Goal: Information Seeking & Learning: Compare options

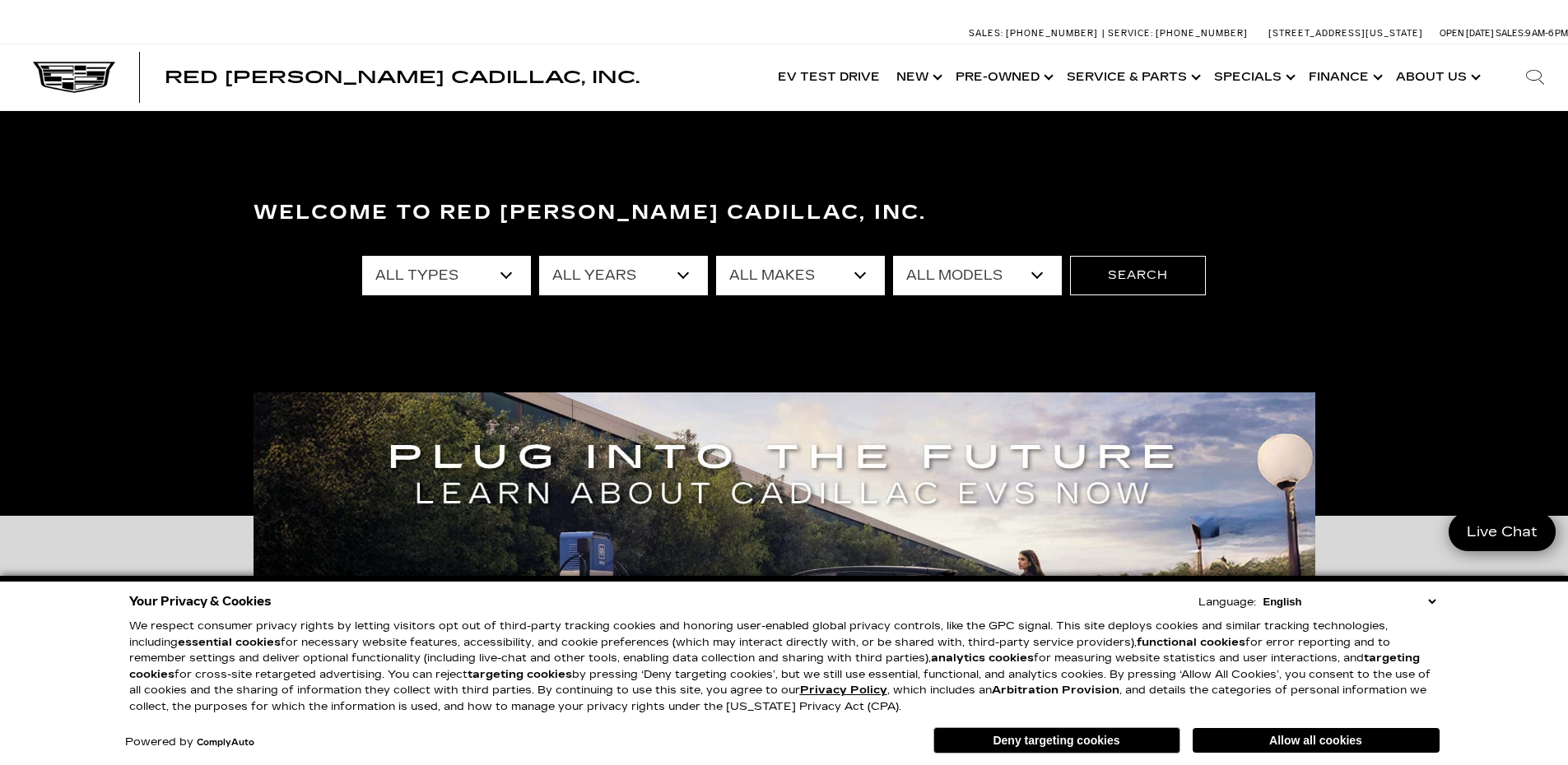
click at [685, 278] on select "All Years 2026 2025 2024 2023 2022 2021 2020 2019 2018 2017 2013" at bounding box center [623, 275] width 169 height 40
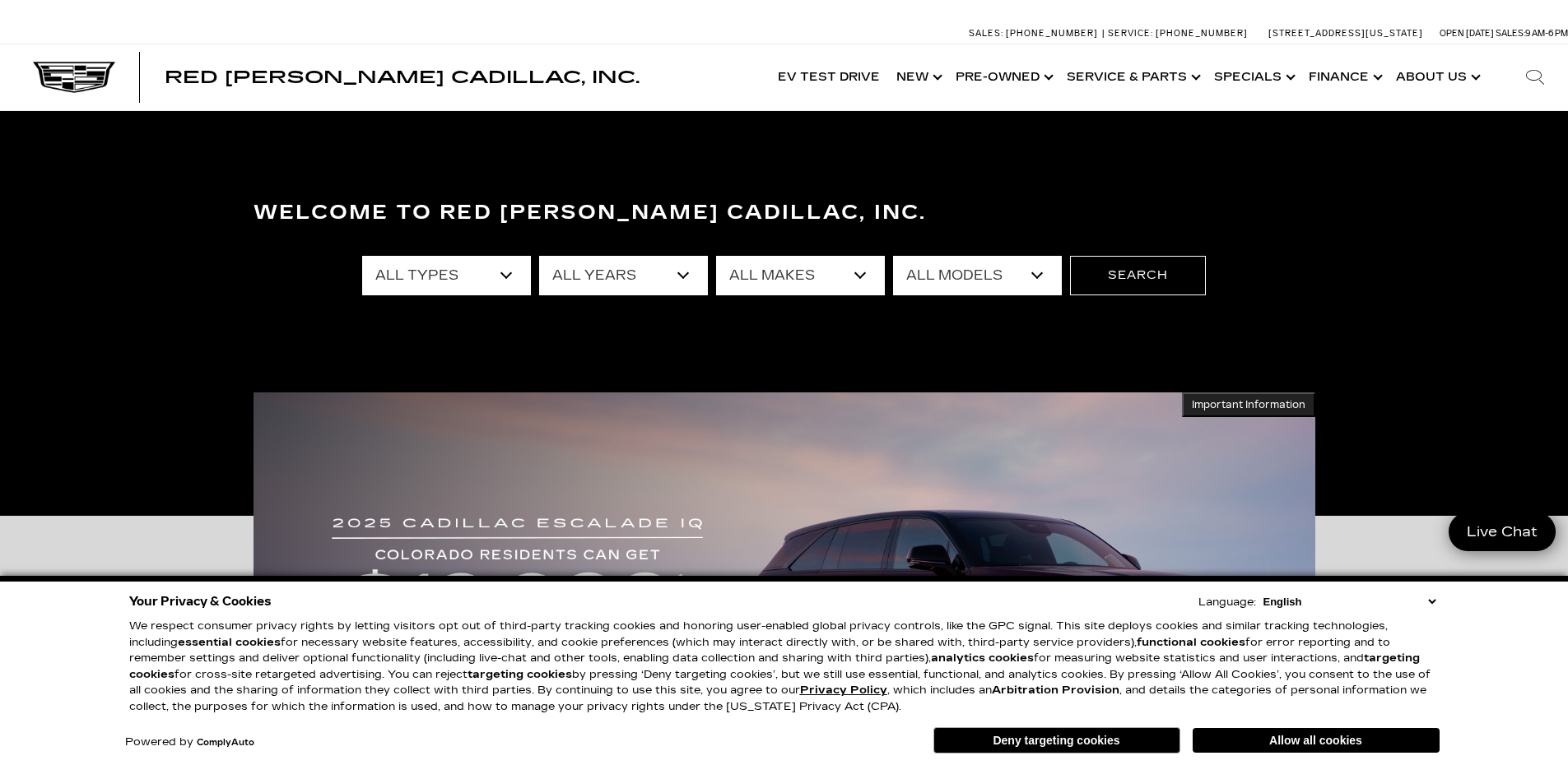
select select "2025"
click at [539, 256] on select "All Years 2026 2025 2024 2023 2022 2021 2020 2019 2018 2017 2013" at bounding box center [623, 275] width 169 height 40
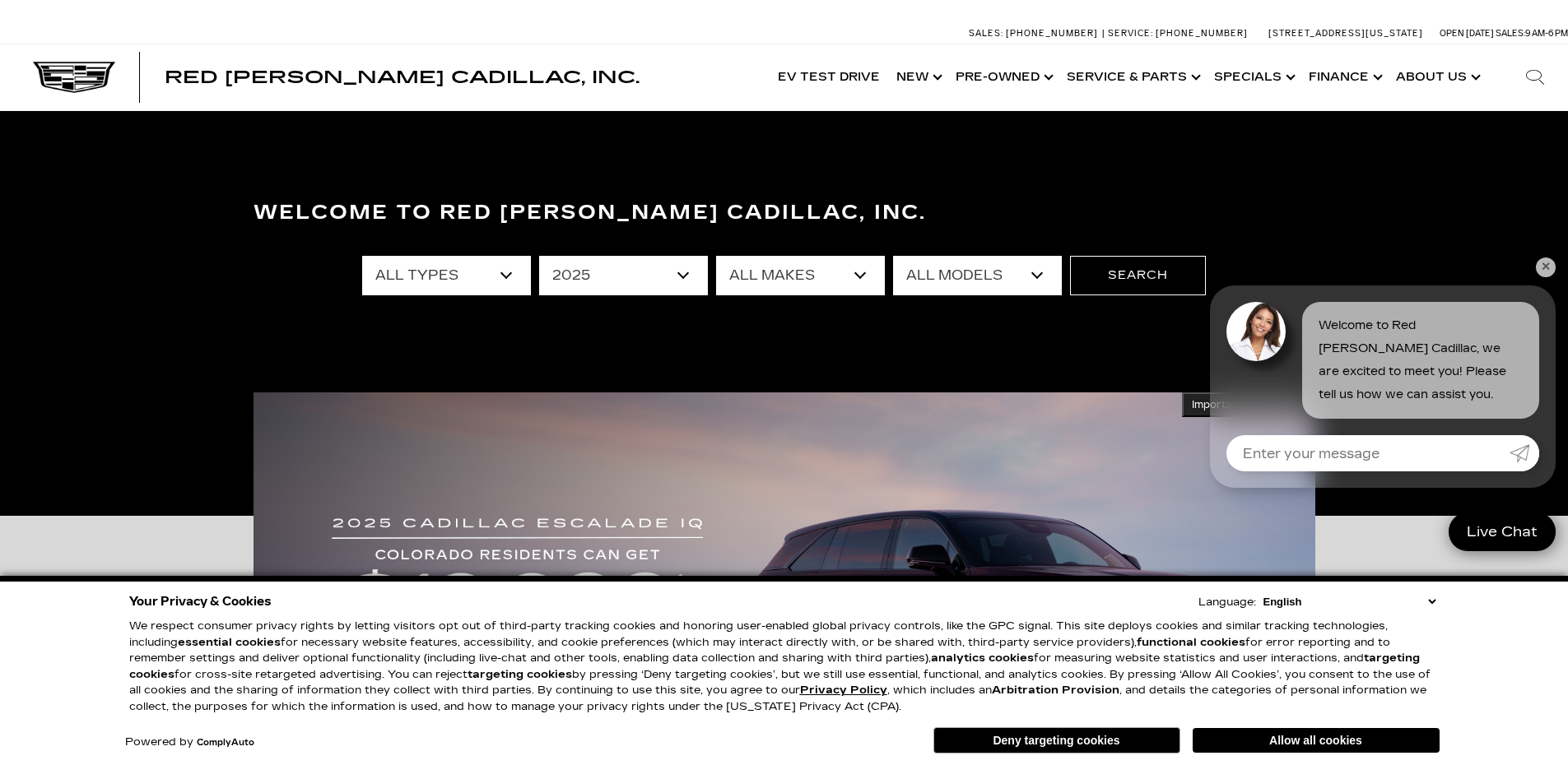
click at [856, 275] on select "All Makes Cadillac GMC Toyota" at bounding box center [800, 275] width 169 height 40
select select "Cadillac"
click at [716, 256] on select "All Makes Cadillac GMC Toyota" at bounding box center [800, 275] width 169 height 40
click at [996, 279] on select "All Models CT4 CT5 Escalade Escalade ESV ESCALADE IQ LYRIQ OPTIQ XT5 XT6" at bounding box center [977, 275] width 169 height 40
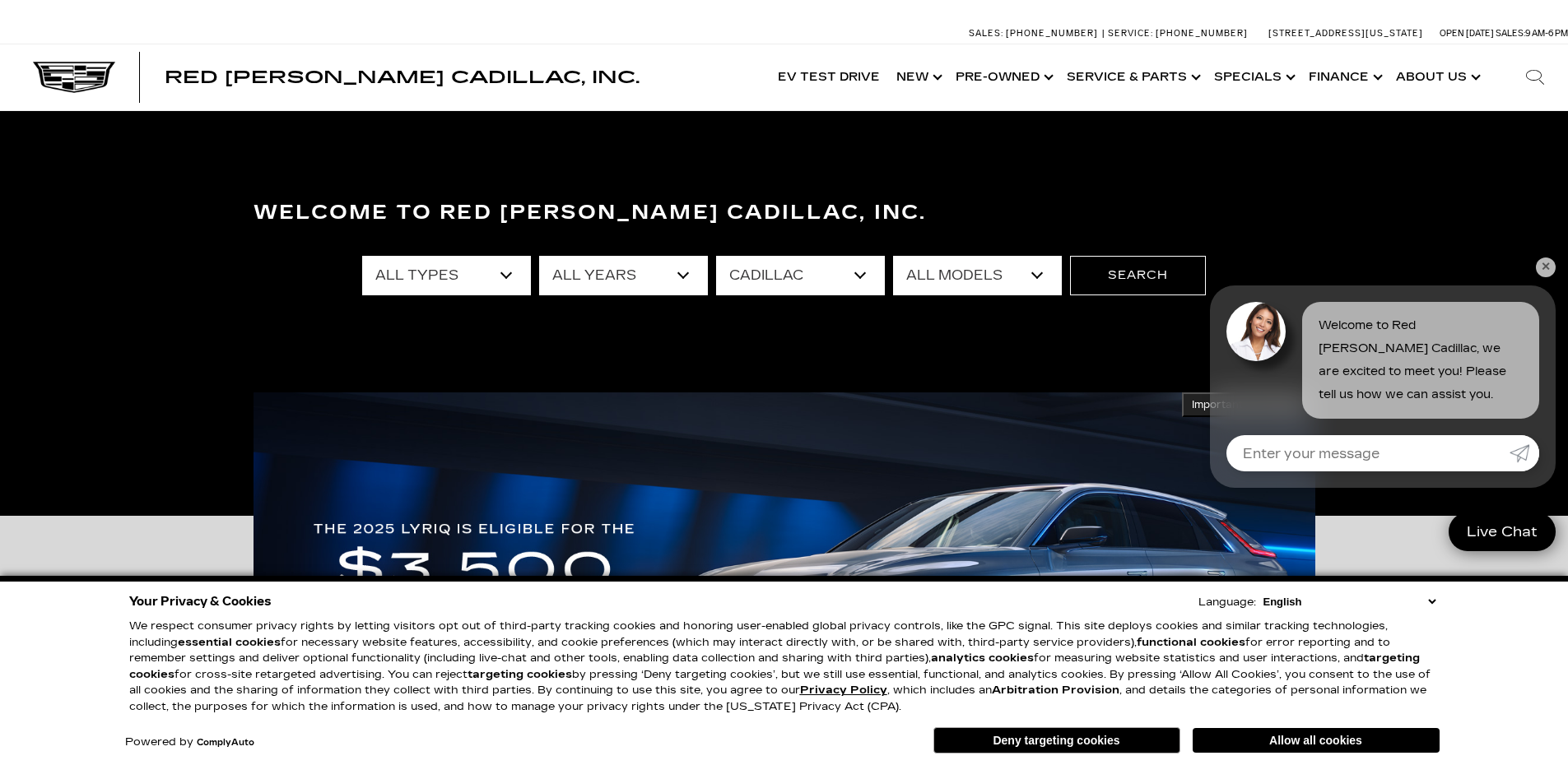
select select "CT5"
click at [893, 256] on select "All Models CT4 CT5 Escalade Escalade ESV ESCALADE IQ LYRIQ OPTIQ XT5 XT6" at bounding box center [977, 275] width 169 height 40
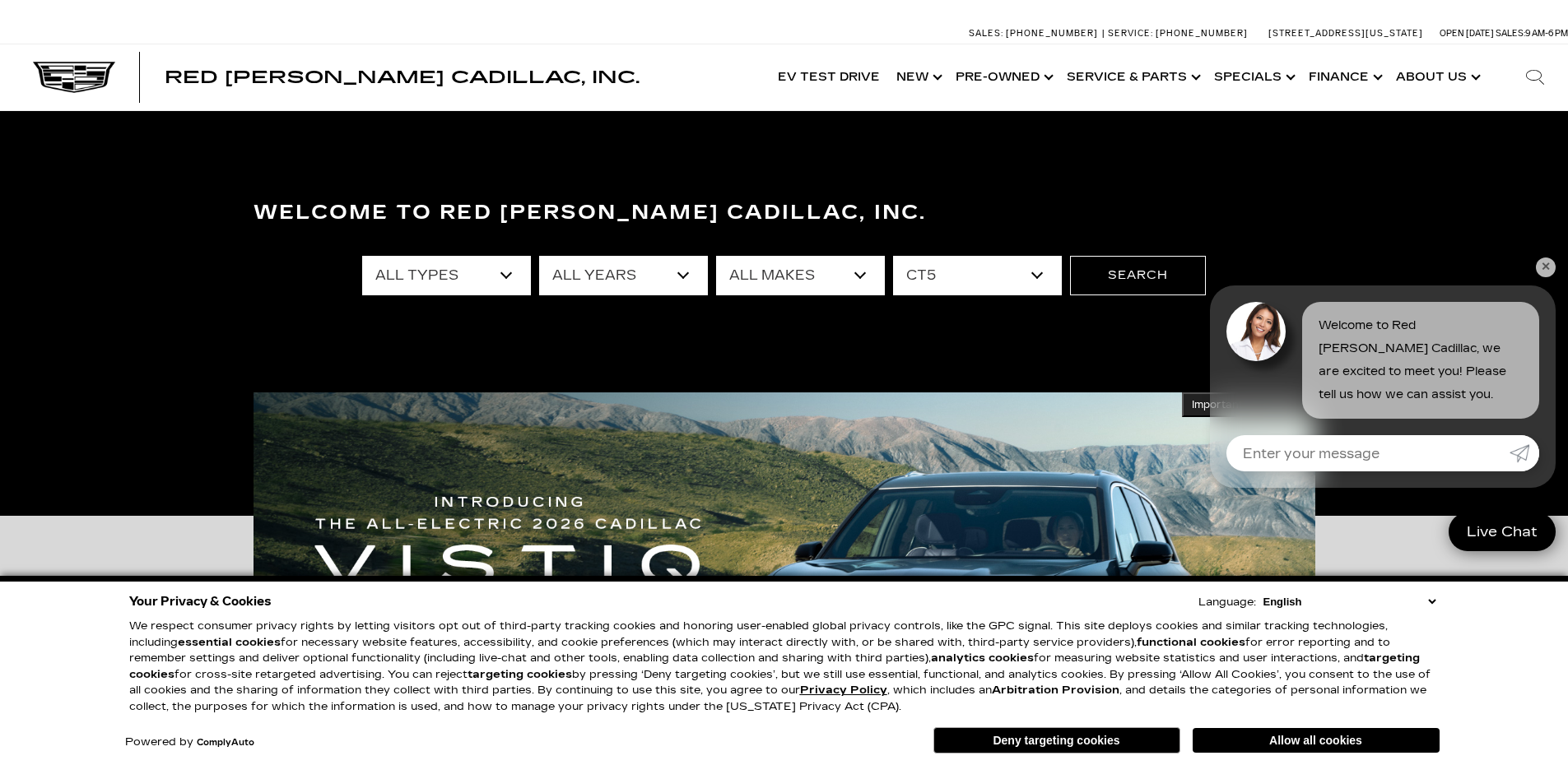
click at [1543, 259] on link "✕" at bounding box center [1545, 266] width 19 height 19
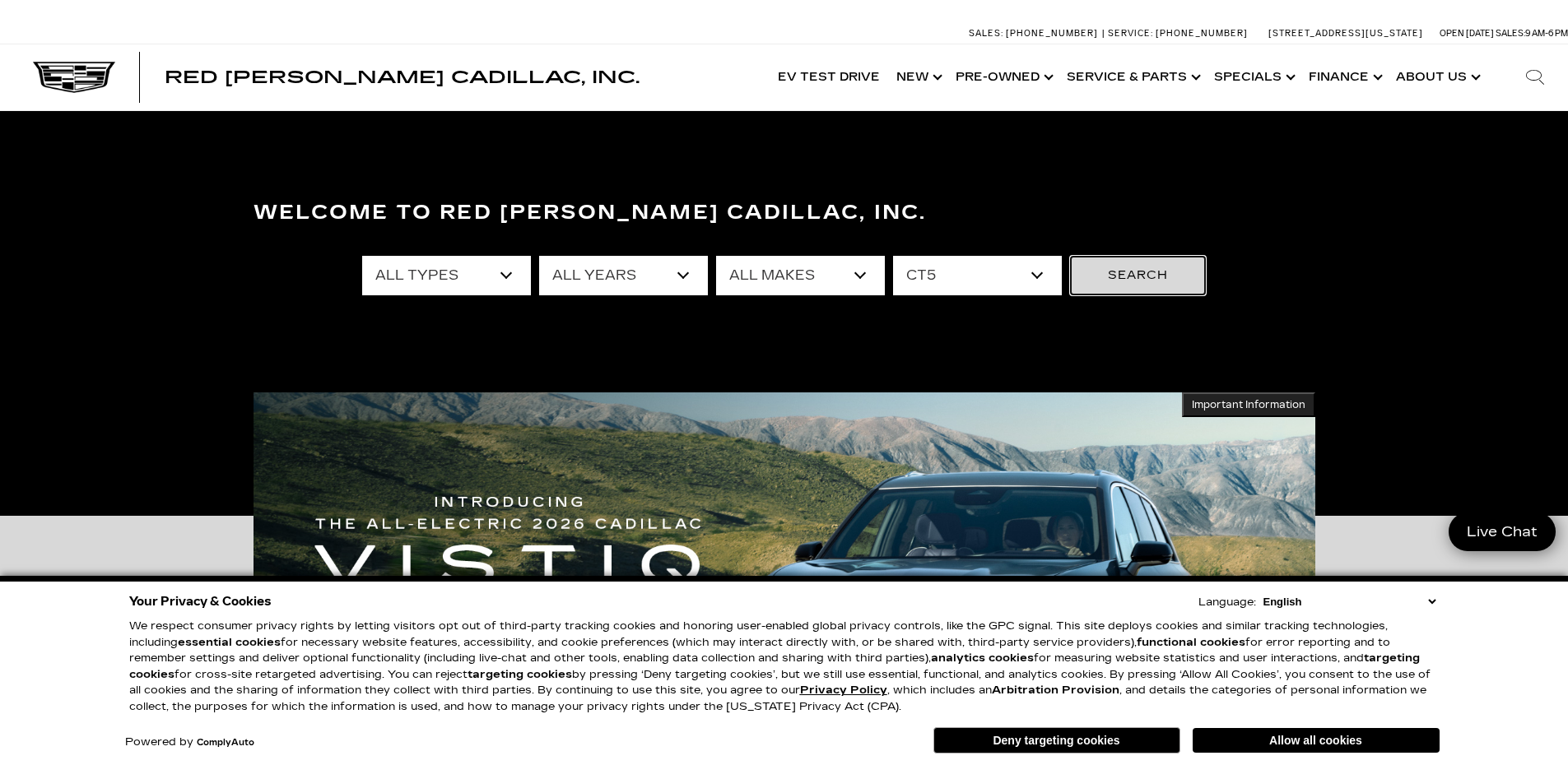
click at [1155, 267] on button "Search" at bounding box center [1137, 275] width 135 height 40
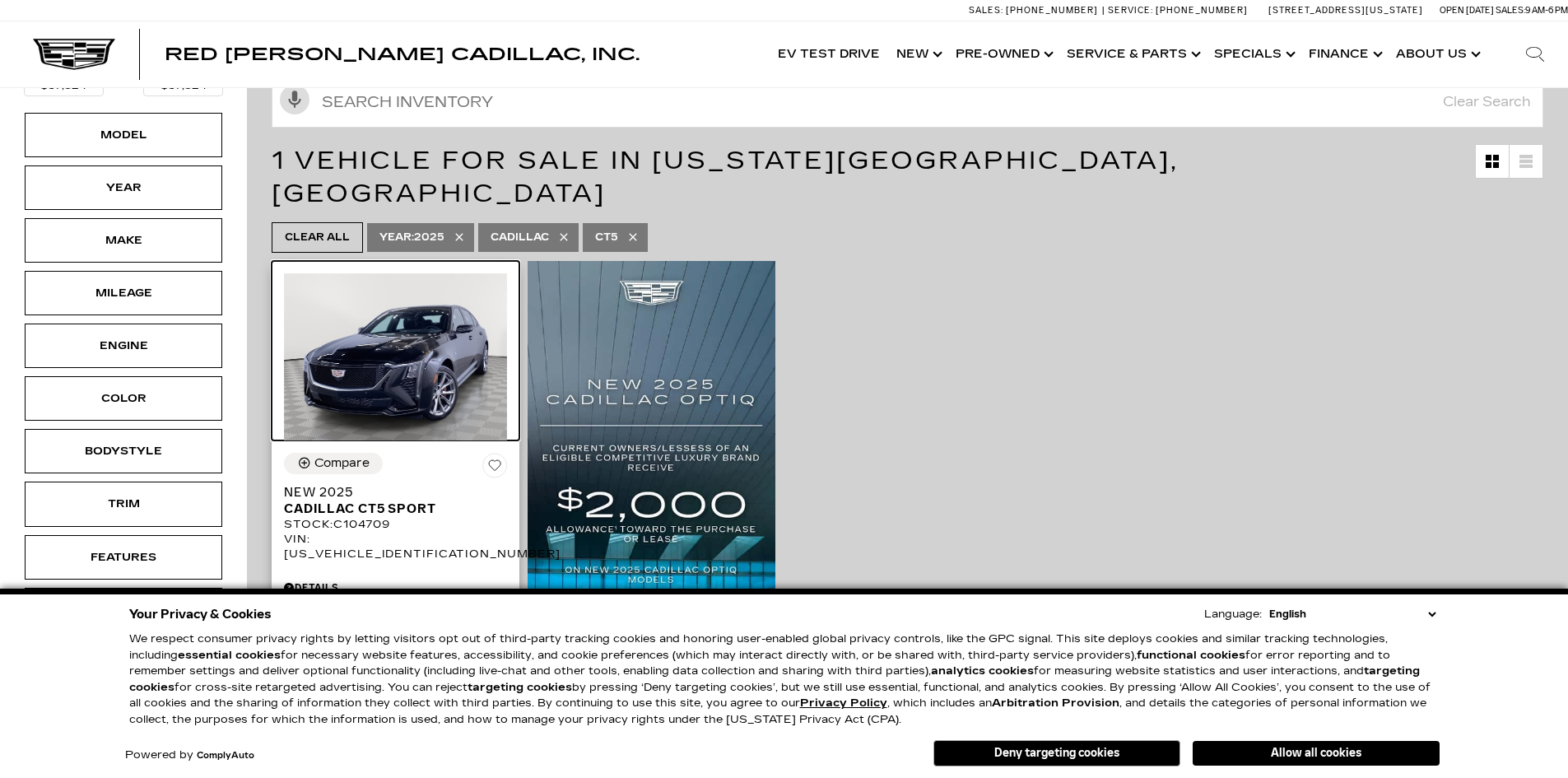
click at [368, 309] on img at bounding box center [395, 357] width 223 height 167
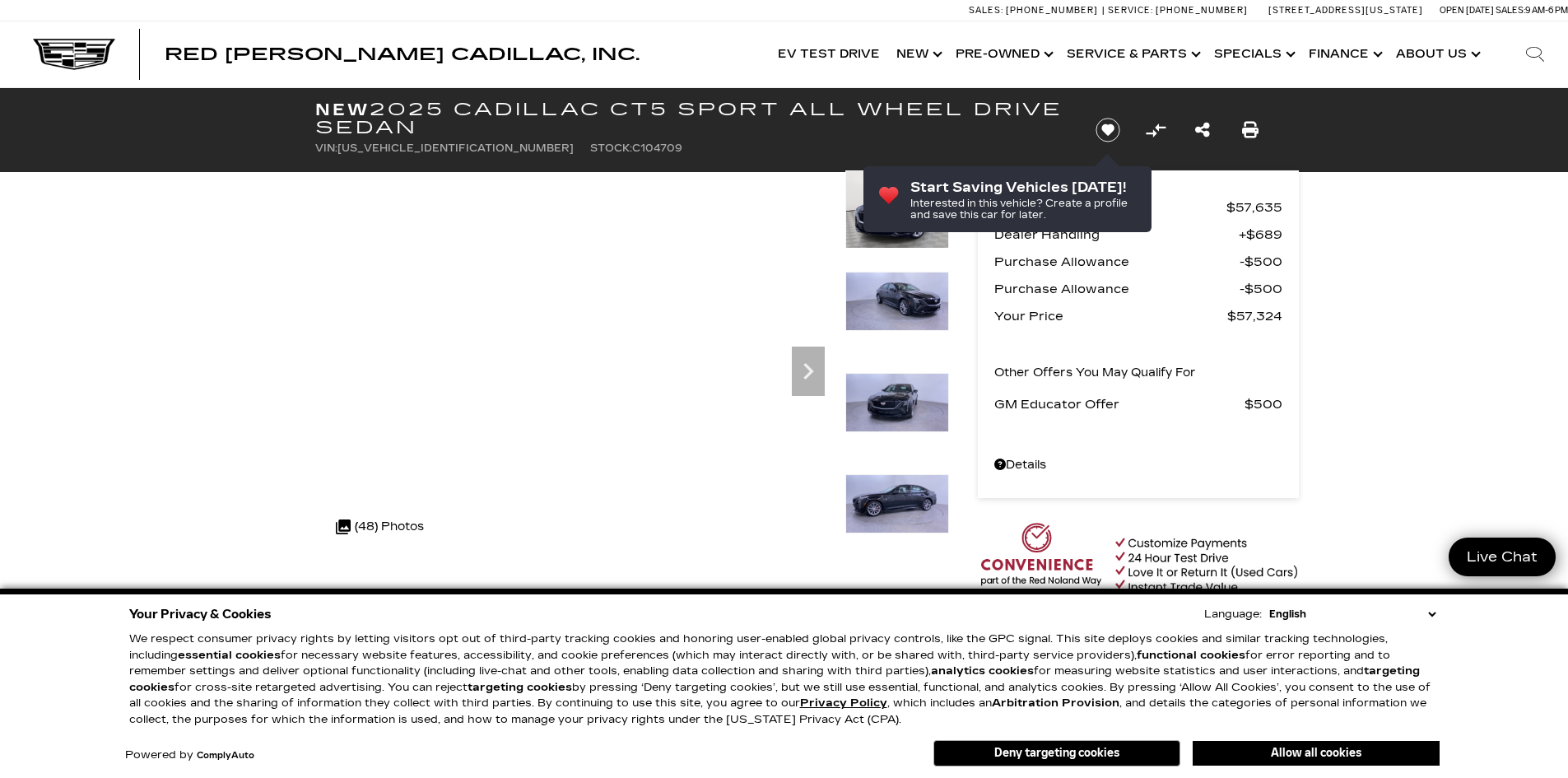
click at [893, 293] on img at bounding box center [897, 301] width 103 height 59
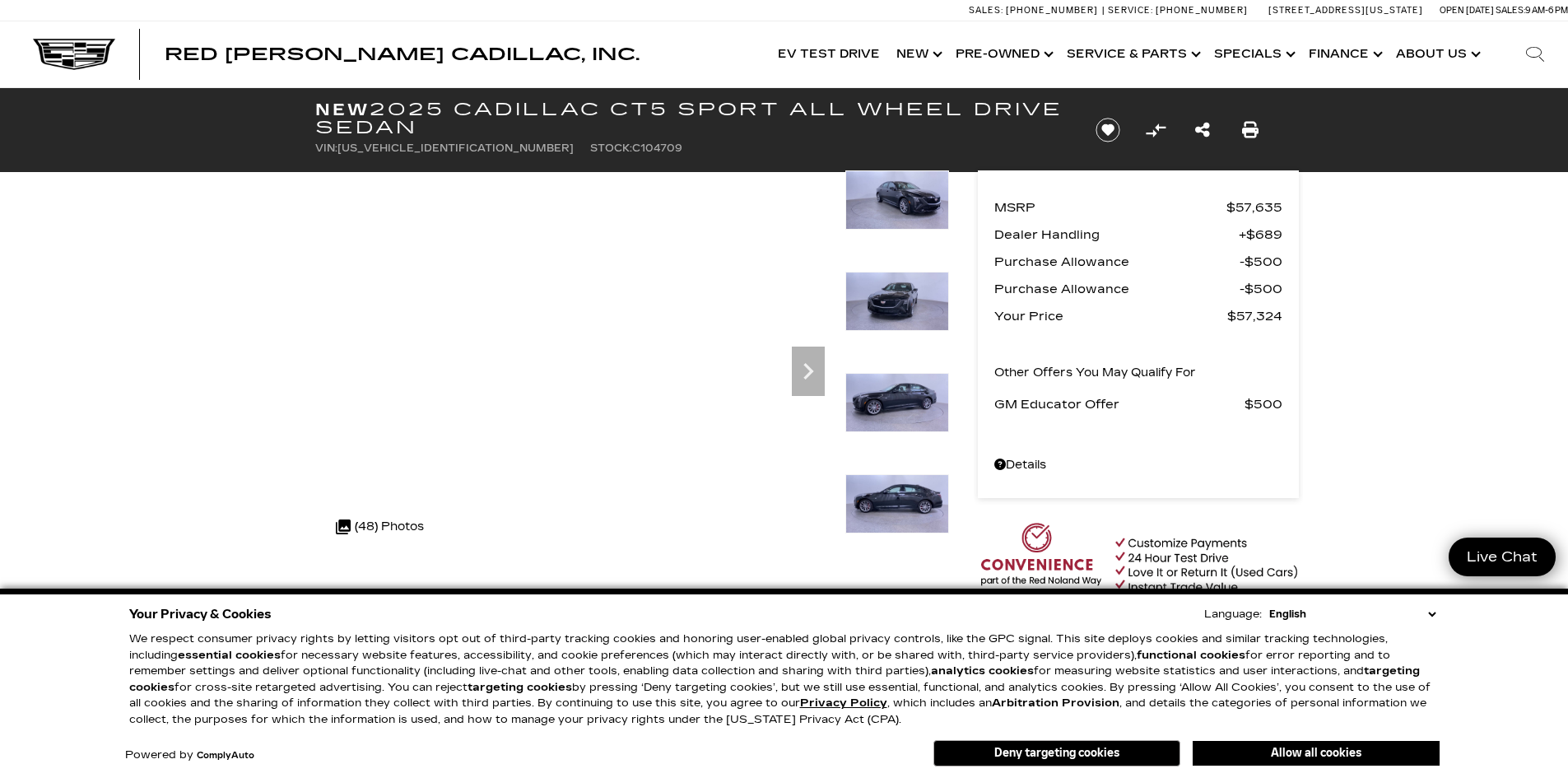
click at [887, 304] on img at bounding box center [897, 301] width 103 height 59
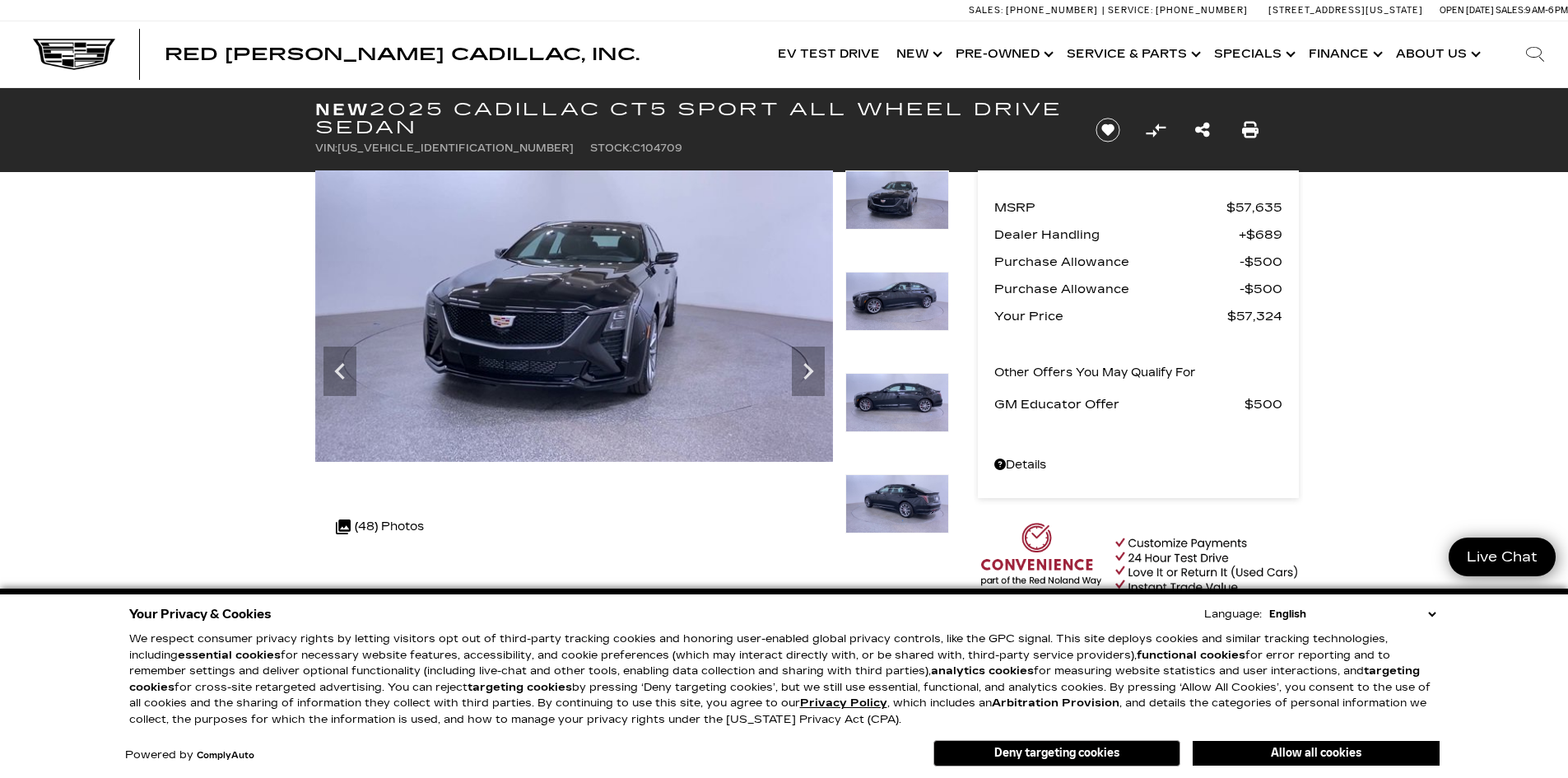
click at [882, 319] on img at bounding box center [897, 301] width 103 height 59
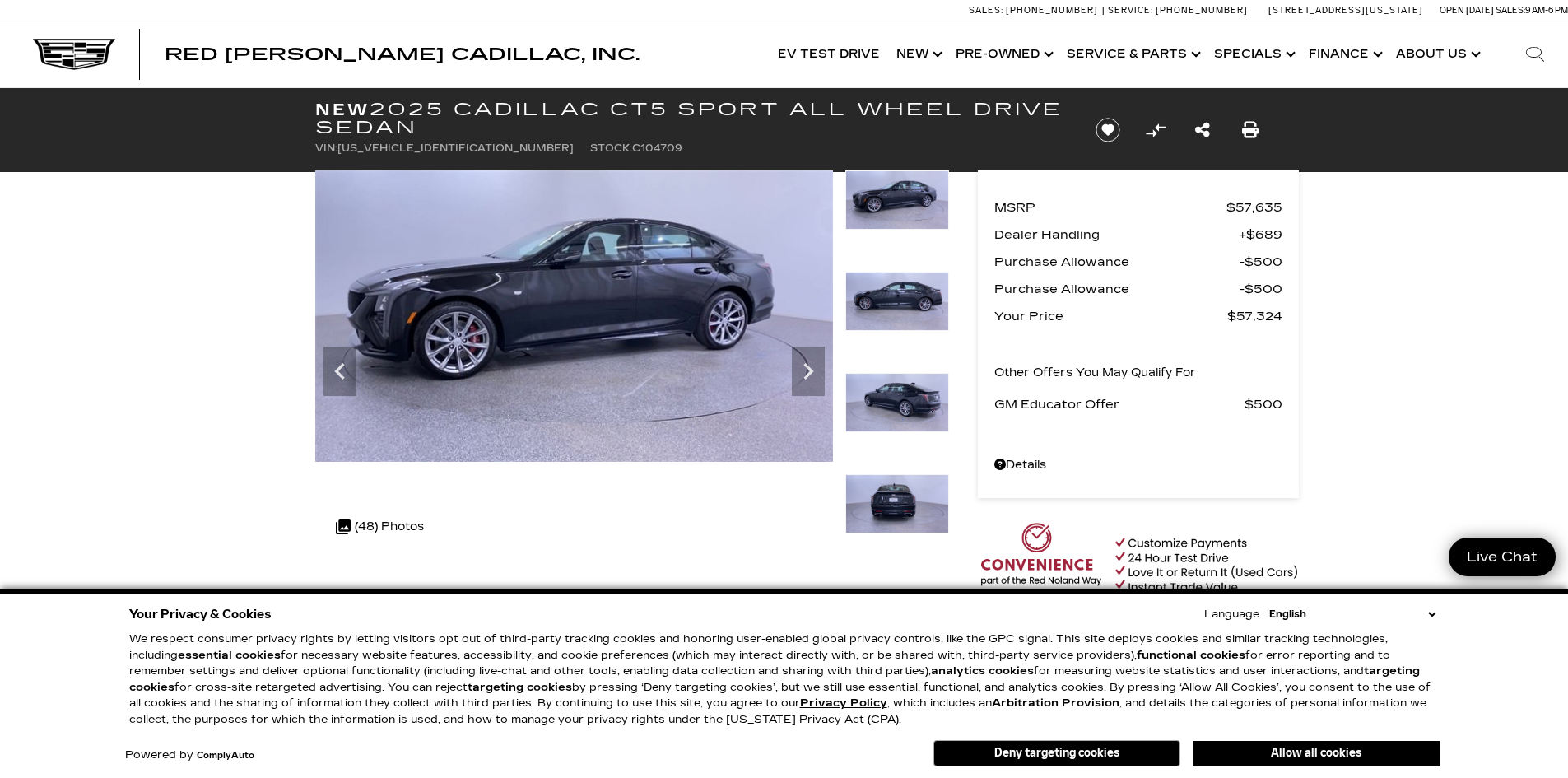
click at [893, 295] on img at bounding box center [897, 301] width 103 height 59
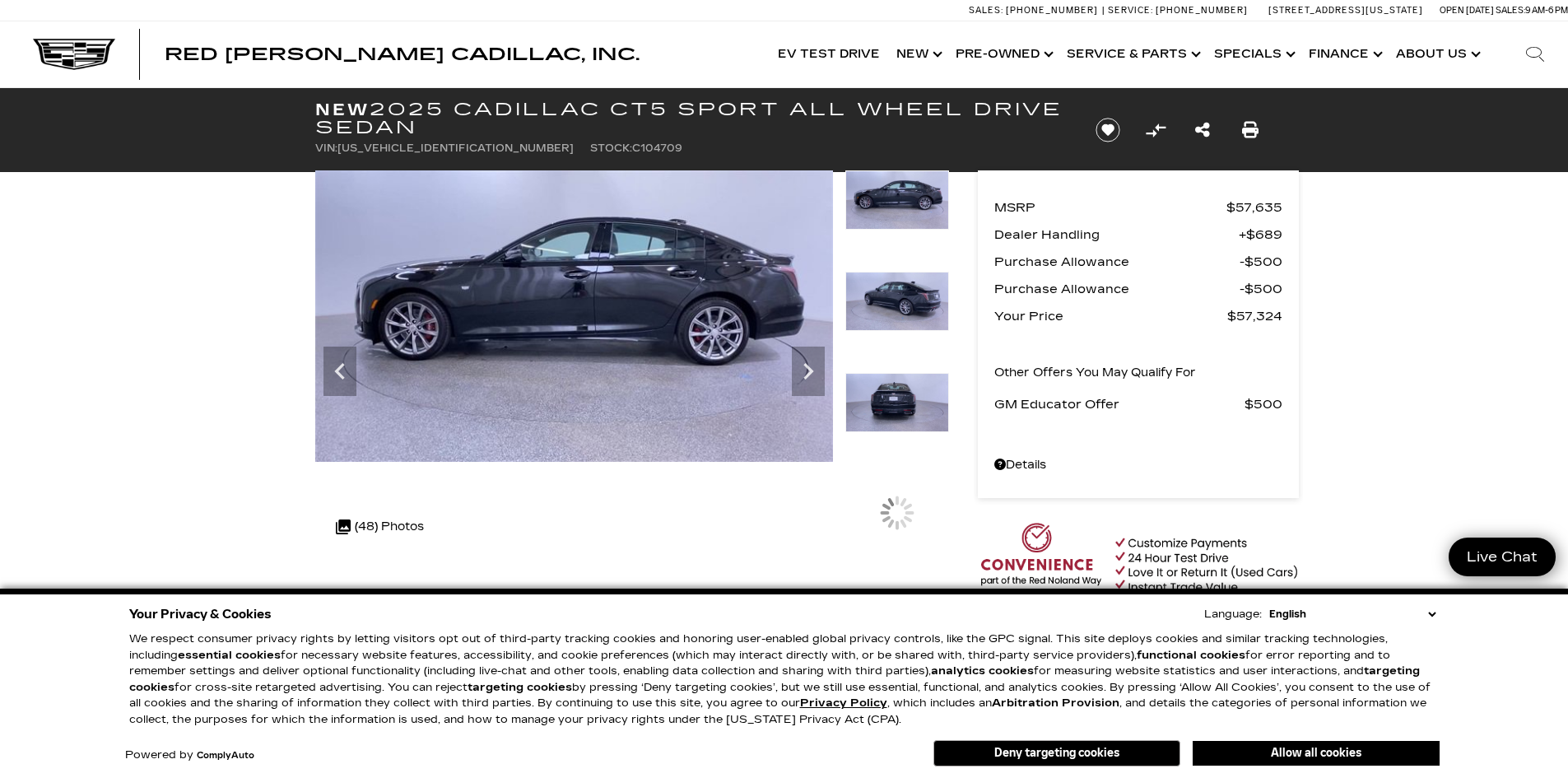
click at [894, 267] on div at bounding box center [897, 221] width 103 height 101
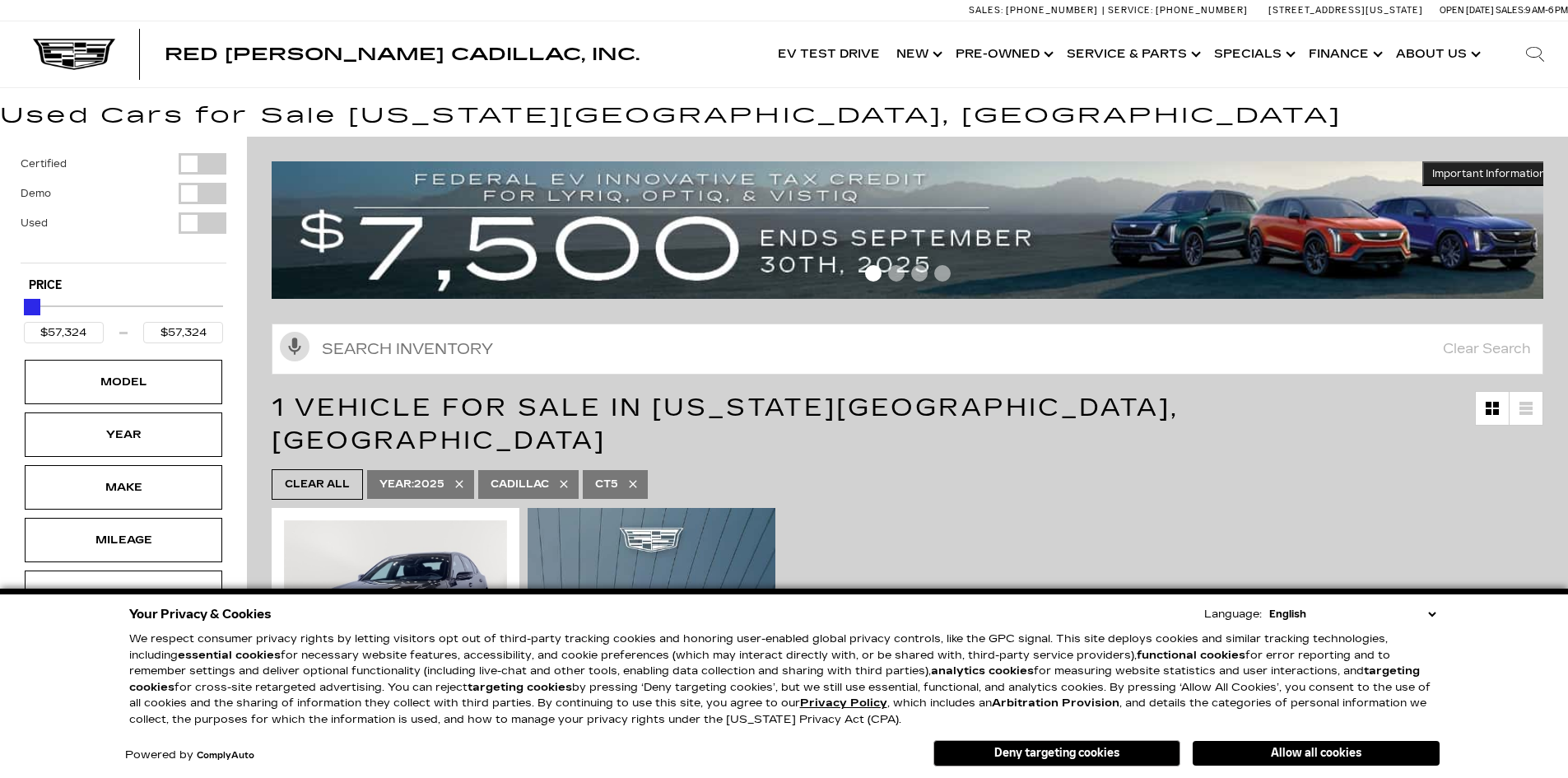
click at [473, 470] on link "Year : 2025" at bounding box center [420, 484] width 107 height 29
type input "$48,189"
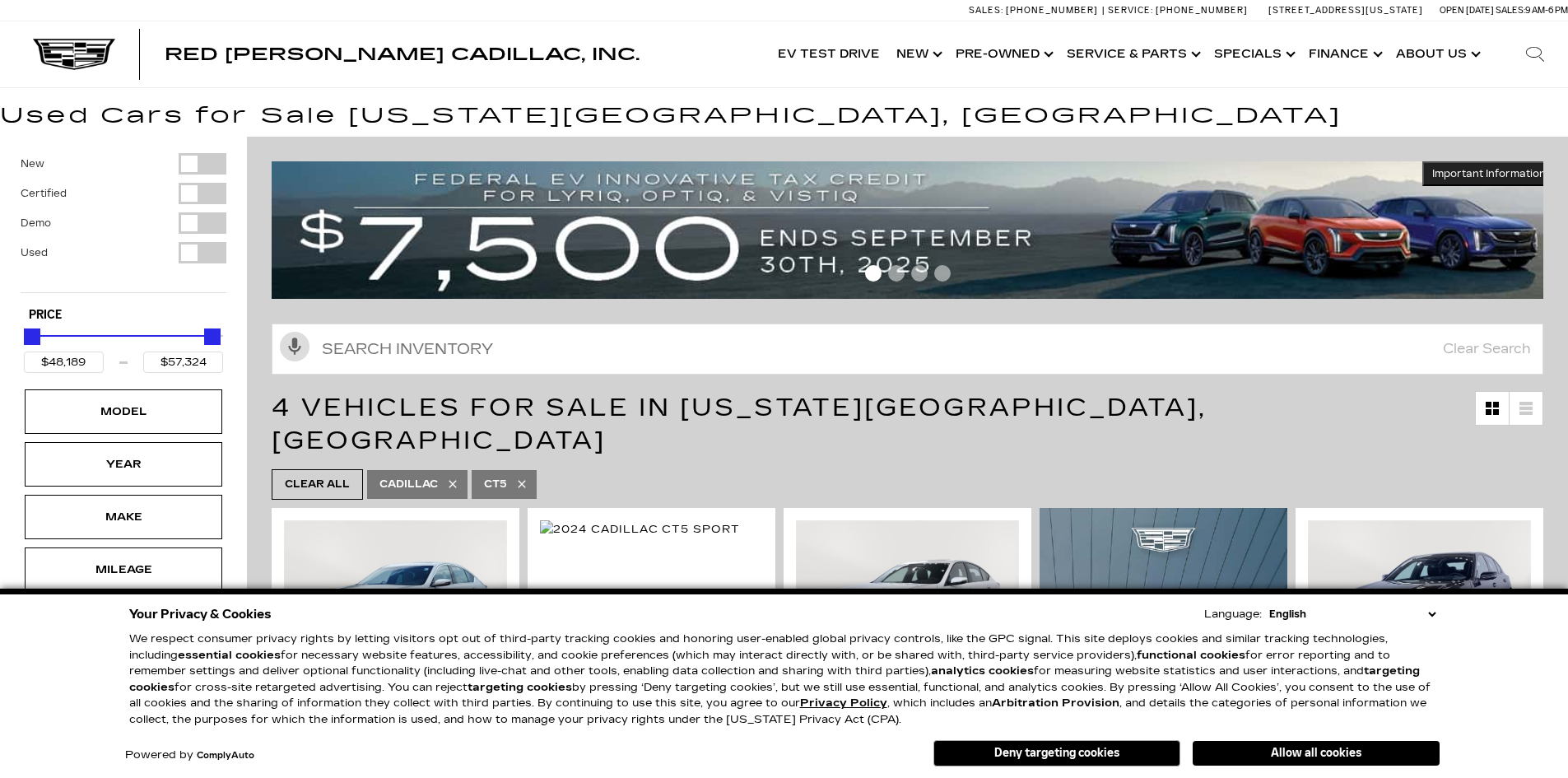
click at [460, 470] on link "Cadillac" at bounding box center [416, 484] width 100 height 29
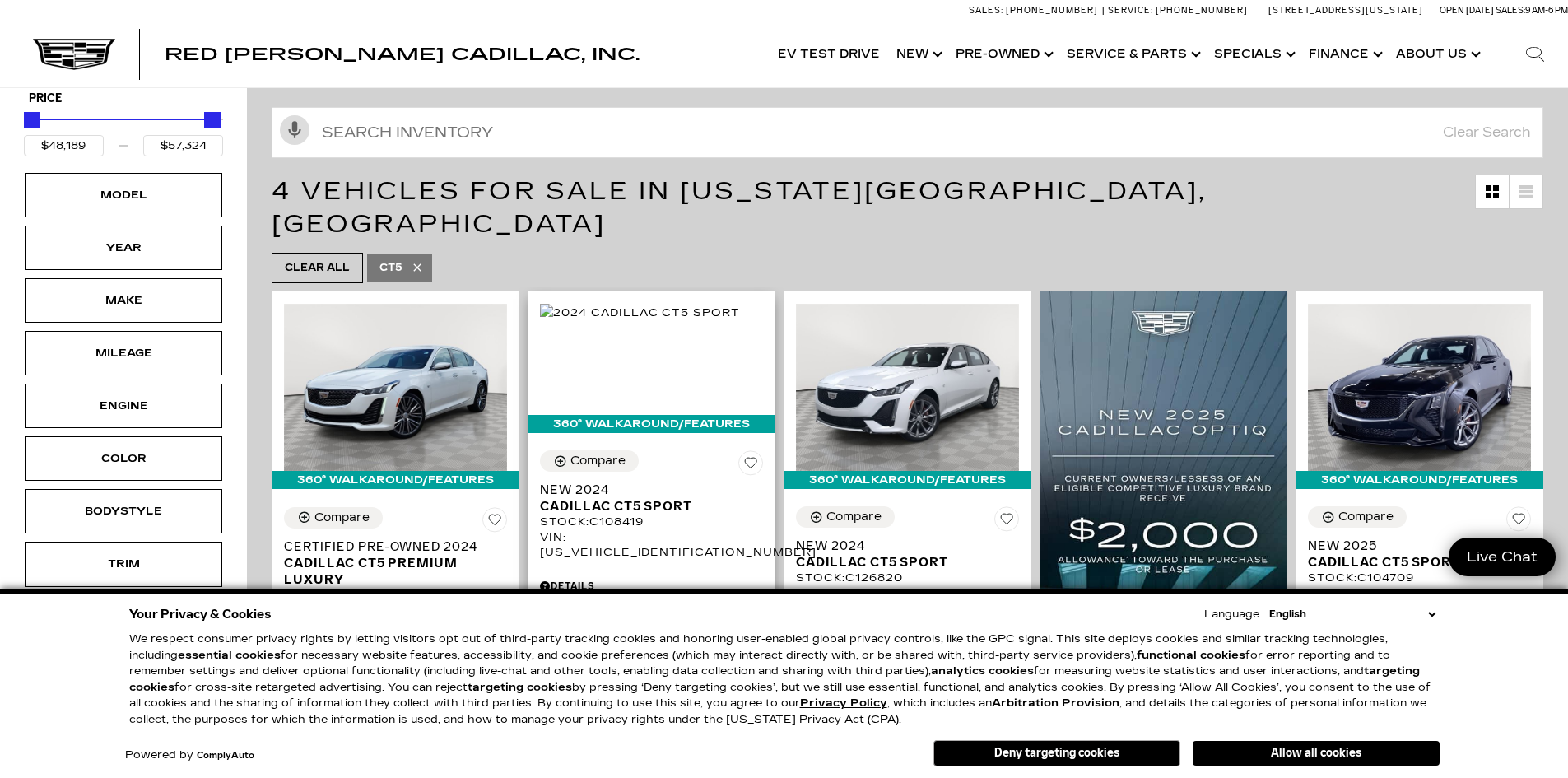
scroll to position [411, 0]
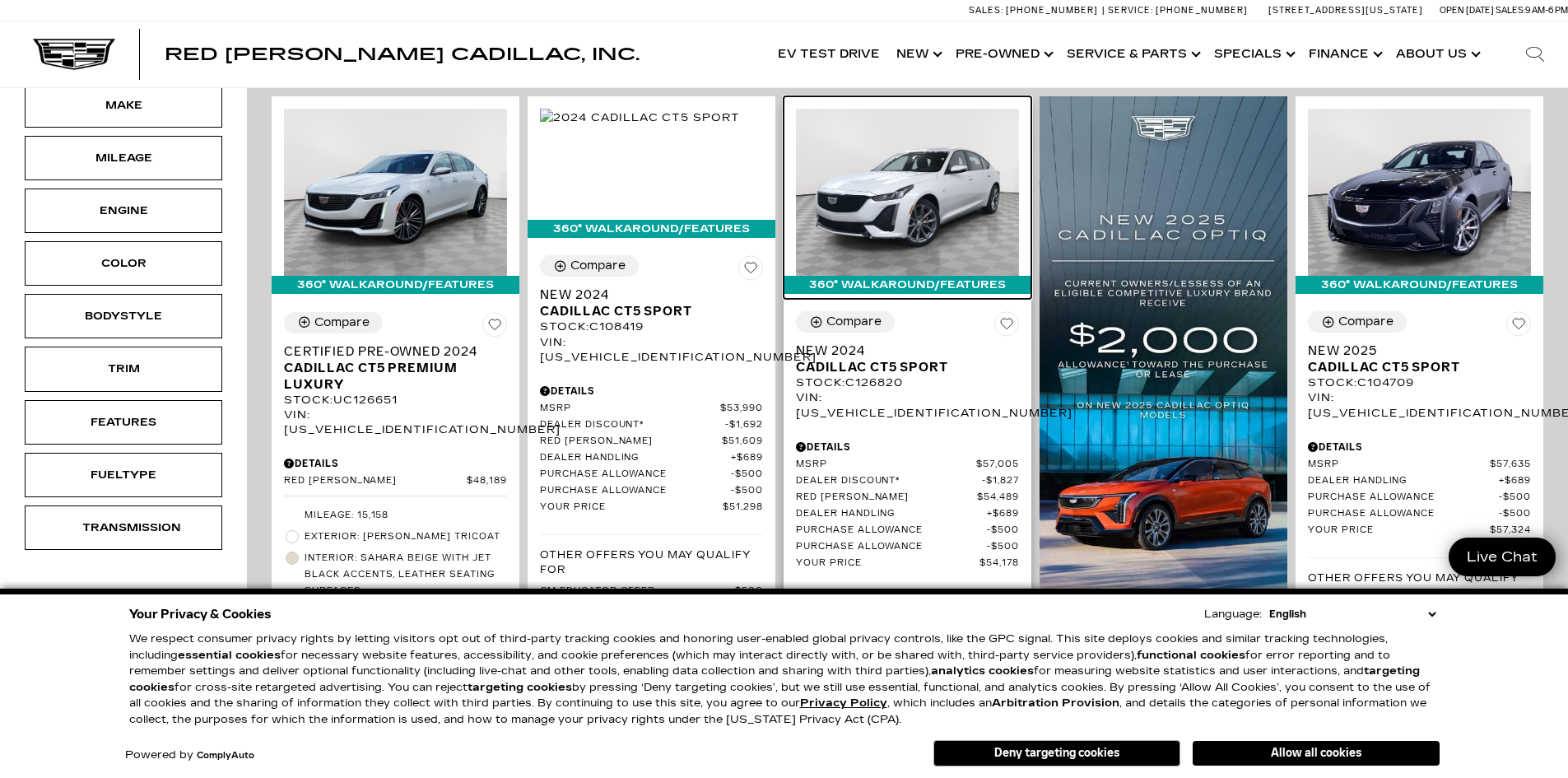
click at [989, 151] on img at bounding box center [907, 192] width 223 height 167
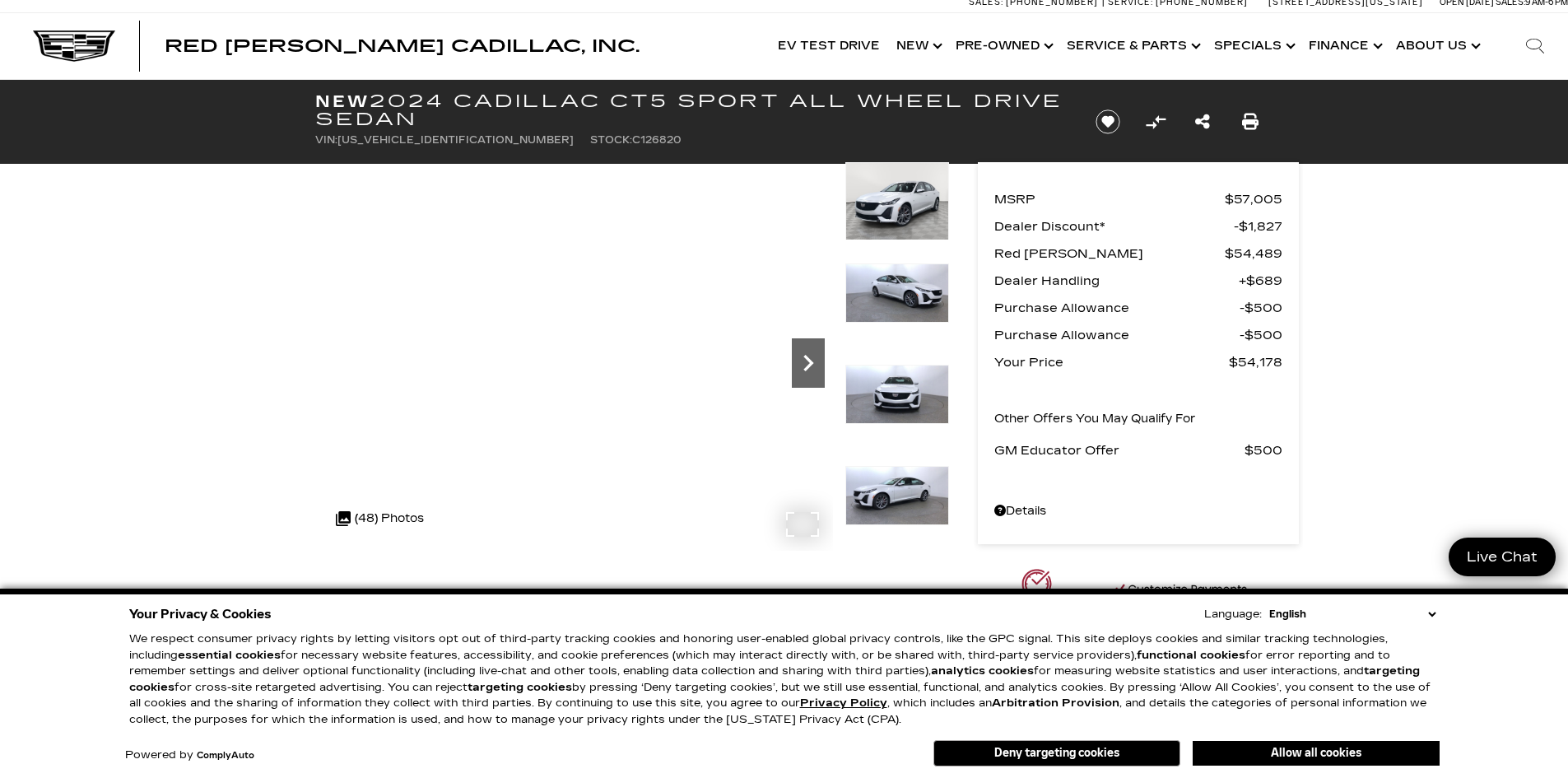
click at [815, 355] on icon "Next" at bounding box center [808, 363] width 33 height 33
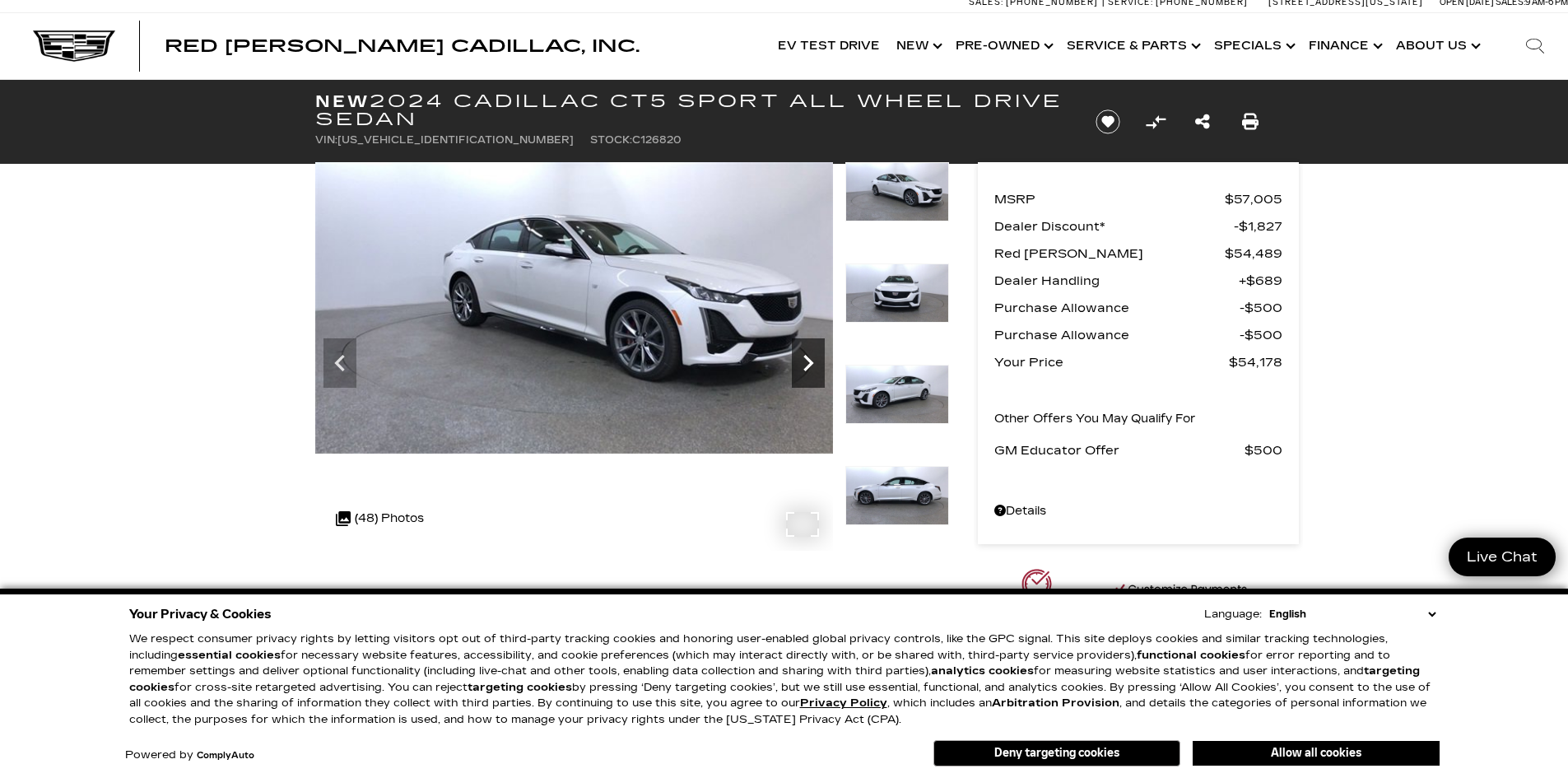
click at [815, 355] on icon "Next" at bounding box center [808, 363] width 33 height 33
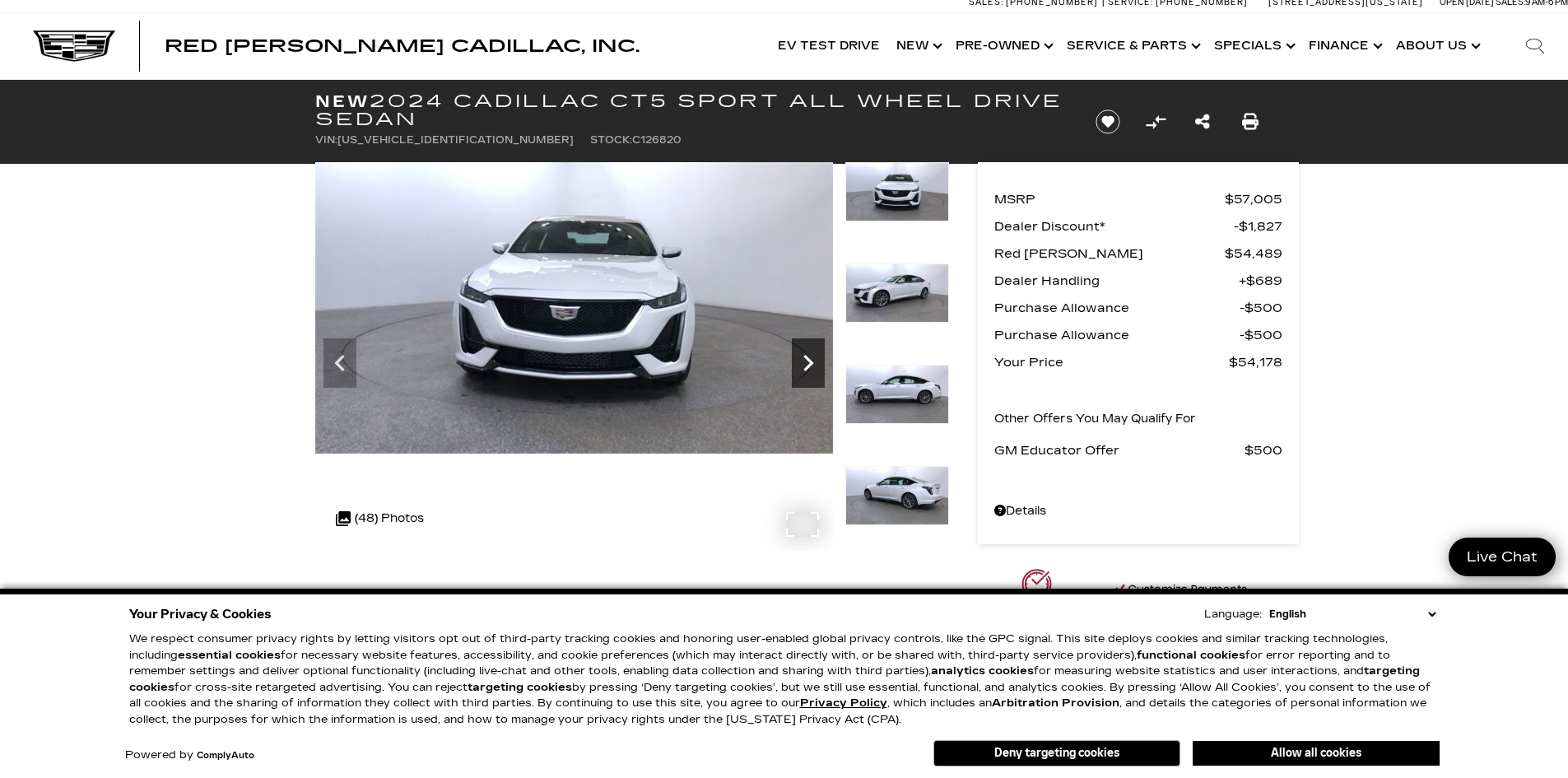
click at [815, 355] on icon "Next" at bounding box center [808, 363] width 33 height 33
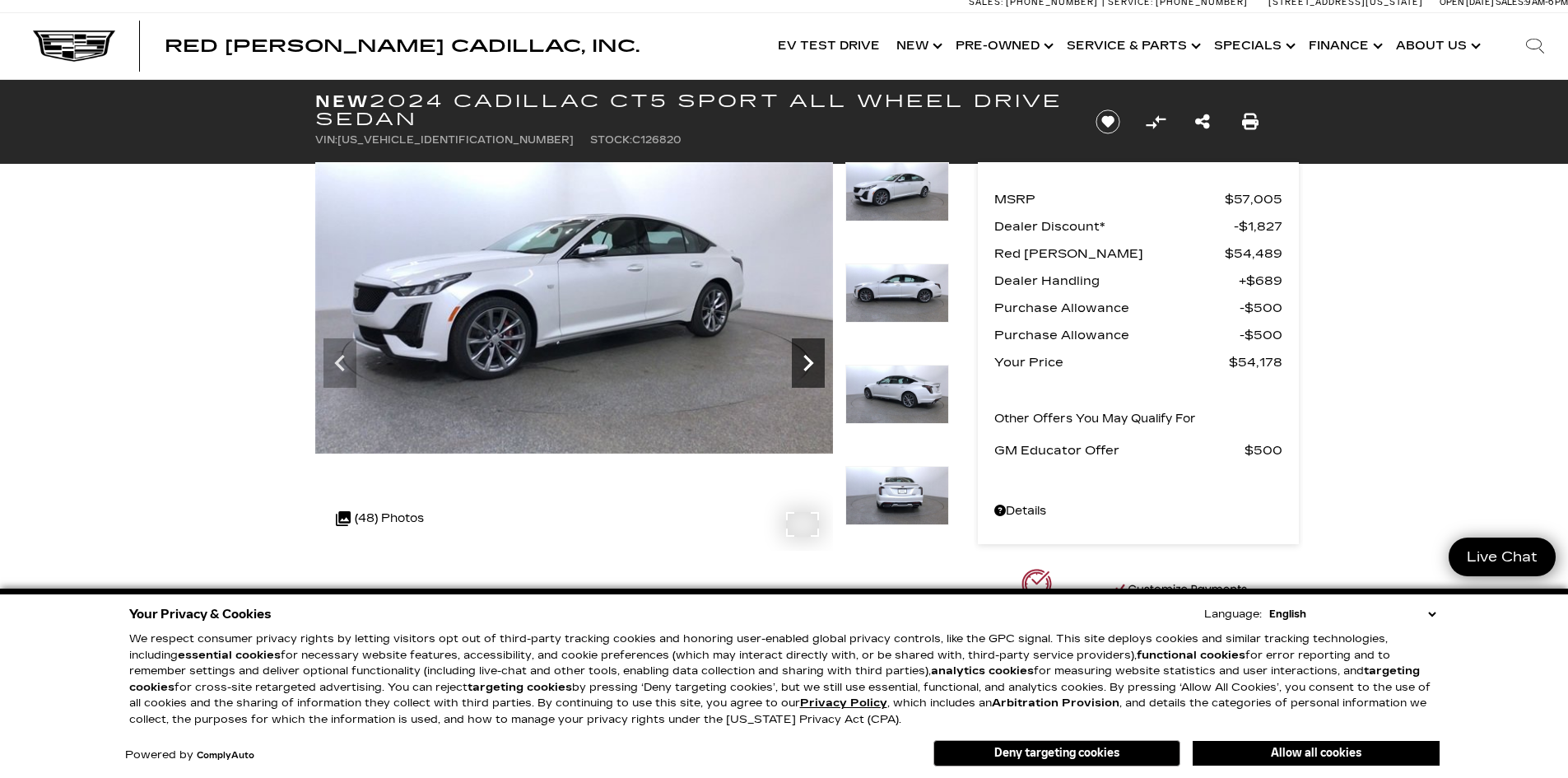
click at [815, 355] on icon "Next" at bounding box center [808, 363] width 33 height 33
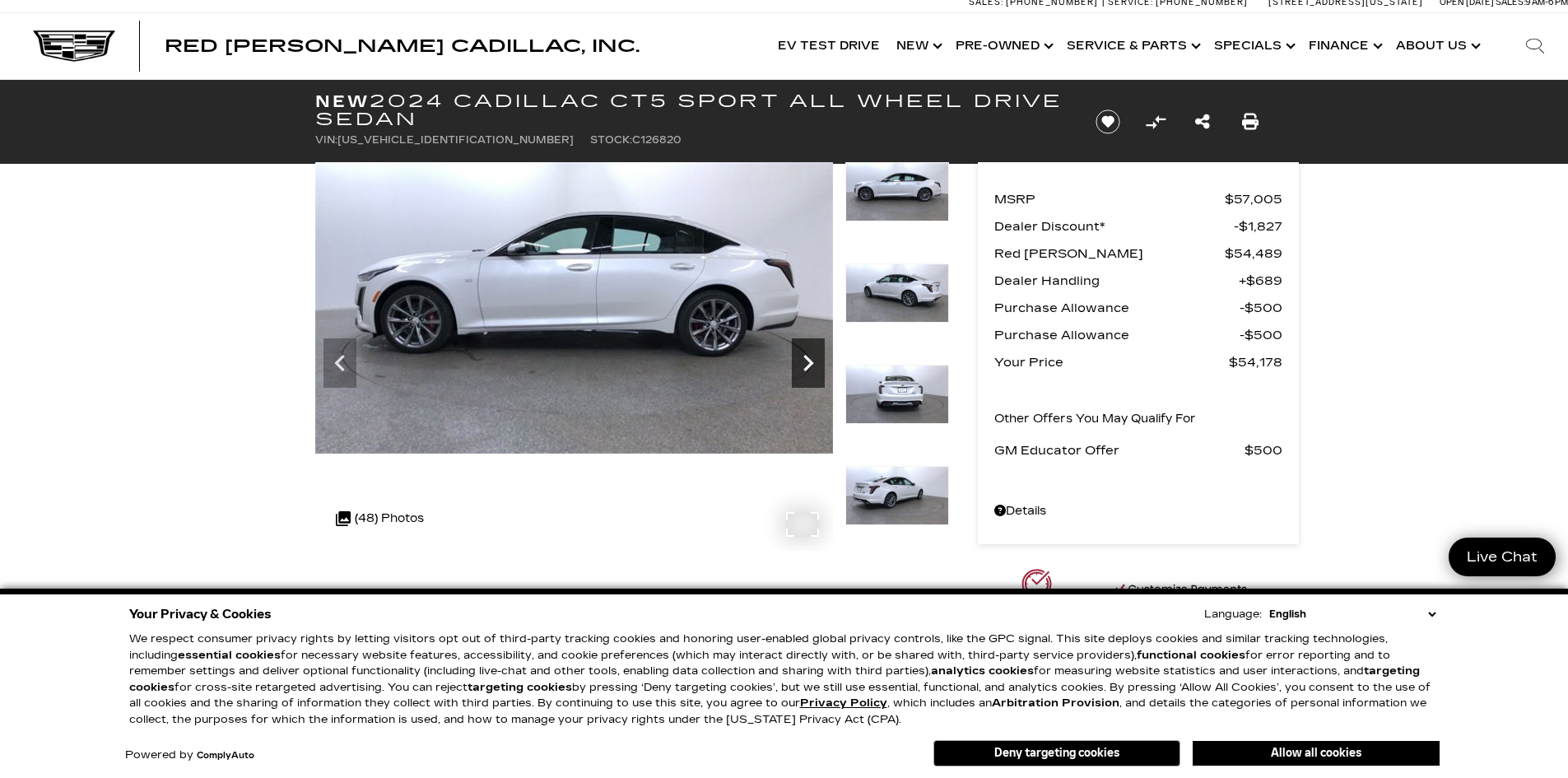
click at [815, 355] on icon "Next" at bounding box center [808, 363] width 33 height 33
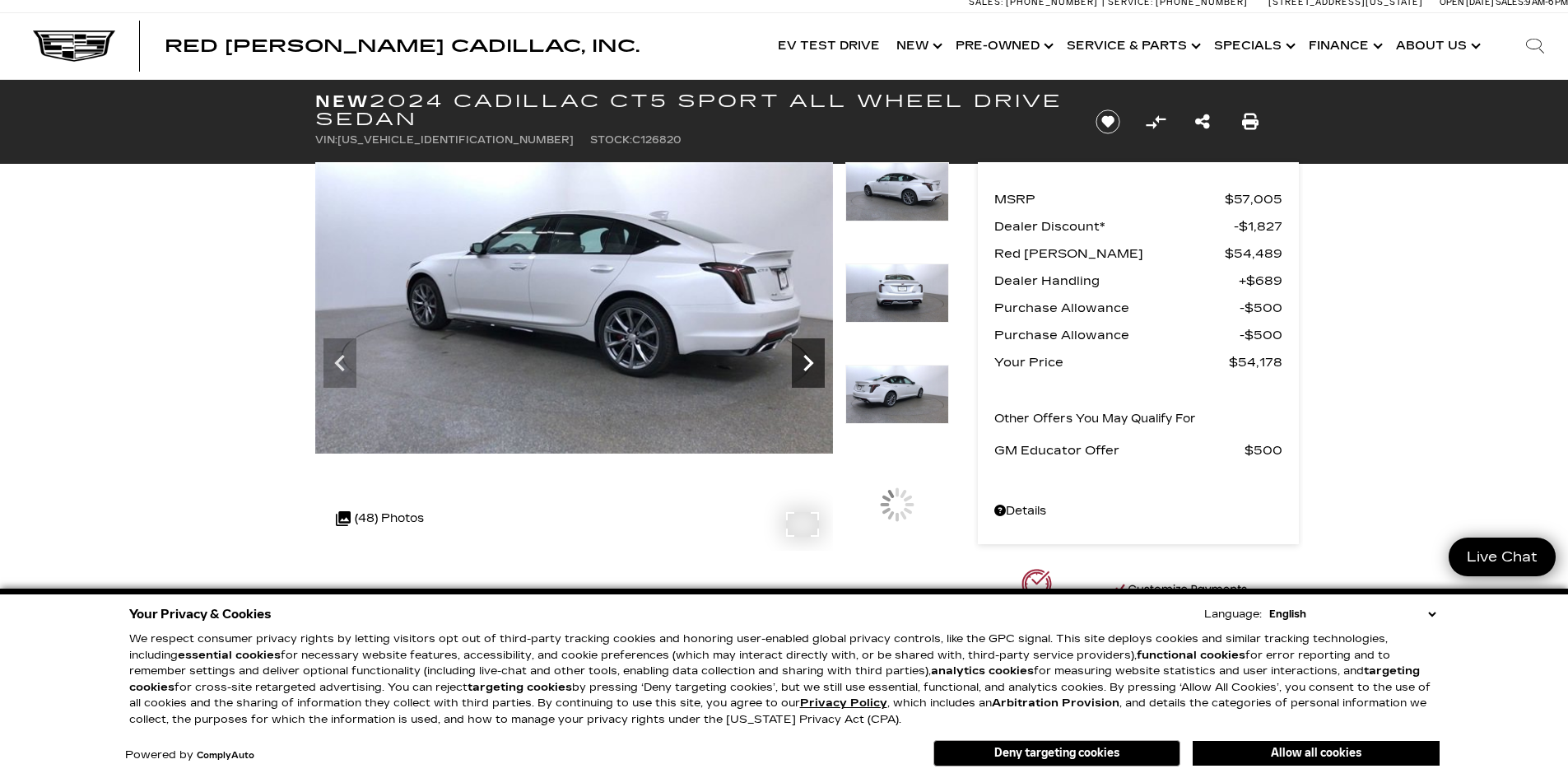
click at [816, 354] on icon "Next" at bounding box center [808, 363] width 33 height 33
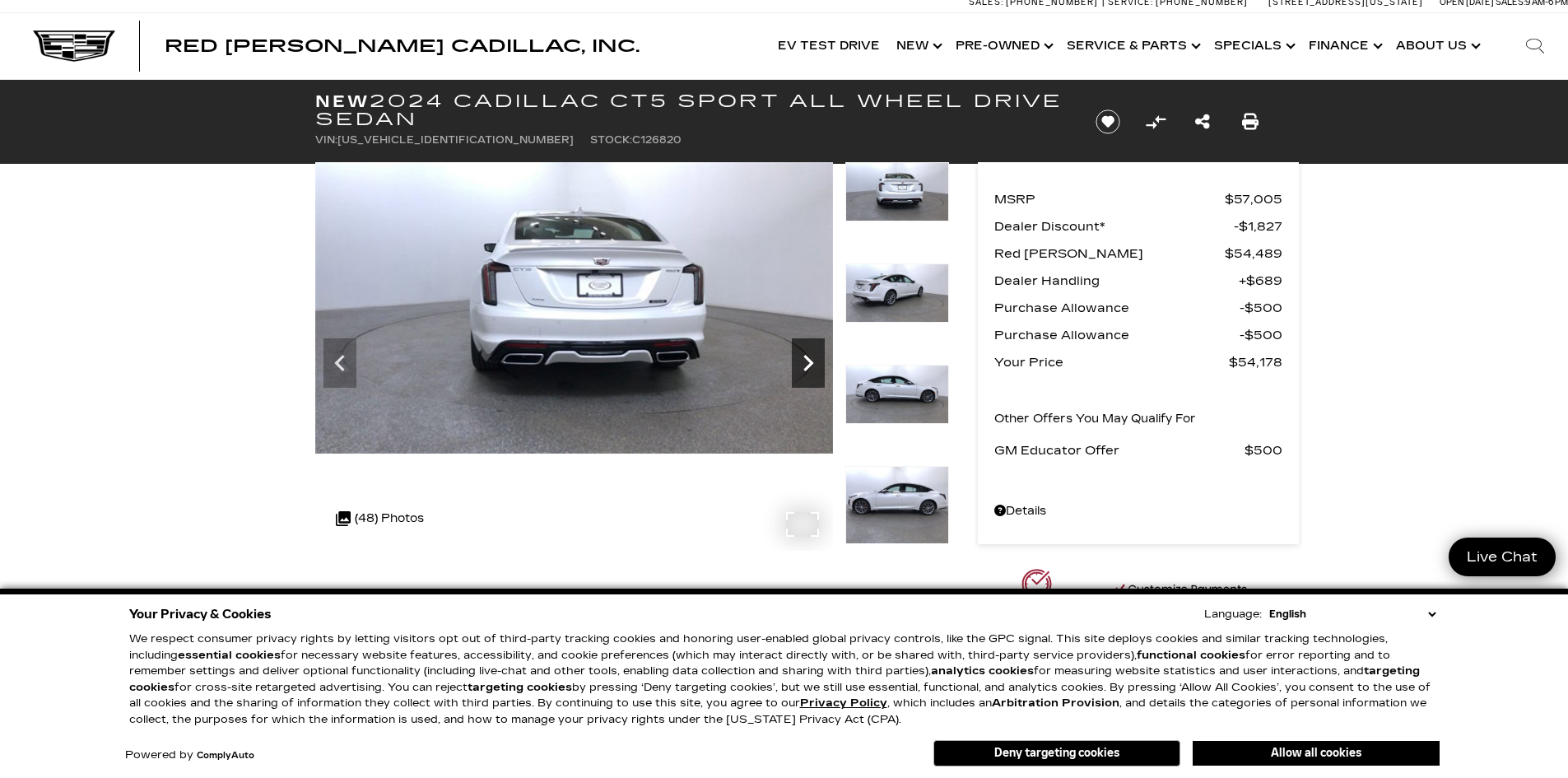
click at [816, 354] on icon "Next" at bounding box center [808, 363] width 33 height 33
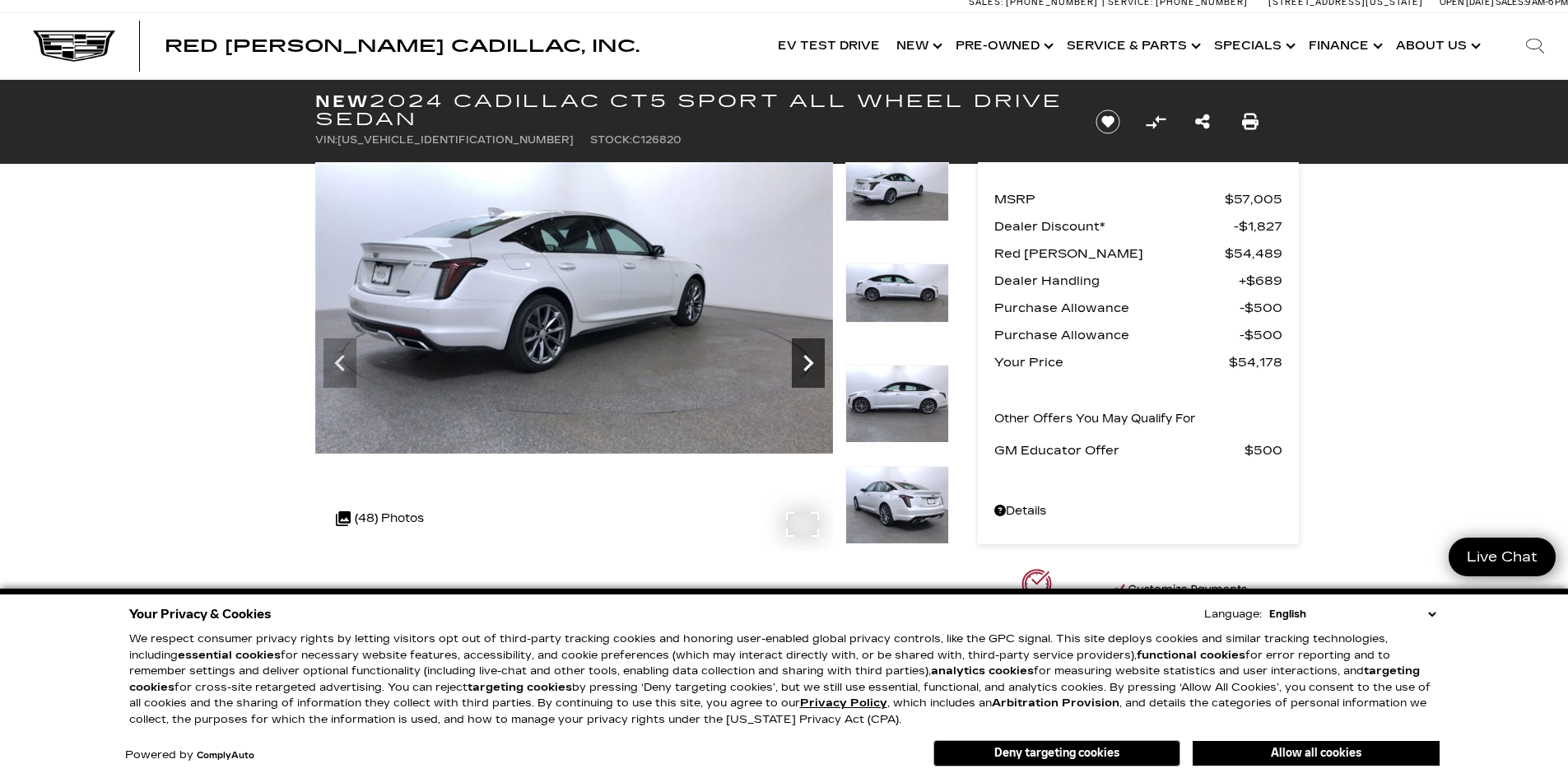
click at [816, 354] on icon "Next" at bounding box center [808, 363] width 33 height 33
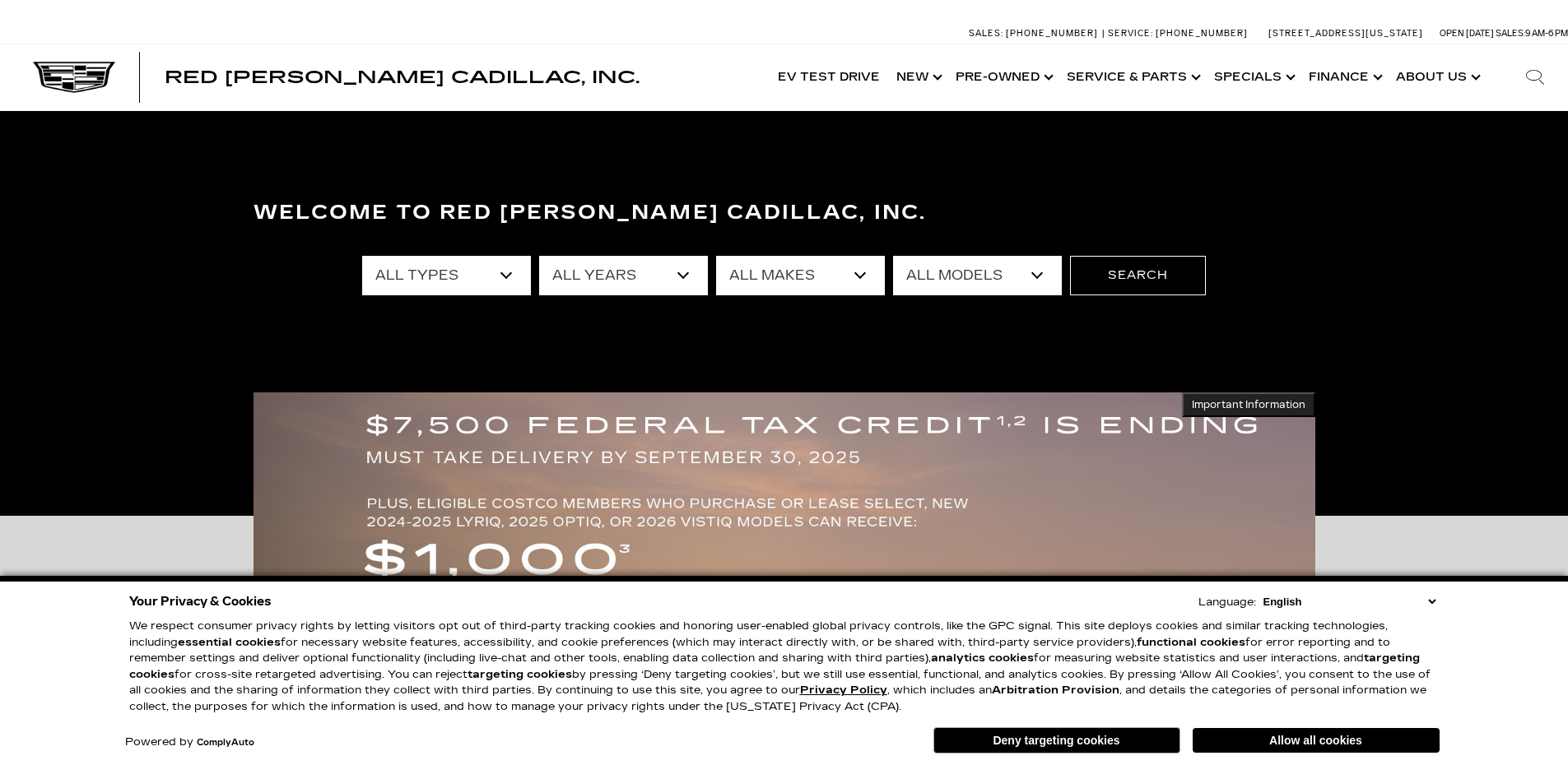
select select "Cadillac"
click at [716, 256] on select "All Makes Audi BMW Cadillac Chevrolet Ford GMC Jeep Lexus Subaru Tesla Toyota" at bounding box center [800, 275] width 169 height 40
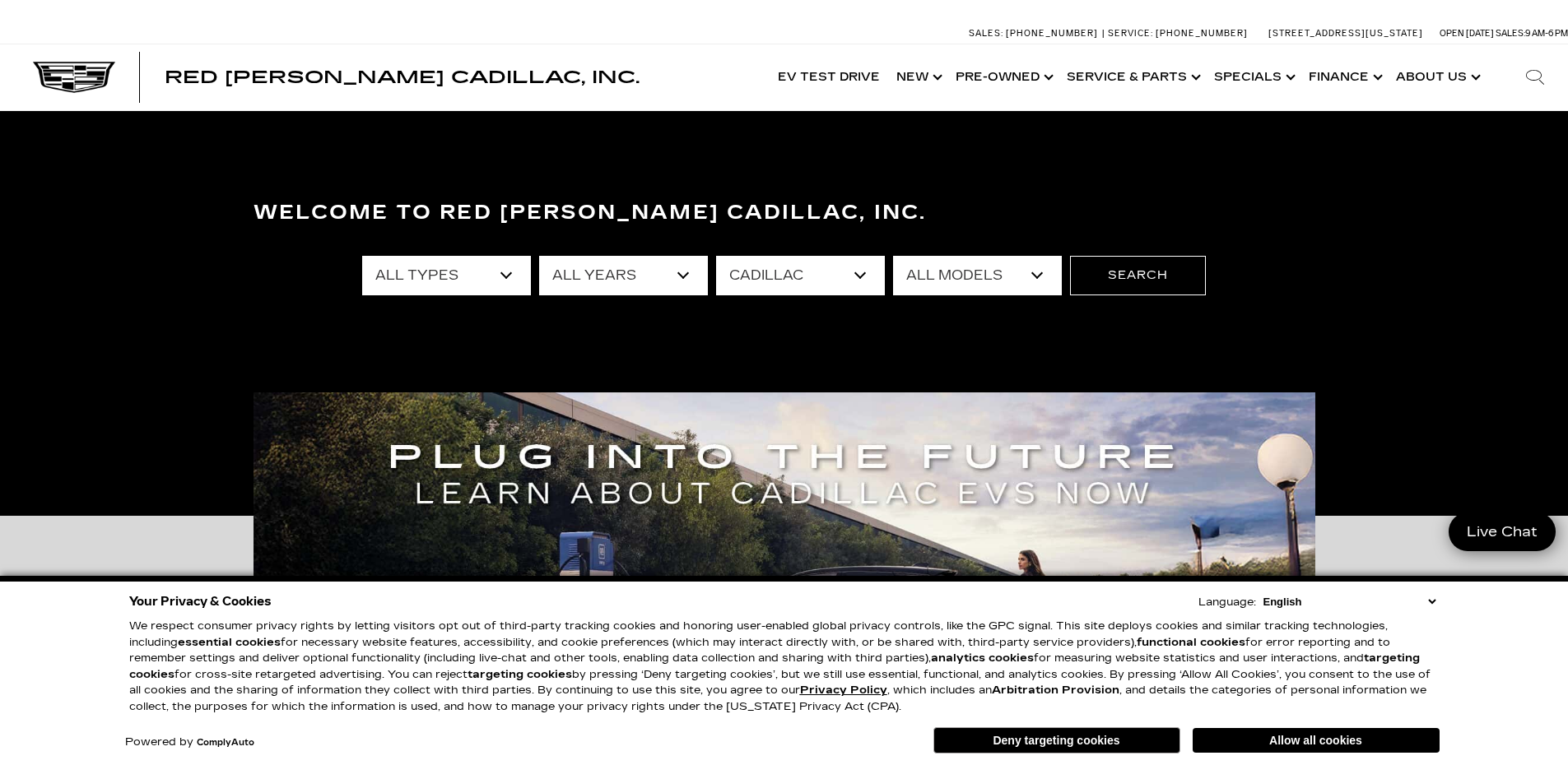
click at [1041, 280] on select "All Models CT4 CT5 Escalade Escalade ESV ESCALADE IQ ESCALADE IQL LYRIQ OPTIQ V…" at bounding box center [977, 275] width 169 height 40
select select "CT5"
click at [893, 256] on select "All Models CT4 CT5 Escalade Escalade ESV ESCALADE IQ ESCALADE IQL LYRIQ OPTIQ V…" at bounding box center [977, 275] width 169 height 40
click at [1153, 282] on button "Search" at bounding box center [1137, 275] width 135 height 40
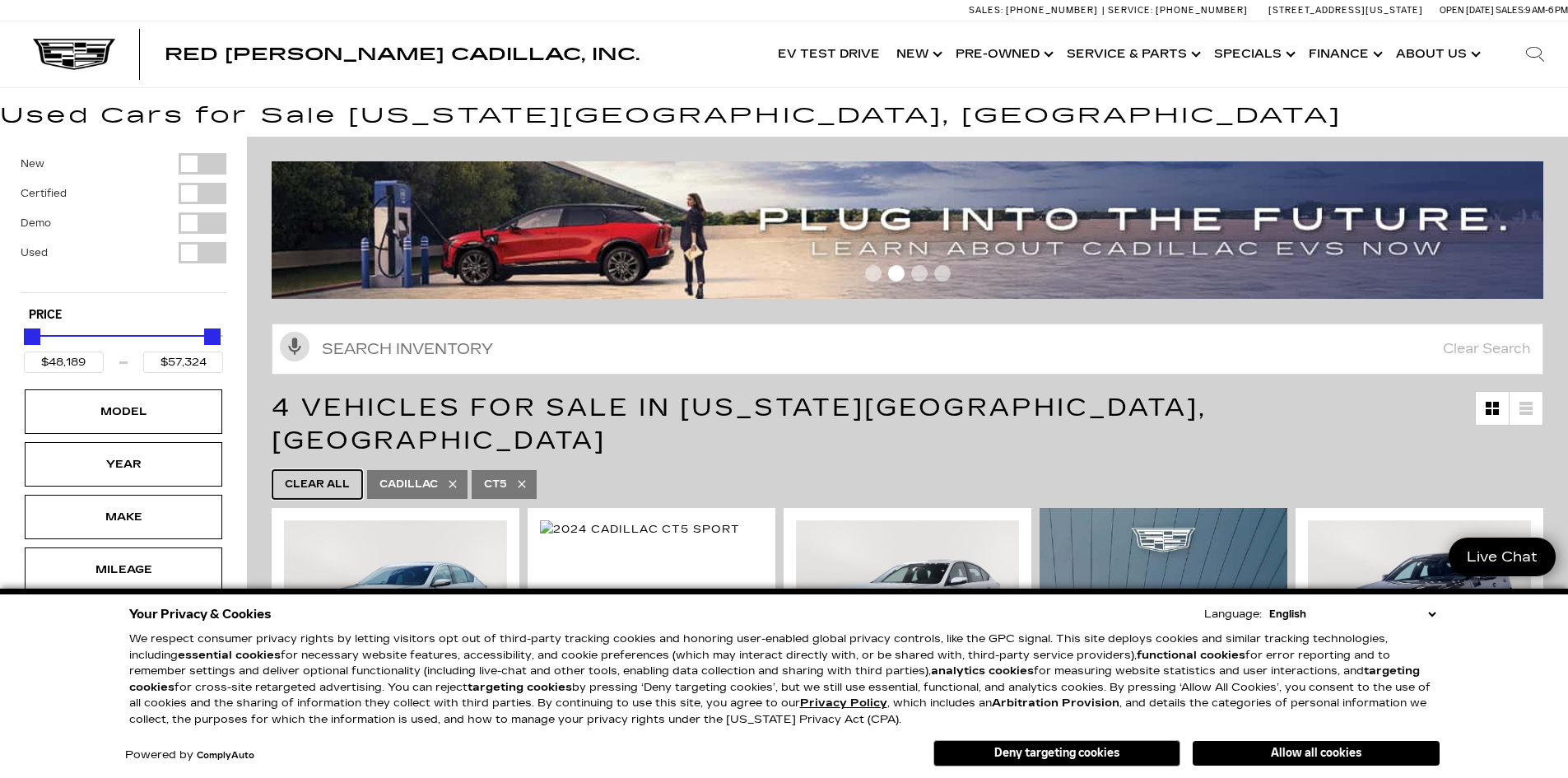
click at [333, 474] on span "Clear All" at bounding box center [317, 484] width 65 height 20
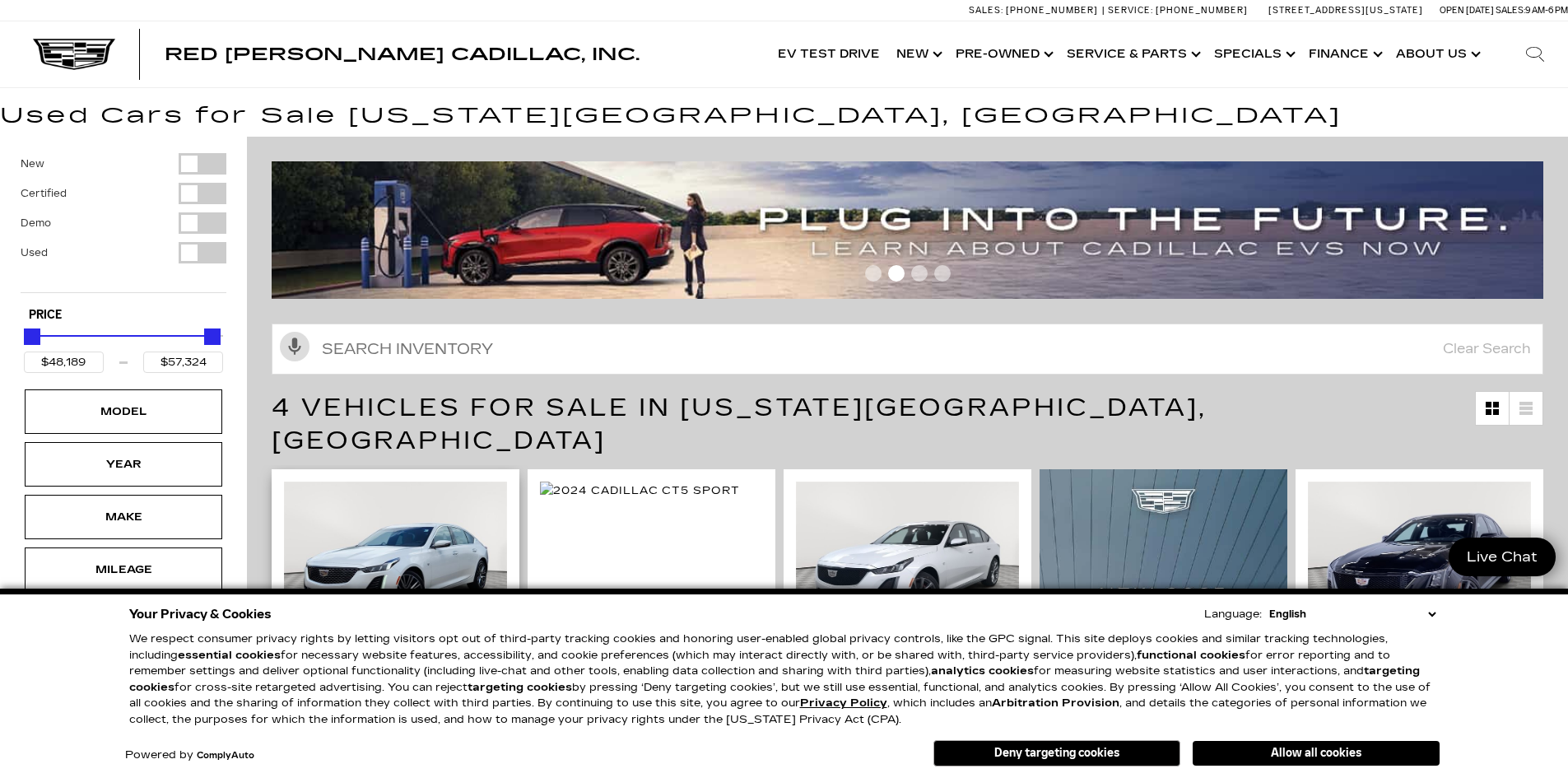
type input "$19,189"
type input "$179,434"
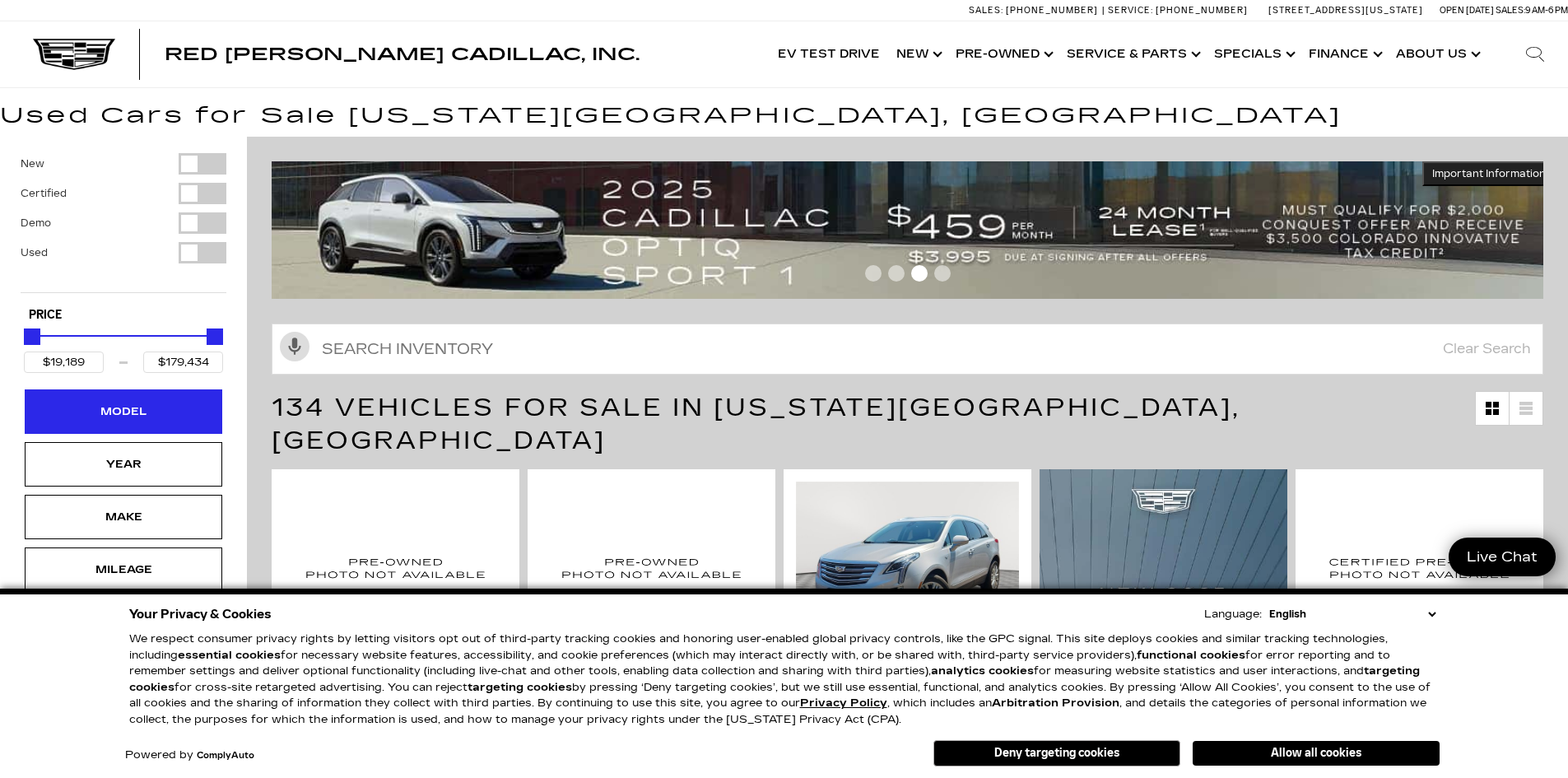
click at [128, 410] on div "Model" at bounding box center [124, 411] width 82 height 19
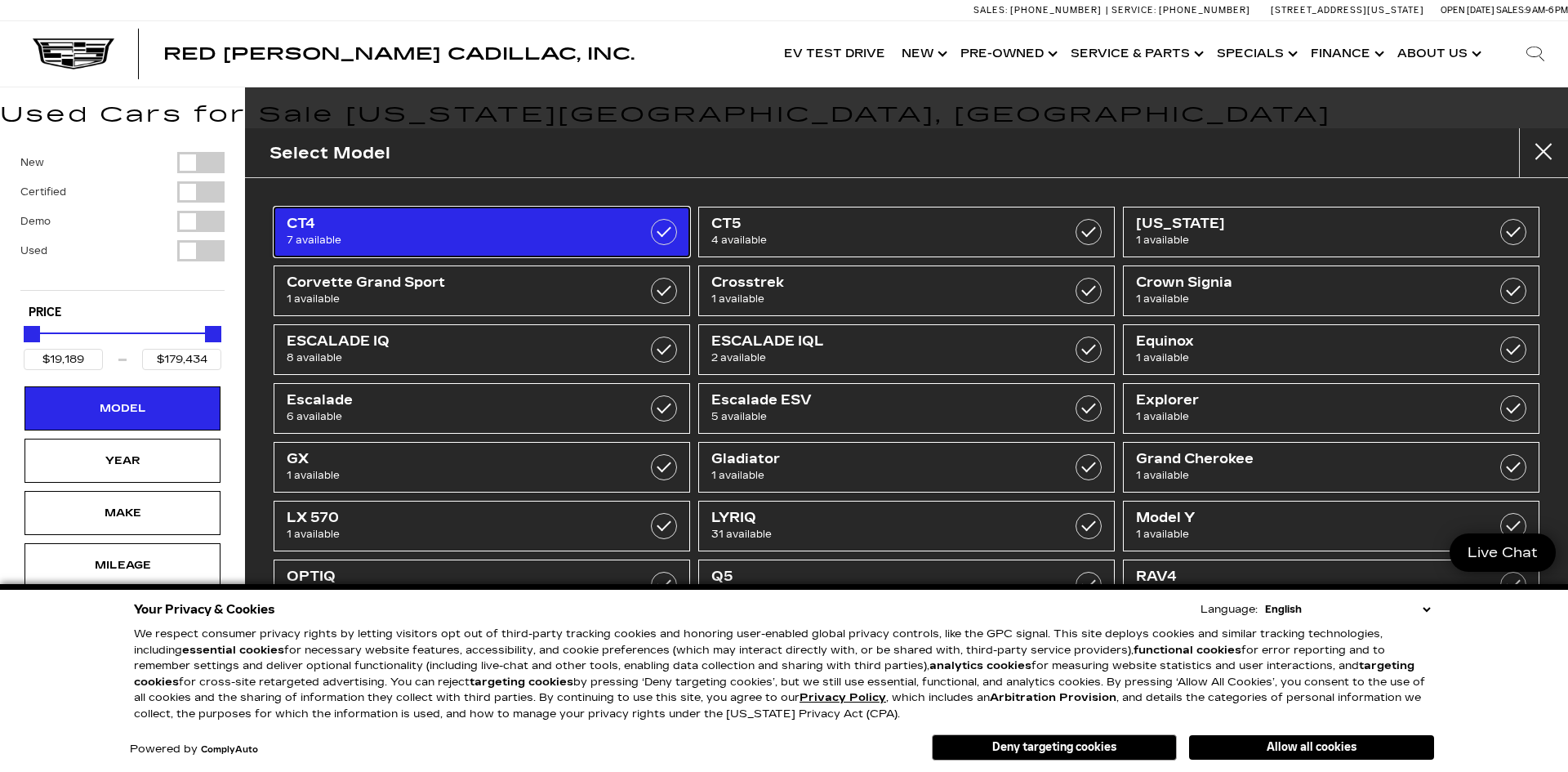
click at [348, 230] on span "CT4" at bounding box center [452, 224] width 331 height 17
type input "$46,674"
type input "$54,424"
checkbox input "true"
click at [391, 225] on span "CT4" at bounding box center [452, 224] width 331 height 17
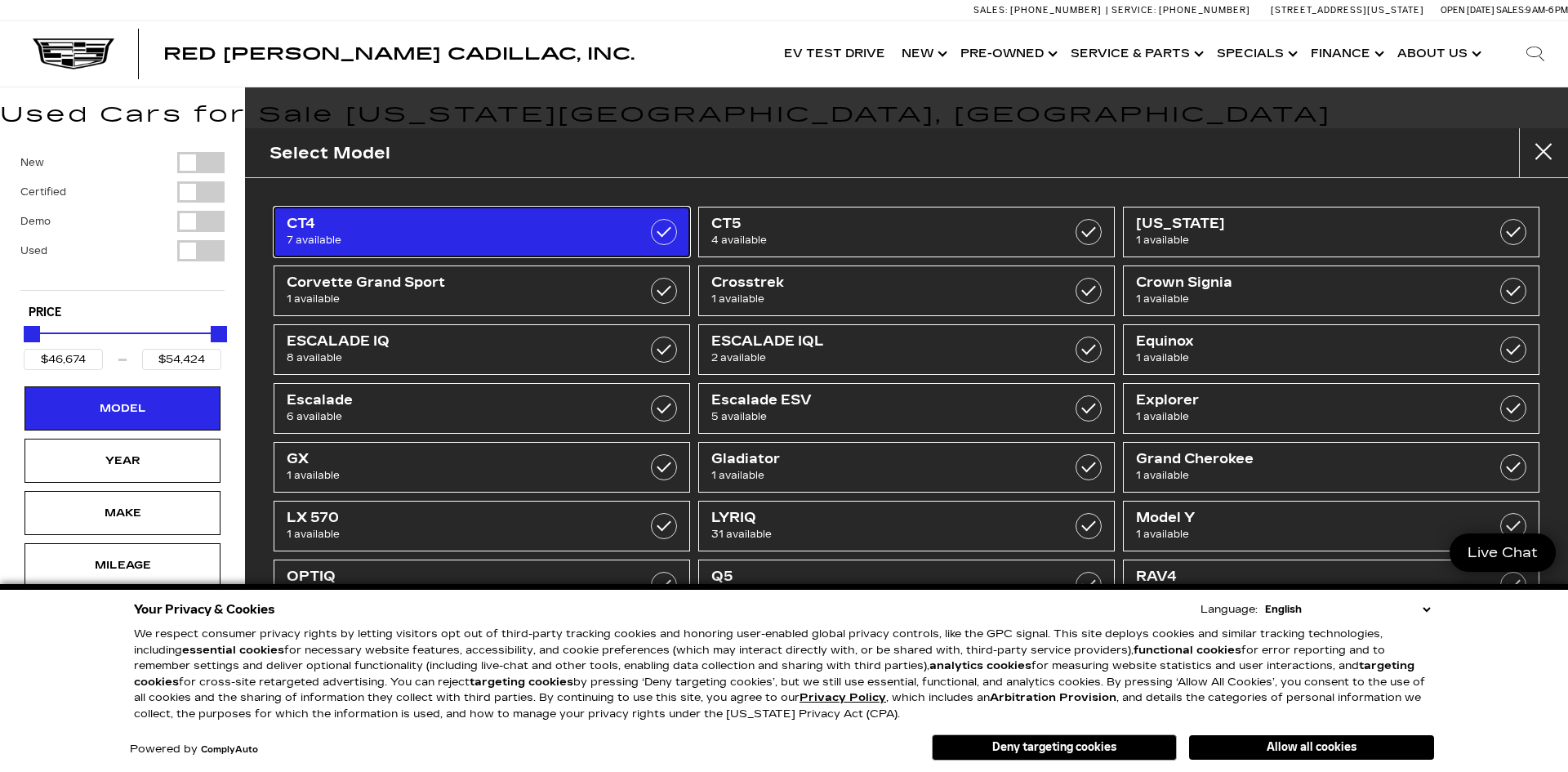
type input "$19,189"
type input "$179,434"
checkbox input "false"
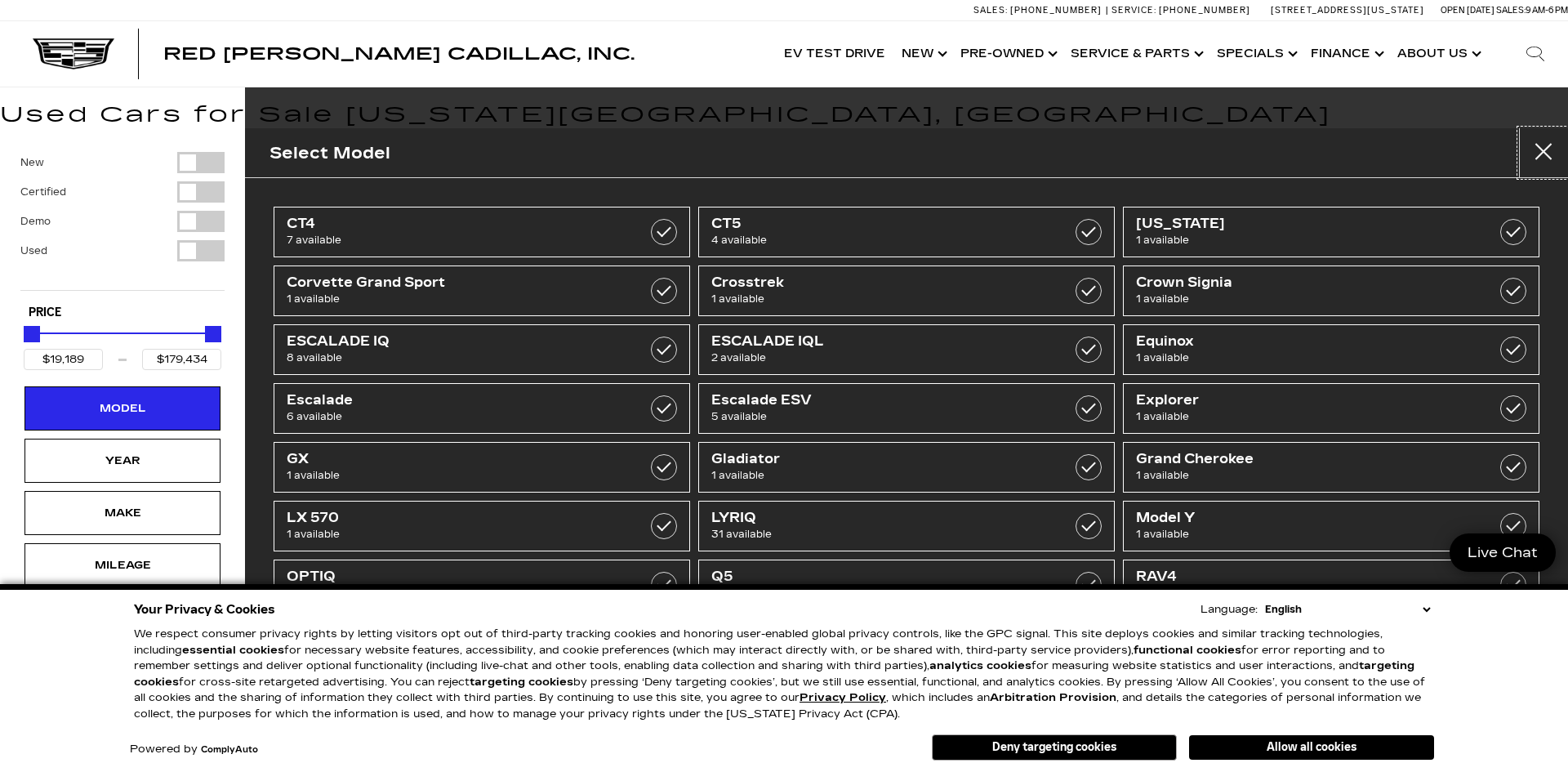
drag, startPoint x: 1530, startPoint y: 146, endPoint x: 1476, endPoint y: 153, distance: 54.5
click at [1530, 146] on button "Close" at bounding box center [1544, 153] width 49 height 49
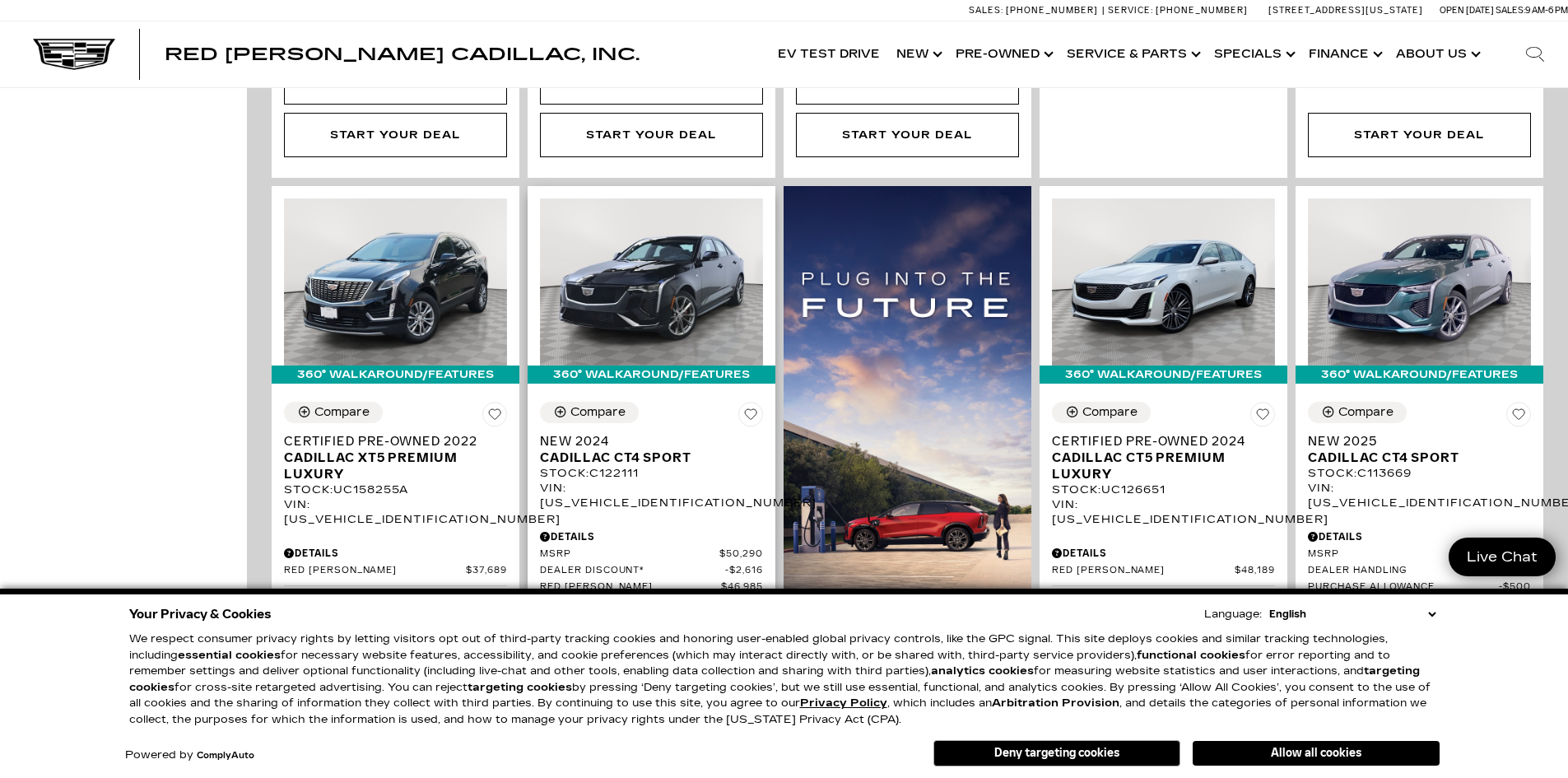
scroll to position [1070, 0]
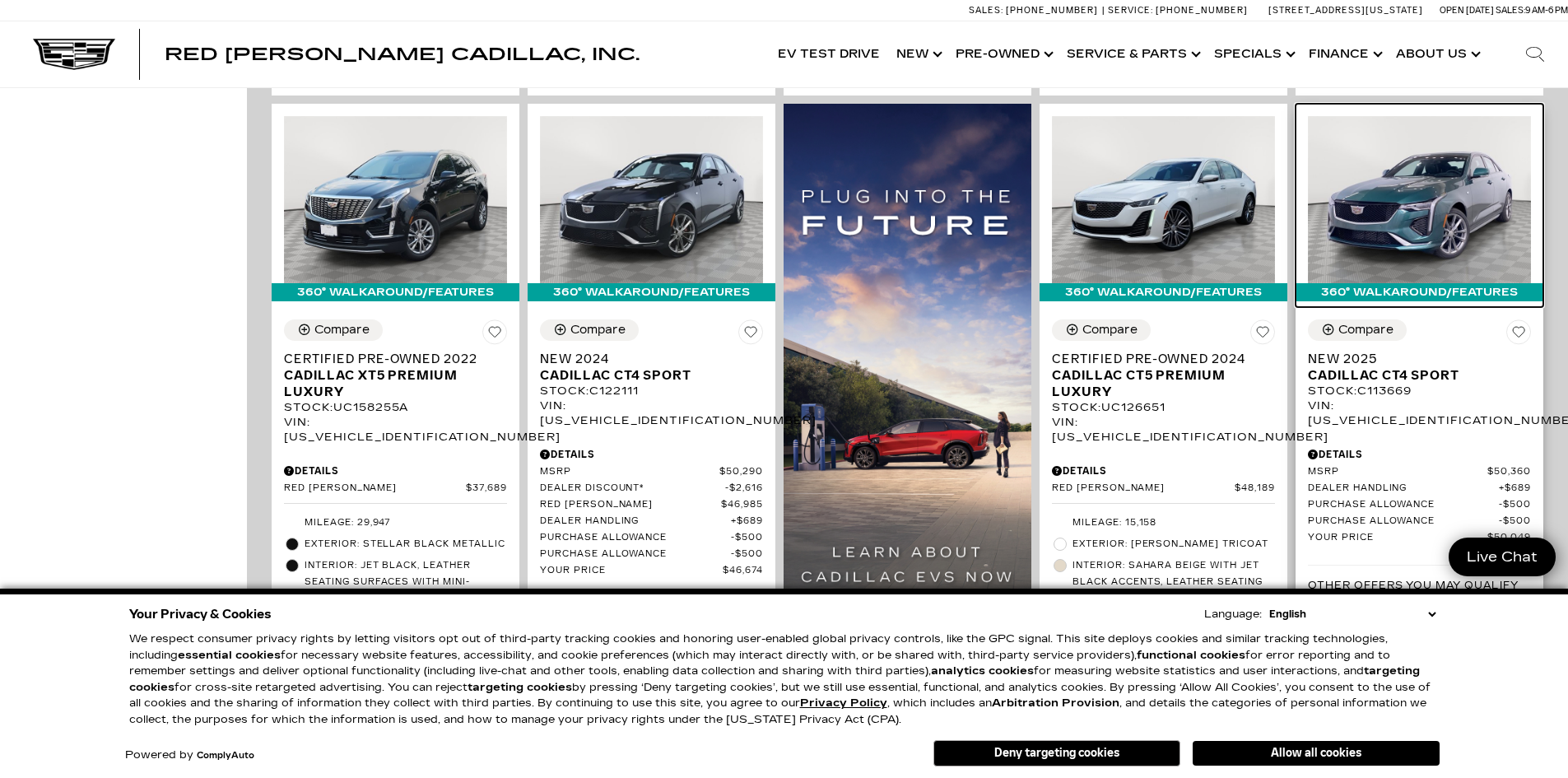
click at [1452, 140] on img at bounding box center [1419, 199] width 223 height 167
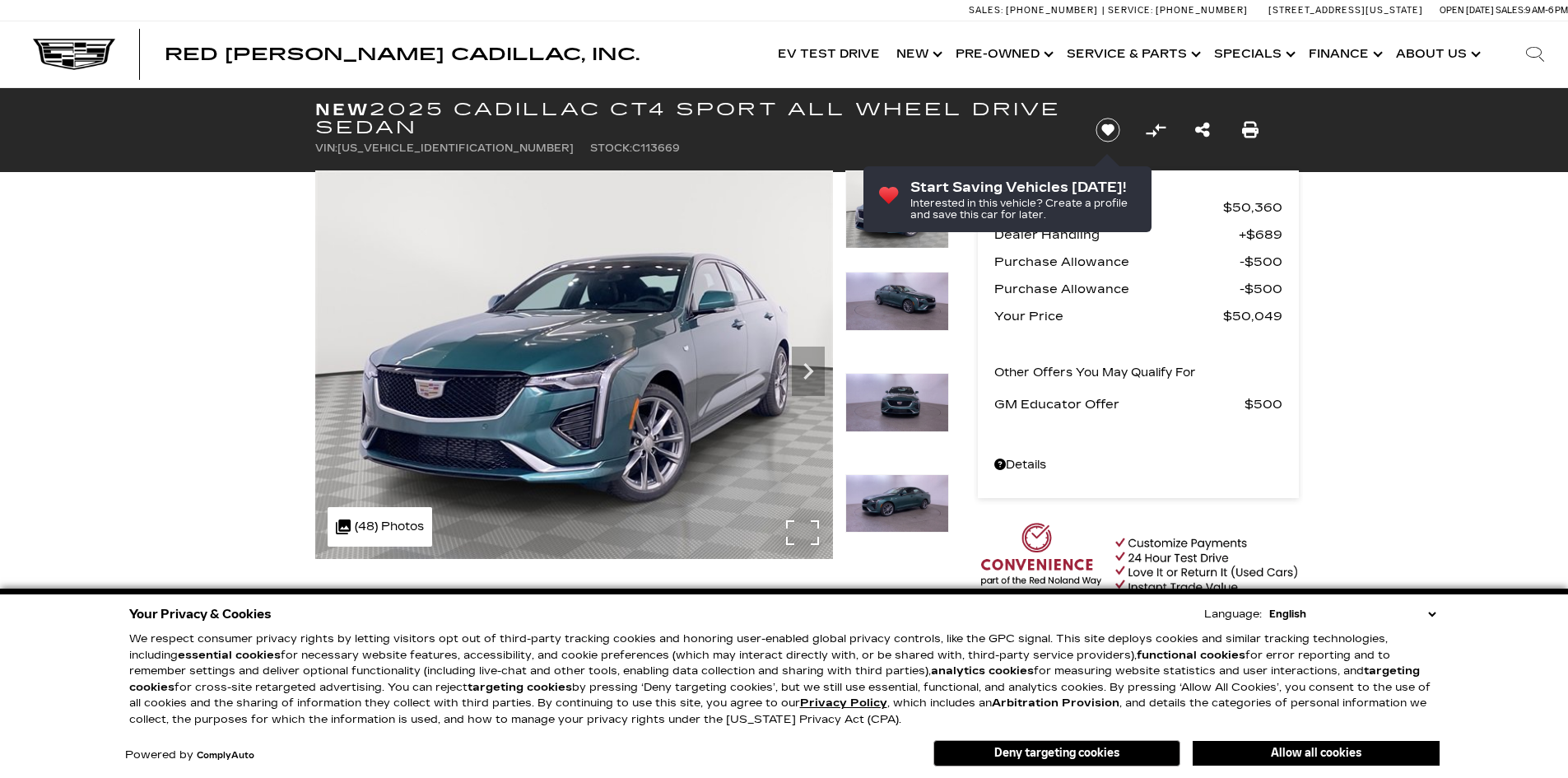
click at [712, 343] on img at bounding box center [574, 365] width 517 height 389
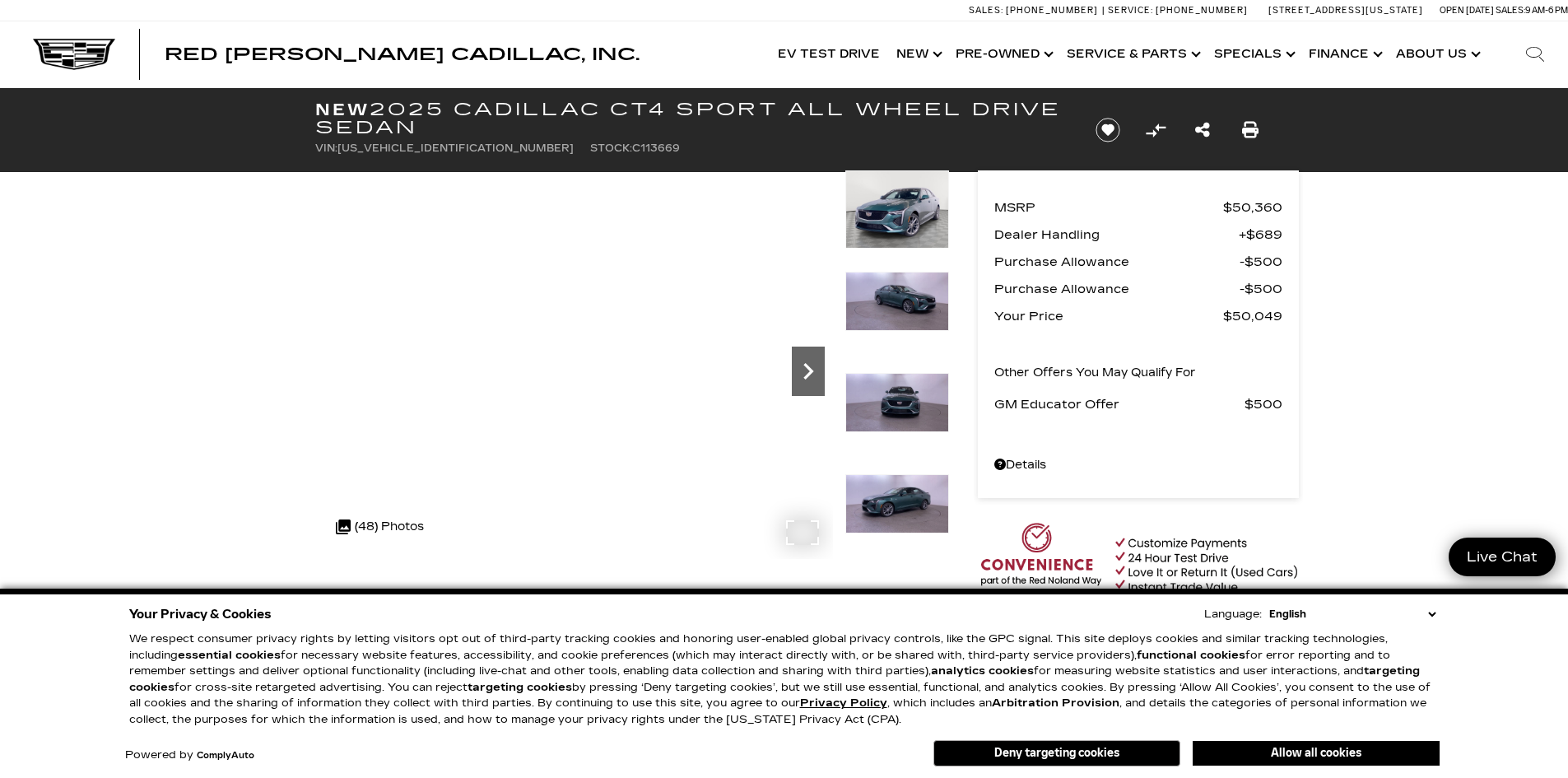
click at [804, 360] on icon "Next" at bounding box center [808, 371] width 33 height 33
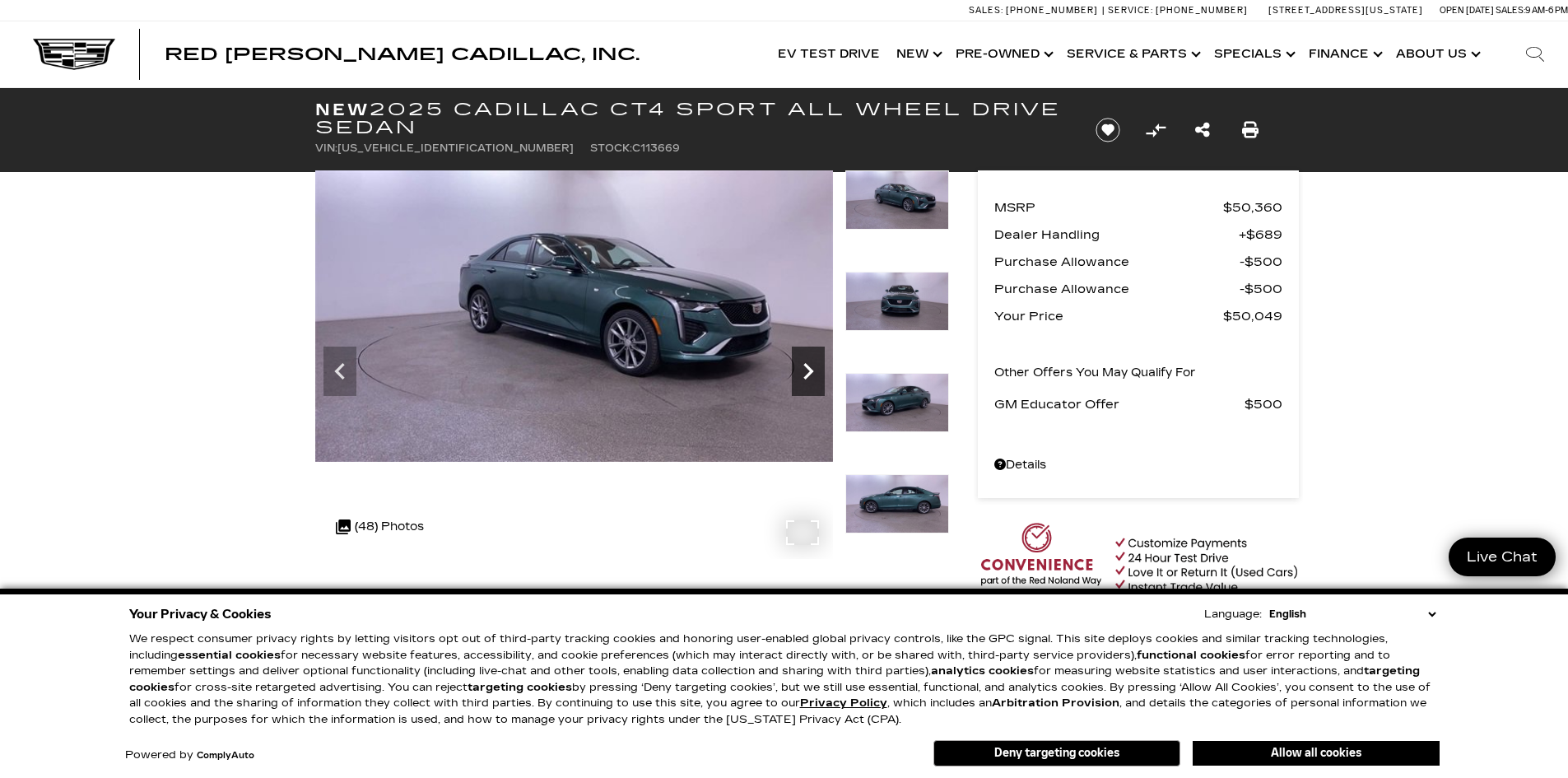
click at [803, 361] on icon "Next" at bounding box center [808, 371] width 33 height 33
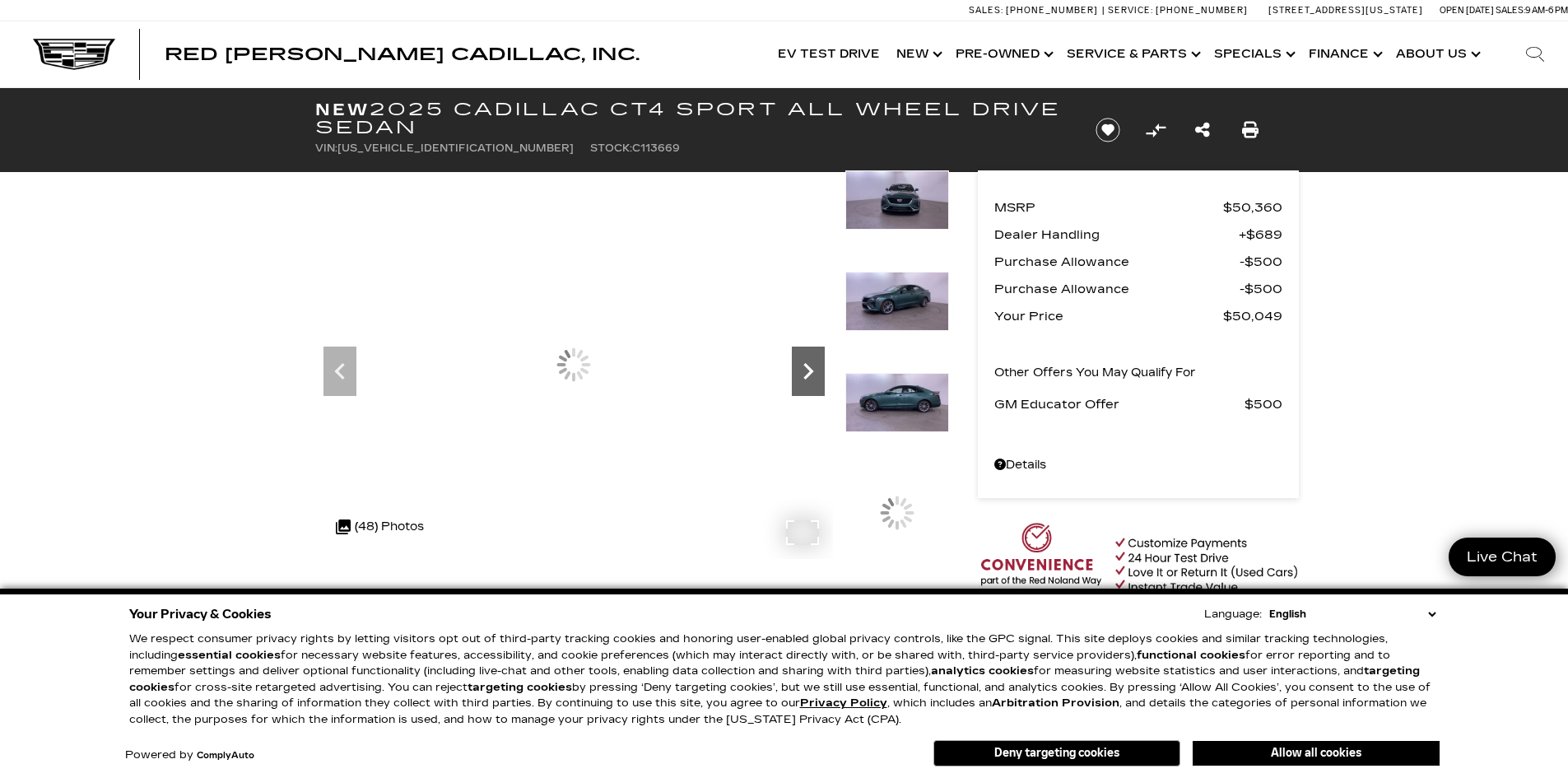
click at [803, 361] on icon "Next" at bounding box center [808, 371] width 33 height 33
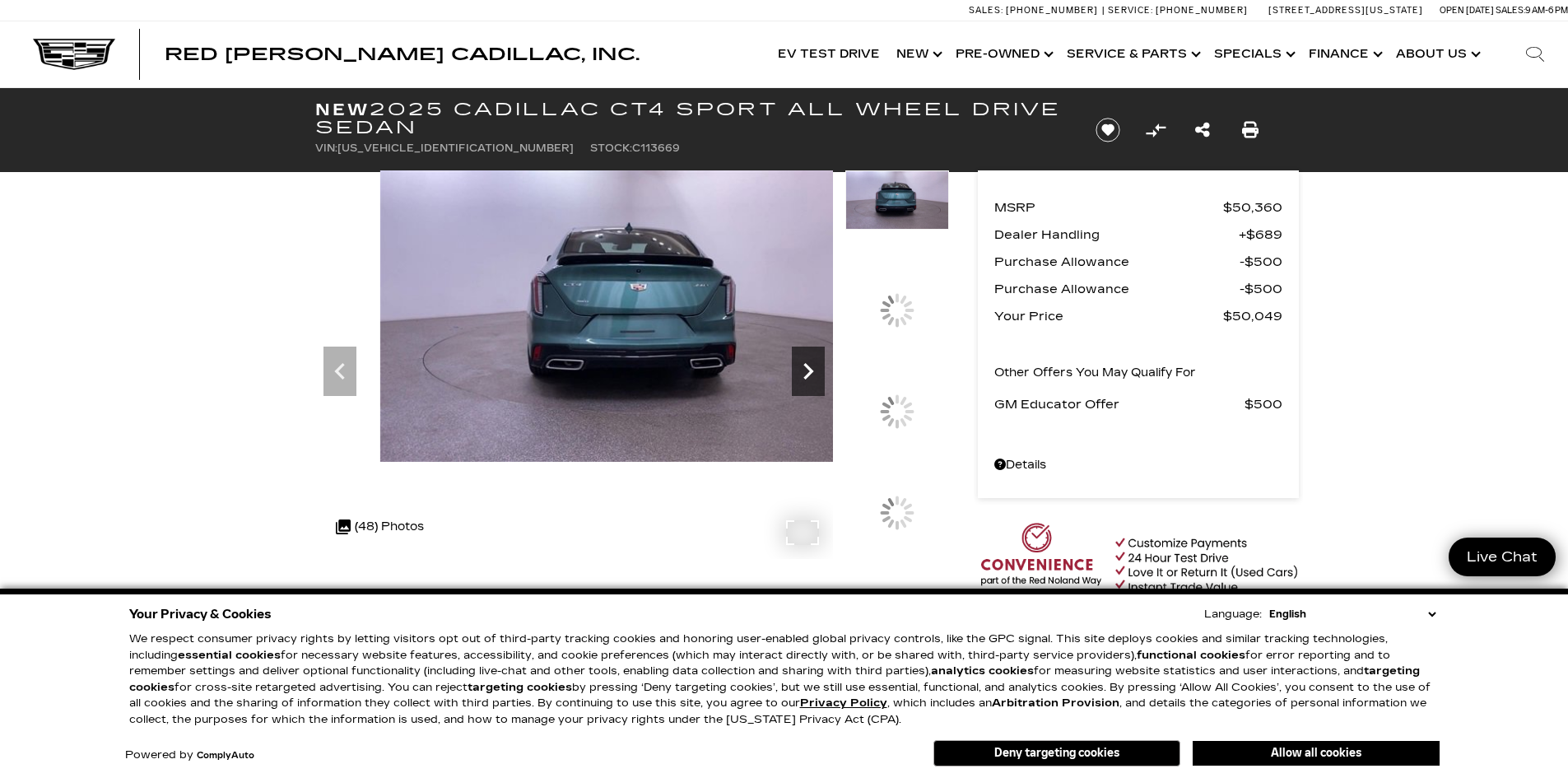
click at [798, 372] on icon "Next" at bounding box center [808, 371] width 33 height 33
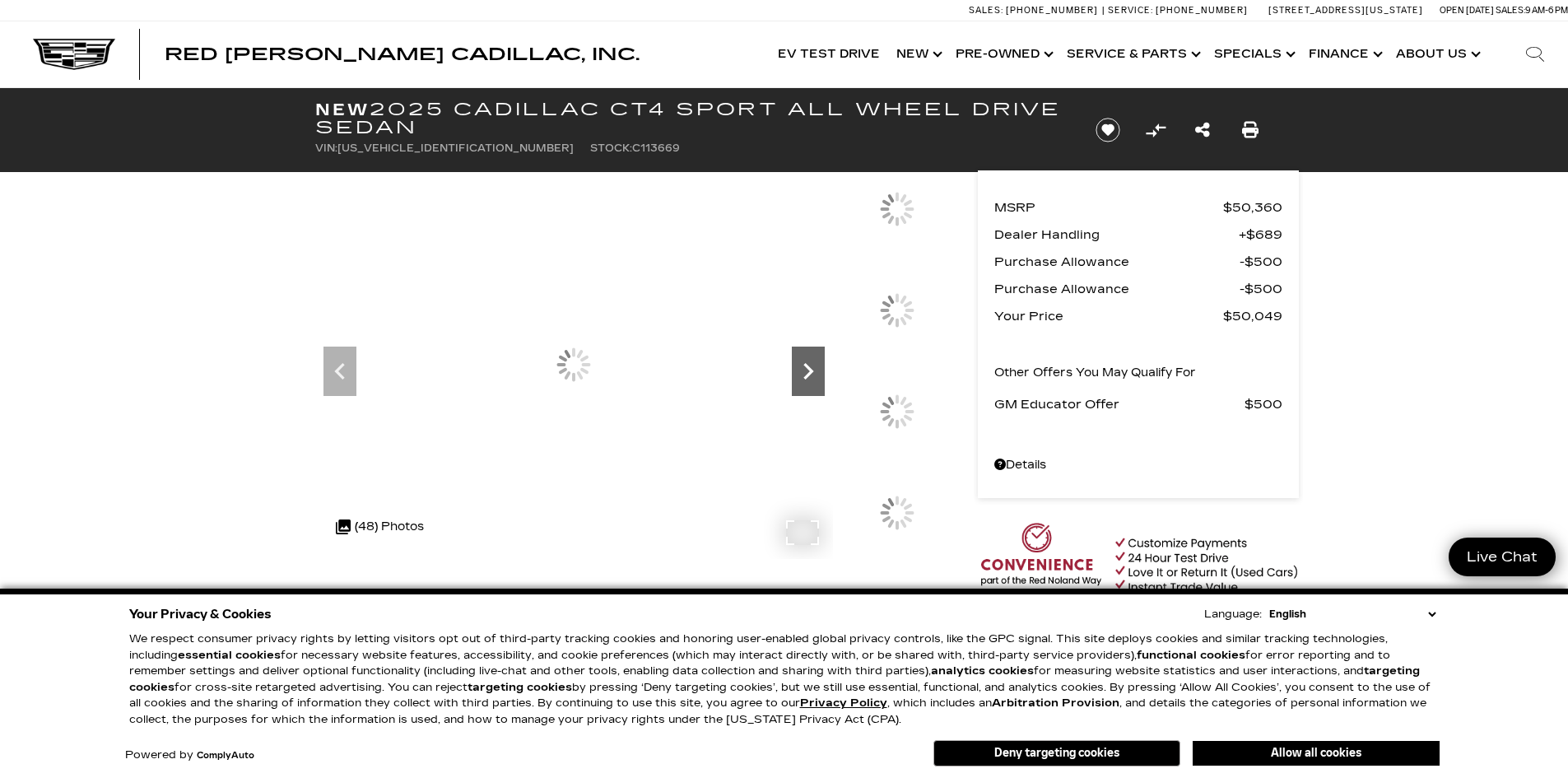
click at [798, 372] on icon "Next" at bounding box center [808, 371] width 33 height 33
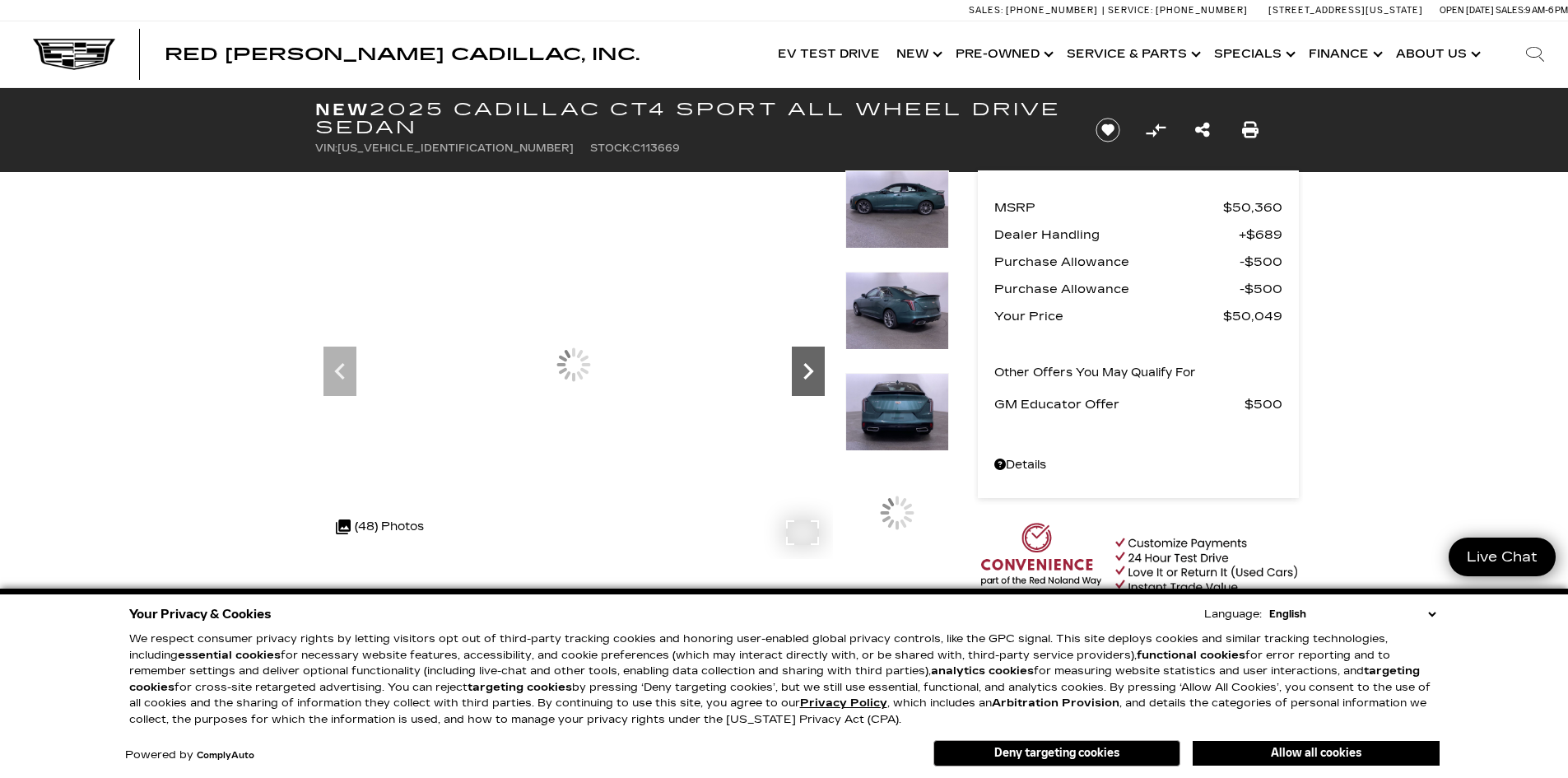
click at [798, 372] on icon "Next" at bounding box center [808, 371] width 33 height 33
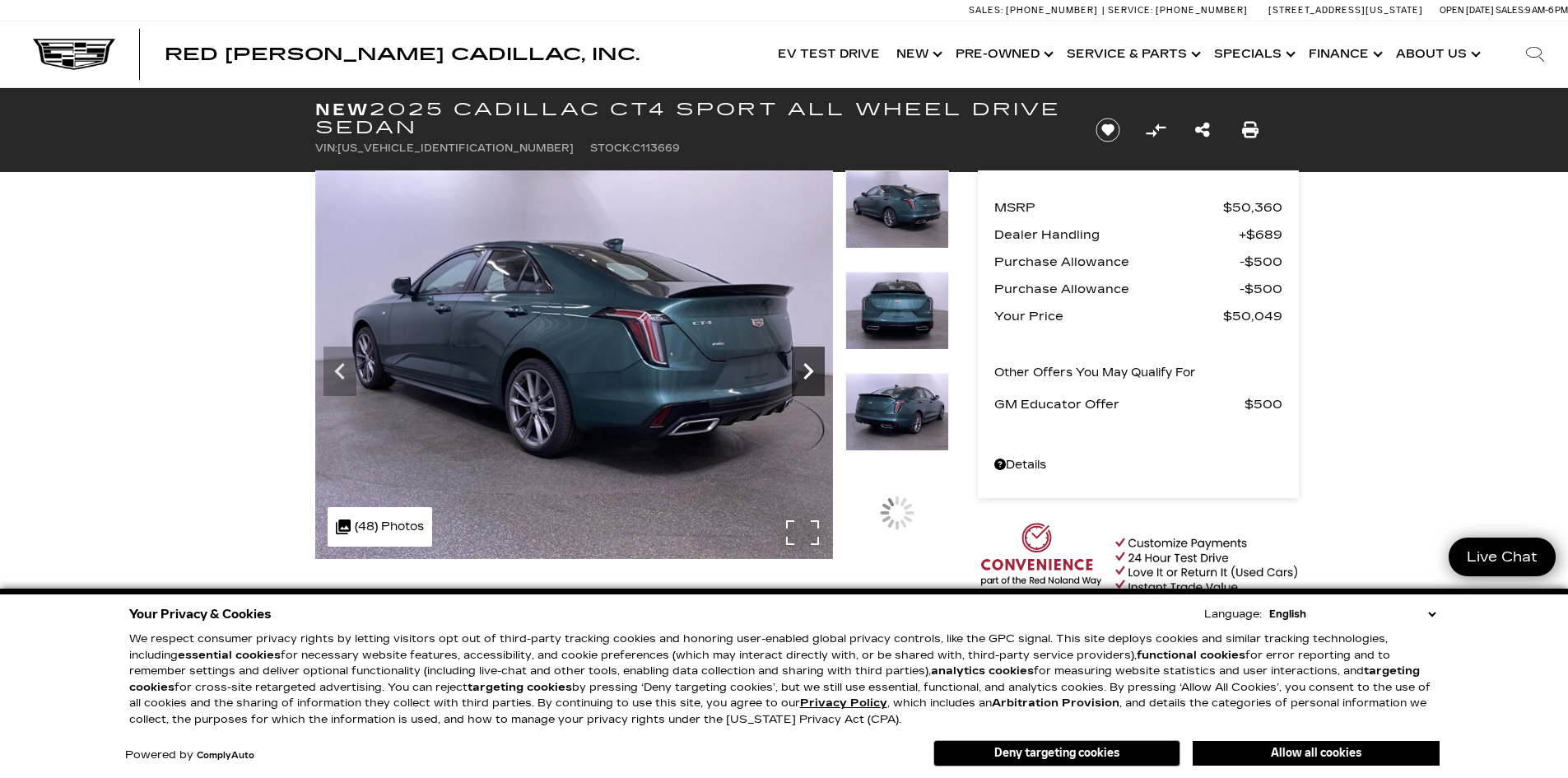
click at [798, 372] on icon "Next" at bounding box center [808, 371] width 33 height 33
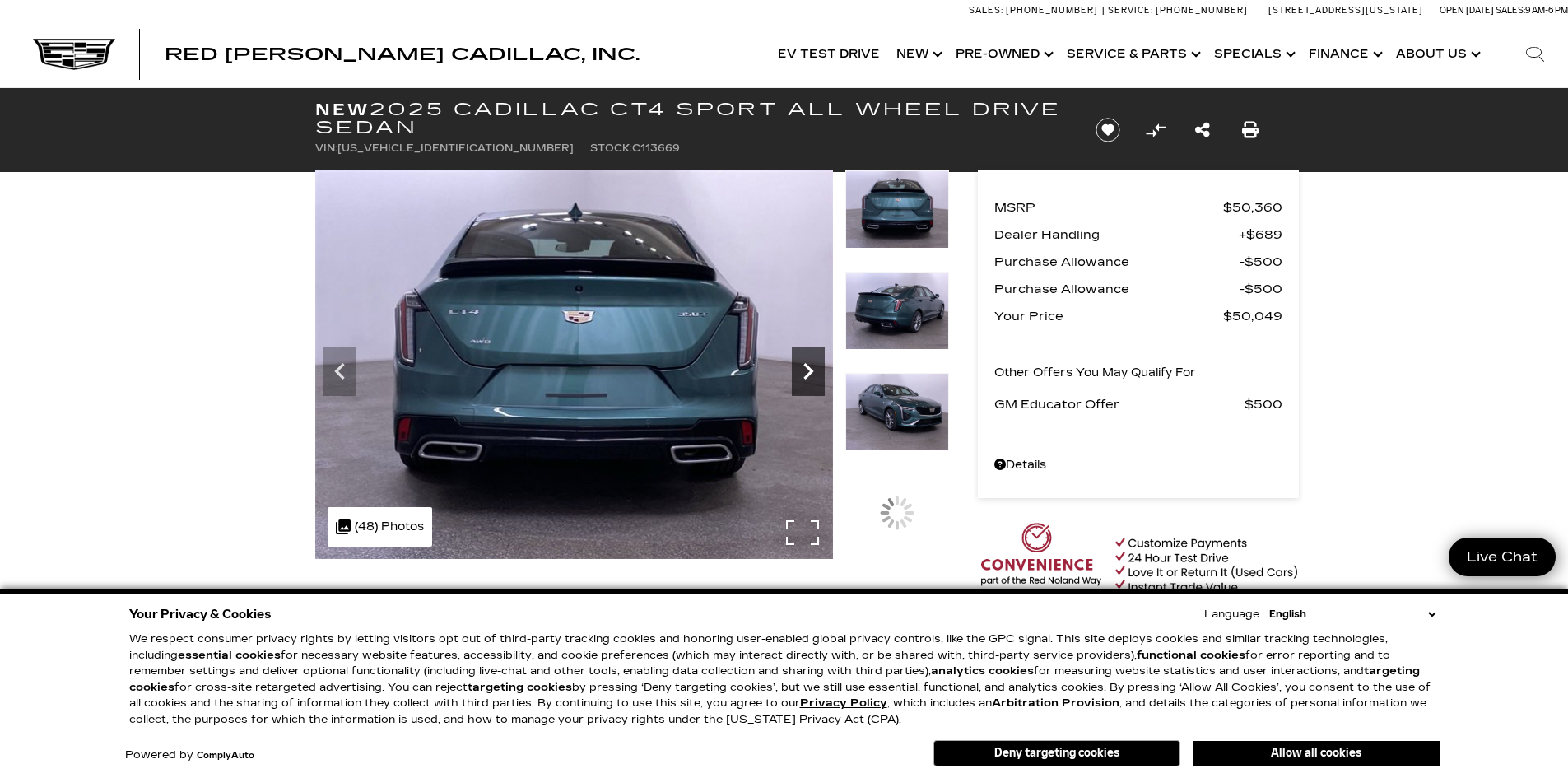
click at [798, 372] on icon "Next" at bounding box center [808, 371] width 33 height 33
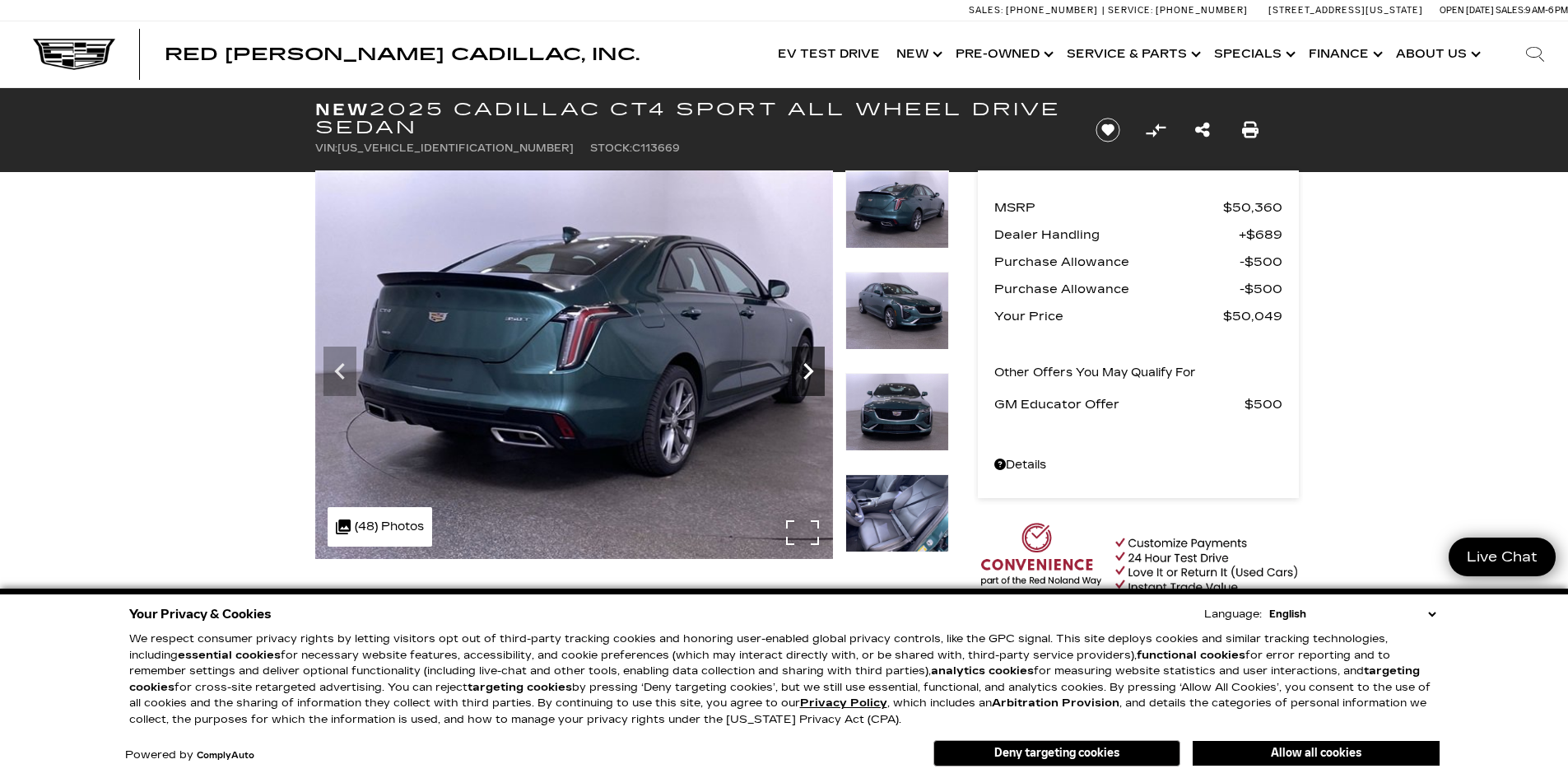
click at [799, 368] on icon "Next" at bounding box center [808, 371] width 33 height 33
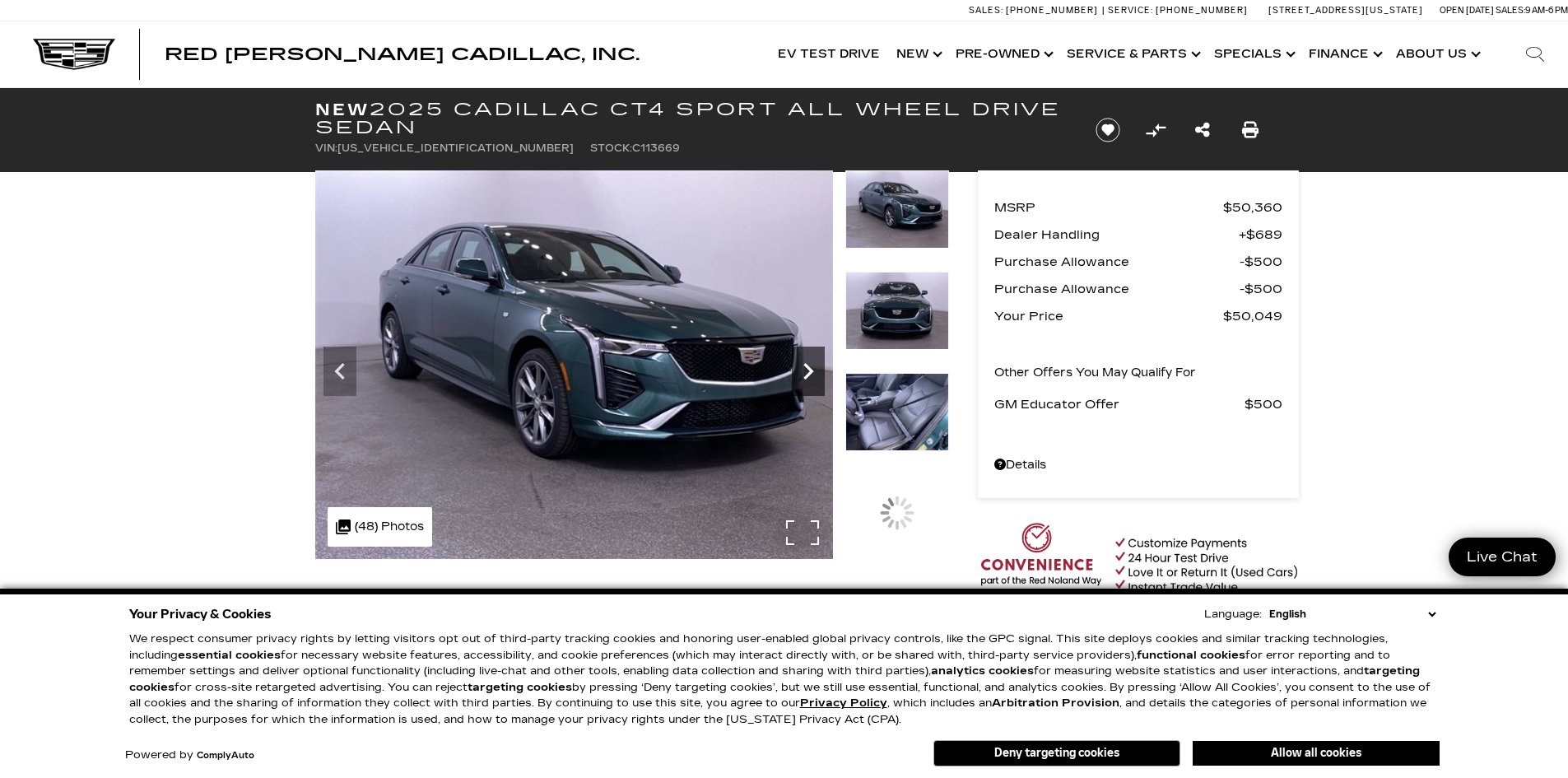
click at [812, 361] on icon "Next" at bounding box center [808, 371] width 33 height 33
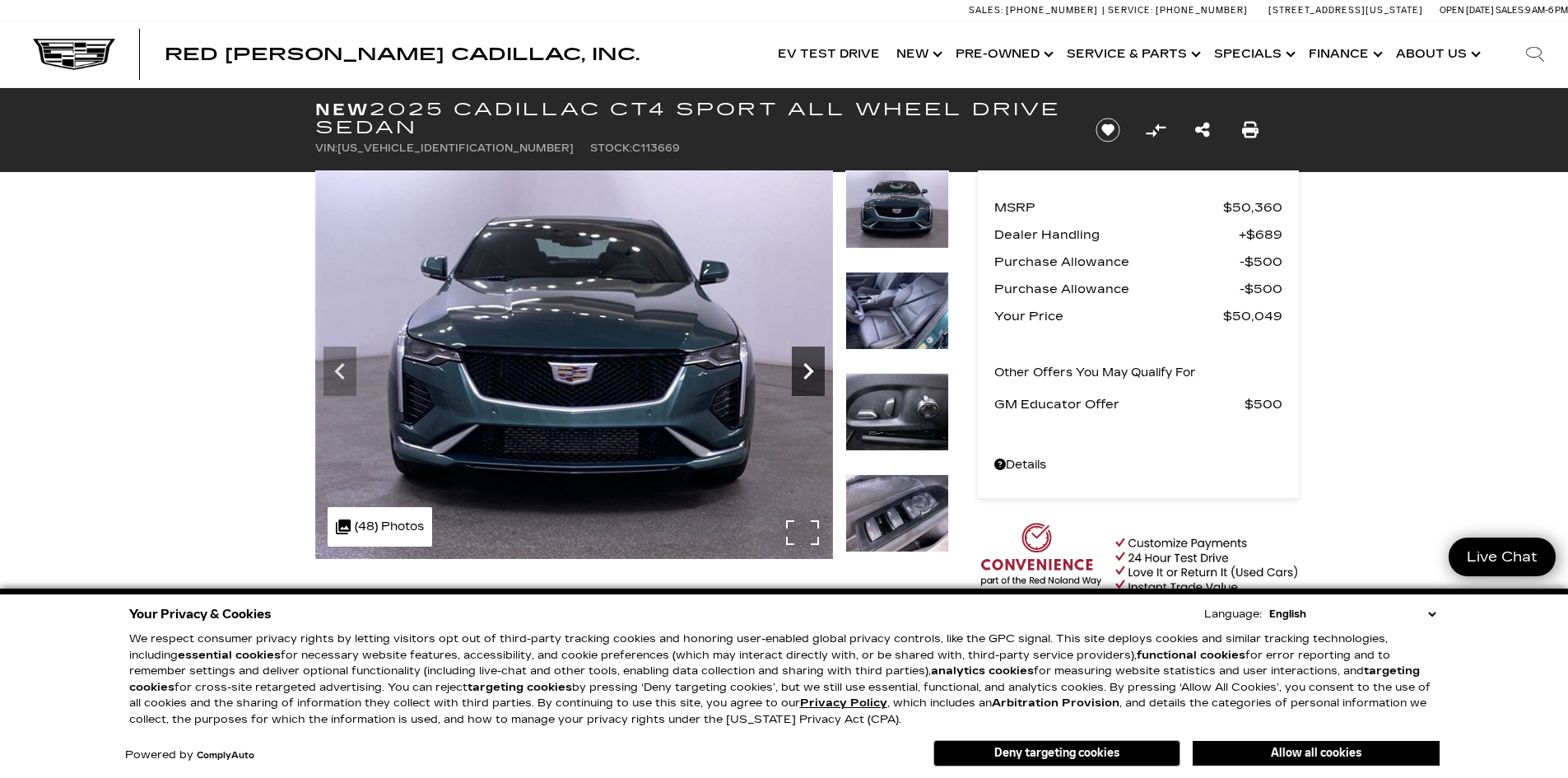
click at [812, 361] on icon "Next" at bounding box center [808, 371] width 33 height 33
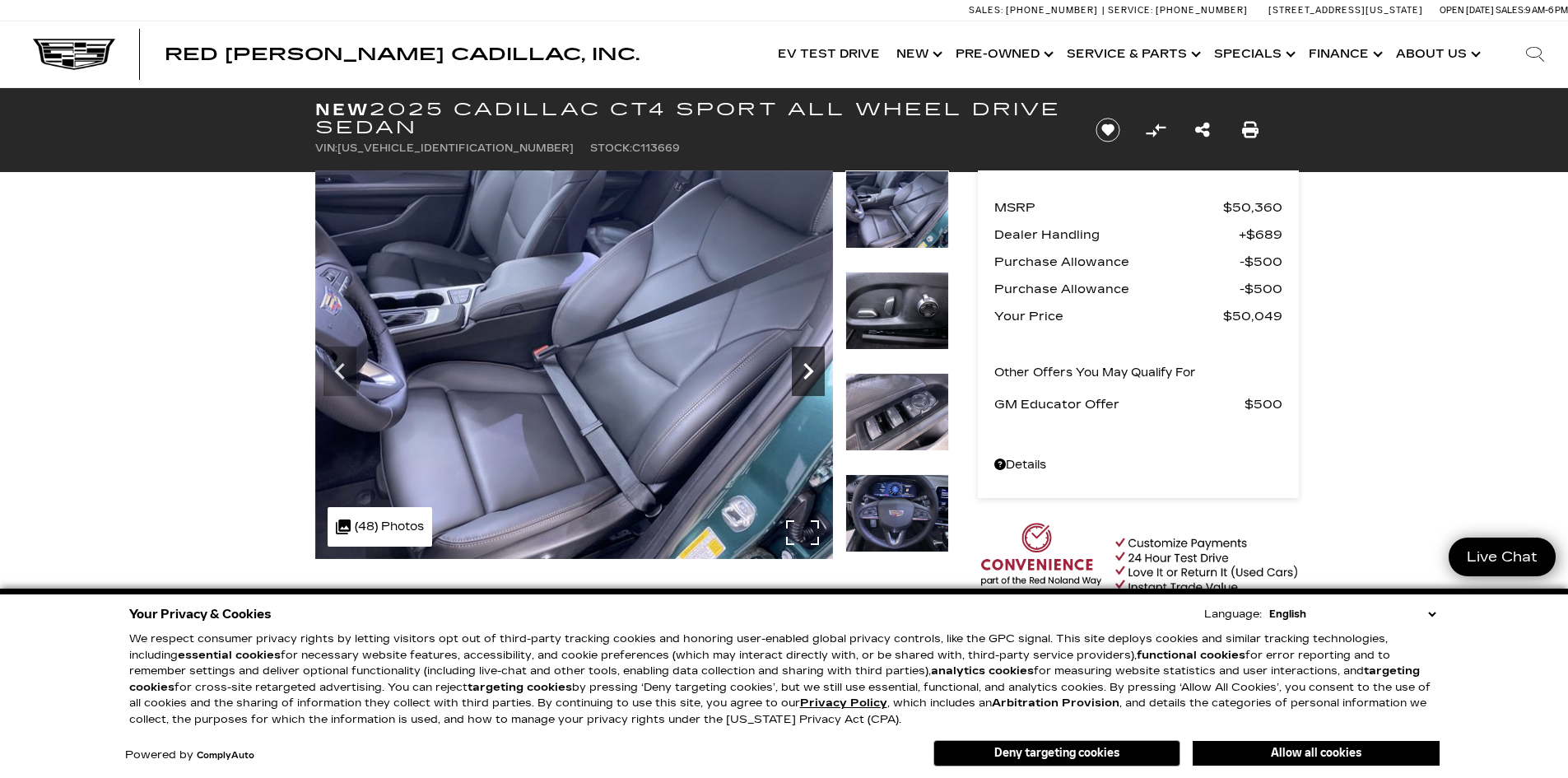
click at [812, 361] on icon "Next" at bounding box center [808, 371] width 33 height 33
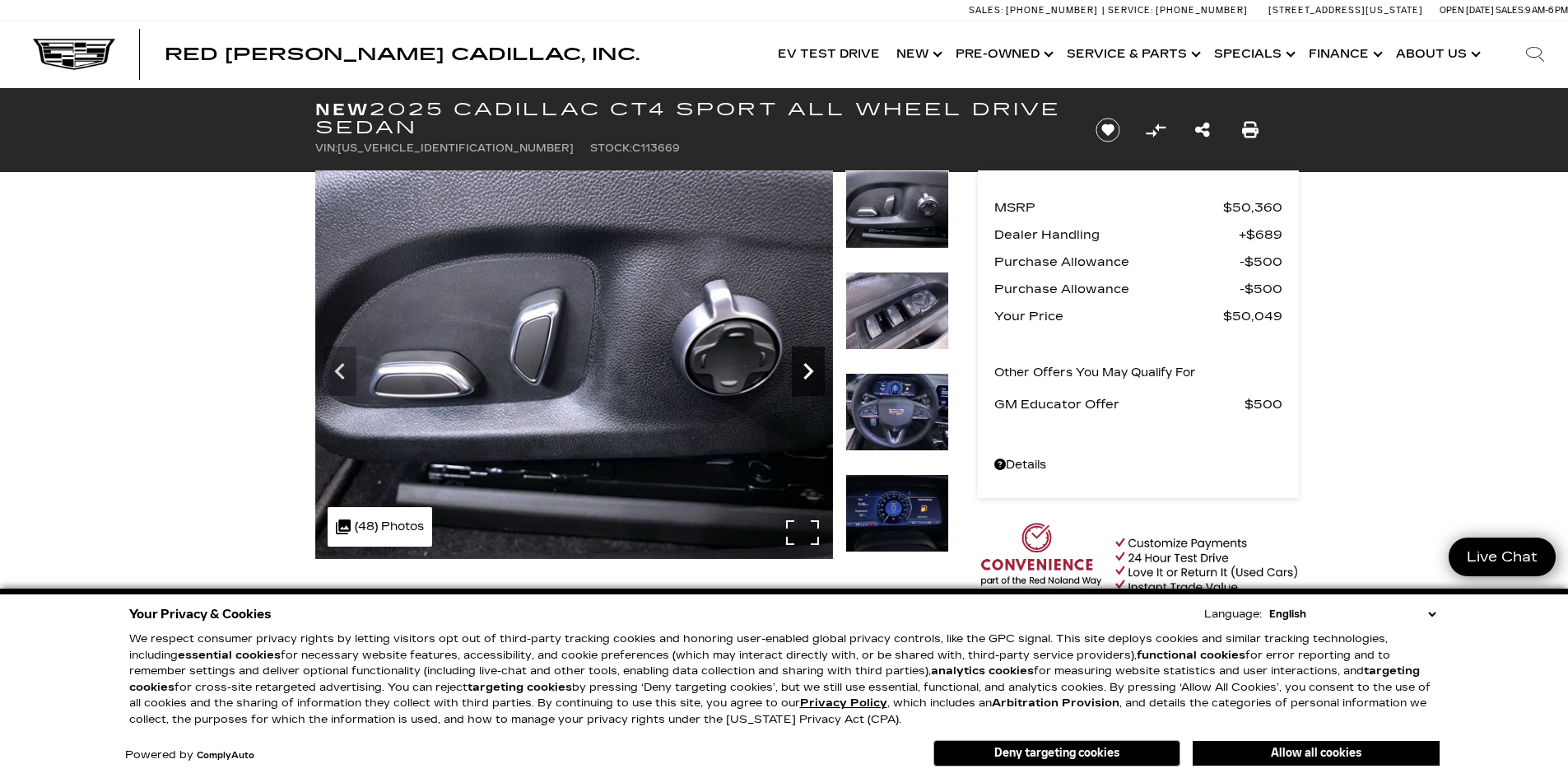
click at [812, 361] on icon "Next" at bounding box center [808, 371] width 33 height 33
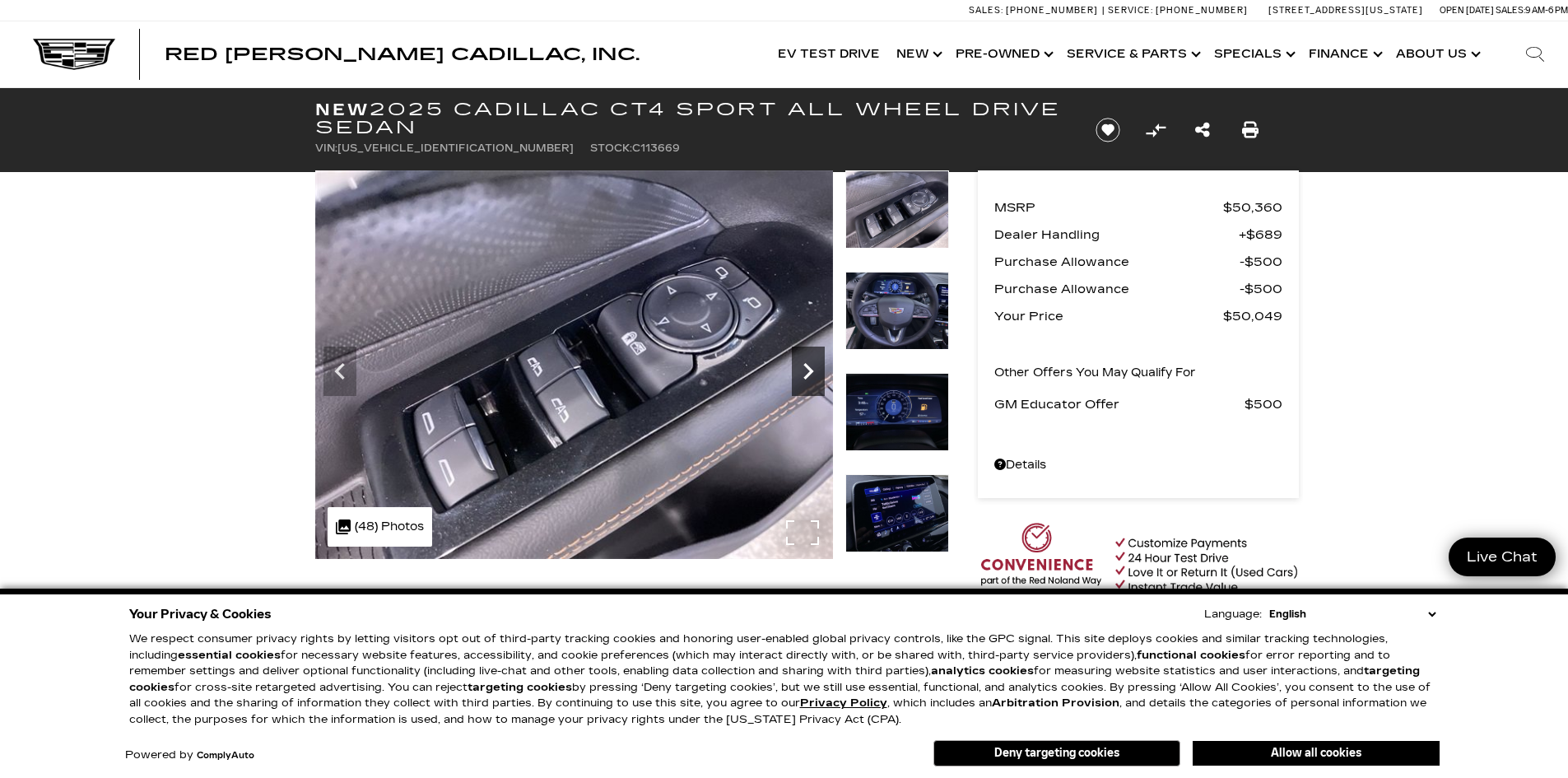
click at [812, 361] on icon "Next" at bounding box center [808, 371] width 33 height 33
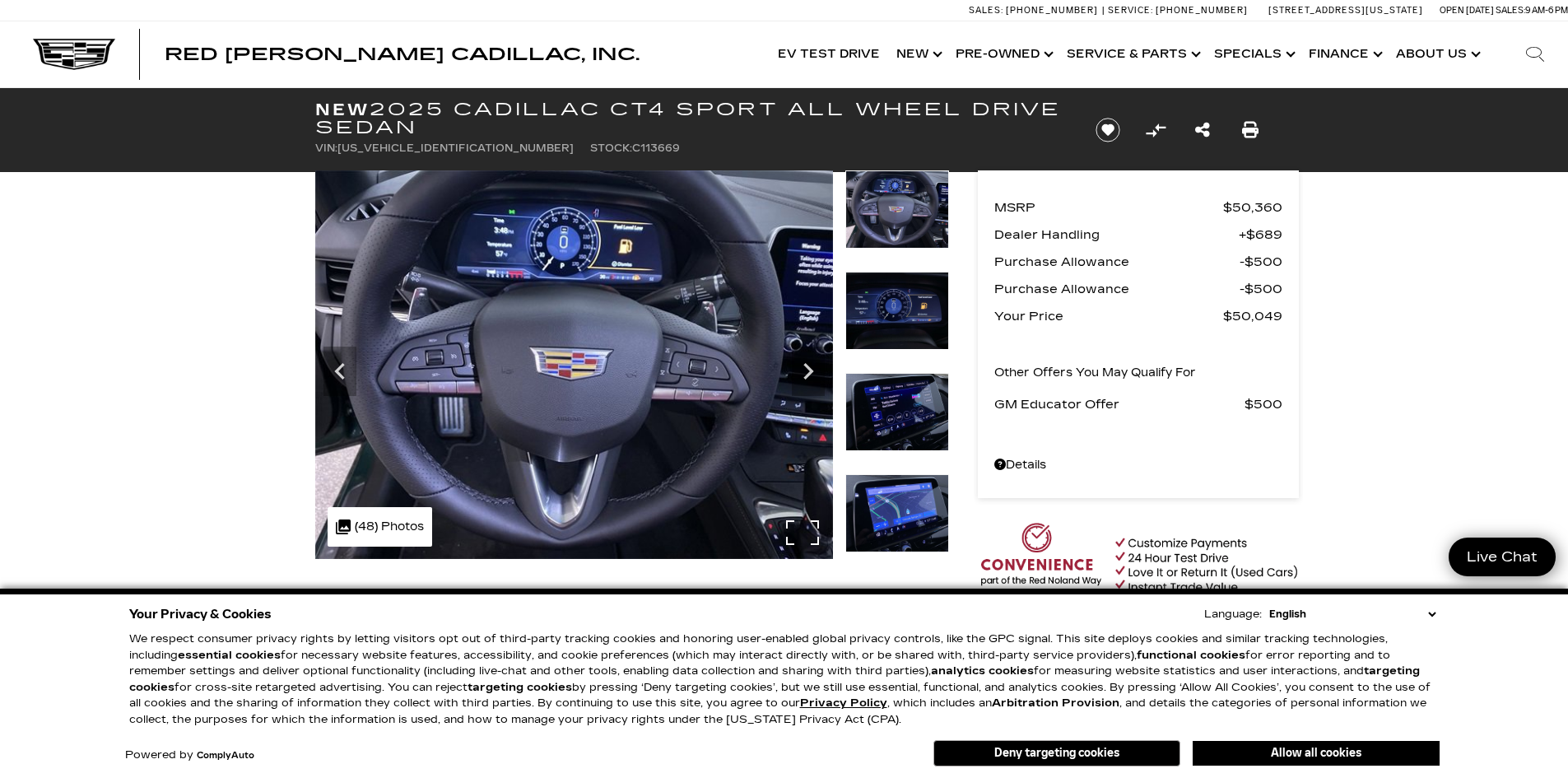
click at [553, 361] on img at bounding box center [574, 365] width 517 height 389
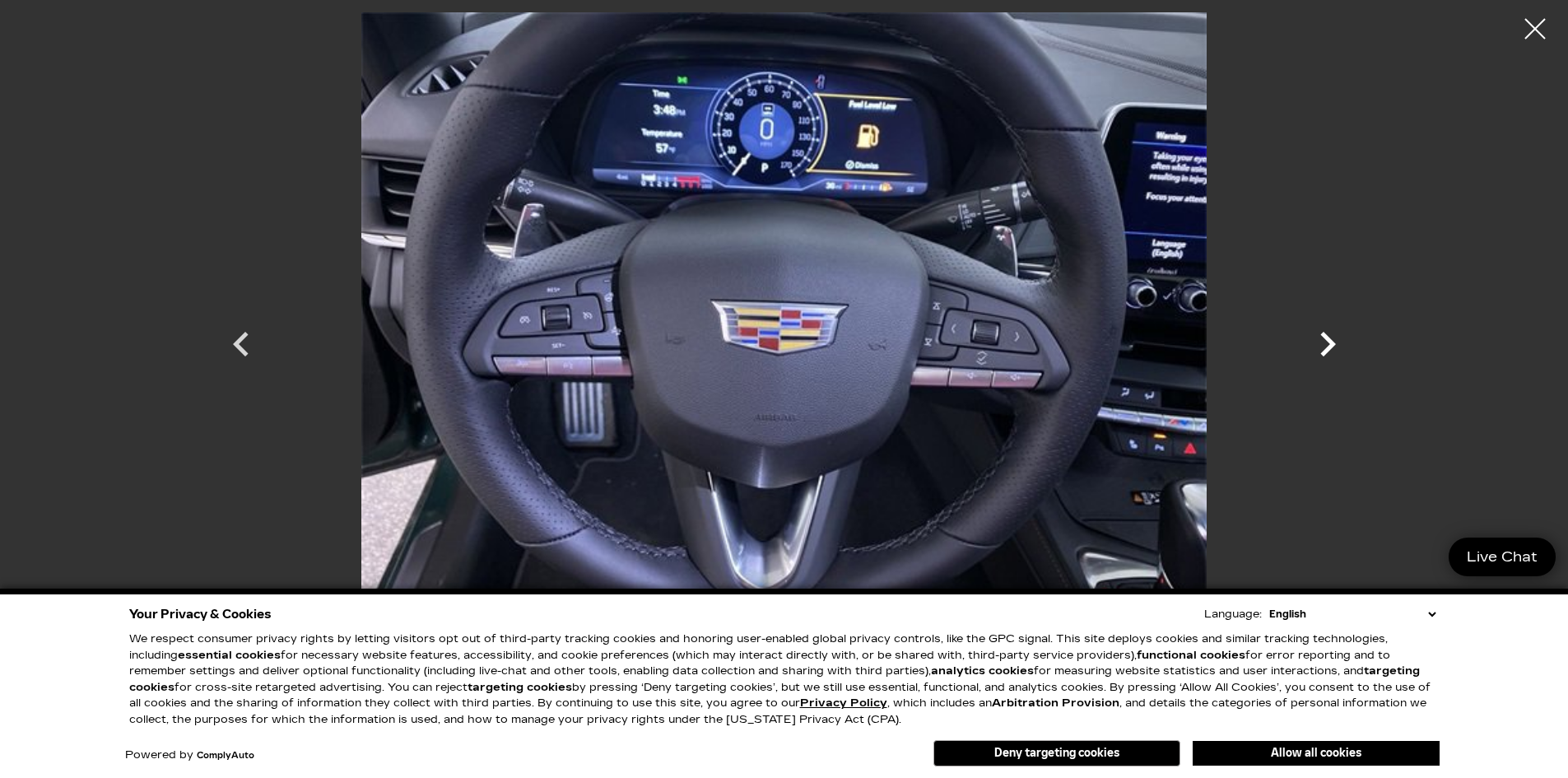
click at [1338, 349] on icon "Next" at bounding box center [1327, 344] width 50 height 50
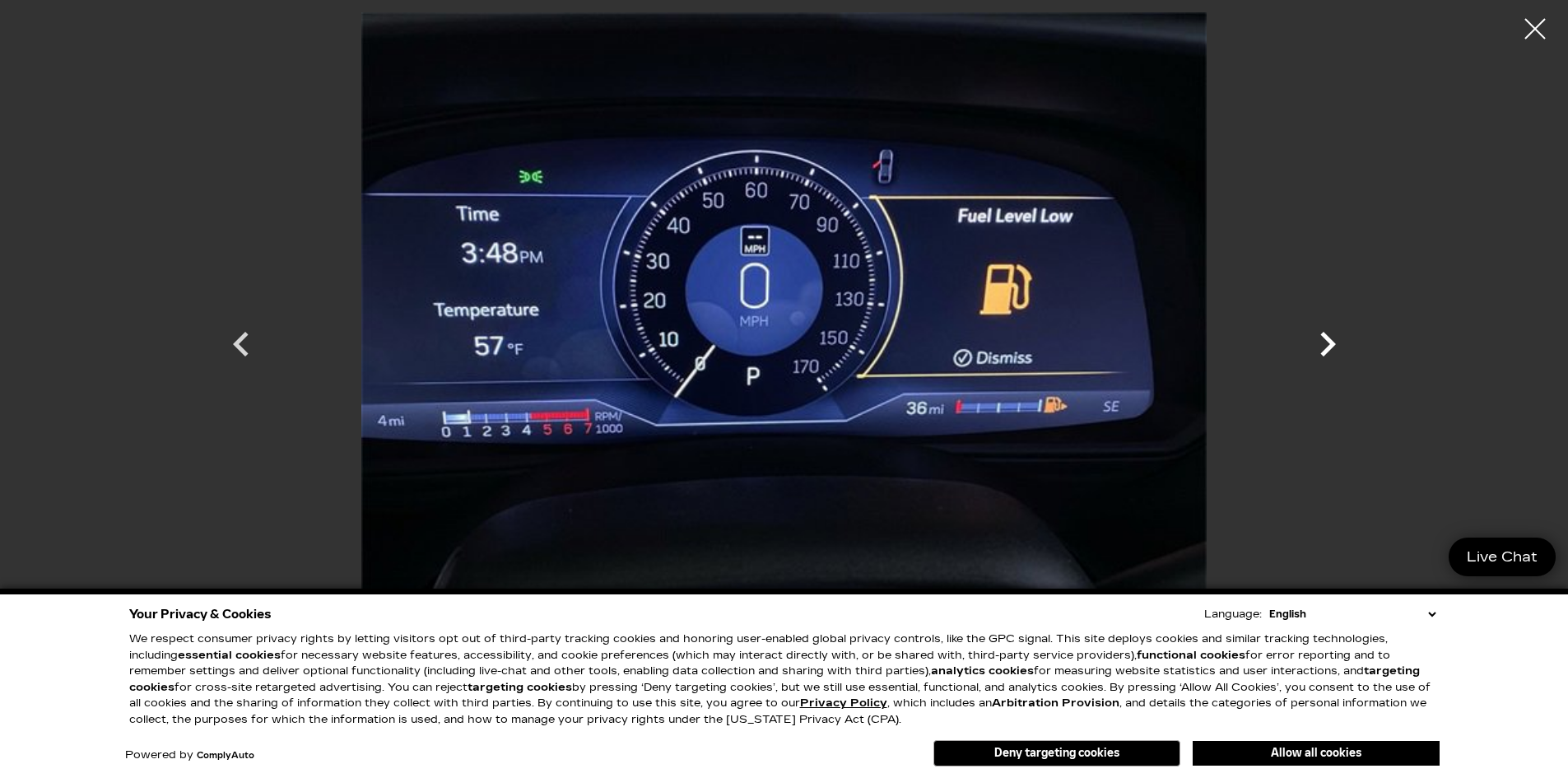
click at [1338, 349] on icon "Next" at bounding box center [1327, 344] width 50 height 50
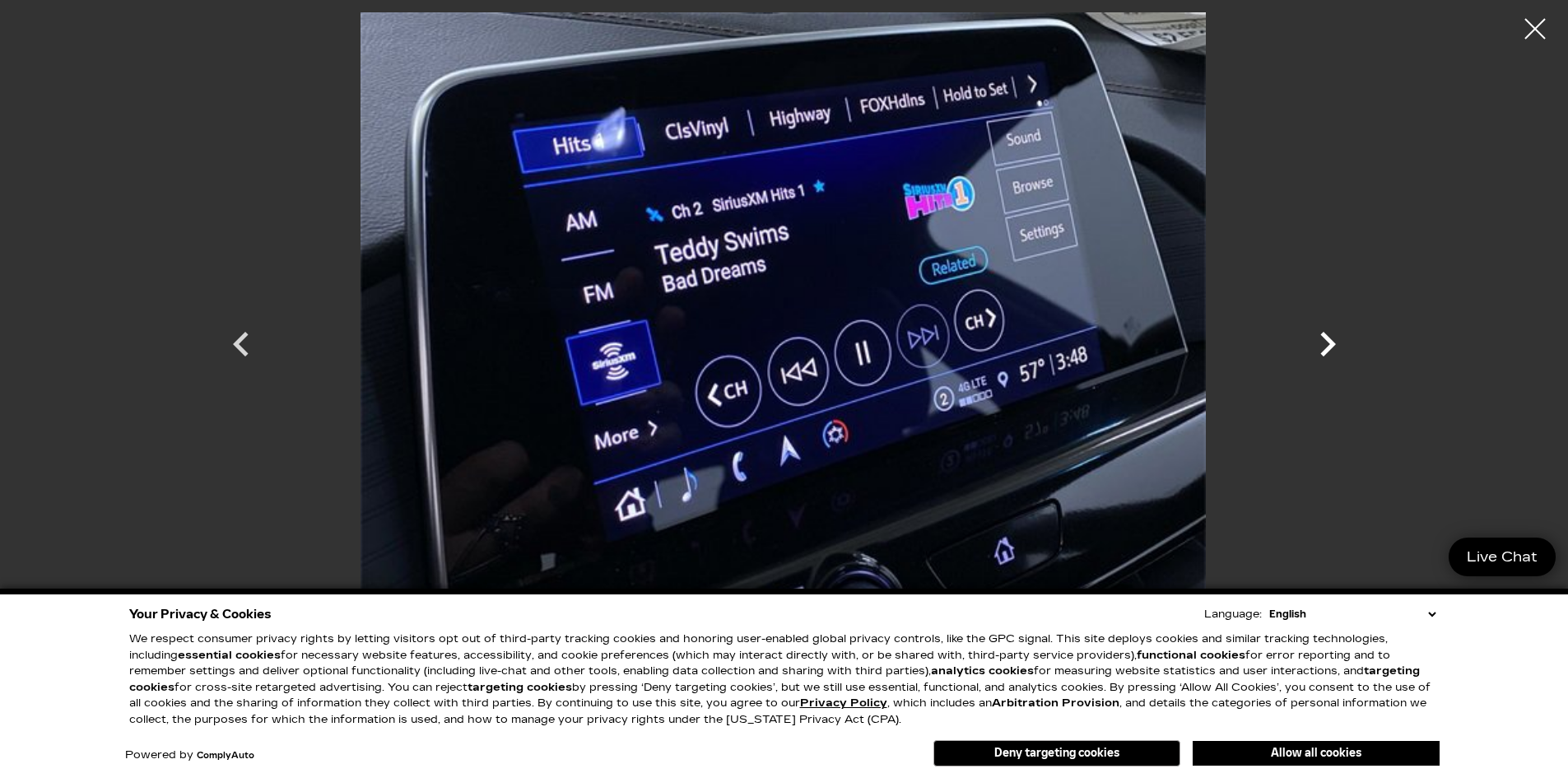
click at [1337, 349] on icon "Next" at bounding box center [1327, 344] width 50 height 50
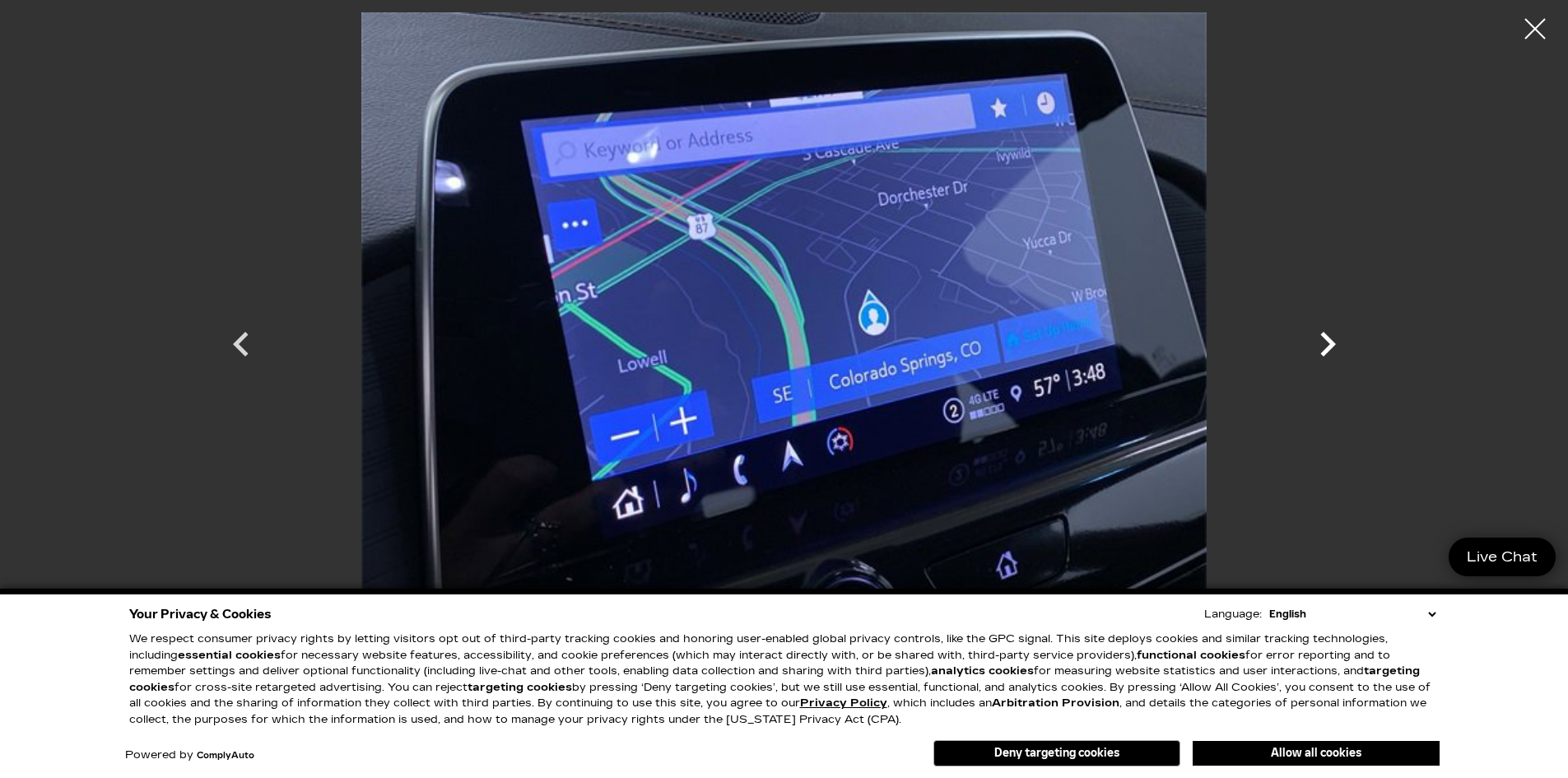
click at [1337, 349] on icon "Next" at bounding box center [1327, 344] width 50 height 50
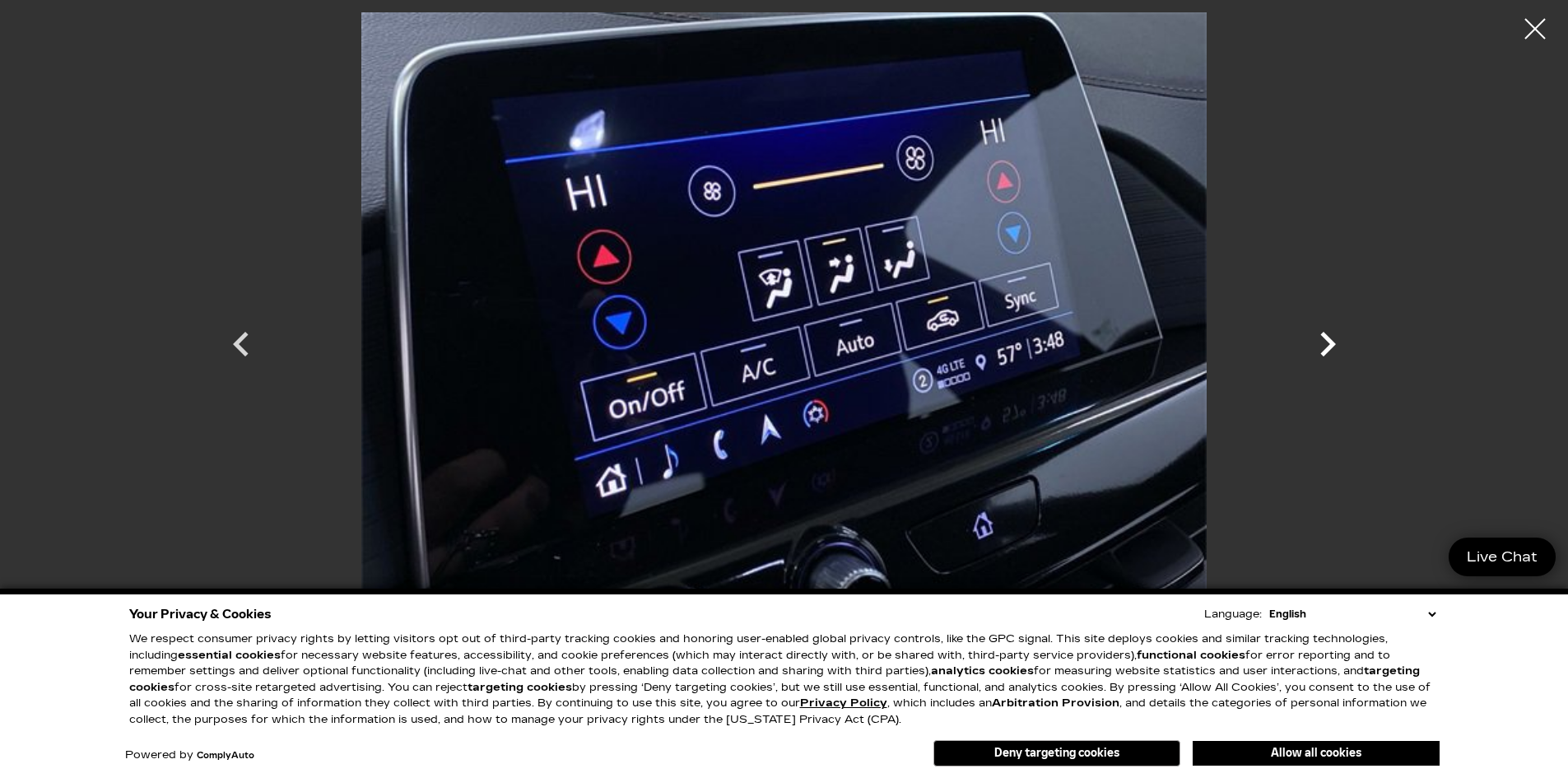
click at [1337, 349] on icon "Next" at bounding box center [1327, 344] width 50 height 50
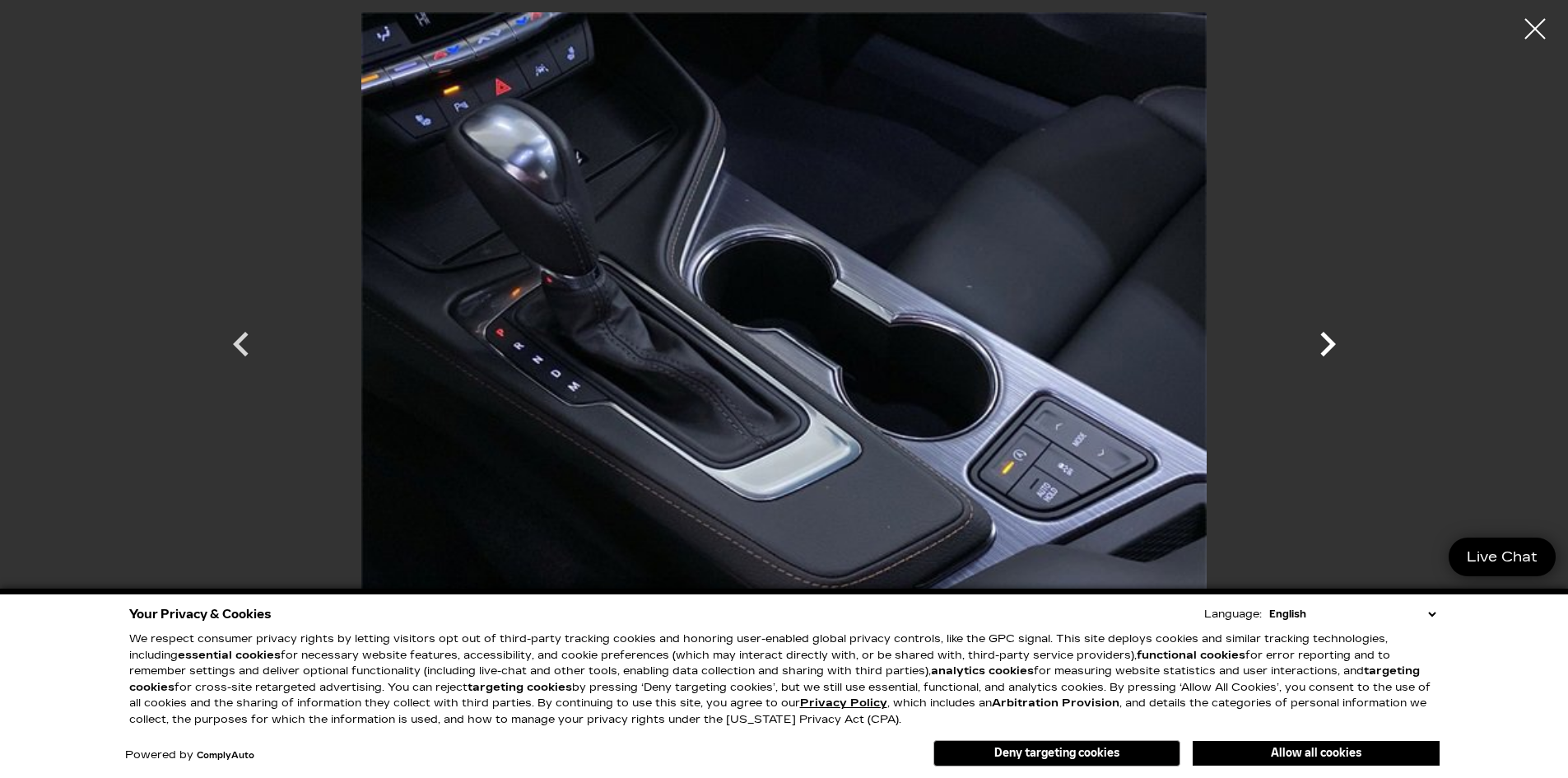
click at [1337, 349] on icon "Next" at bounding box center [1327, 344] width 50 height 50
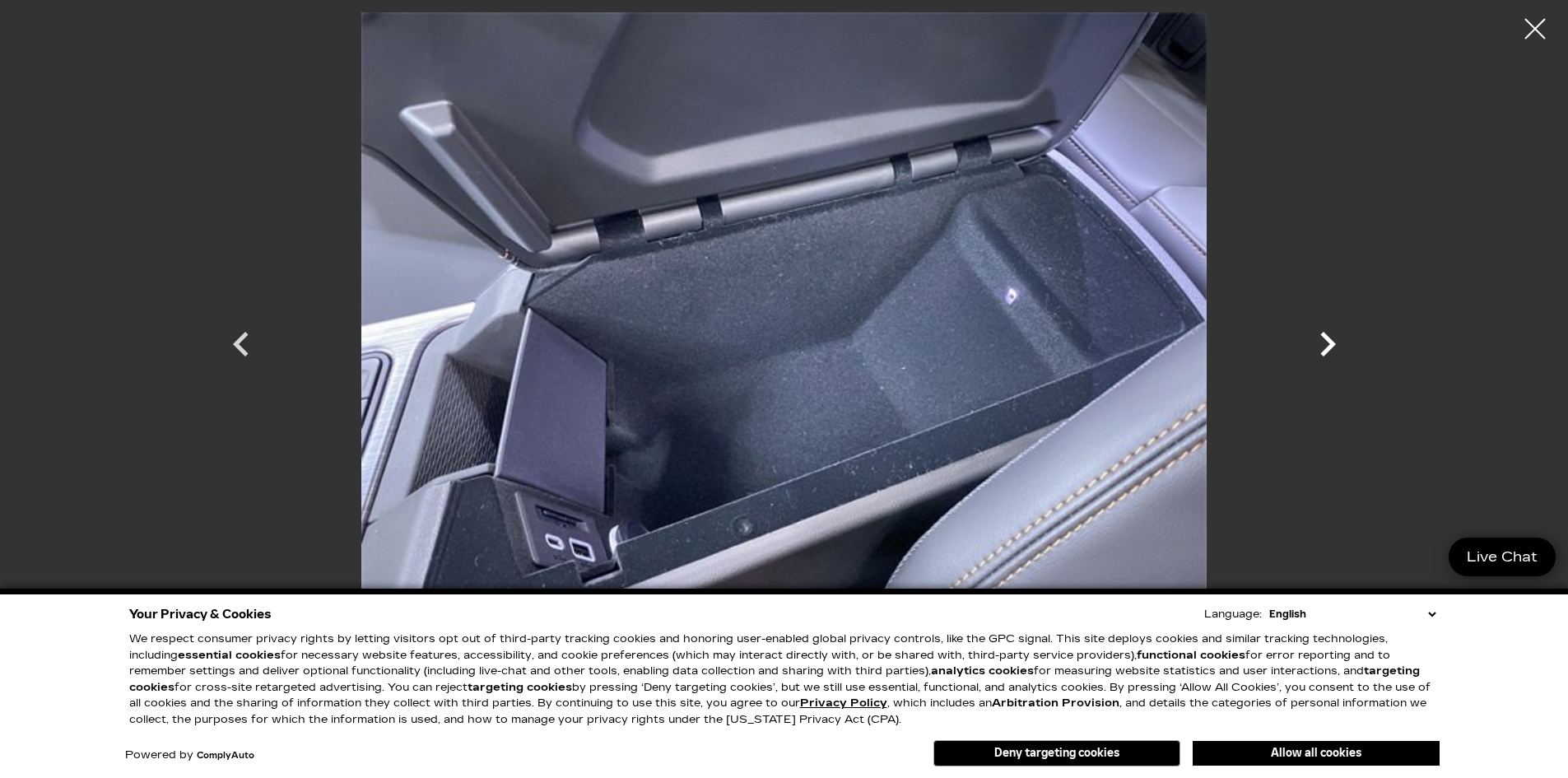
click at [1337, 349] on icon "Next" at bounding box center [1327, 344] width 50 height 50
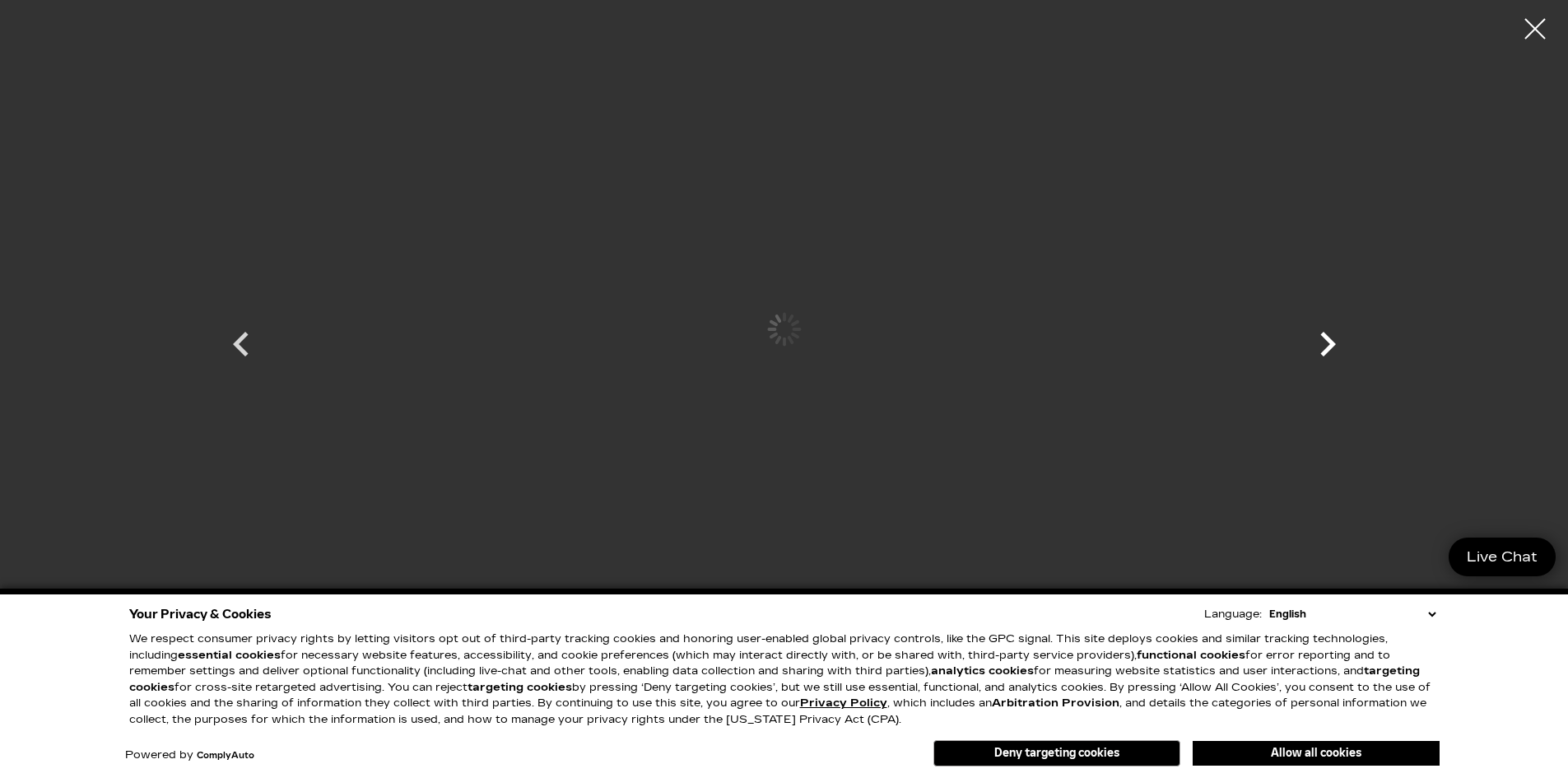
click at [1337, 349] on icon "Next" at bounding box center [1327, 344] width 50 height 50
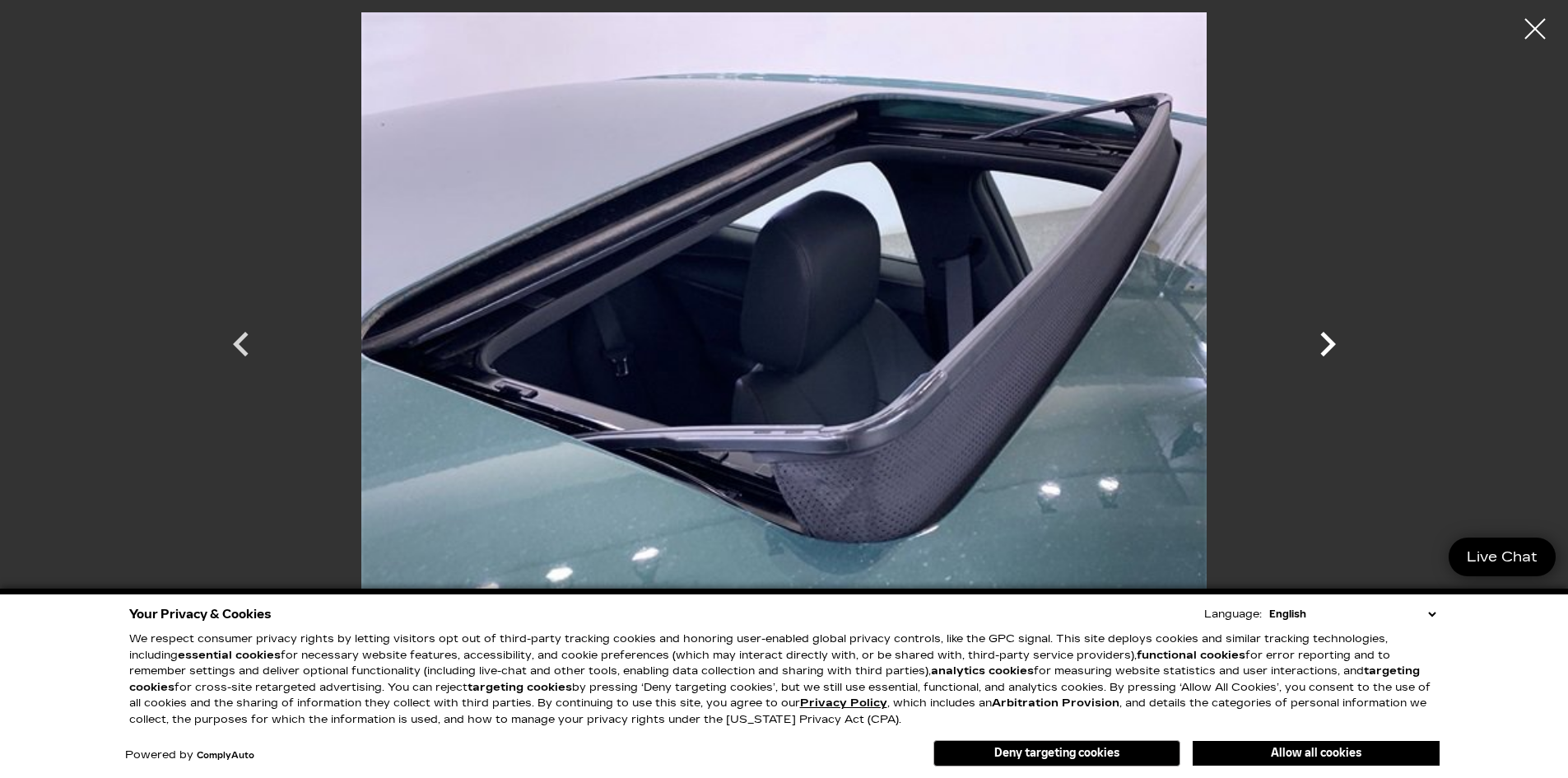
click at [1337, 349] on icon "Next" at bounding box center [1327, 344] width 50 height 50
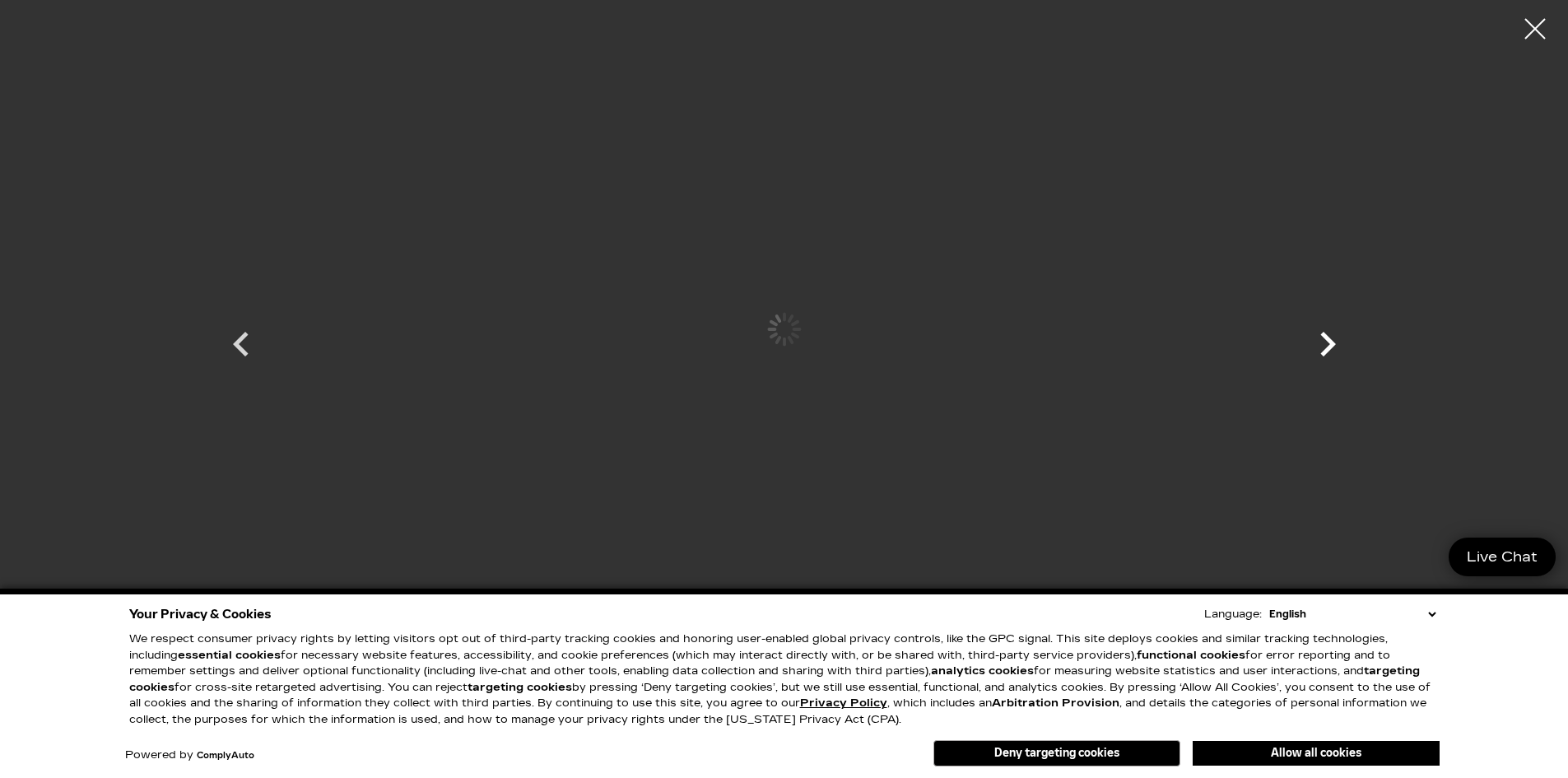
click at [1337, 349] on icon "Next" at bounding box center [1327, 344] width 50 height 50
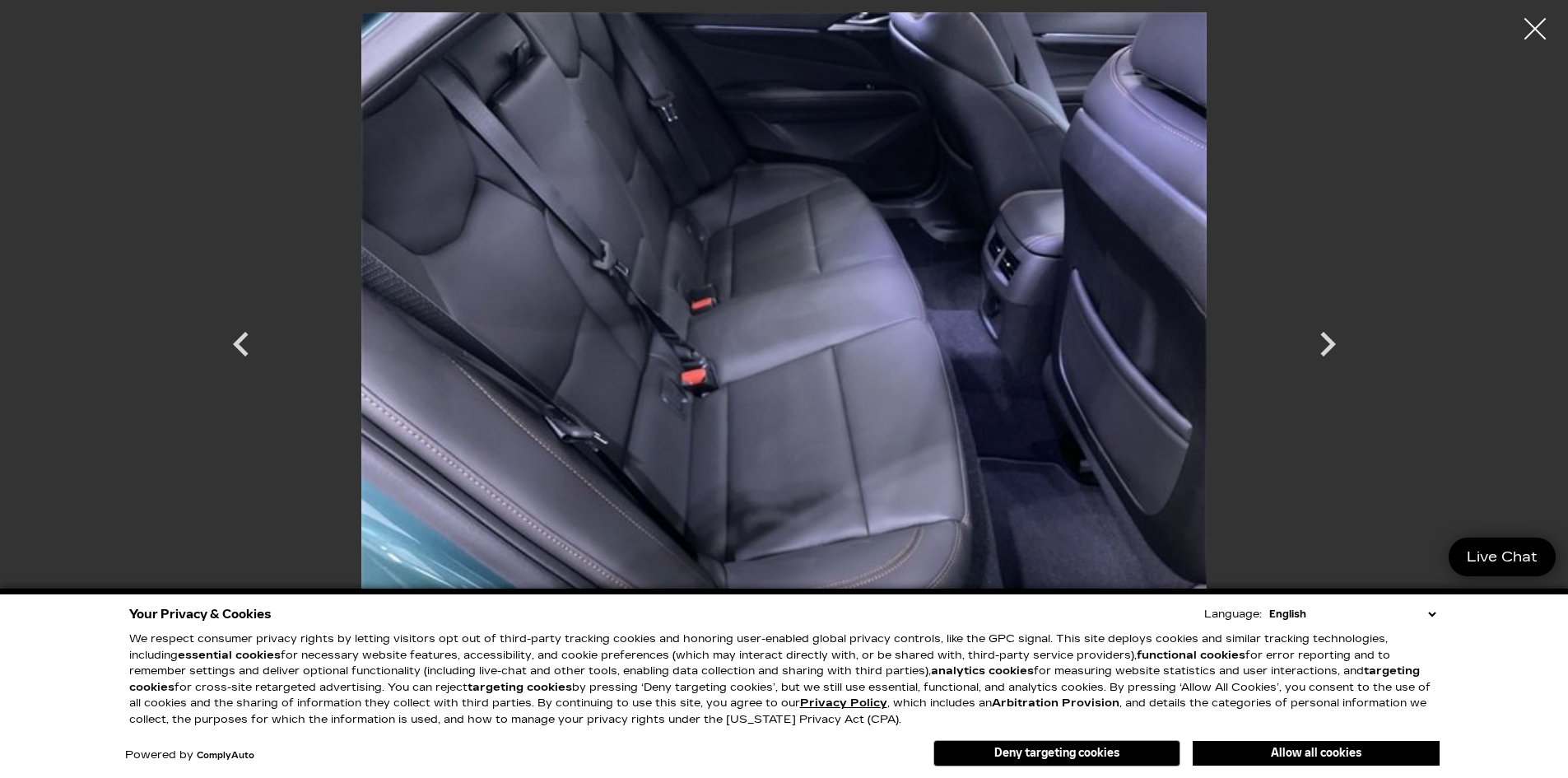
drag, startPoint x: 1531, startPoint y: 22, endPoint x: 1164, endPoint y: 110, distance: 377.4
click at [1531, 21] on div at bounding box center [1534, 29] width 41 height 41
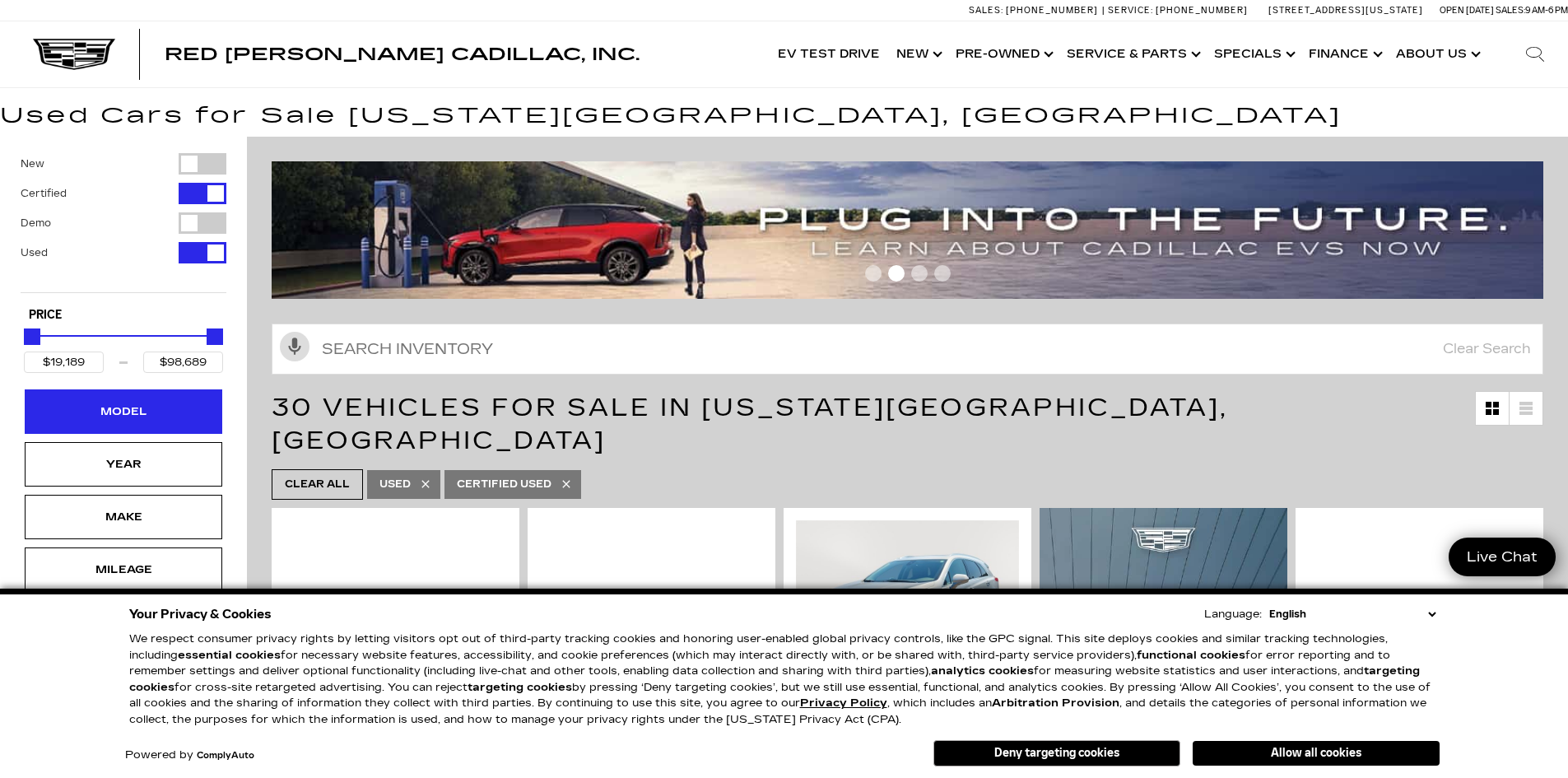
click at [174, 412] on div "Model" at bounding box center [123, 411] width 198 height 45
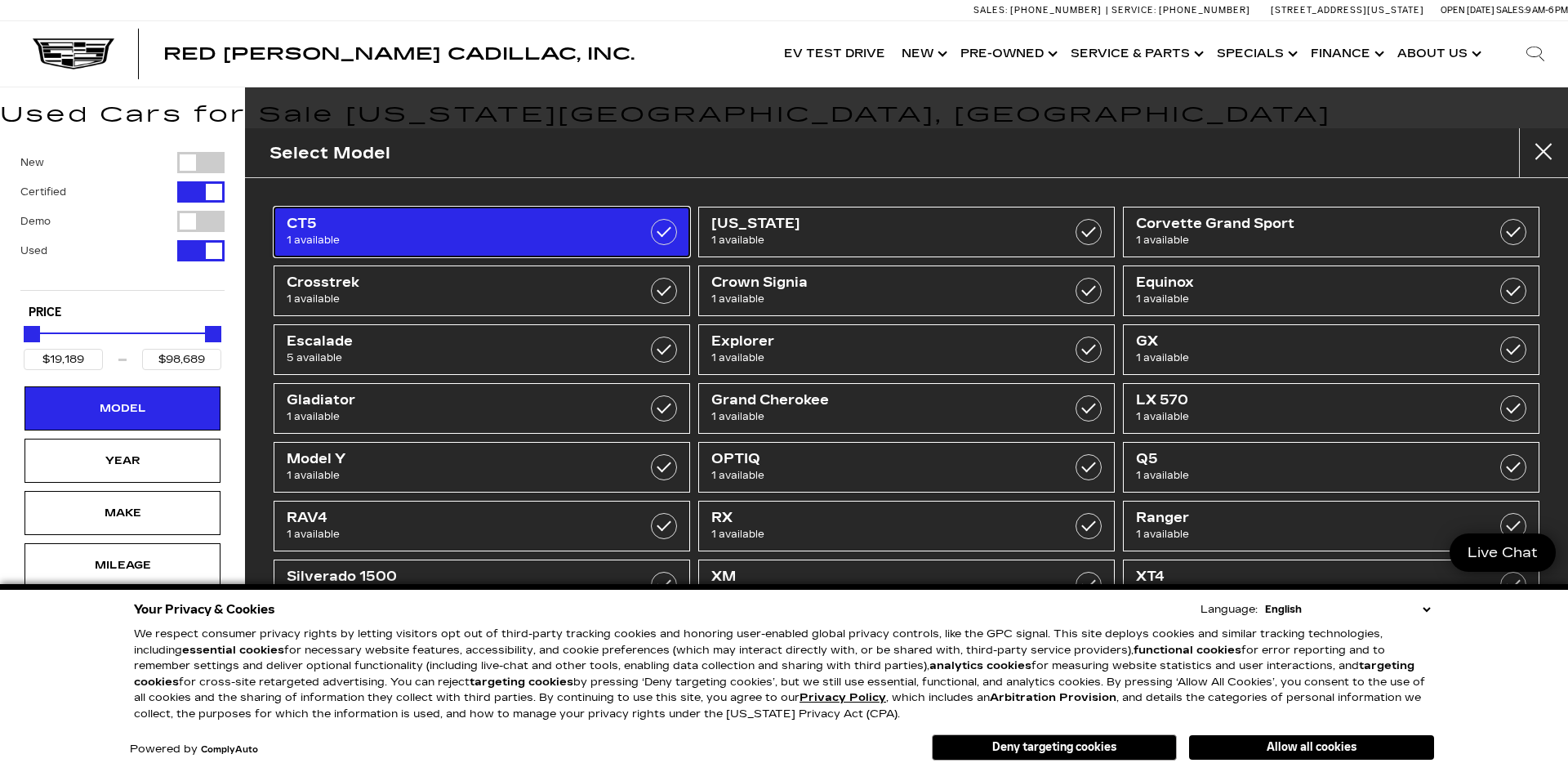
click at [653, 234] on label at bounding box center [664, 231] width 26 height 26
type input "$48,189"
checkbox input "true"
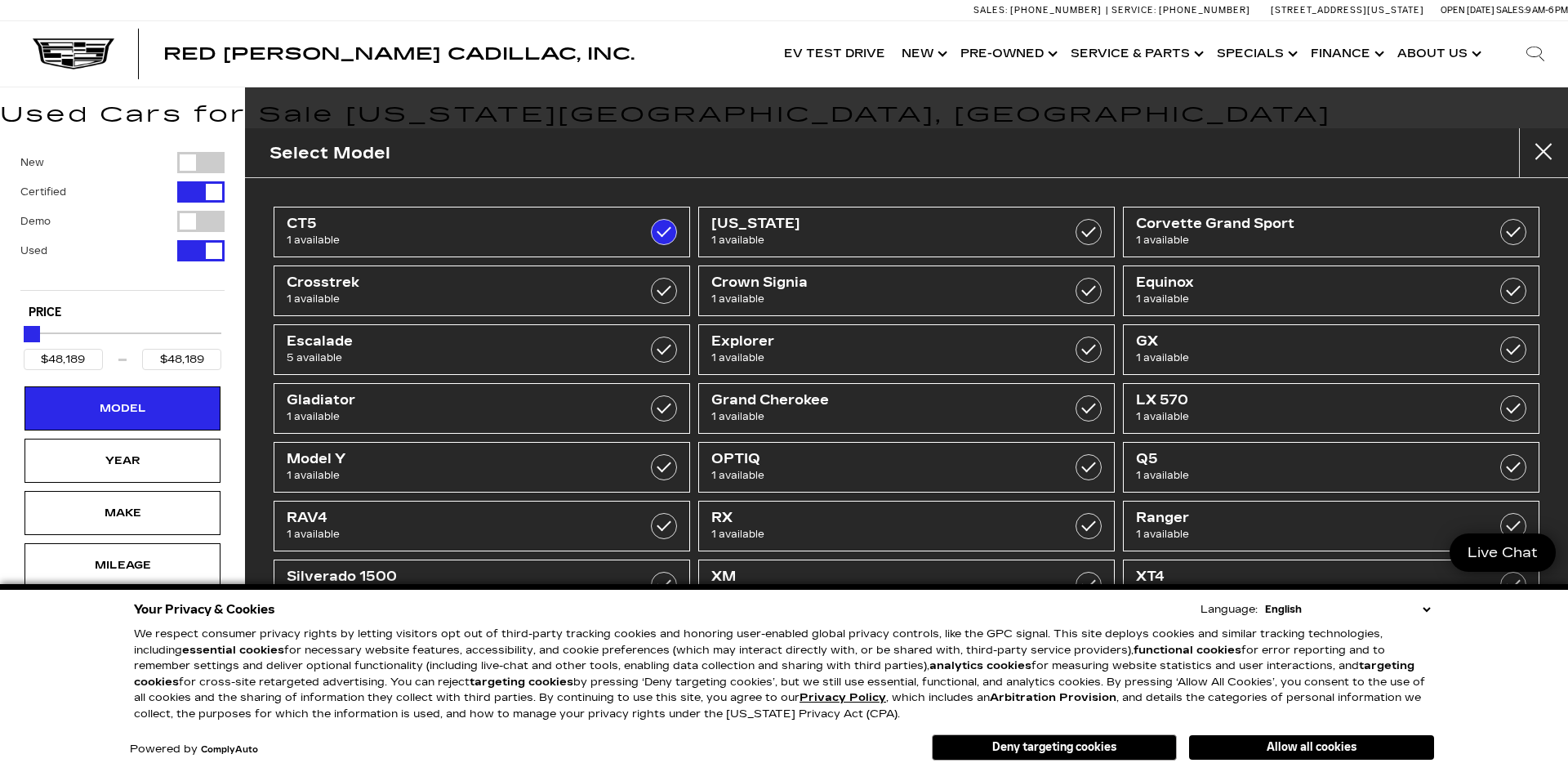
click at [194, 162] on div "Filter by Vehicle Type" at bounding box center [200, 162] width 48 height 21
type input "$54,178"
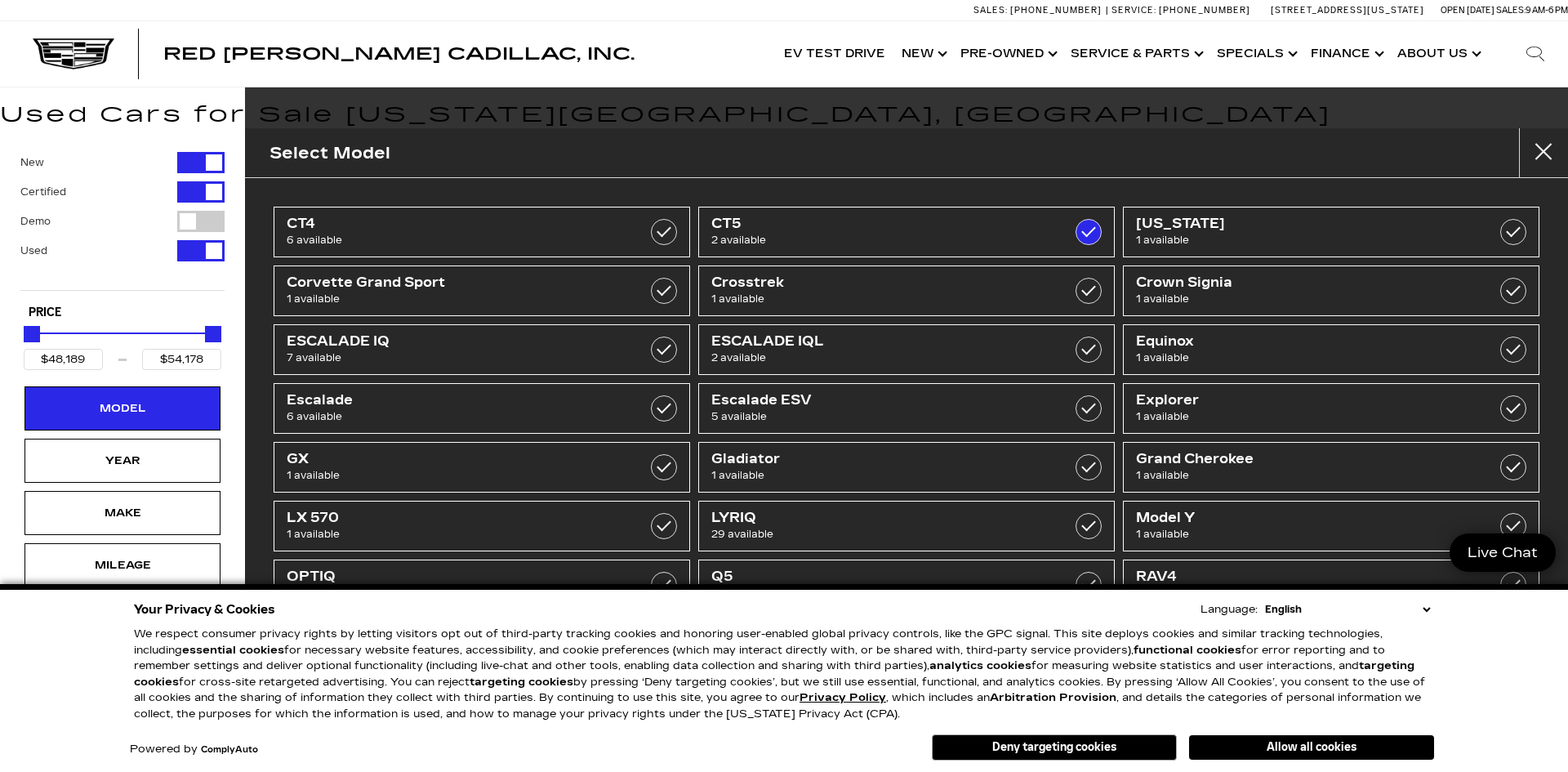
click at [216, 244] on div "Filter by Vehicle Type" at bounding box center [200, 250] width 48 height 21
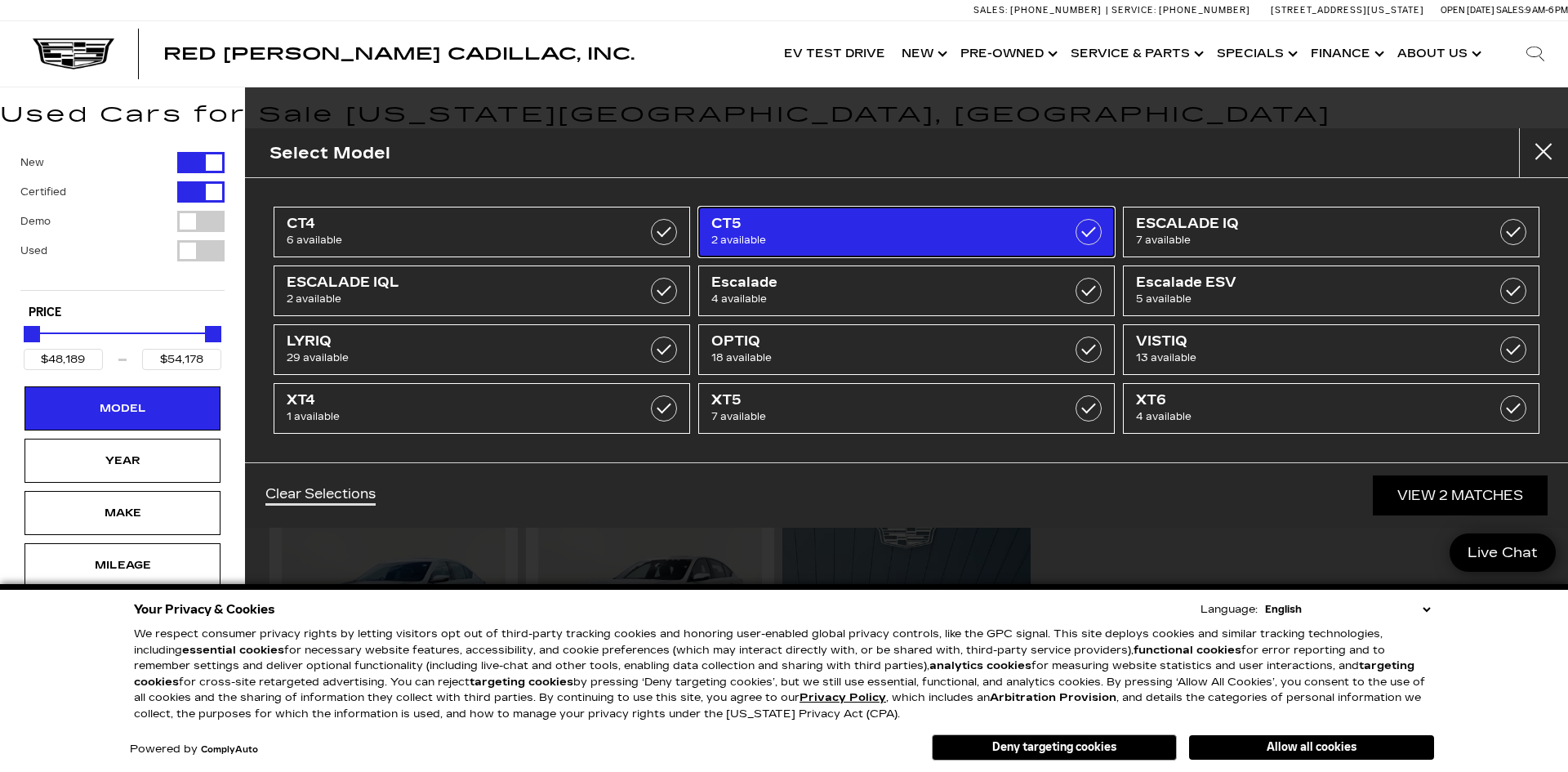
click at [792, 225] on span "CT5" at bounding box center [877, 224] width 331 height 17
type input "$35,689"
type input "$179,434"
checkbox input "false"
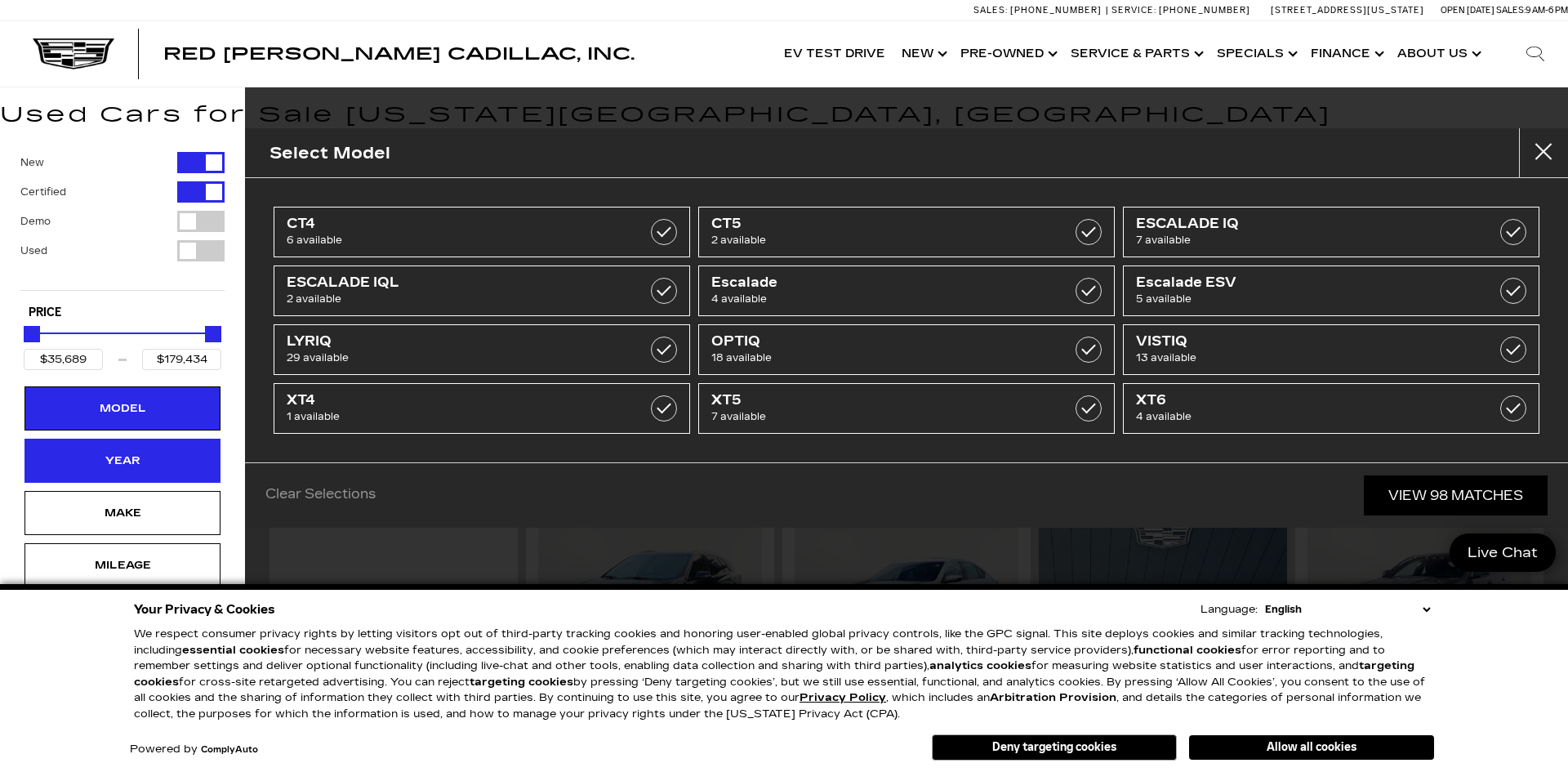
click at [88, 452] on div "Year" at bounding box center [123, 461] width 82 height 18
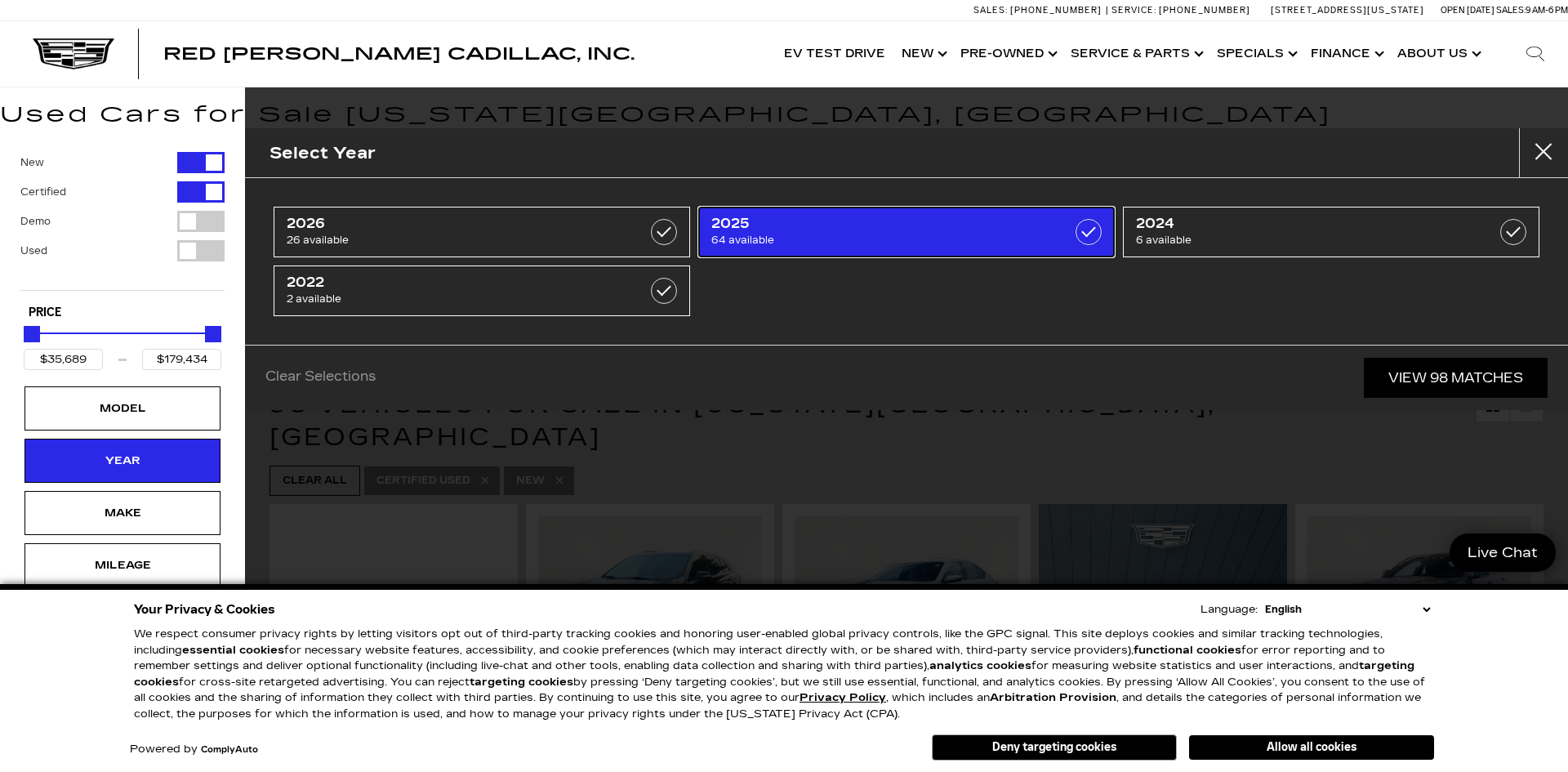
click at [1094, 226] on label at bounding box center [1088, 231] width 26 height 26
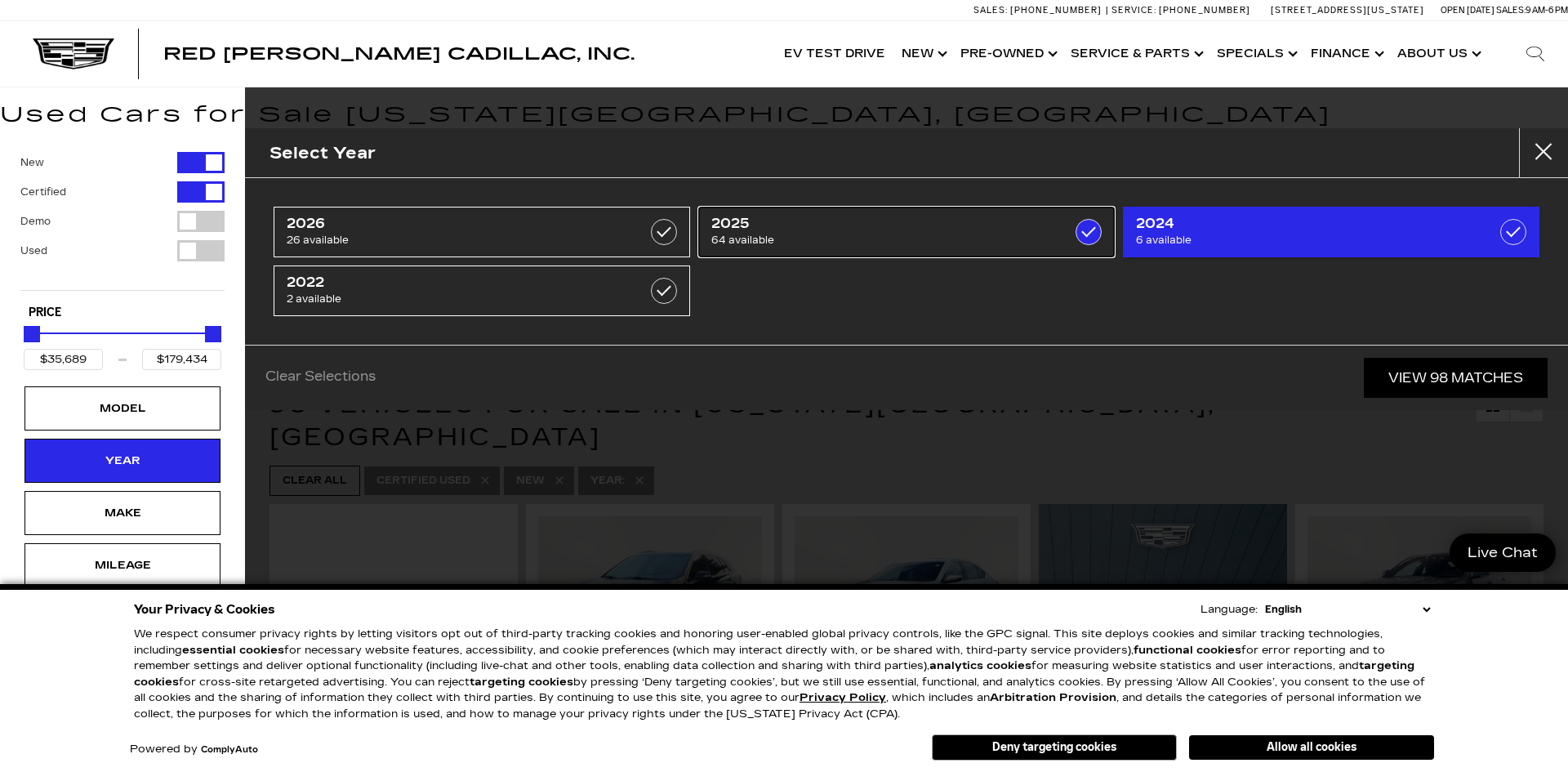
type input "$50,049"
checkbox input "true"
click at [1515, 225] on label at bounding box center [1513, 231] width 26 height 26
type input "$48,189"
checkbox input "true"
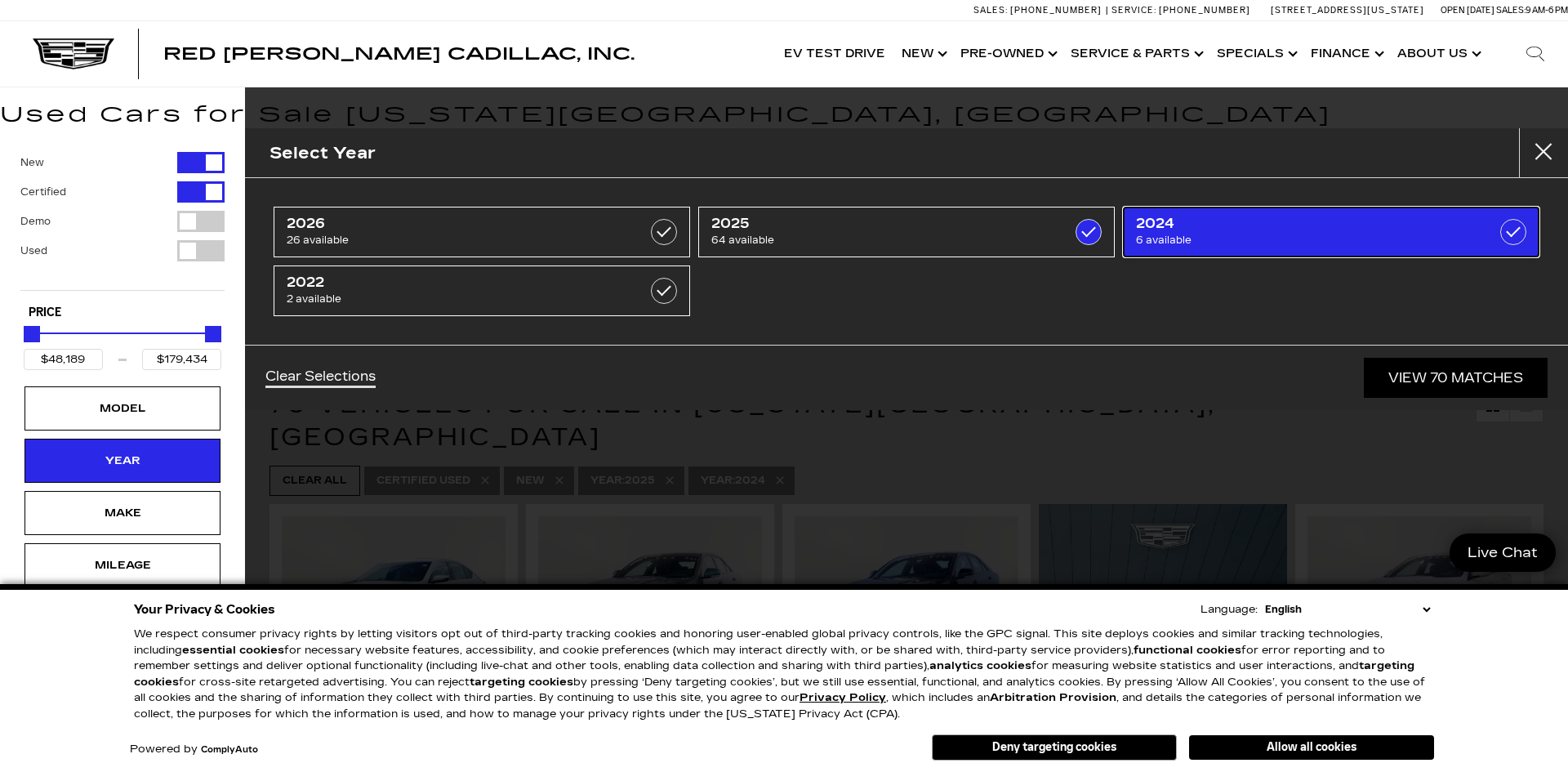
click at [1339, 228] on span "2024" at bounding box center [1302, 224] width 331 height 17
type input "$50,049"
checkbox input "false"
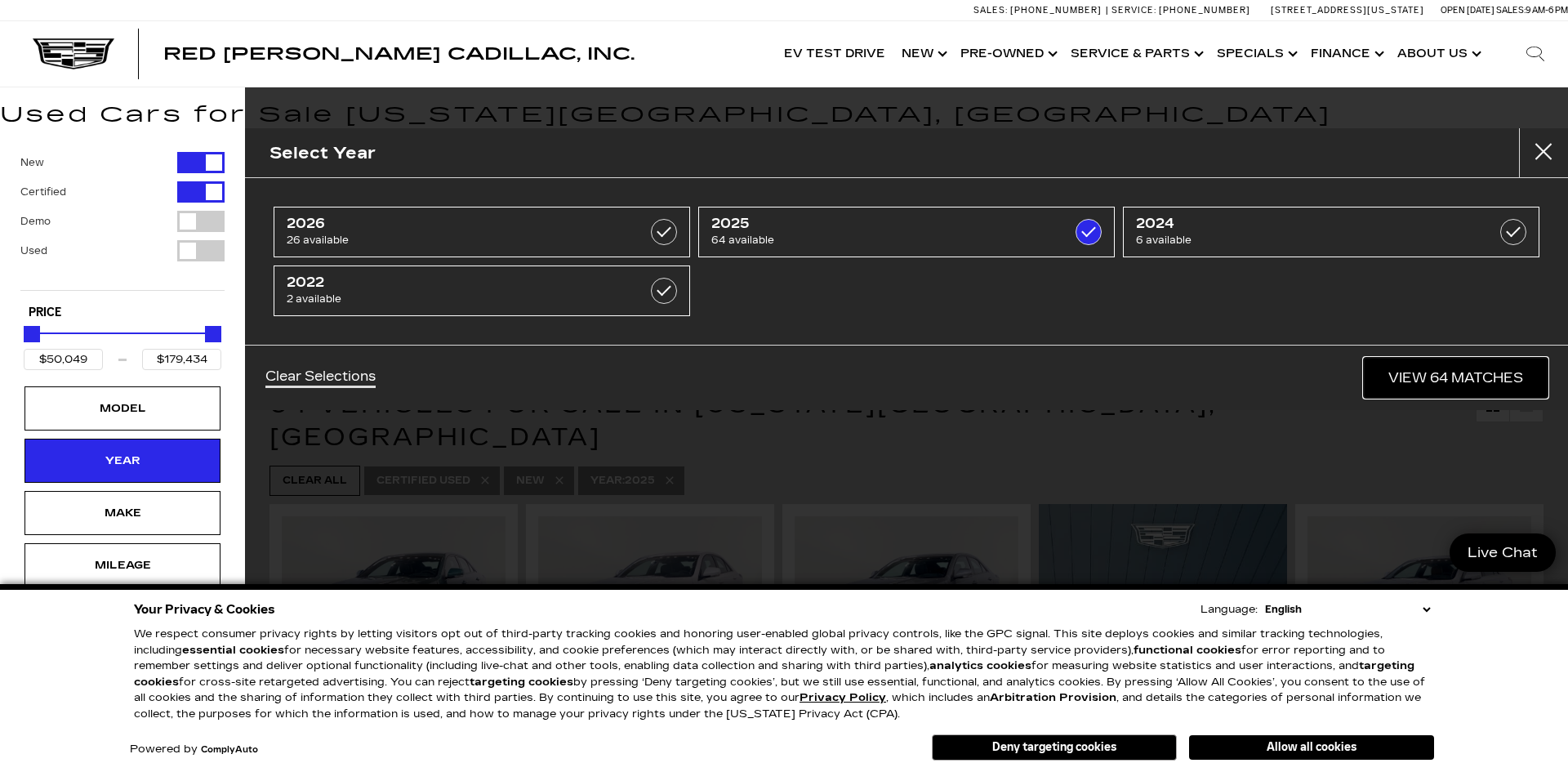
click at [1429, 377] on link "View 64 Matches" at bounding box center [1456, 378] width 184 height 40
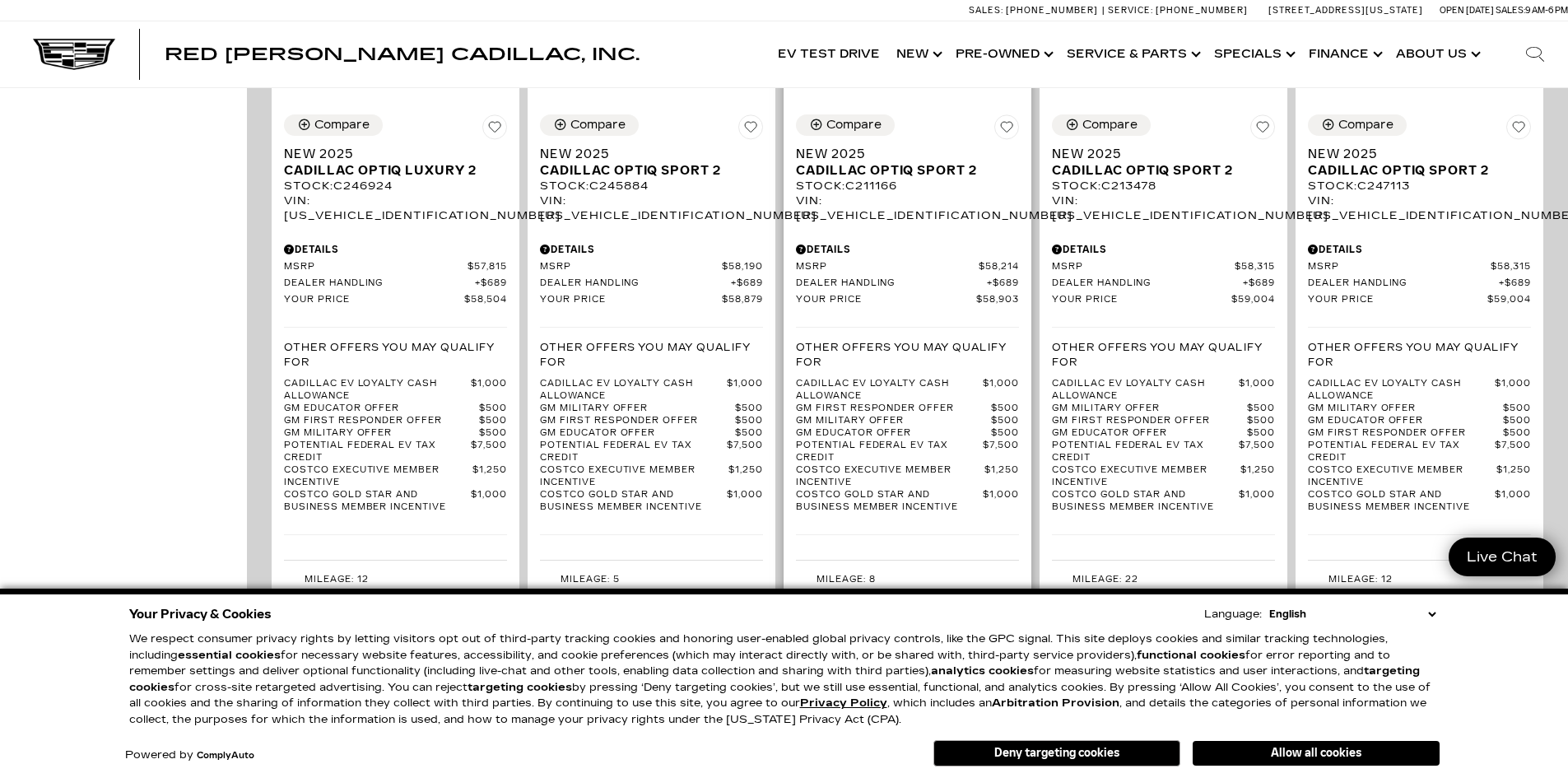
scroll to position [1892, 0]
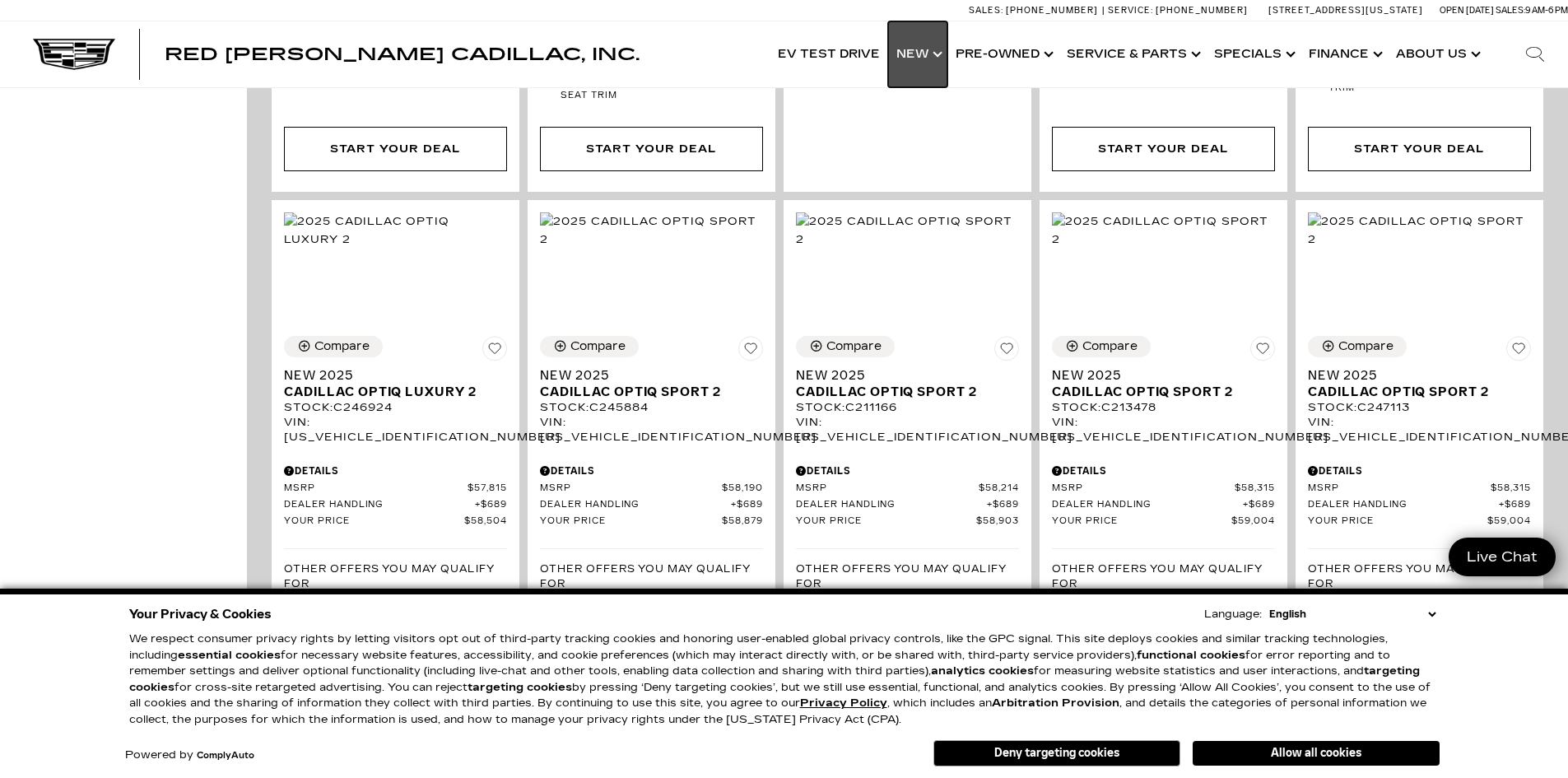
click at [928, 56] on link "Show New" at bounding box center [918, 54] width 59 height 66
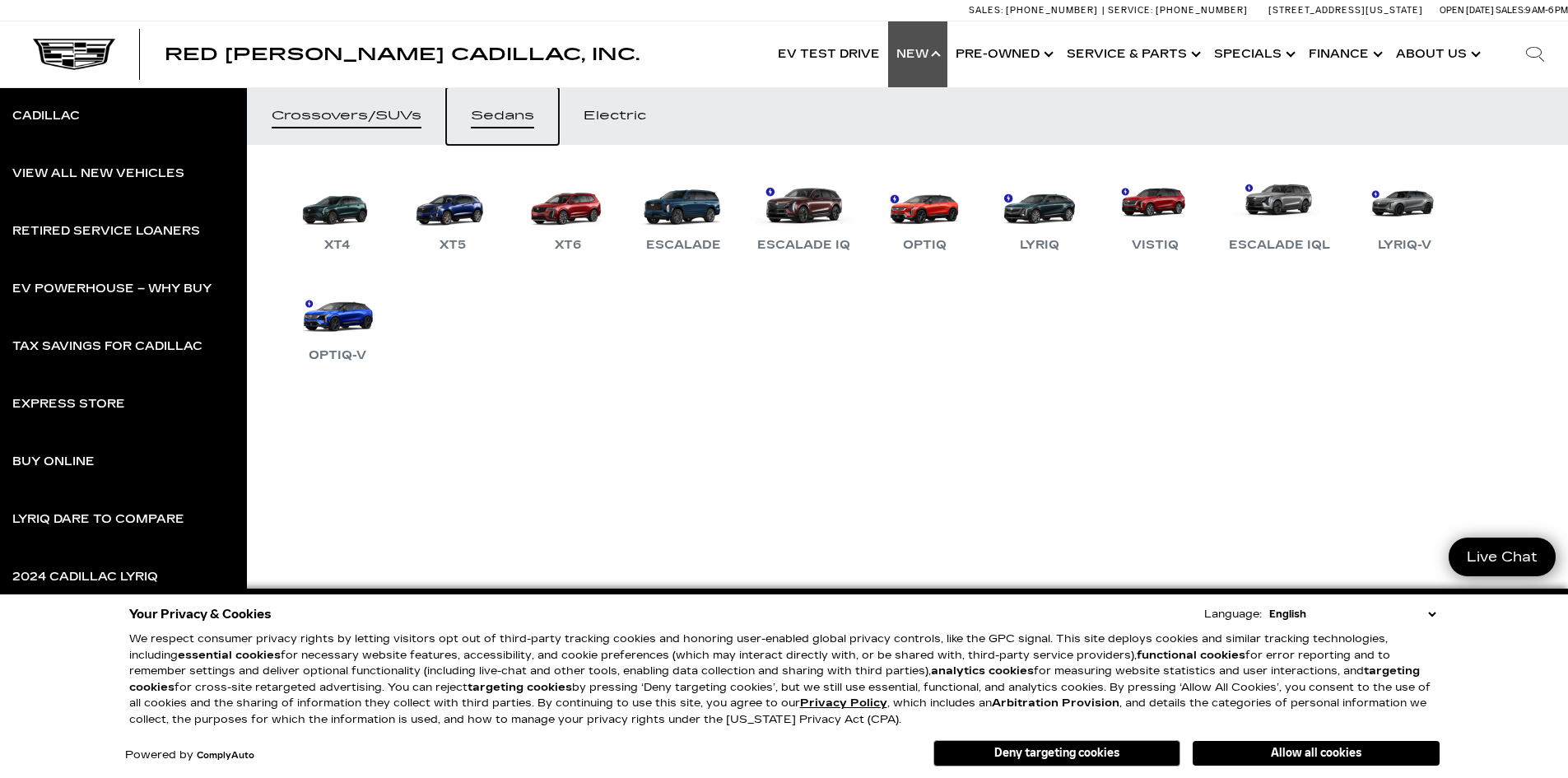
click at [504, 110] on div "Sedans" at bounding box center [502, 116] width 63 height 12
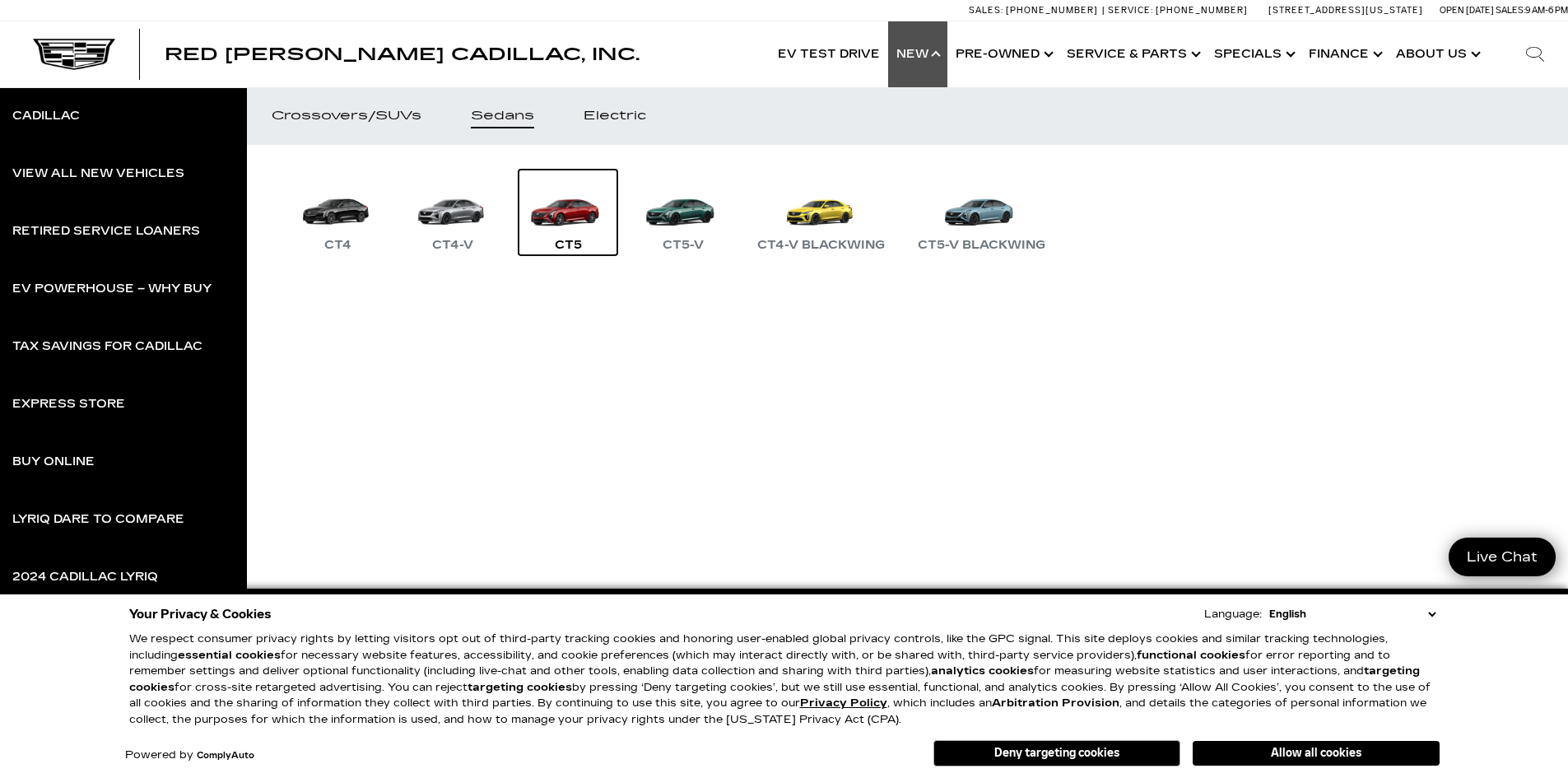
click at [557, 214] on link "CT5" at bounding box center [567, 213] width 98 height 86
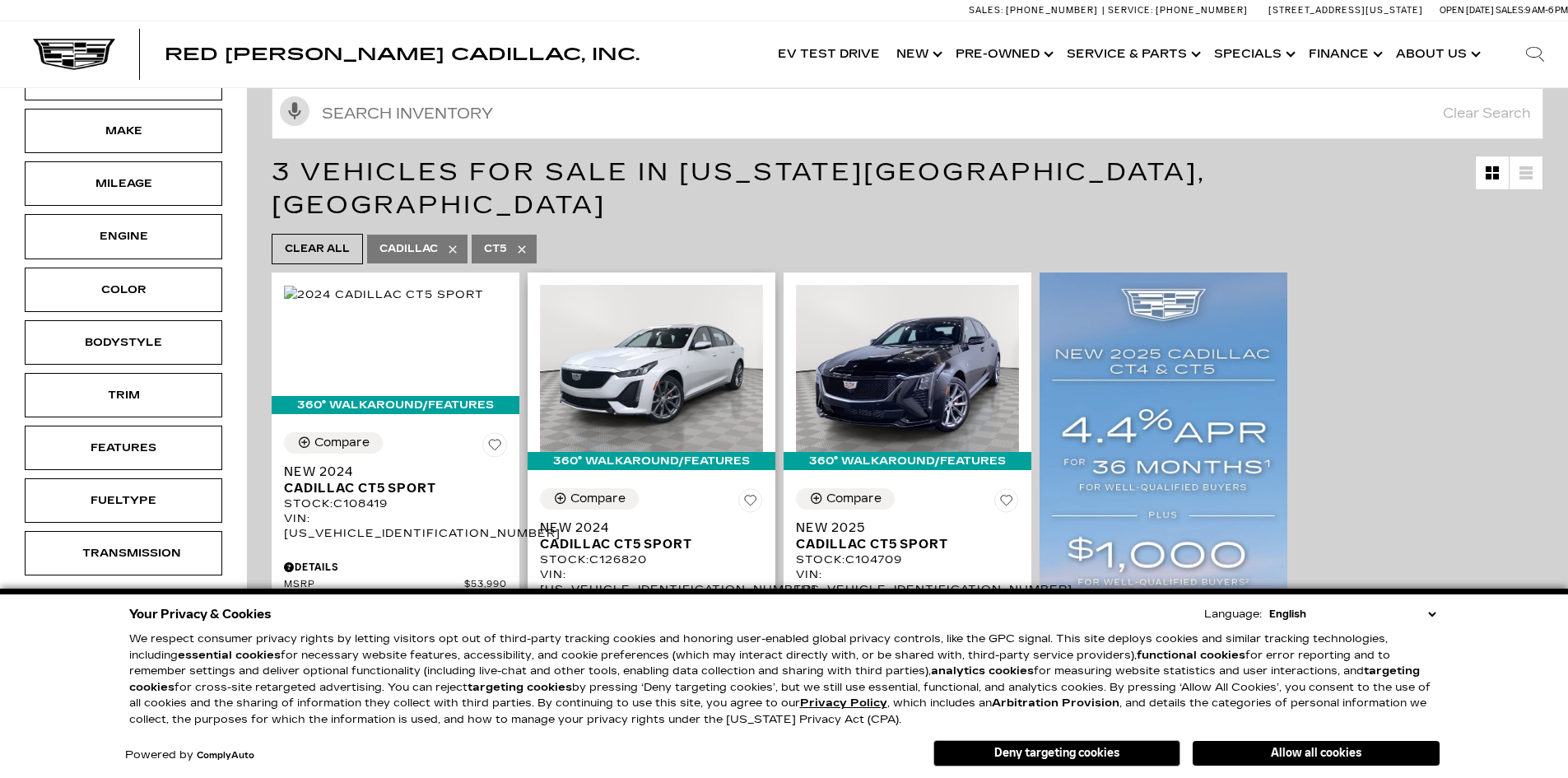
scroll to position [247, 0]
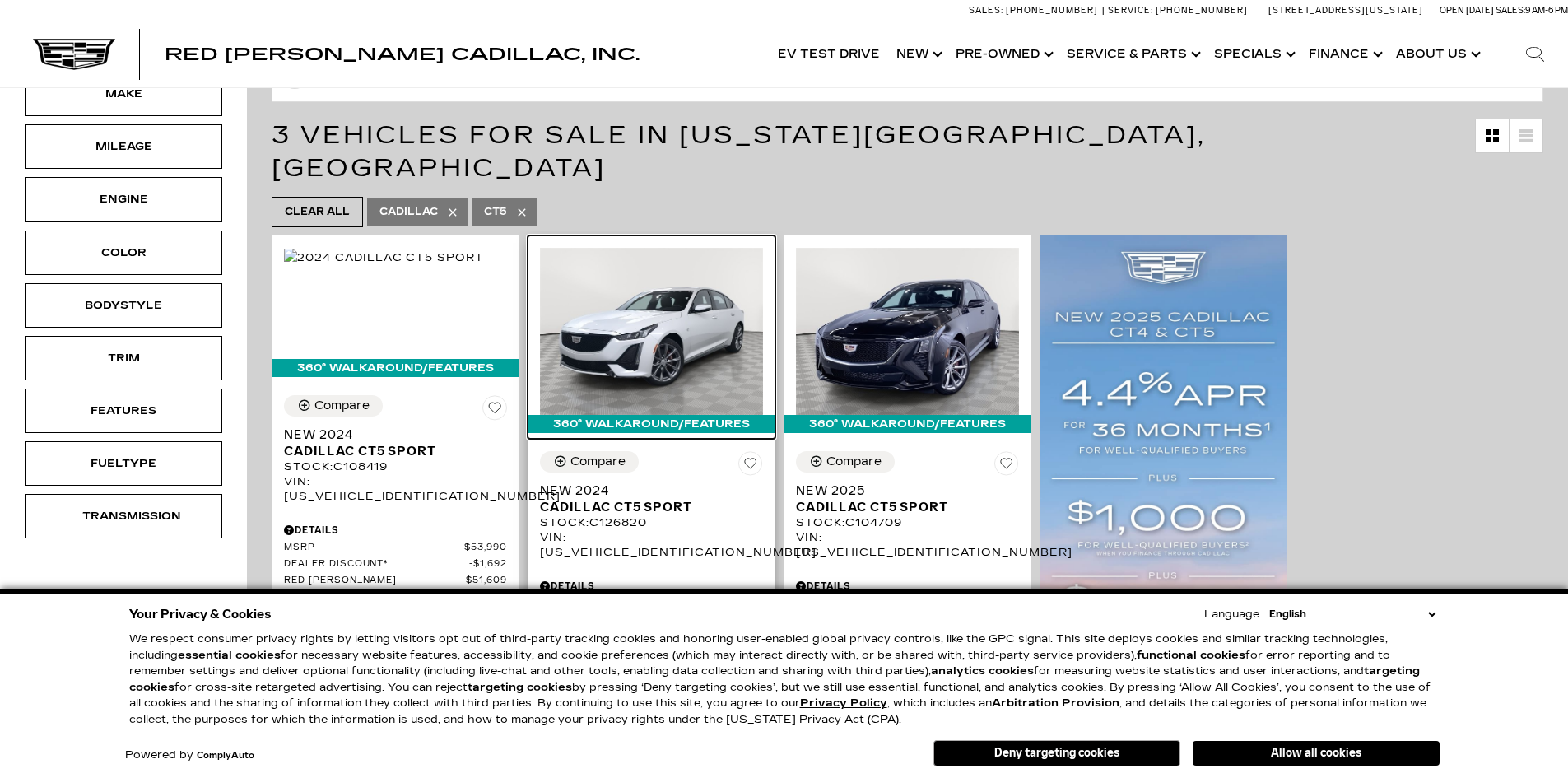
click at [653, 315] on img at bounding box center [651, 331] width 223 height 167
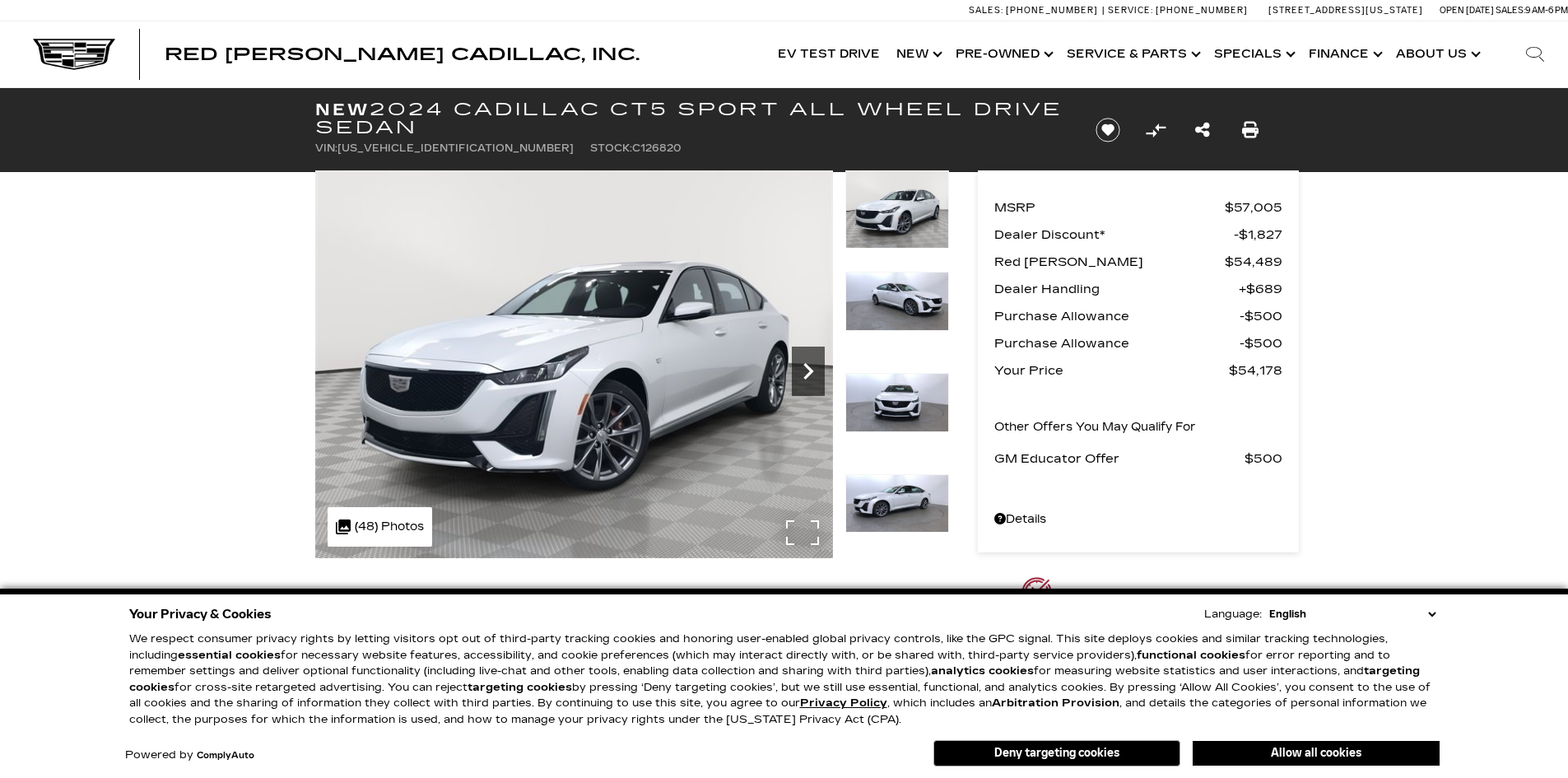
click at [803, 362] on icon "Next" at bounding box center [808, 371] width 33 height 33
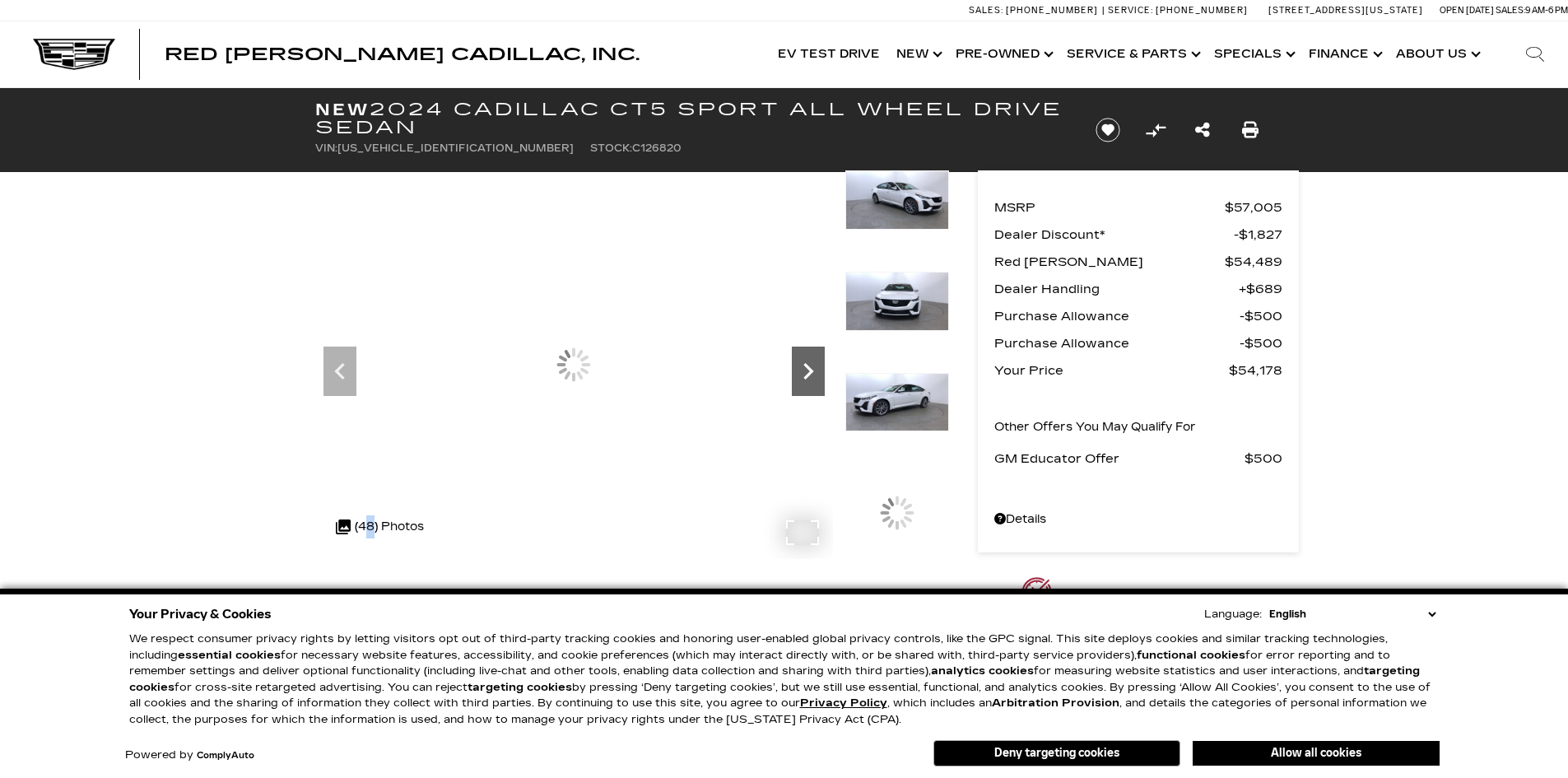
click at [803, 362] on icon "Next" at bounding box center [808, 371] width 33 height 33
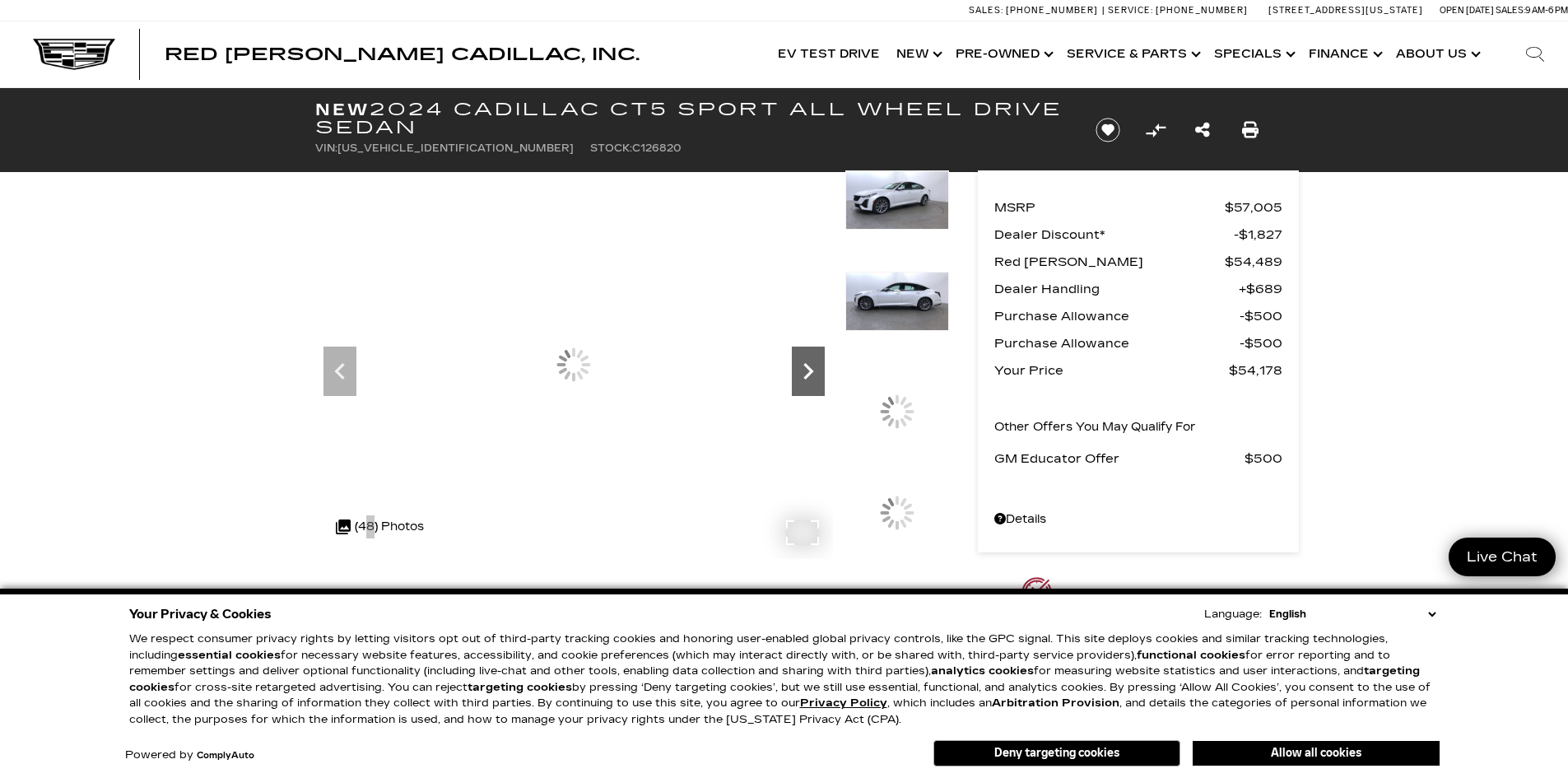
click at [803, 362] on icon "Next" at bounding box center [808, 371] width 33 height 33
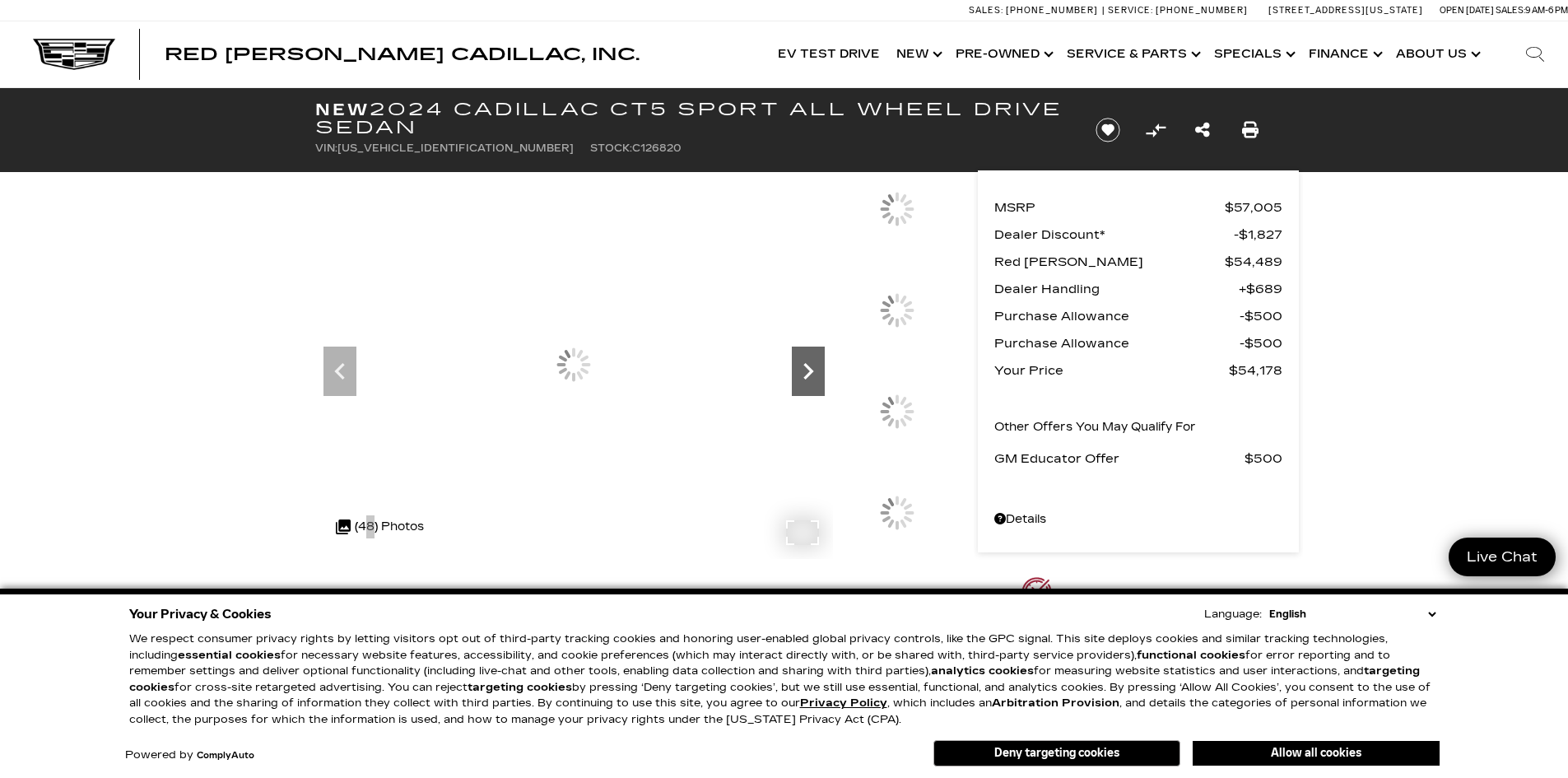
click at [803, 362] on icon "Next" at bounding box center [808, 371] width 33 height 33
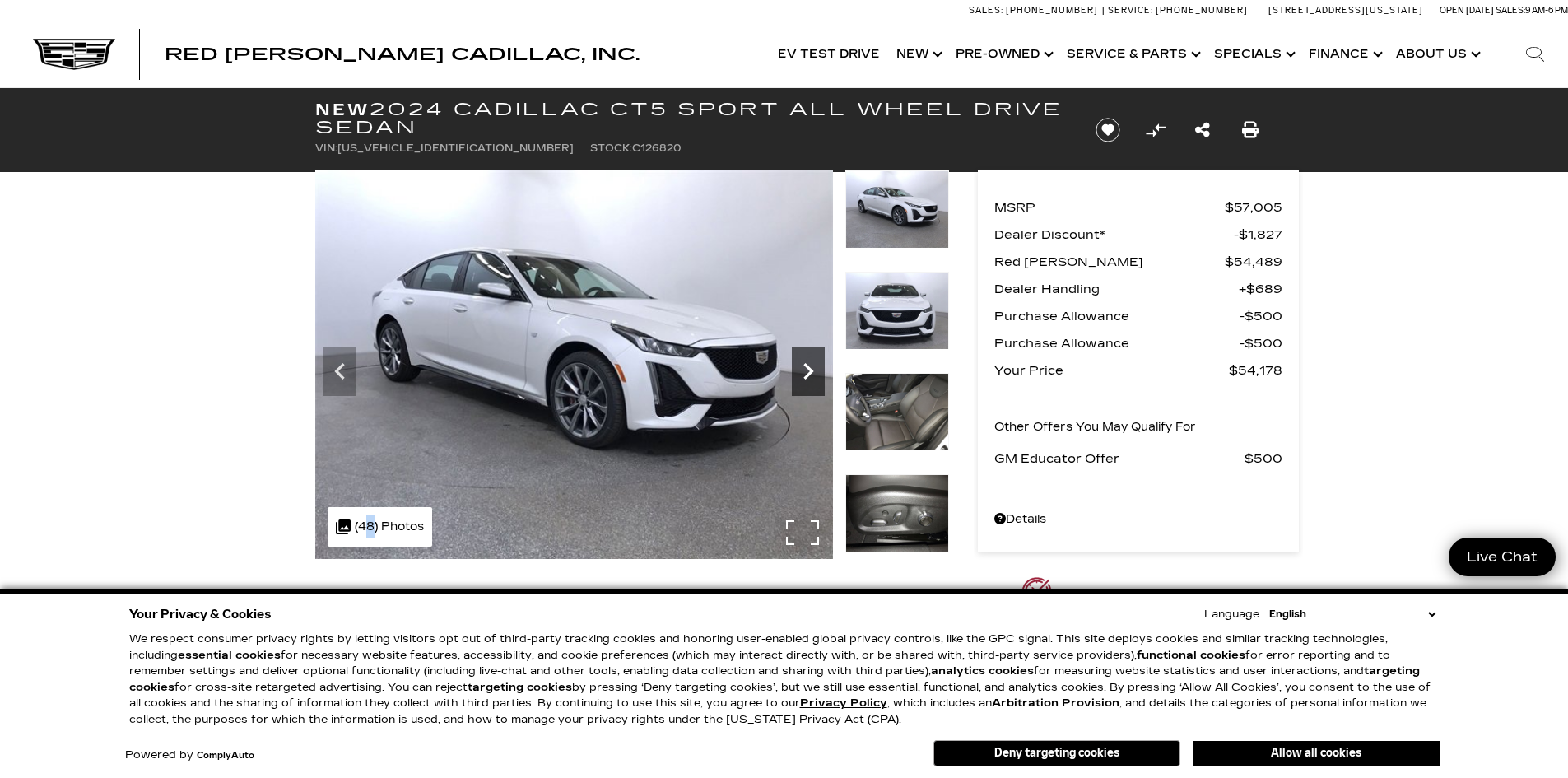
click at [803, 362] on icon "Next" at bounding box center [808, 371] width 33 height 33
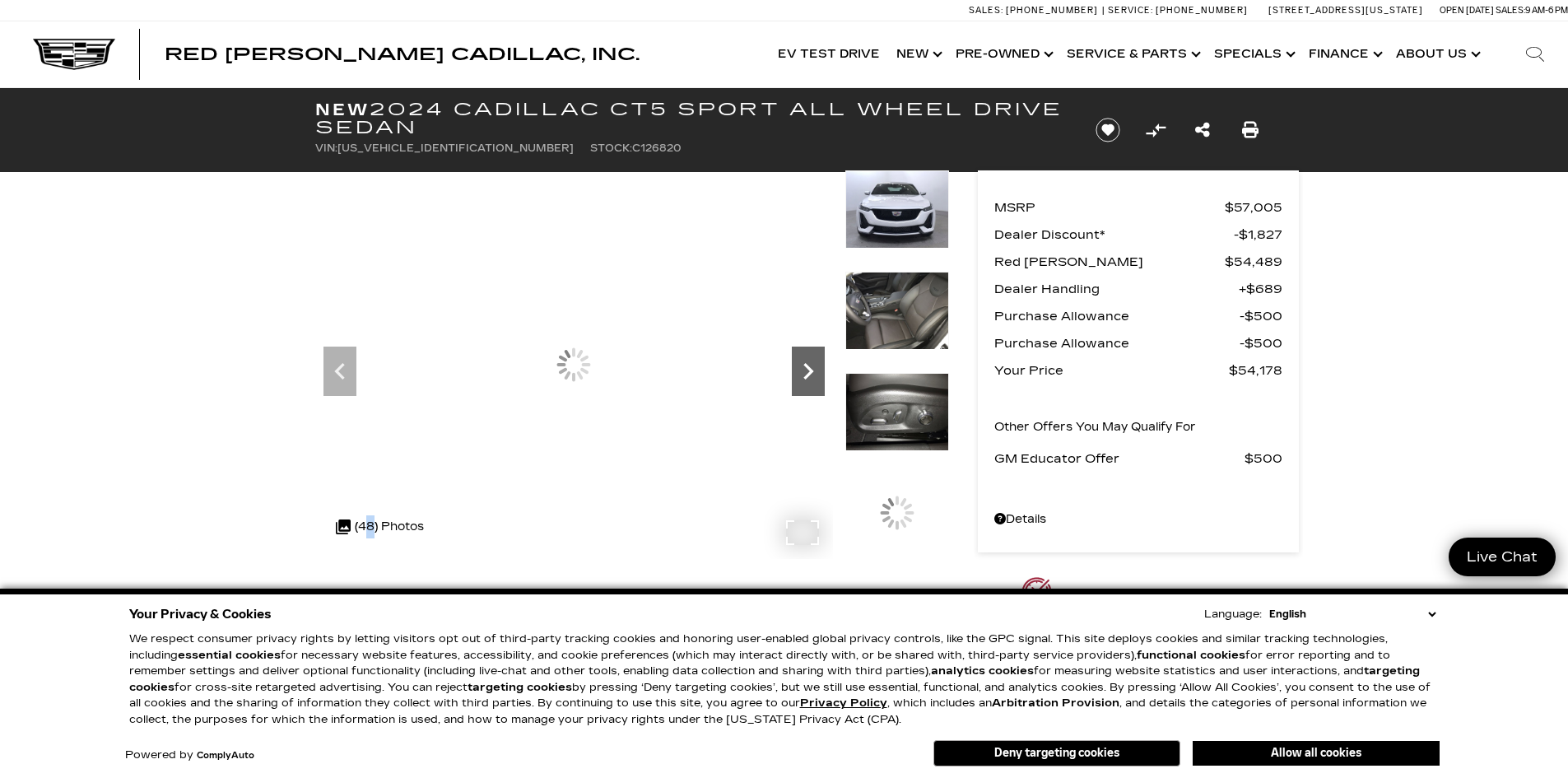
click at [803, 362] on icon "Next" at bounding box center [808, 371] width 33 height 33
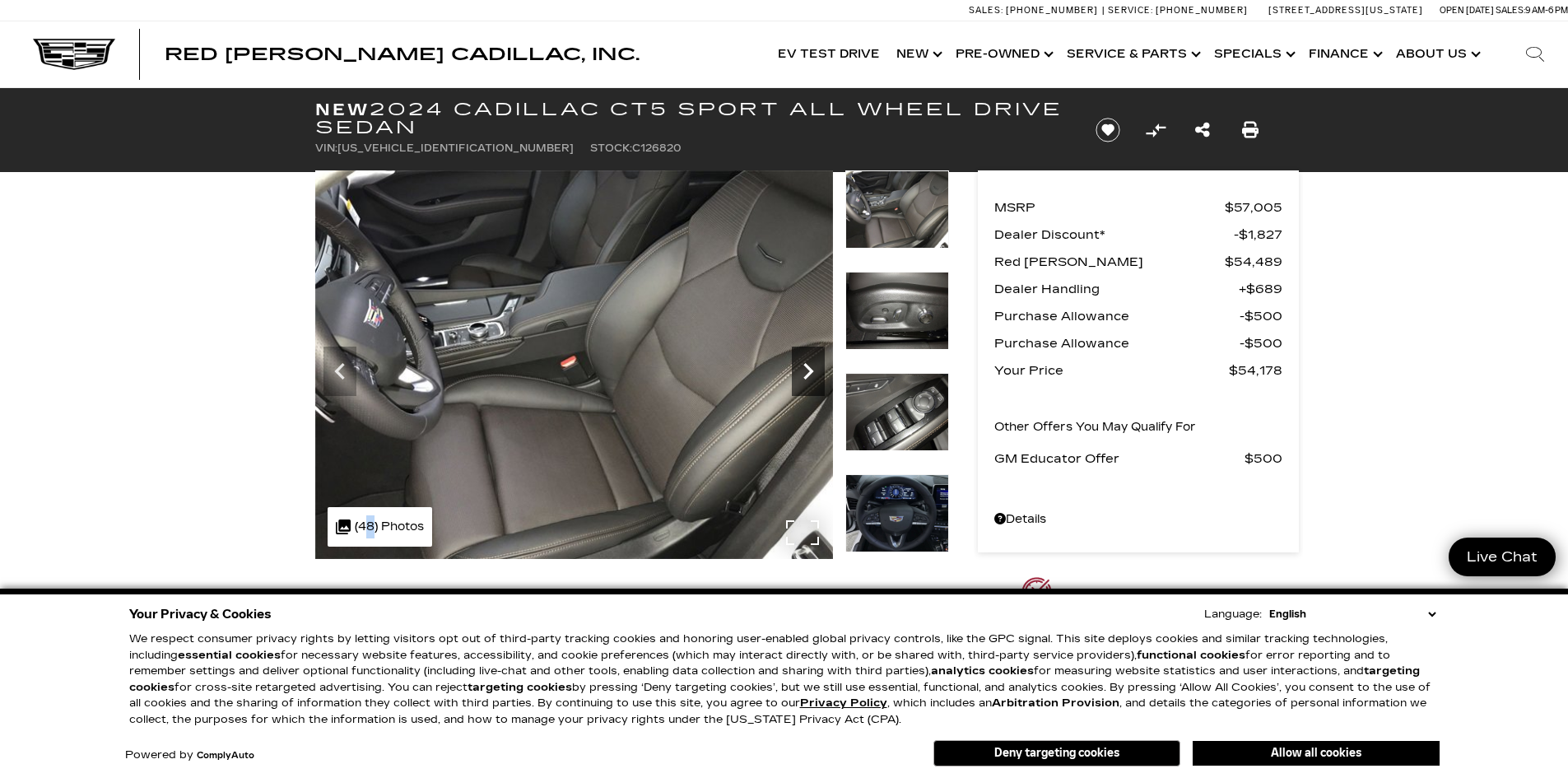
click at [803, 362] on icon "Next" at bounding box center [808, 371] width 33 height 33
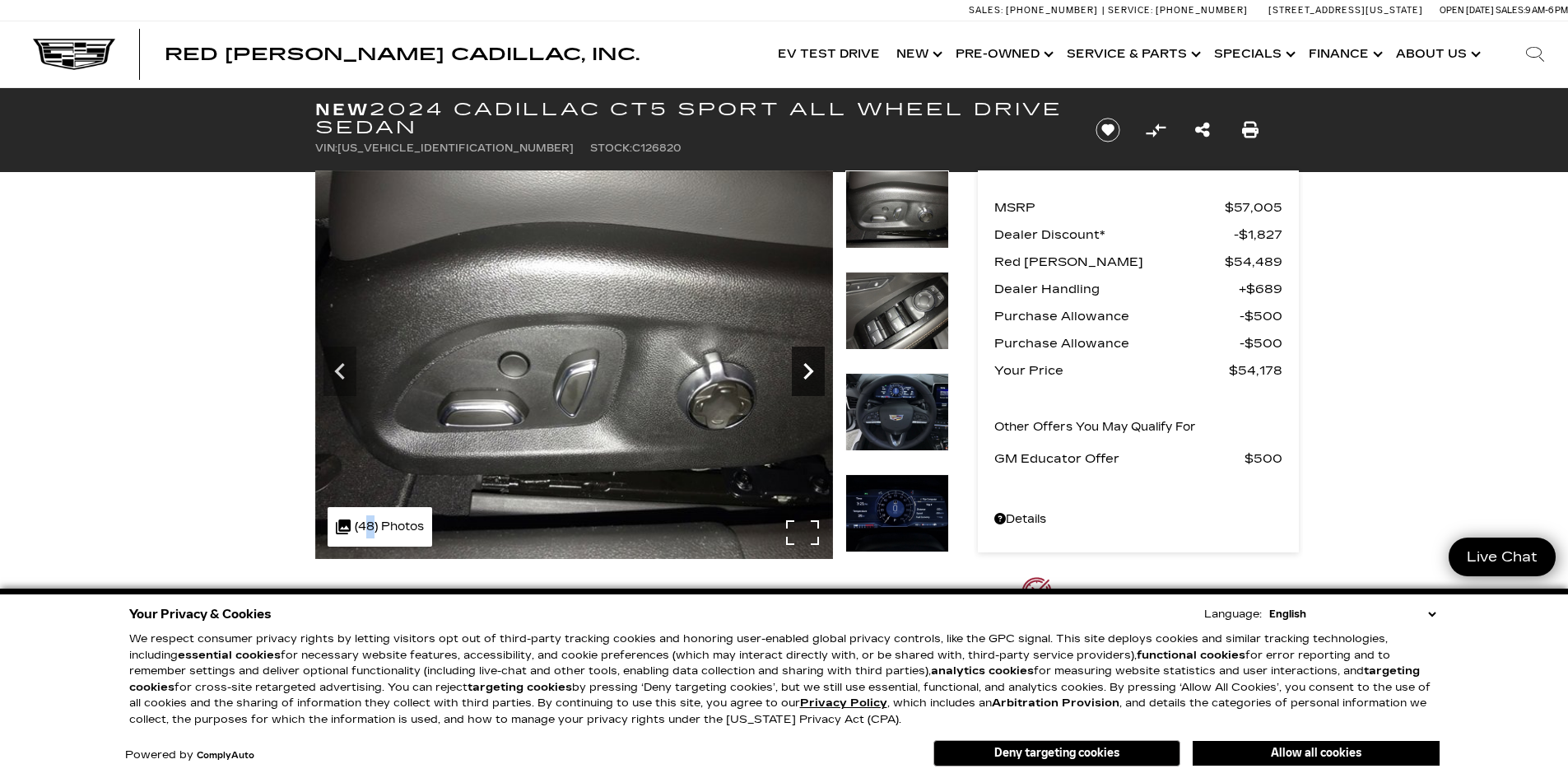
click at [803, 362] on icon "Next" at bounding box center [808, 371] width 33 height 33
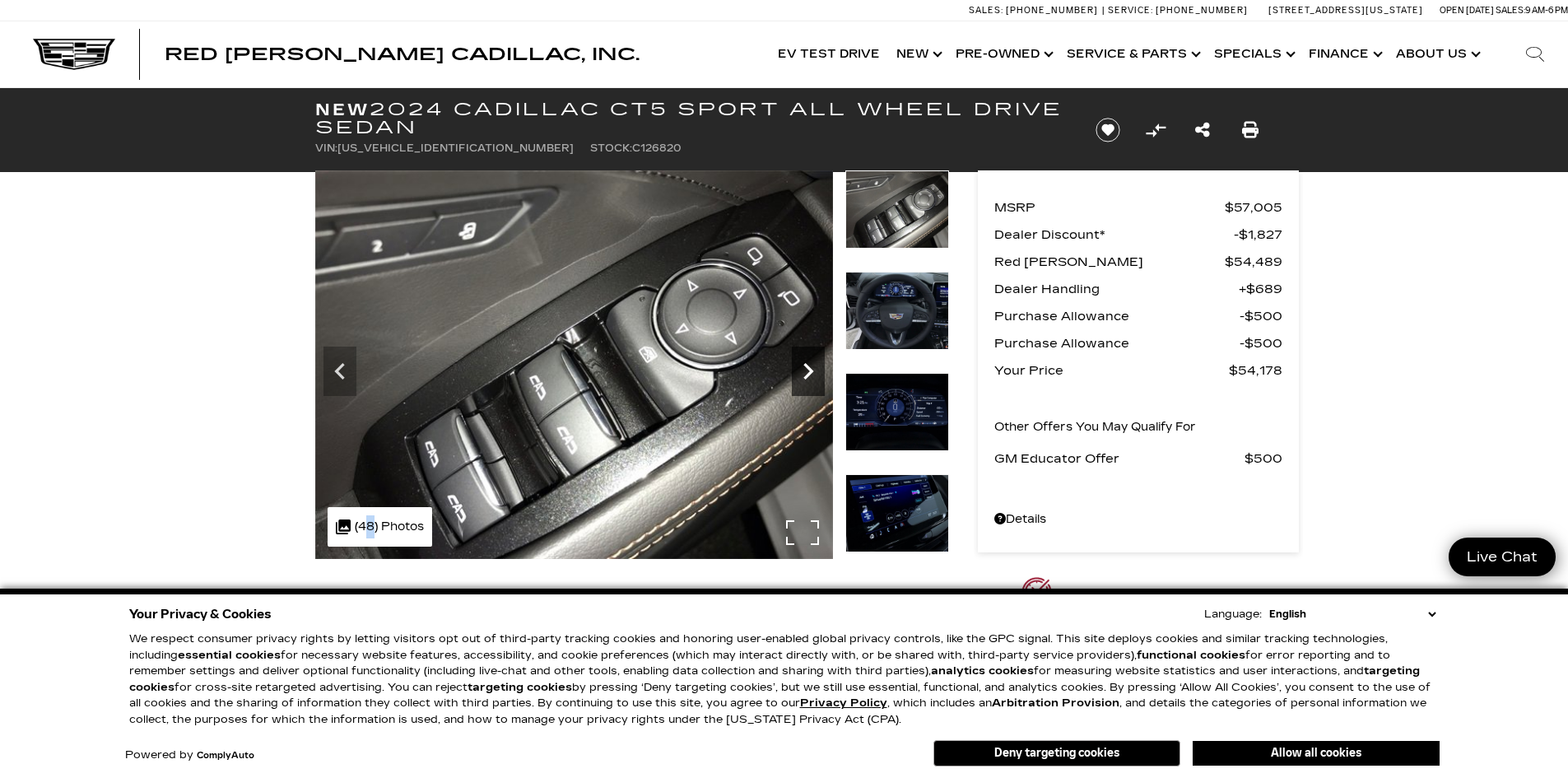
click at [803, 362] on icon "Next" at bounding box center [808, 371] width 33 height 33
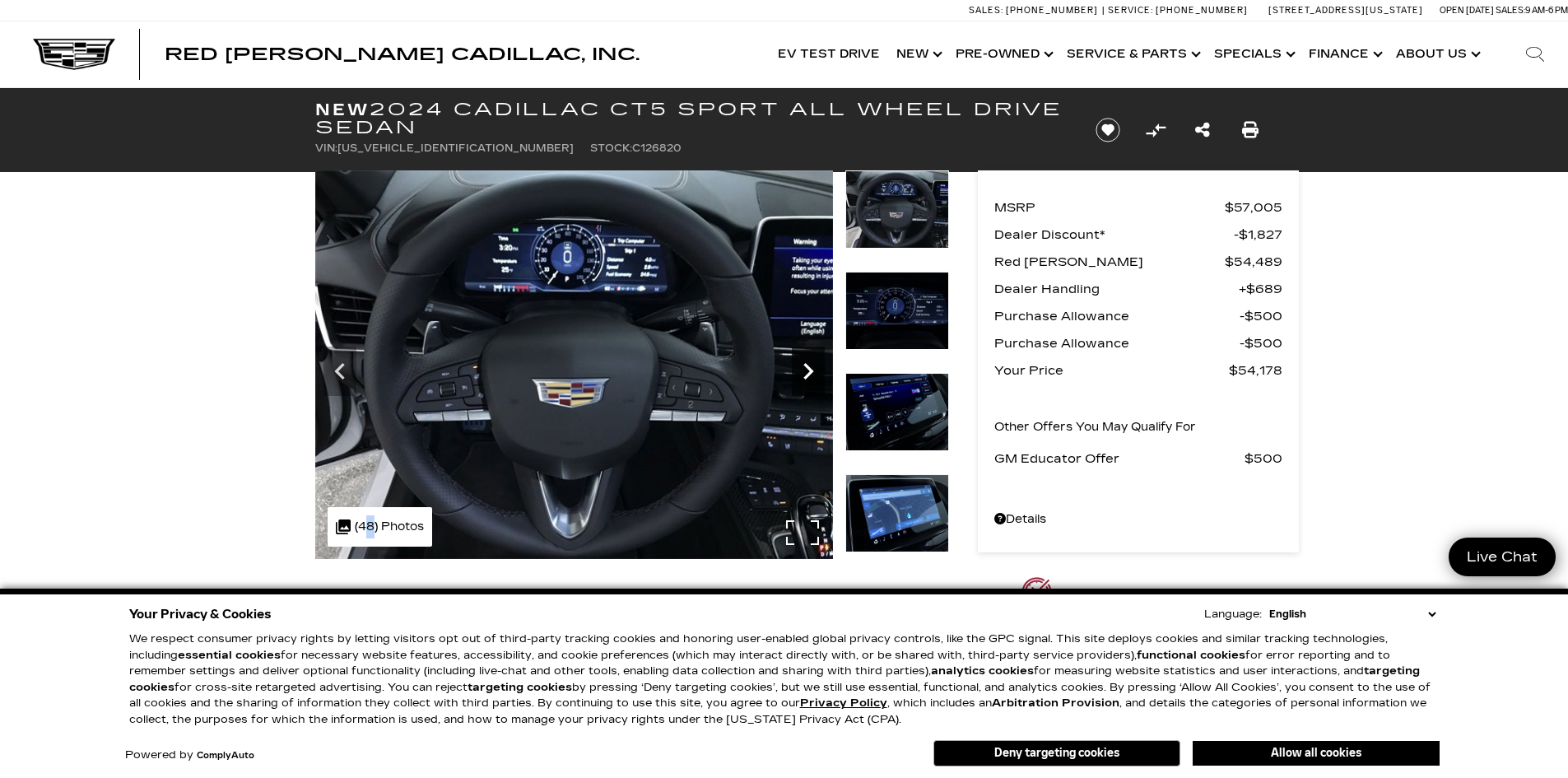
click at [803, 362] on icon "Next" at bounding box center [808, 371] width 33 height 33
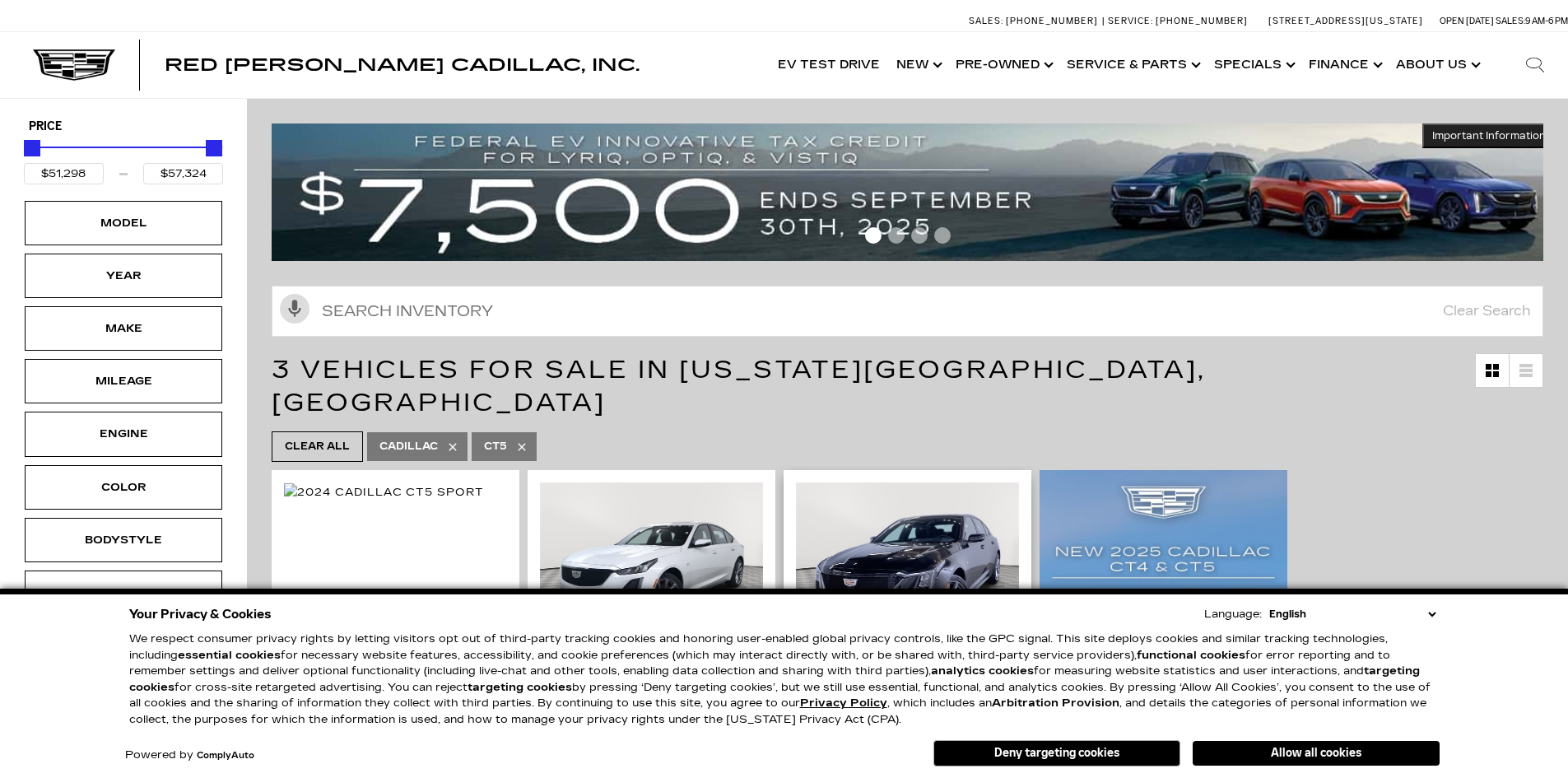
scroll to position [329, 0]
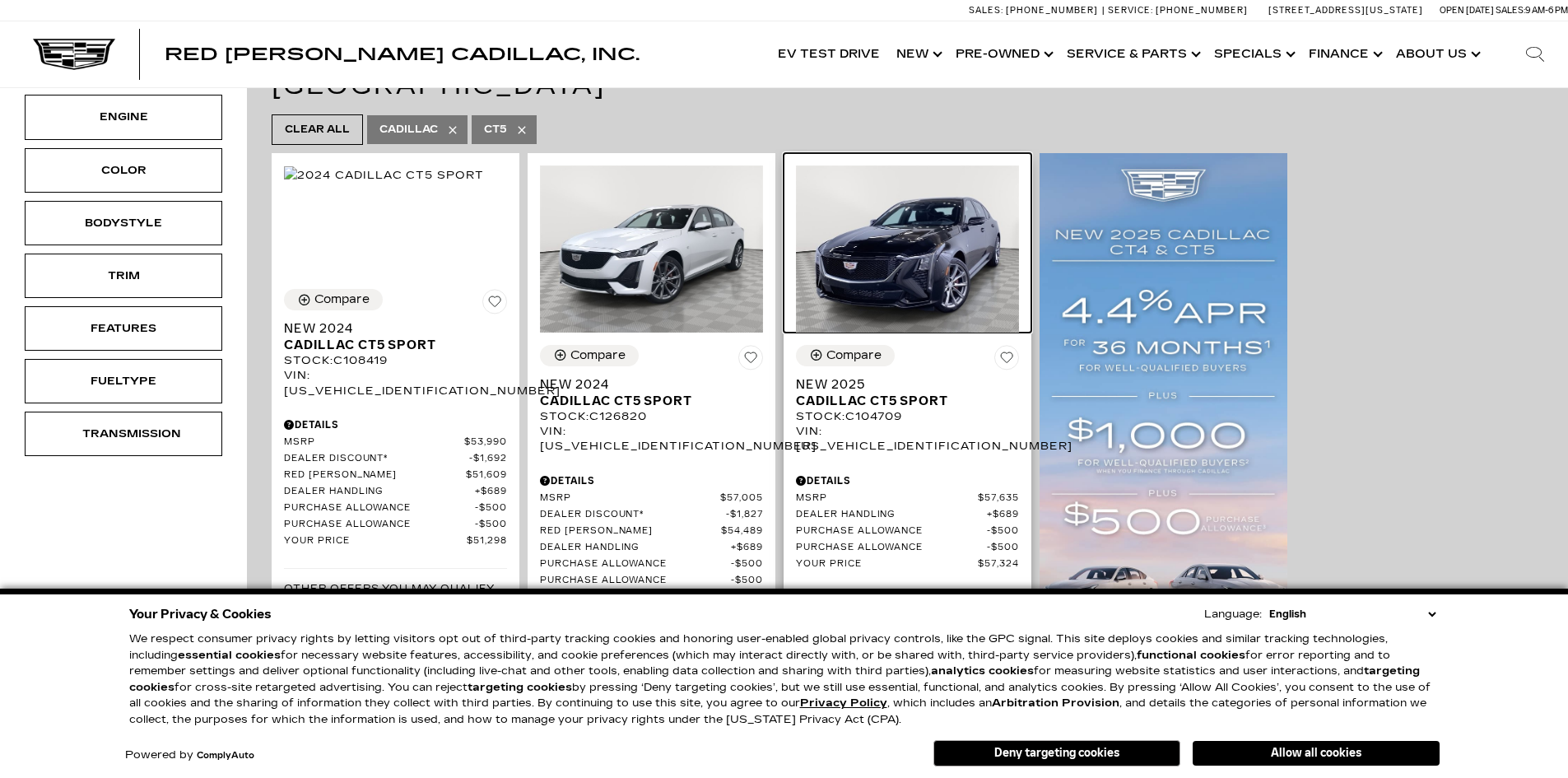
click at [917, 204] on img at bounding box center [907, 249] width 223 height 167
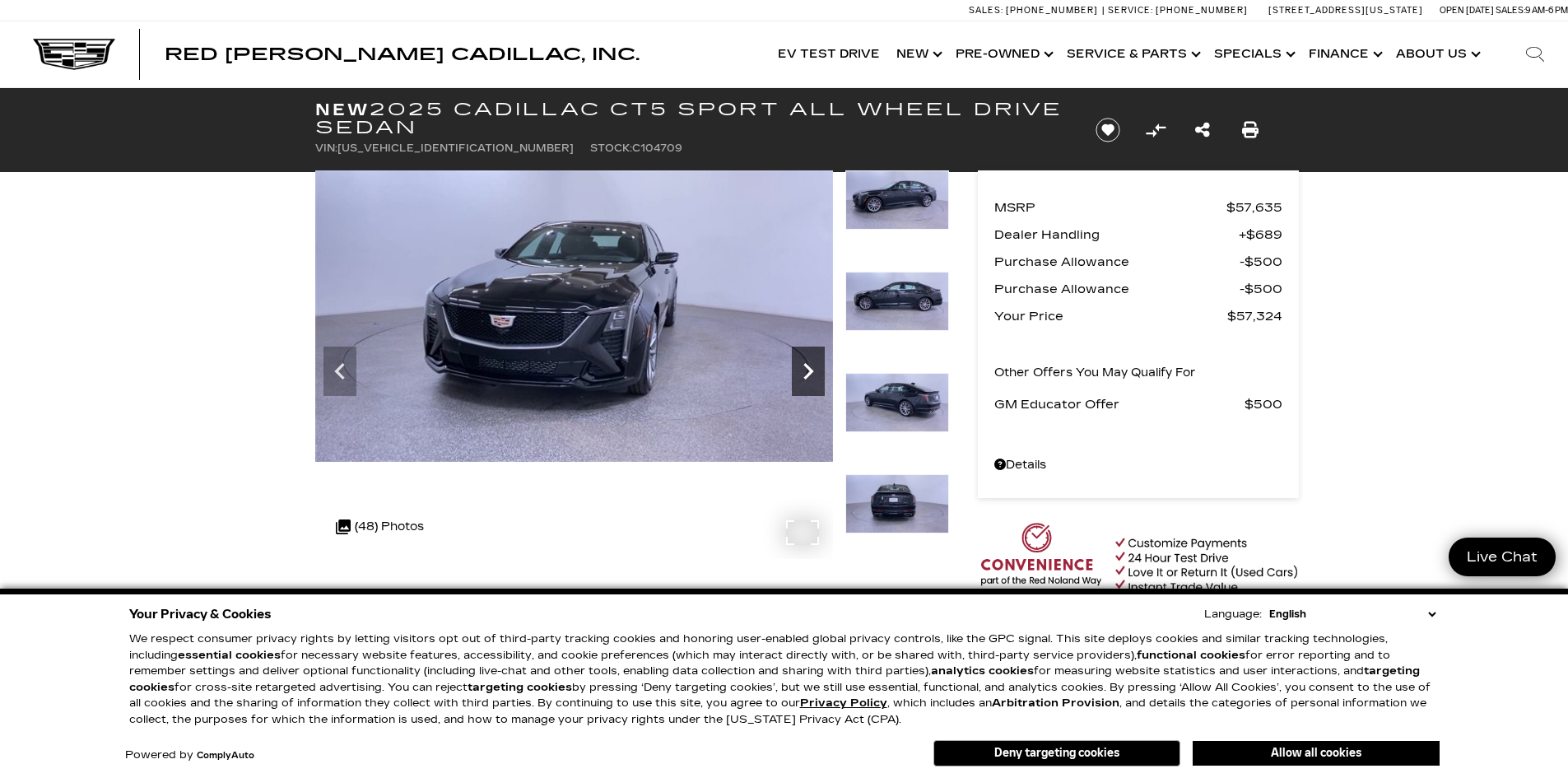
click at [813, 372] on icon "Next" at bounding box center [808, 371] width 33 height 33
click at [813, 372] on icon "Next" at bounding box center [808, 371] width 33 height 33
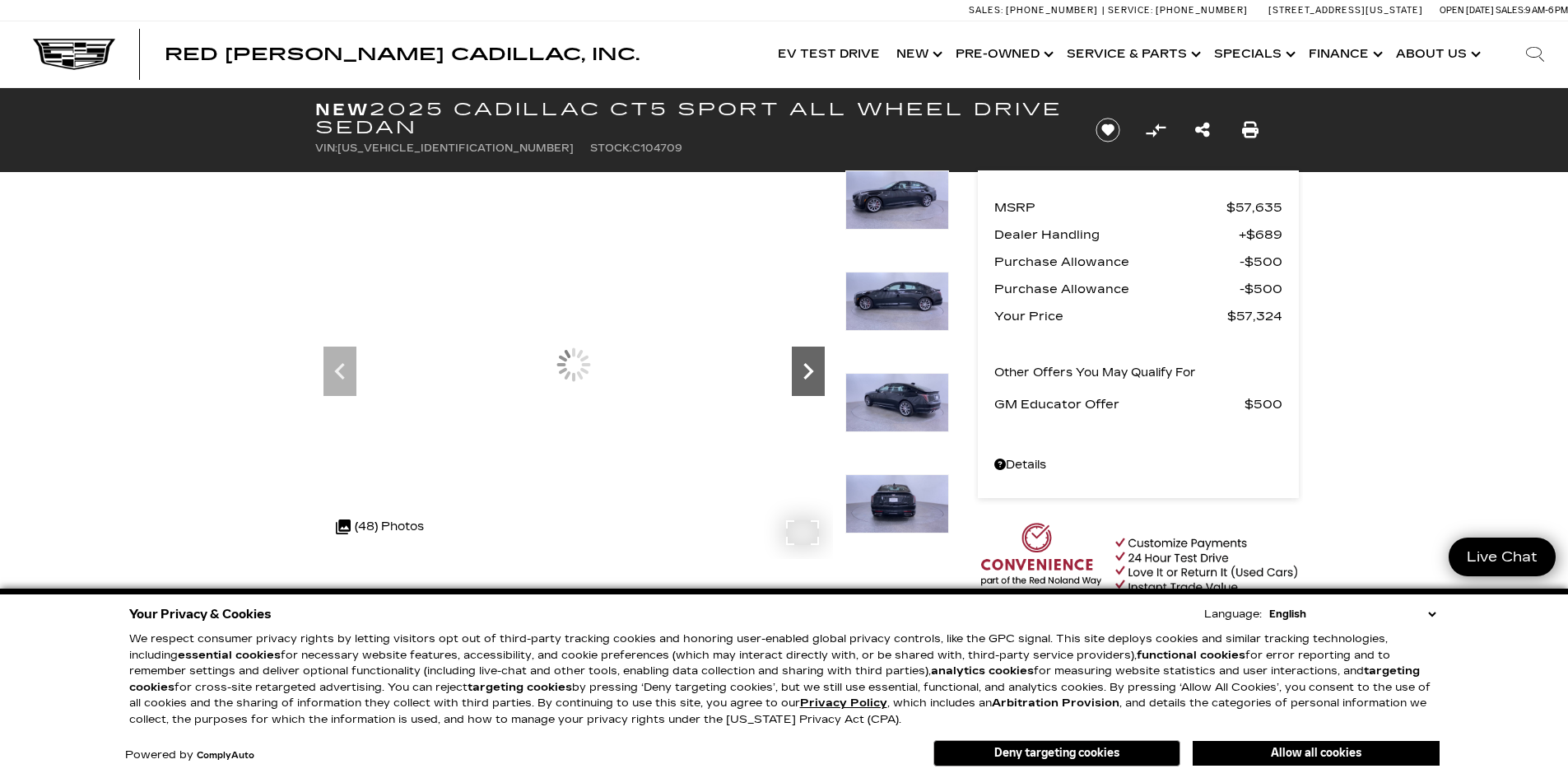
click at [810, 371] on icon "Next" at bounding box center [808, 371] width 10 height 17
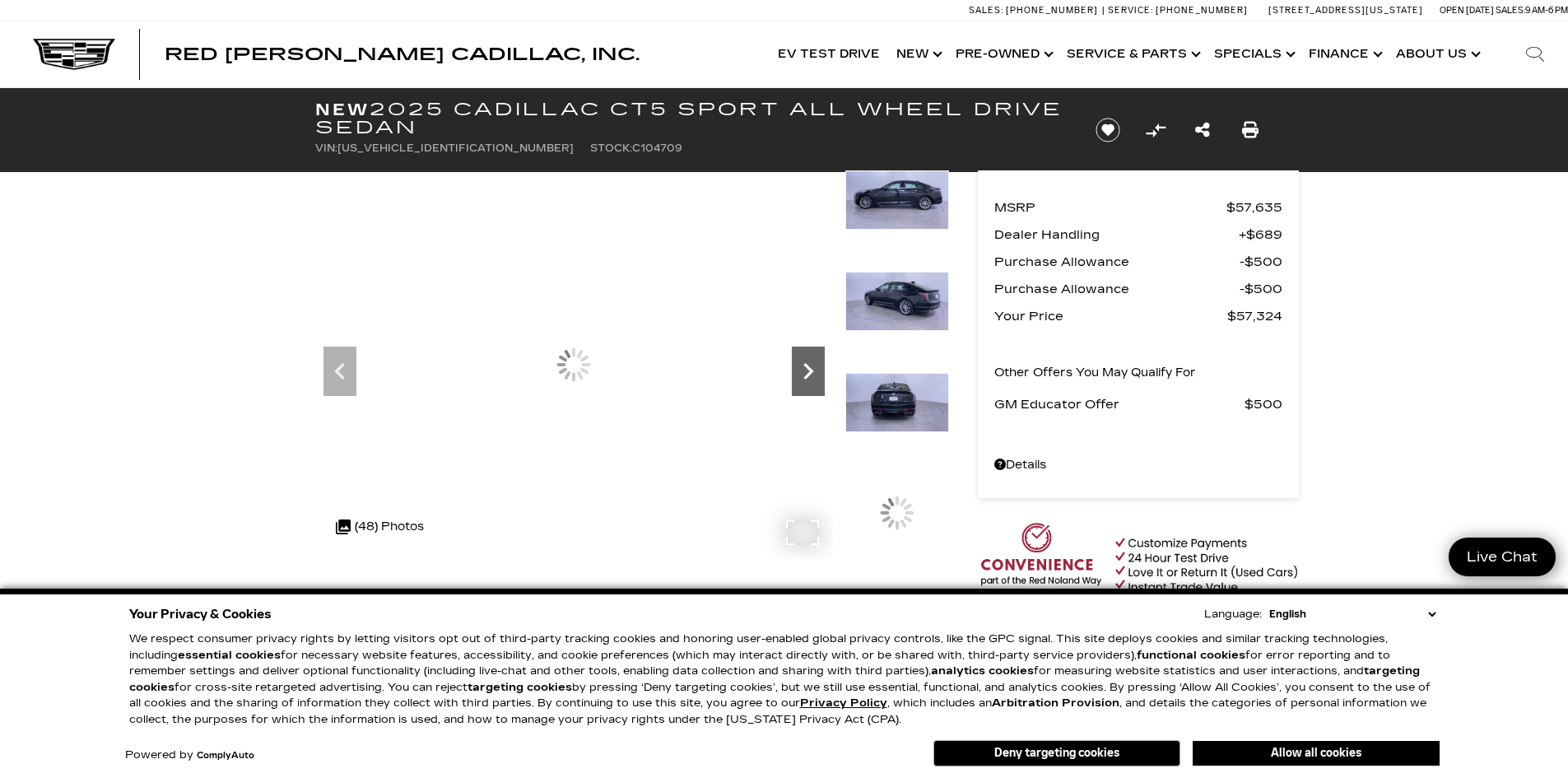
click at [810, 371] on icon "Next" at bounding box center [808, 371] width 10 height 17
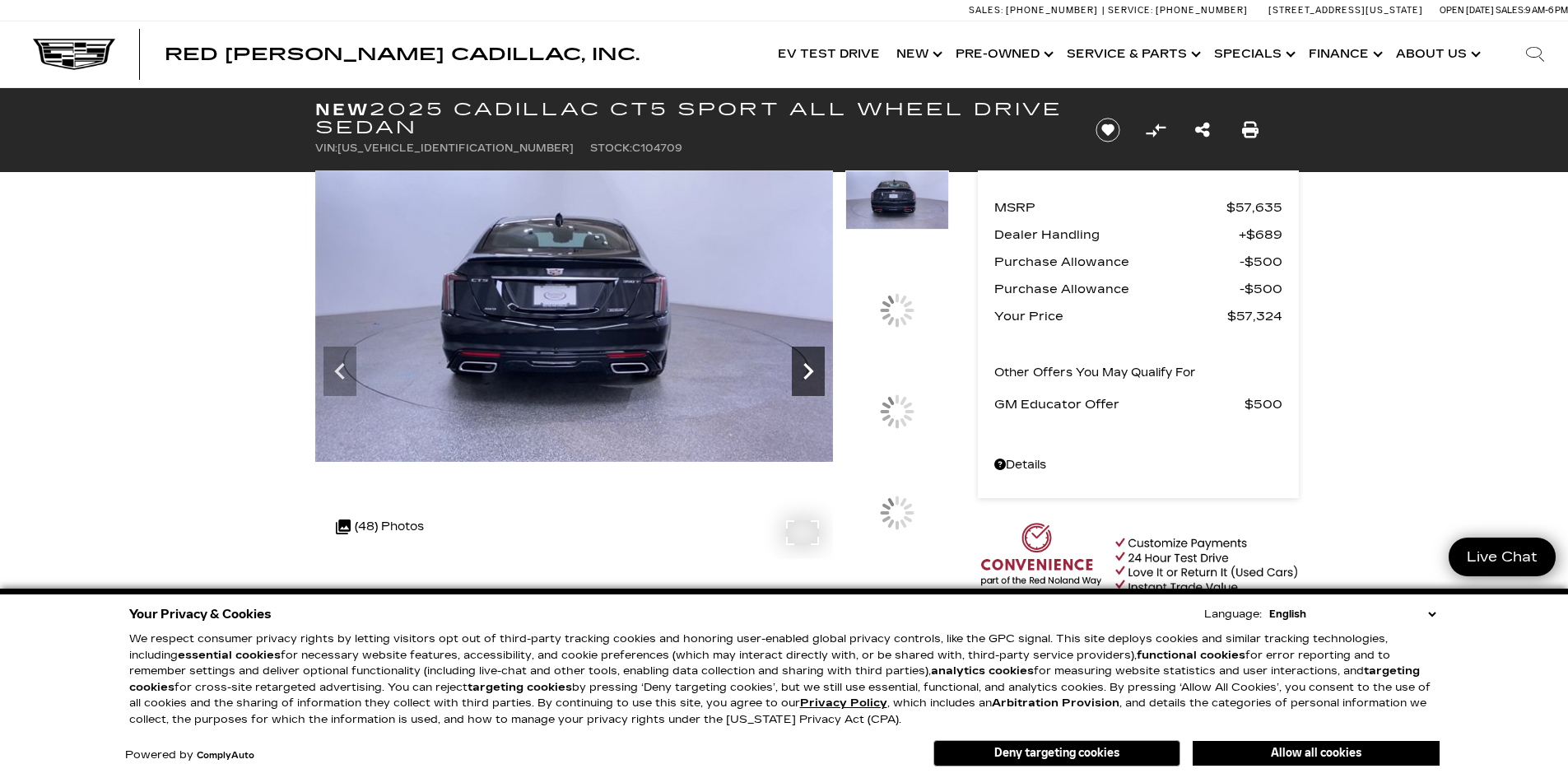
click at [806, 371] on icon "Next" at bounding box center [808, 371] width 33 height 33
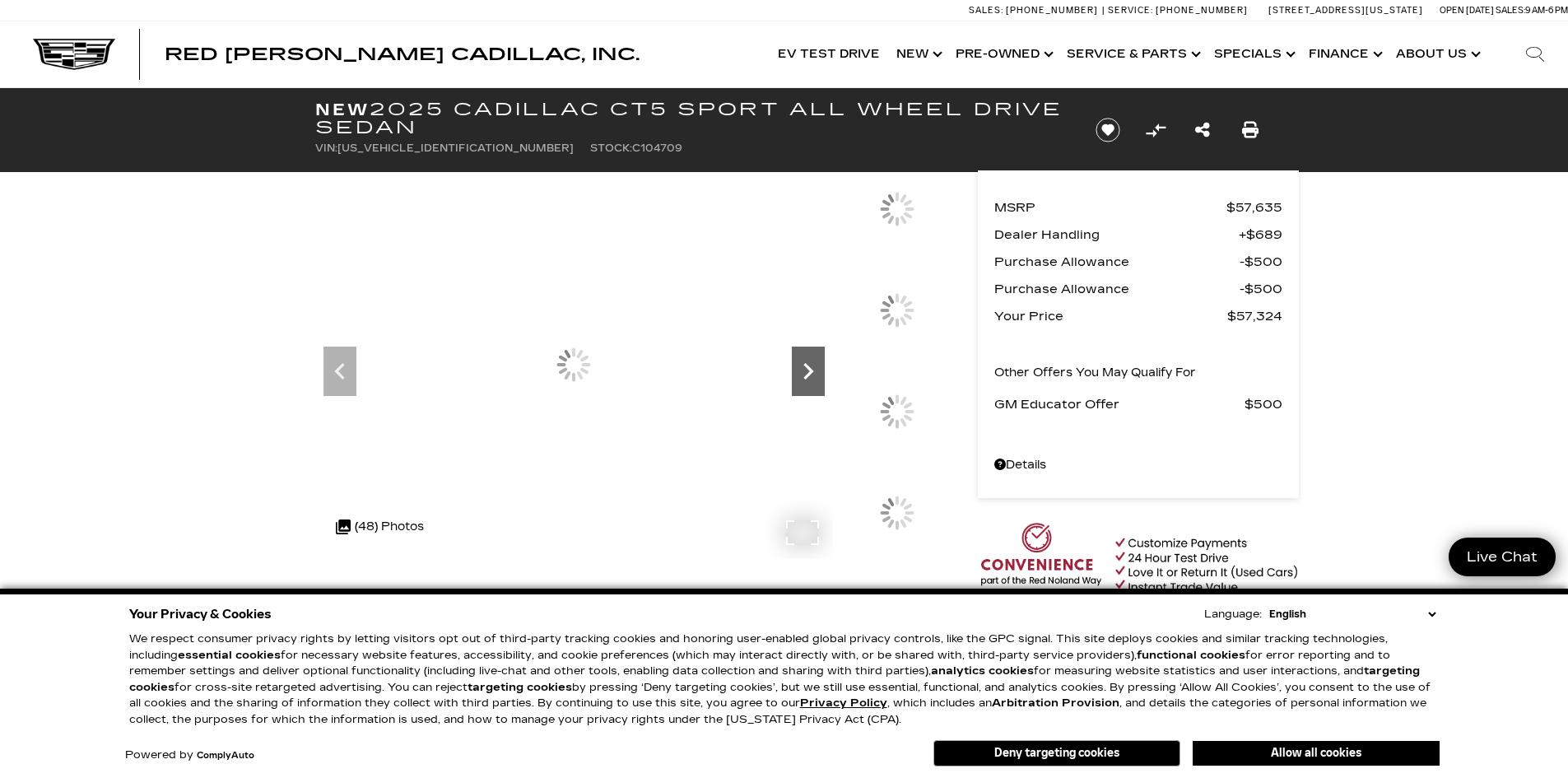
click at [806, 371] on icon "Next" at bounding box center [808, 371] width 33 height 33
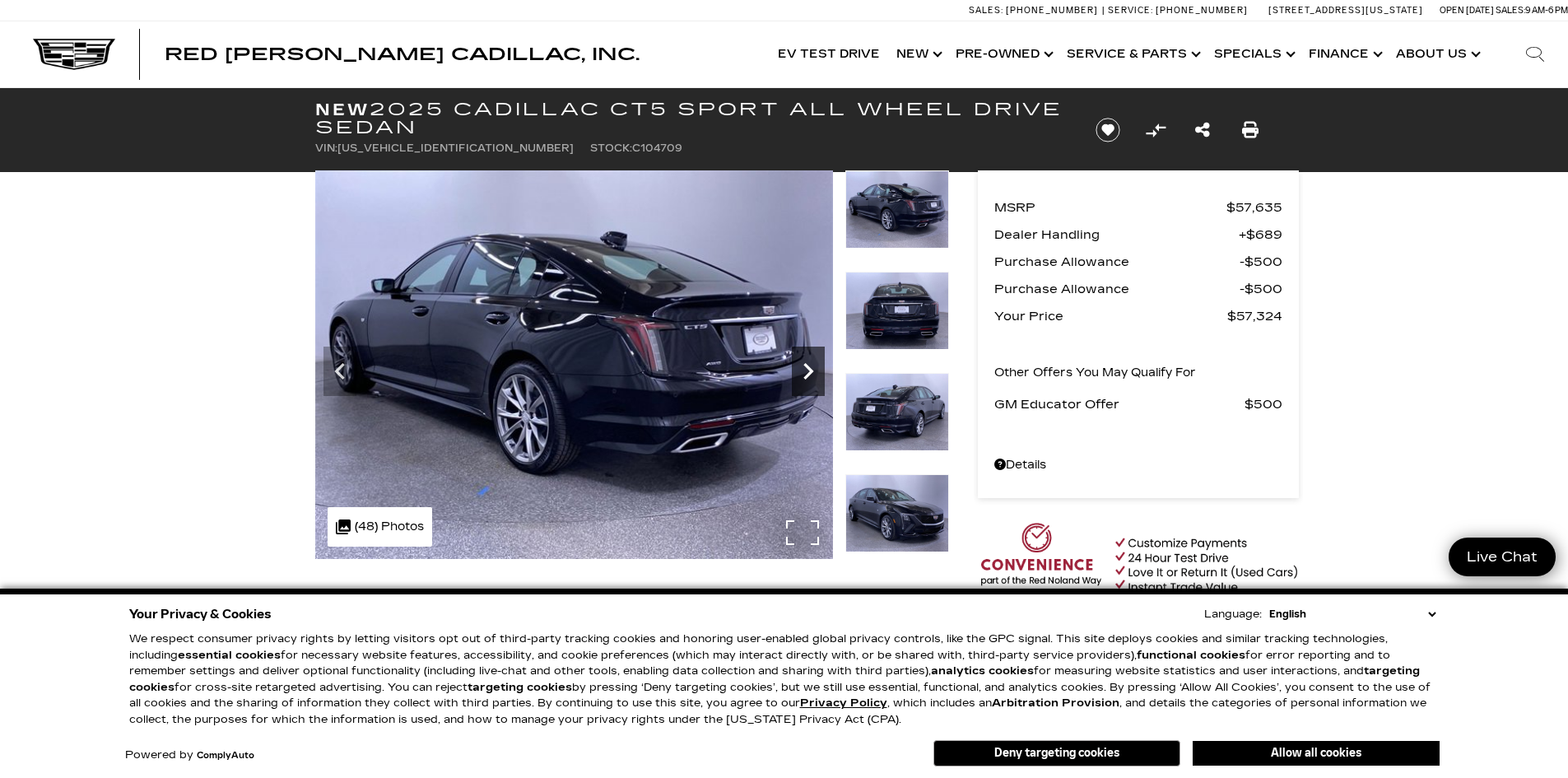
click at [806, 371] on icon "Next" at bounding box center [808, 371] width 33 height 33
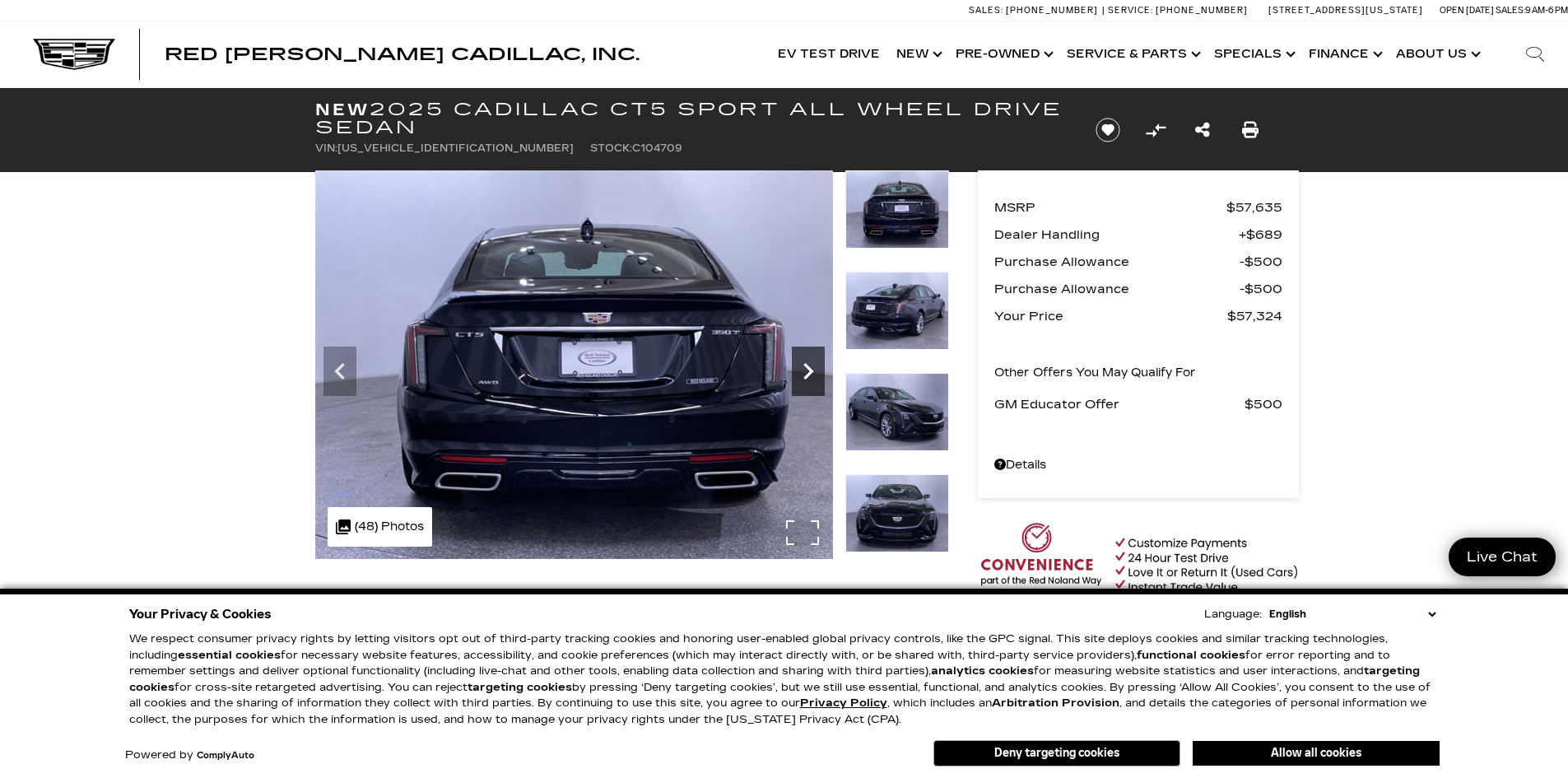
click at [806, 371] on icon "Next" at bounding box center [808, 371] width 33 height 33
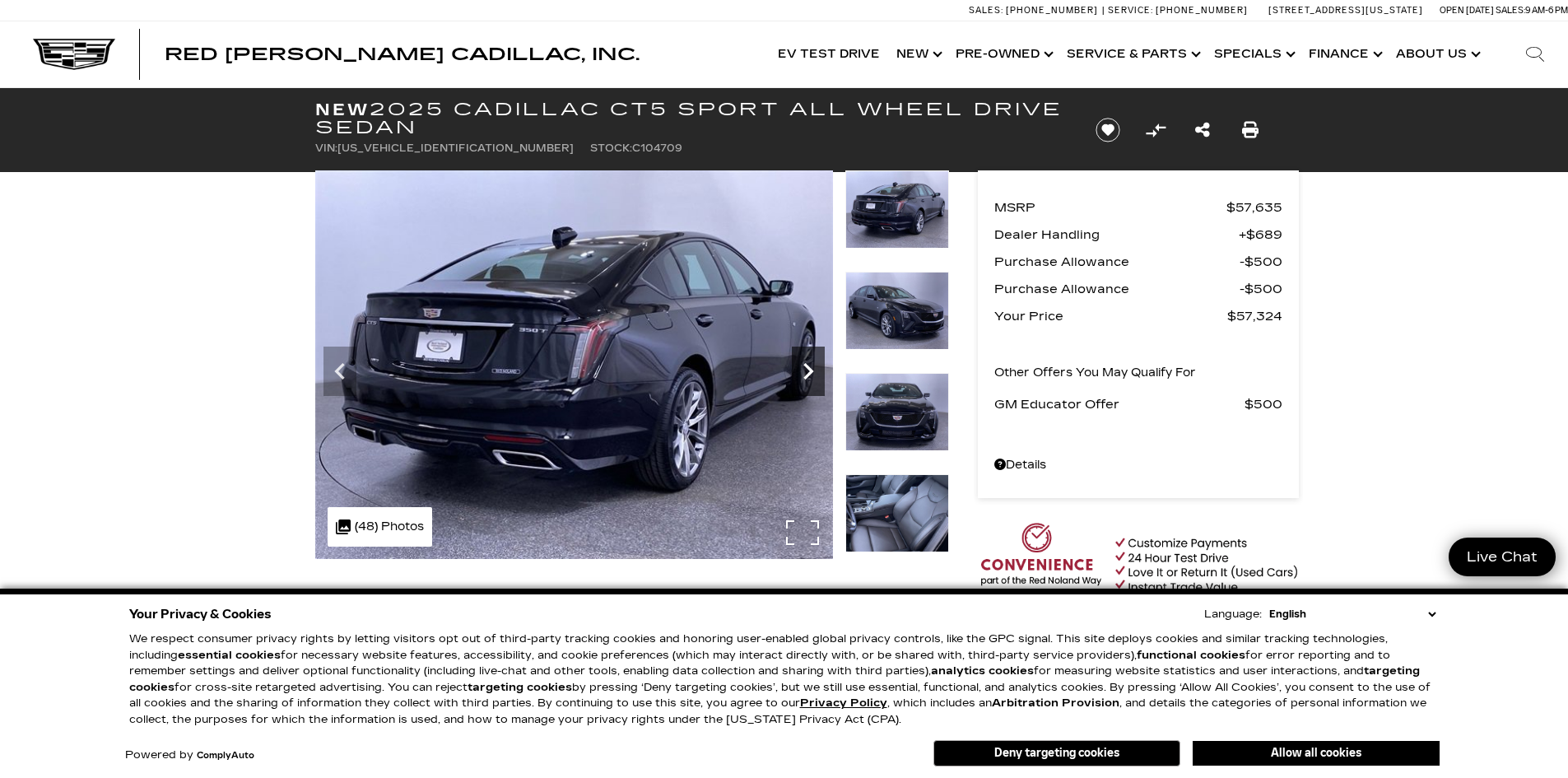
click at [806, 371] on icon "Next" at bounding box center [808, 371] width 33 height 33
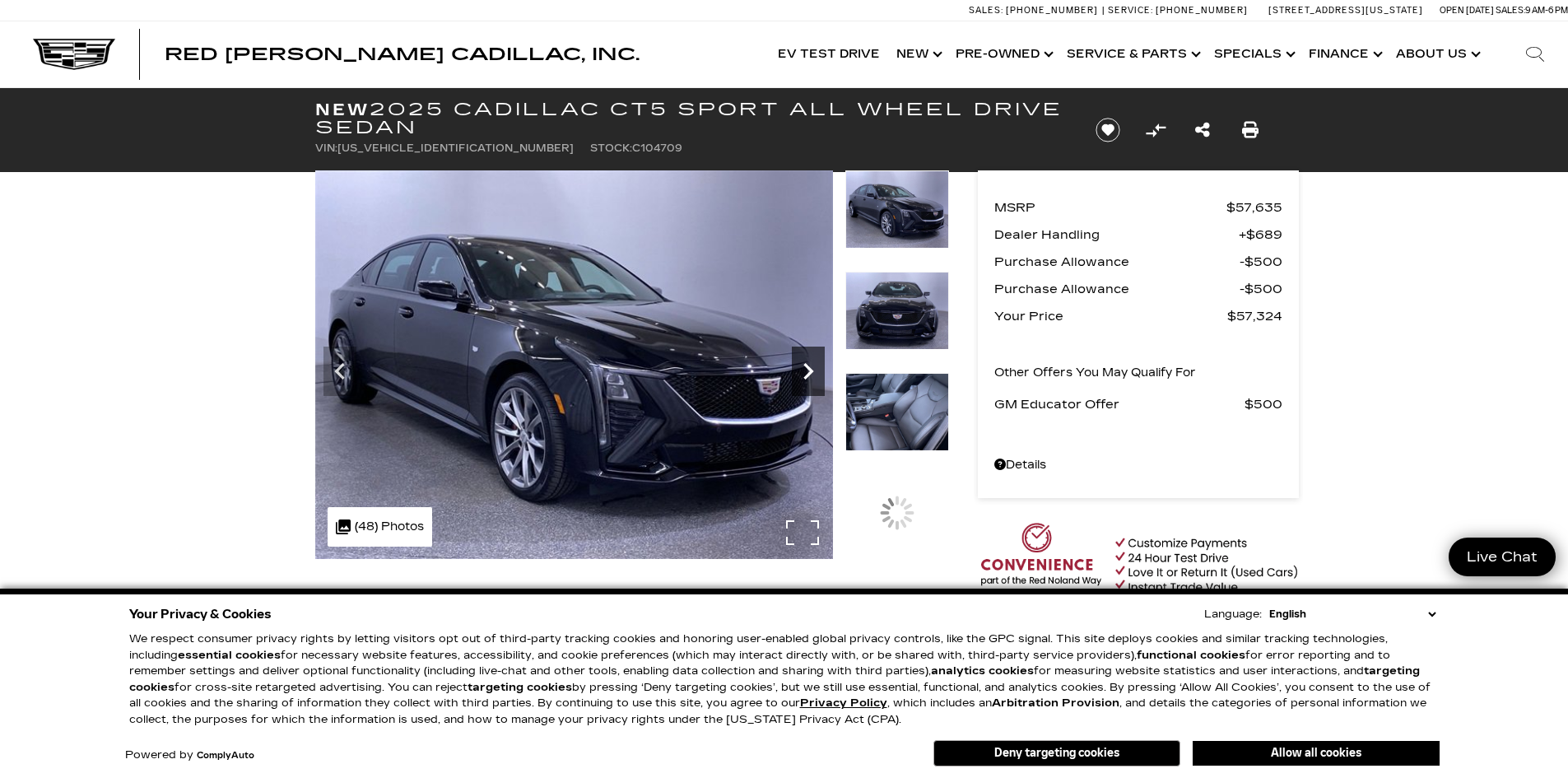
click at [806, 371] on icon "Next" at bounding box center [808, 371] width 33 height 33
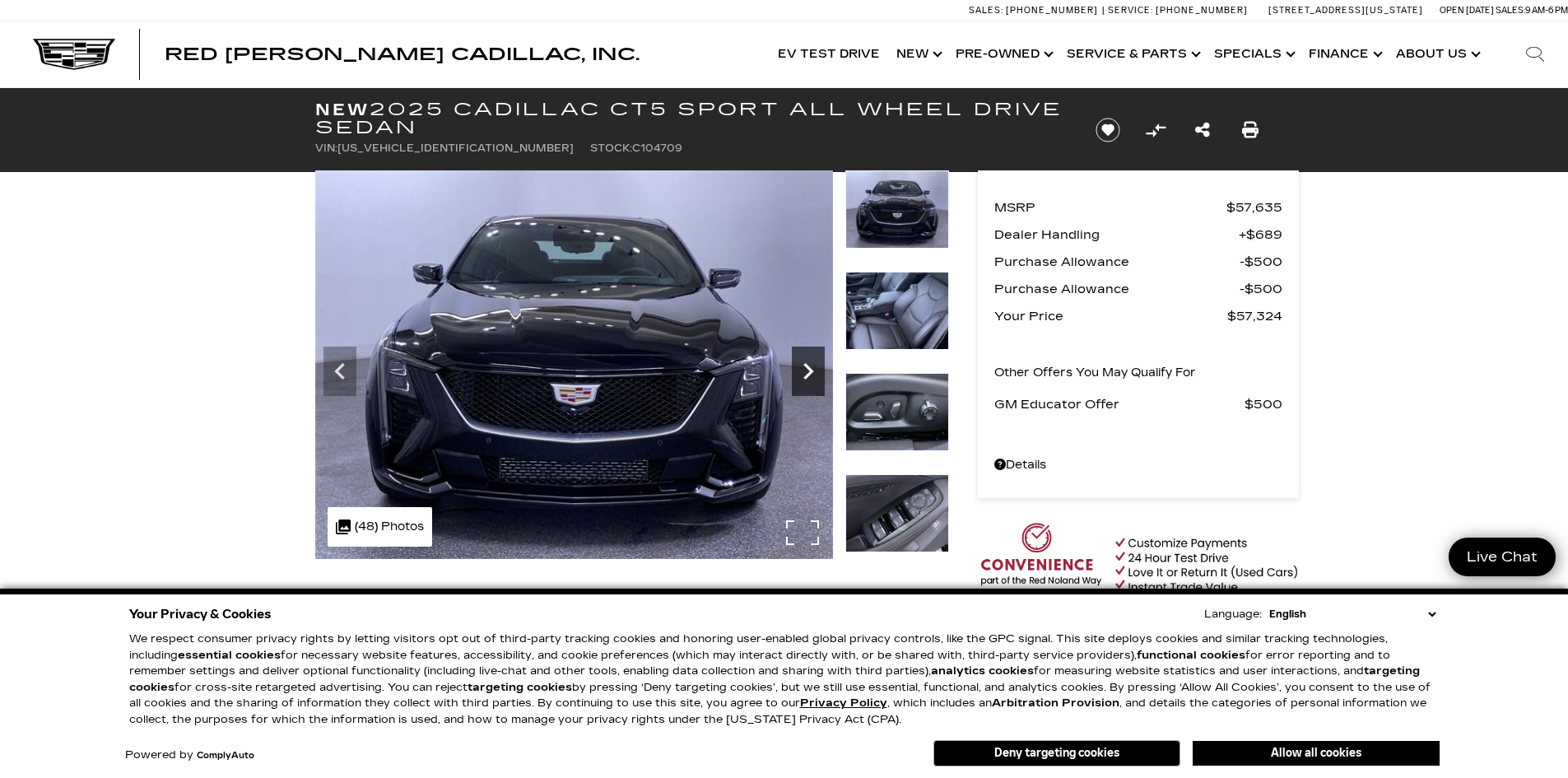
click at [806, 371] on icon "Next" at bounding box center [808, 371] width 33 height 33
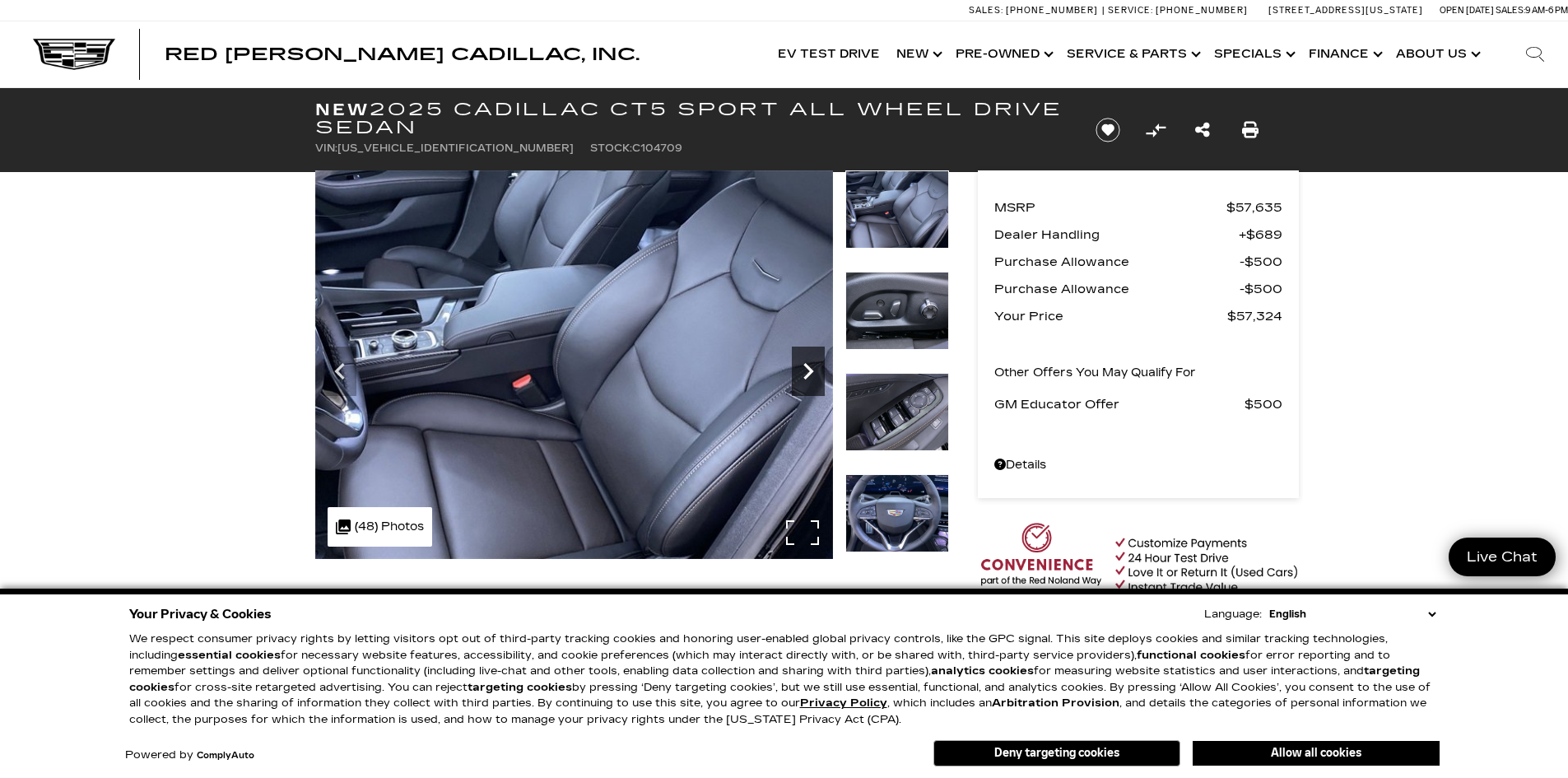
click at [806, 371] on icon "Next" at bounding box center [808, 371] width 33 height 33
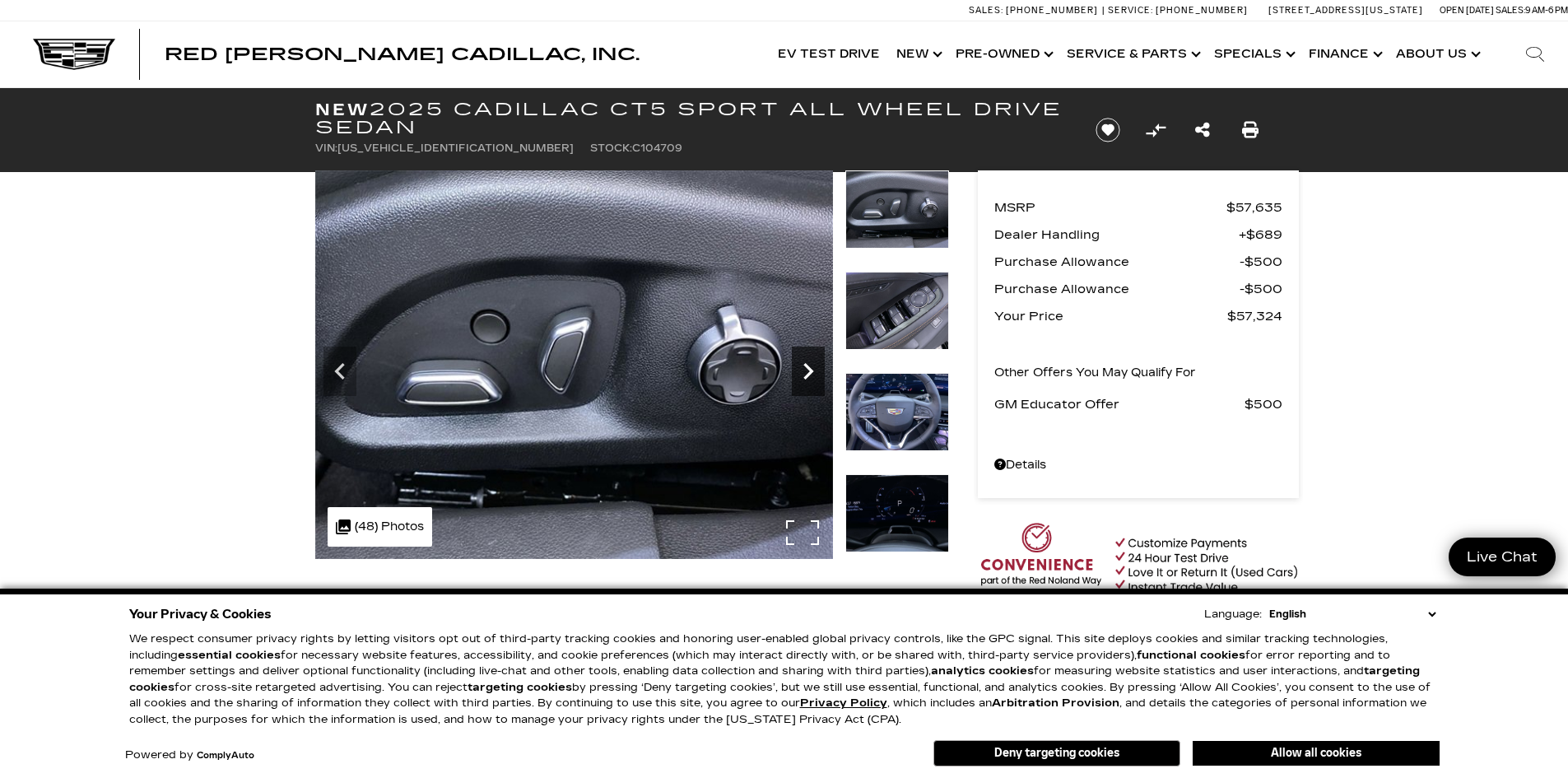
click at [806, 371] on icon "Next" at bounding box center [808, 371] width 33 height 33
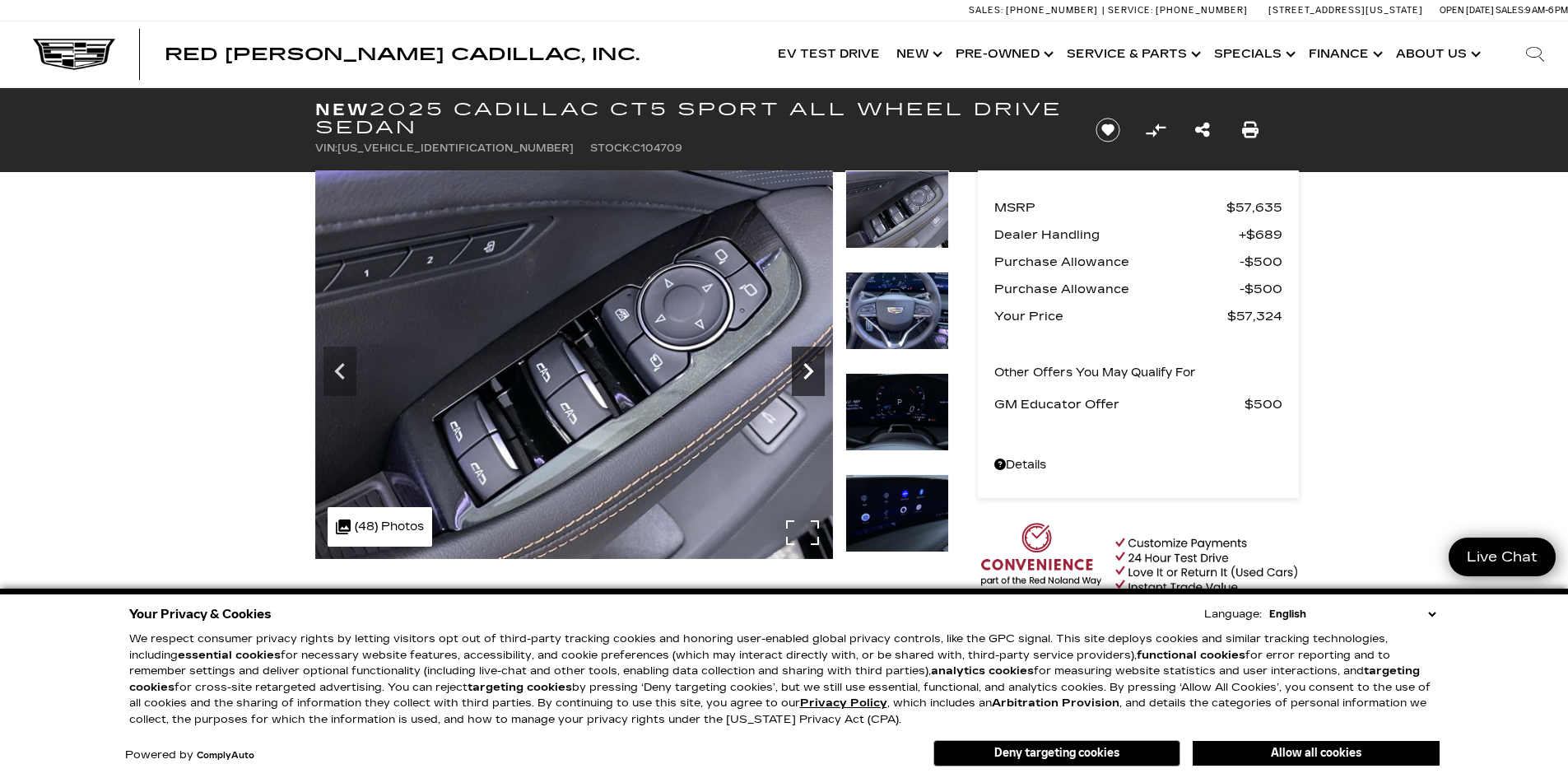
click at [806, 371] on icon "Next" at bounding box center [808, 371] width 33 height 33
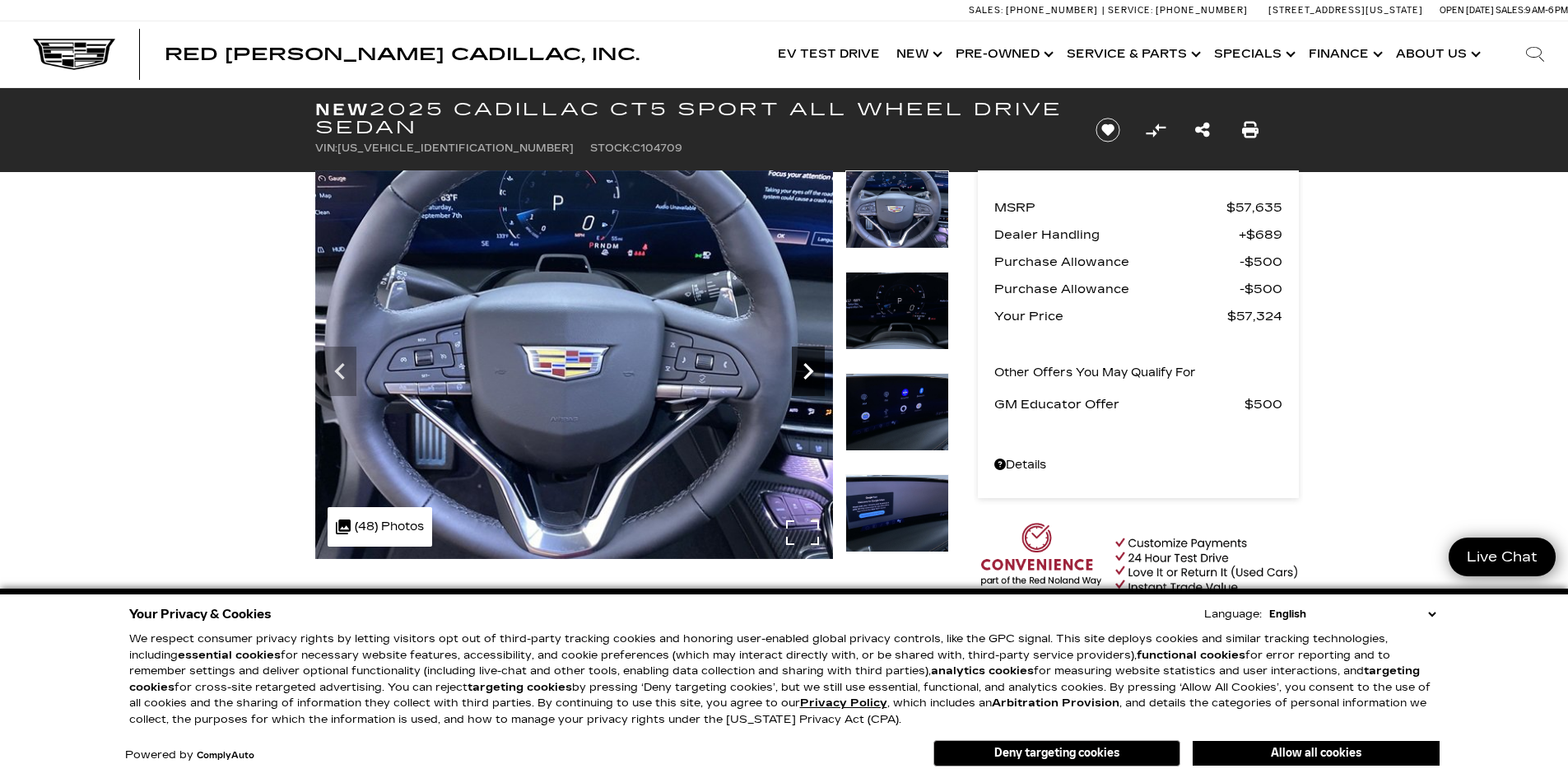
click at [806, 371] on icon "Next" at bounding box center [808, 371] width 33 height 33
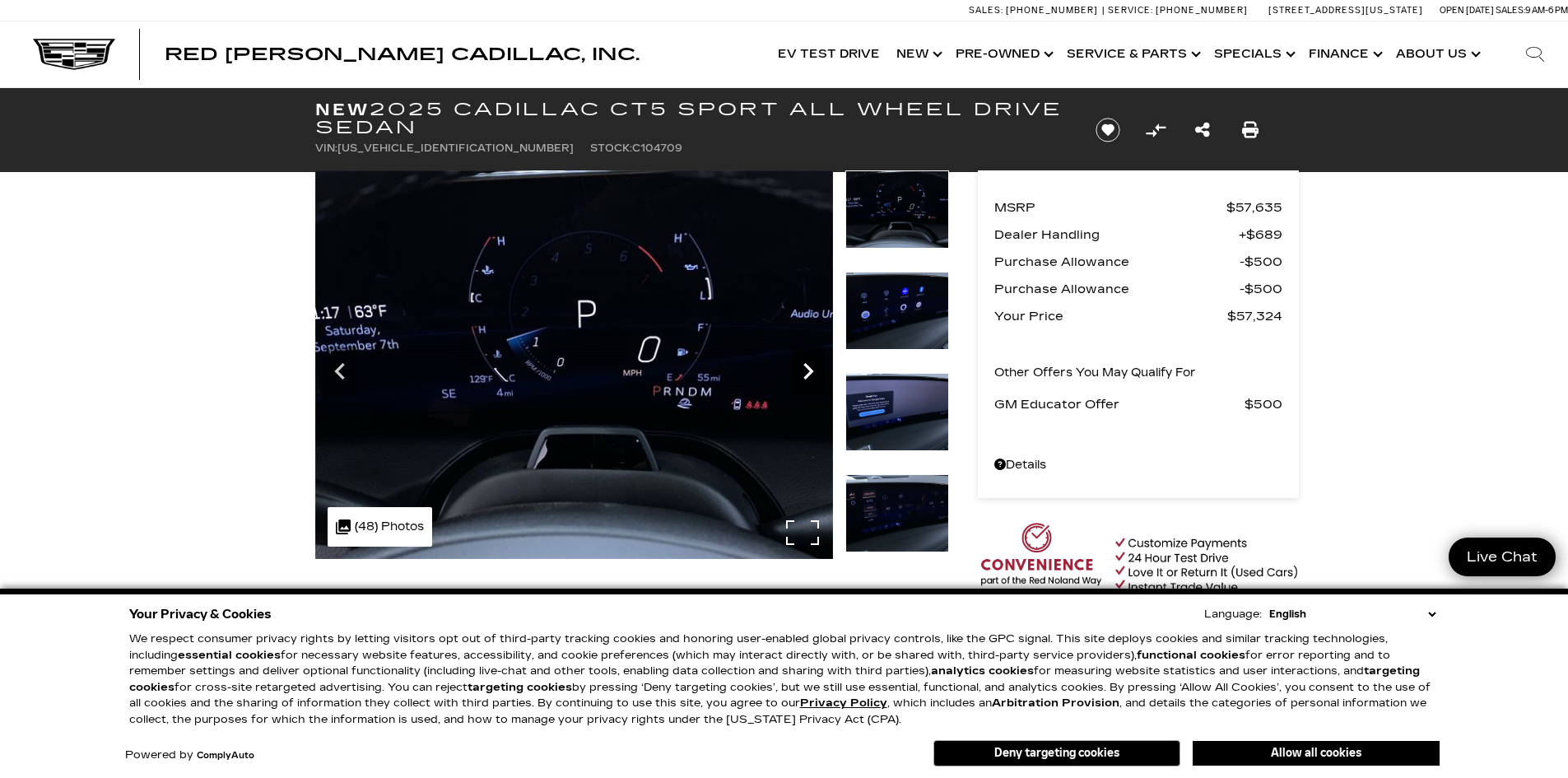
click at [806, 371] on icon "Next" at bounding box center [808, 371] width 33 height 33
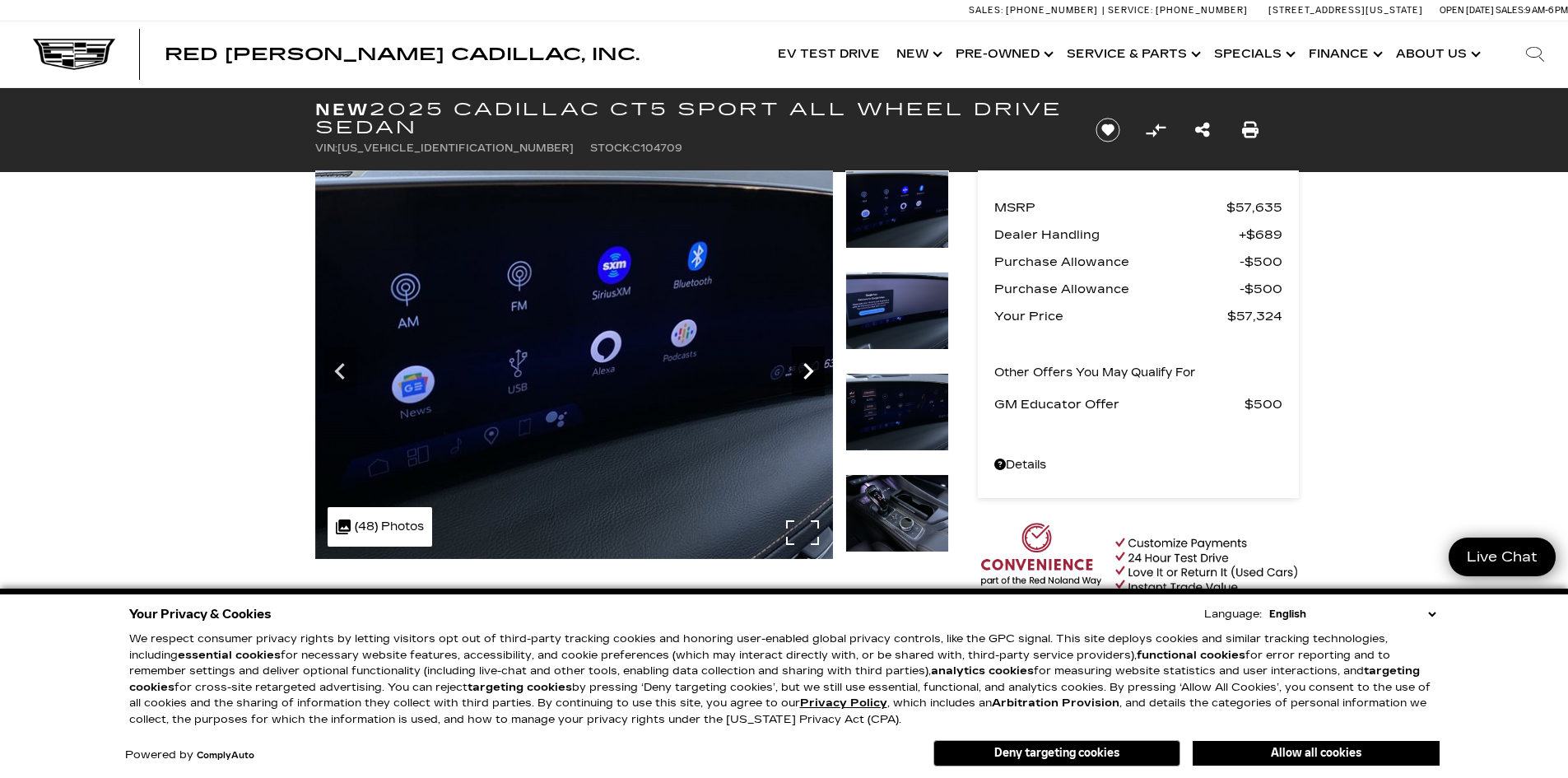
click at [806, 371] on icon "Next" at bounding box center [808, 371] width 33 height 33
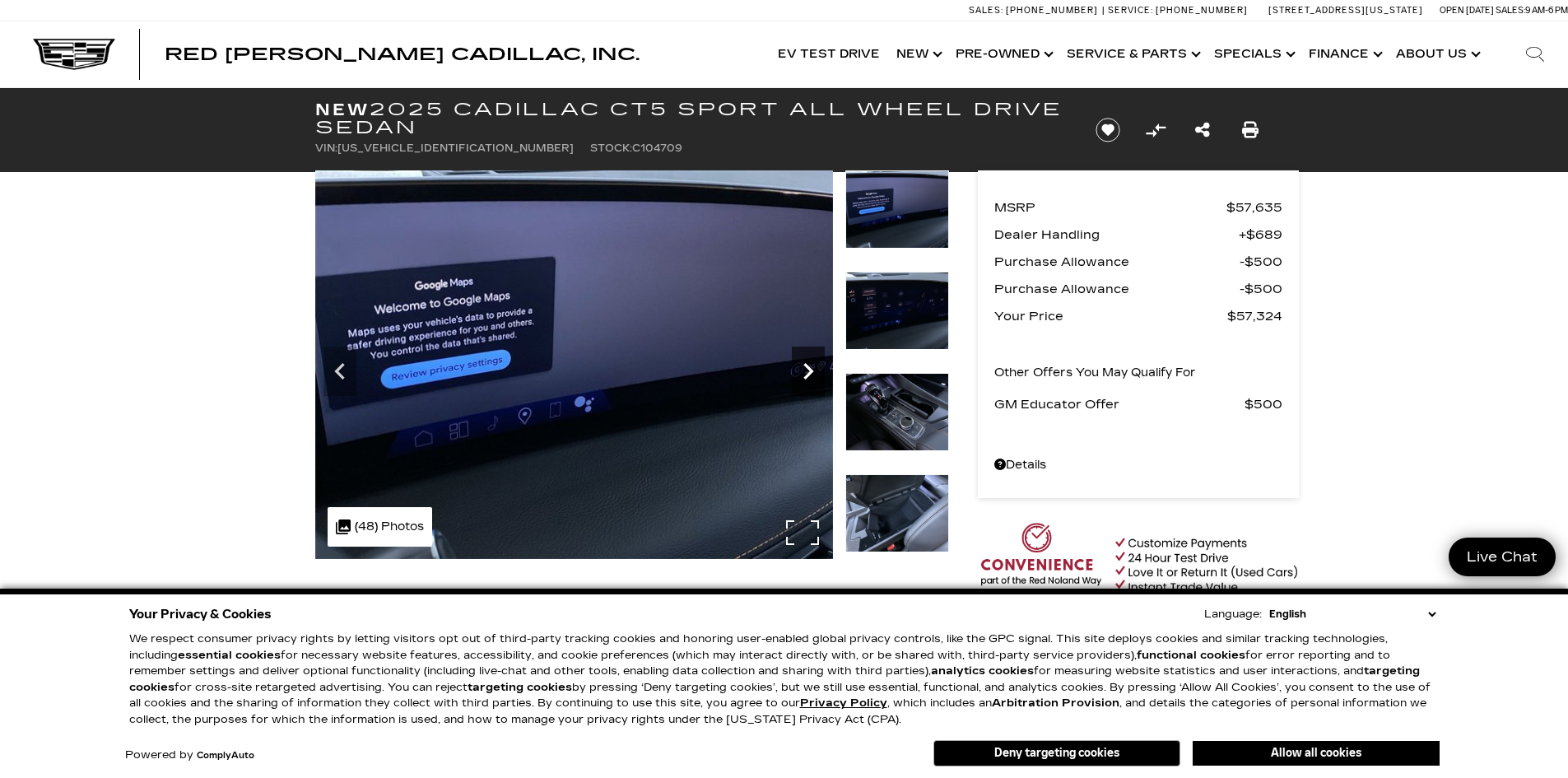
click at [806, 371] on icon "Next" at bounding box center [808, 371] width 33 height 33
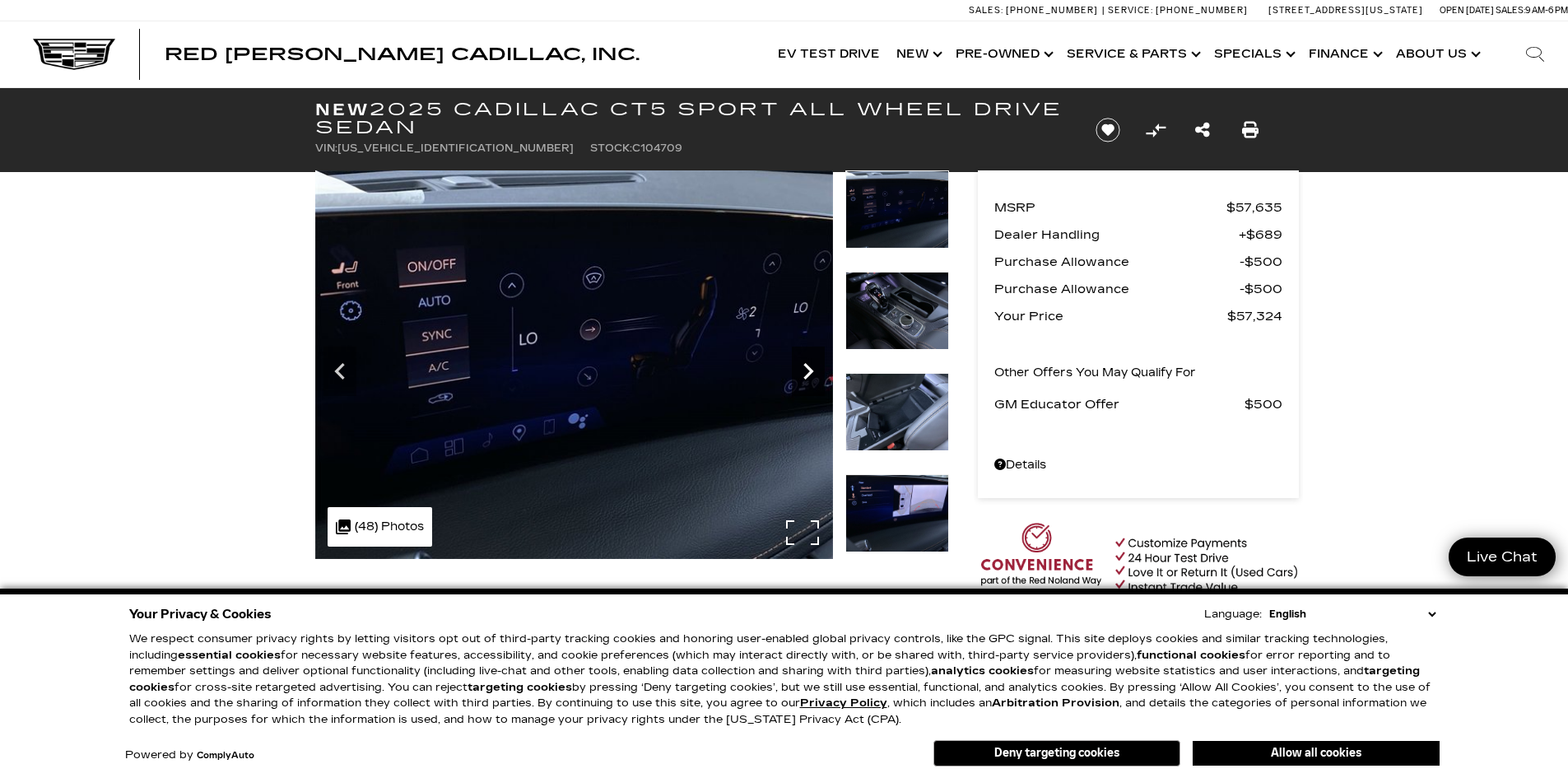
click at [806, 371] on icon "Next" at bounding box center [808, 371] width 33 height 33
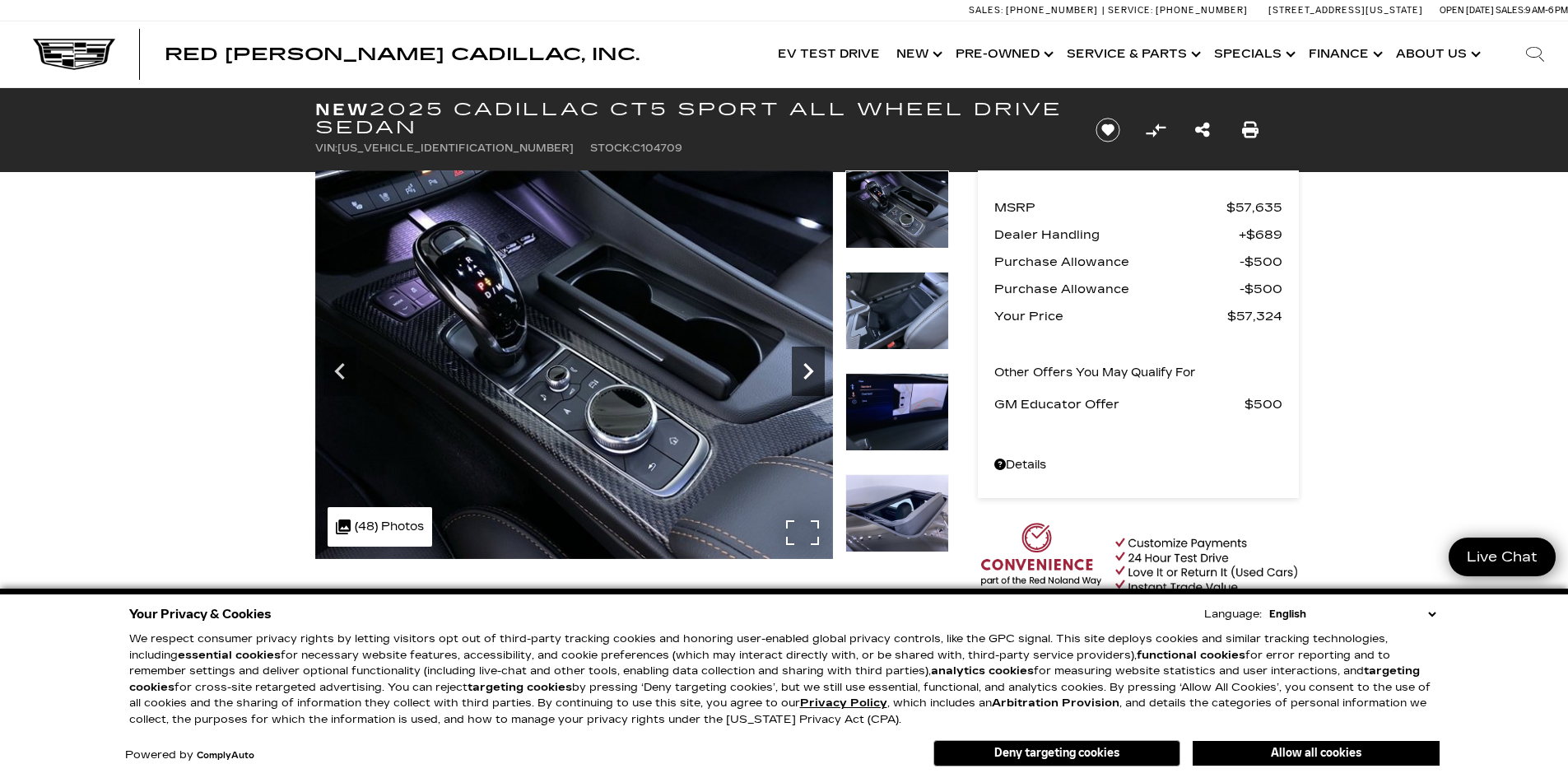
click at [806, 371] on icon "Next" at bounding box center [808, 371] width 33 height 33
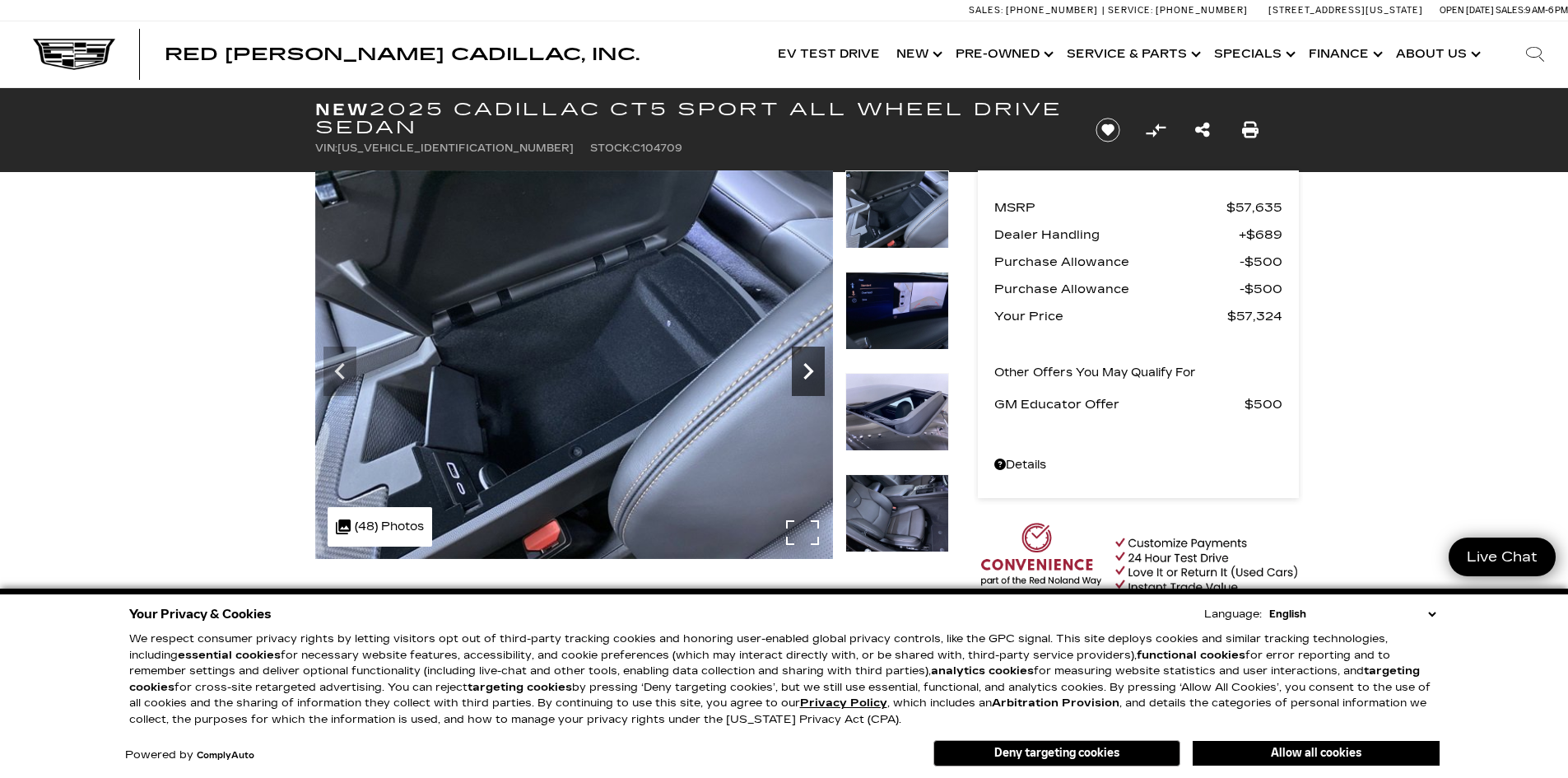
click at [806, 371] on icon "Next" at bounding box center [808, 371] width 33 height 33
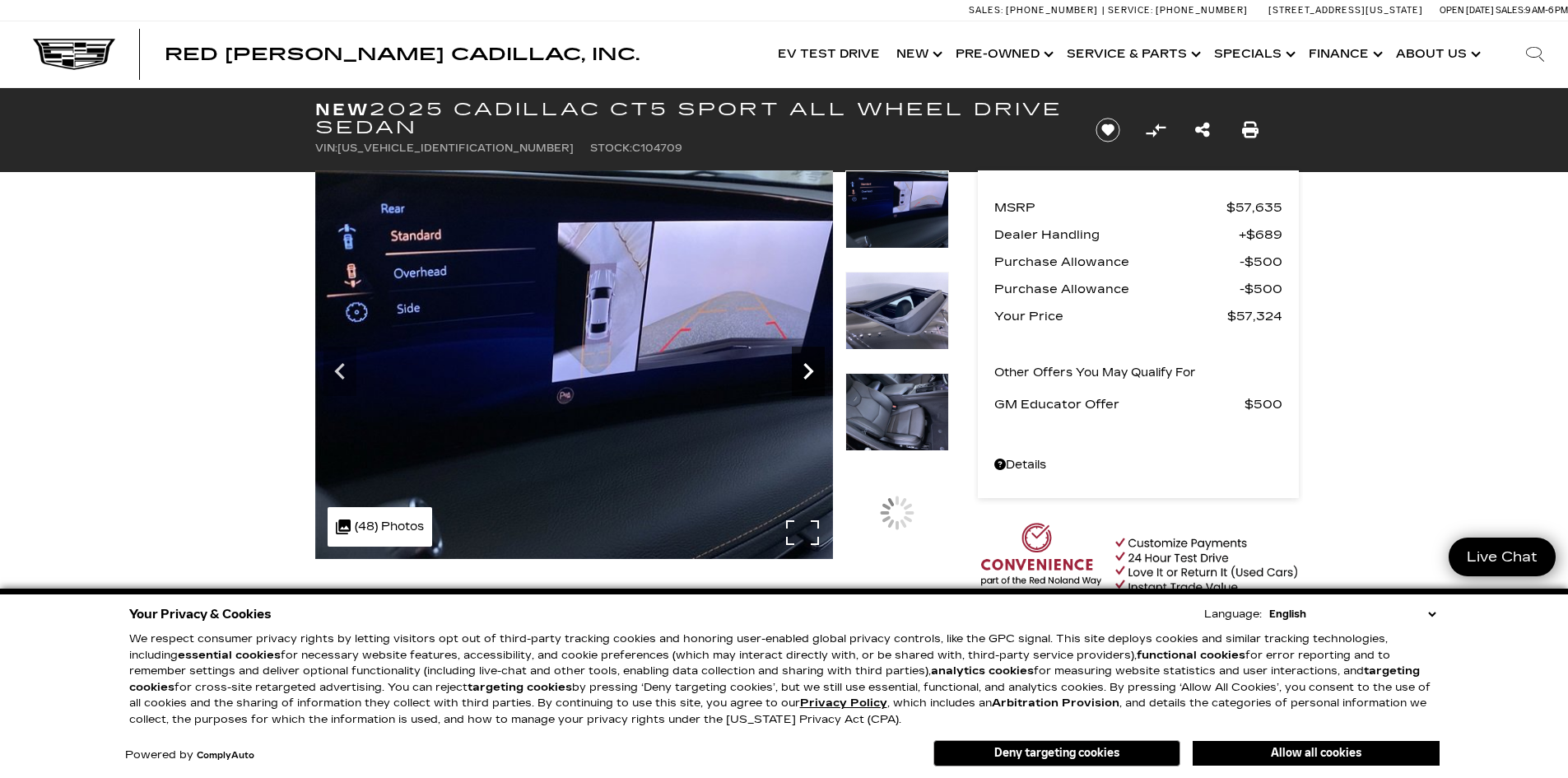
click at [806, 371] on icon "Next" at bounding box center [808, 371] width 33 height 33
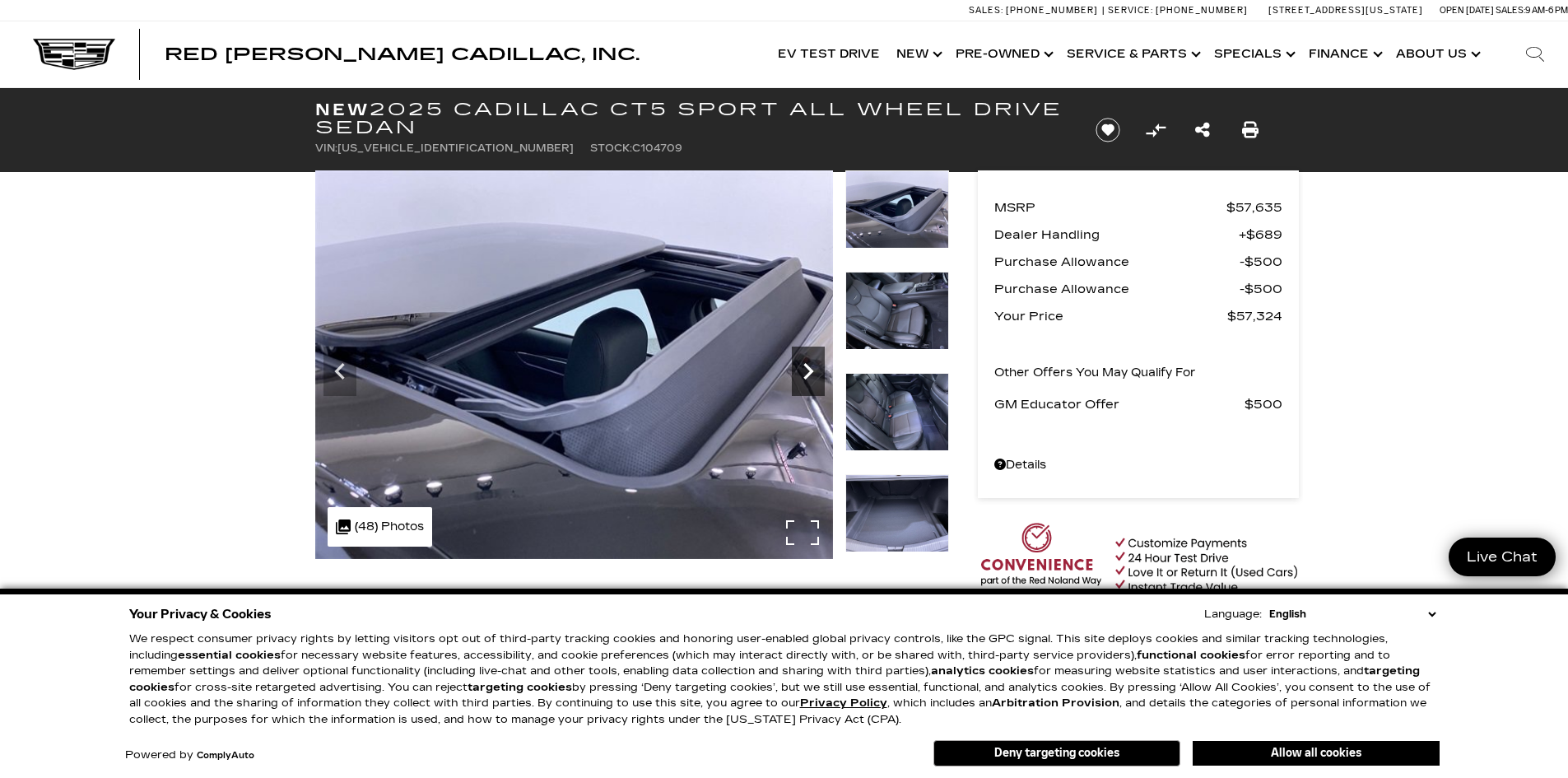
click at [806, 371] on icon "Next" at bounding box center [808, 371] width 33 height 33
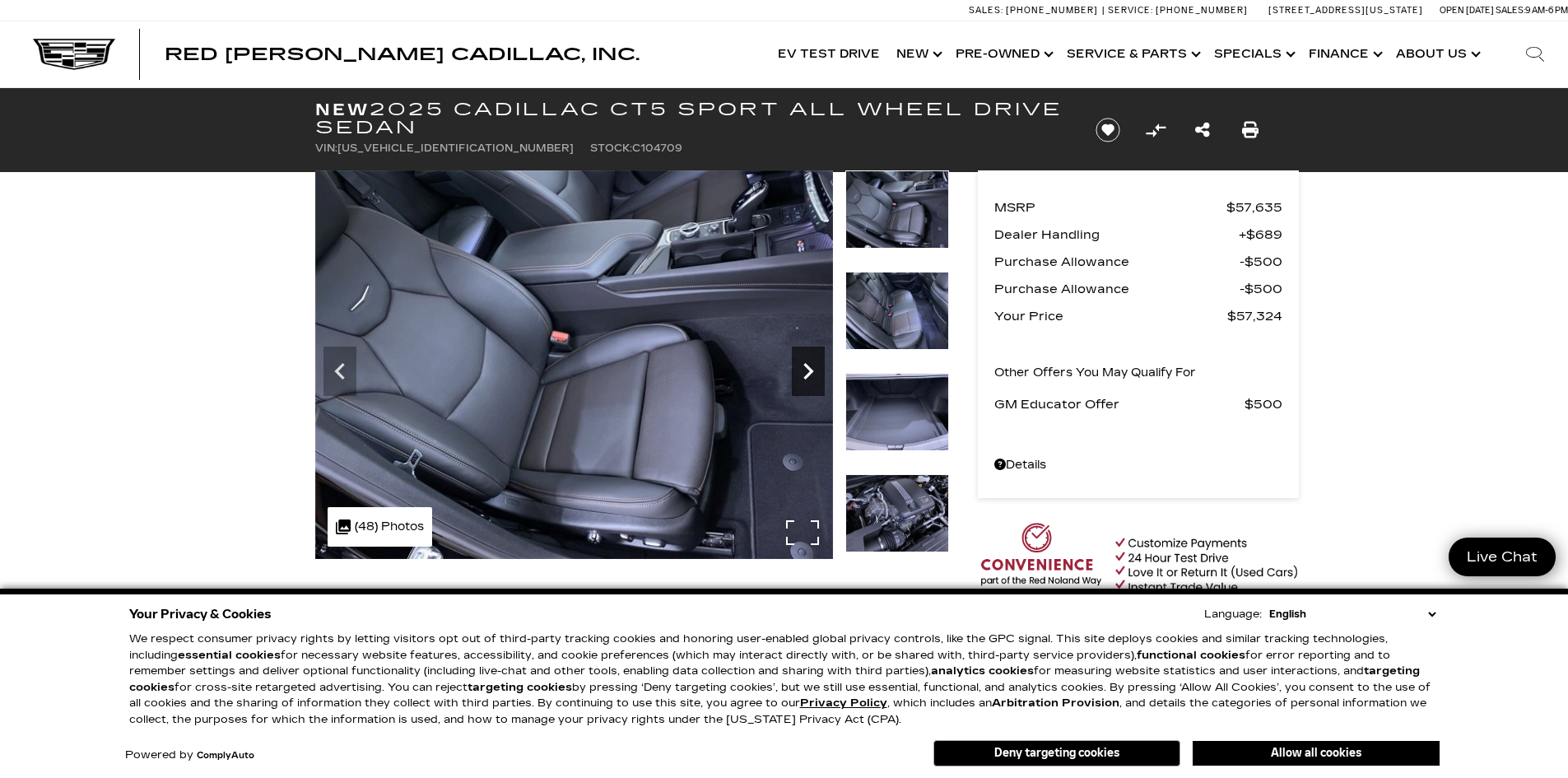
click at [806, 371] on icon "Next" at bounding box center [808, 371] width 33 height 33
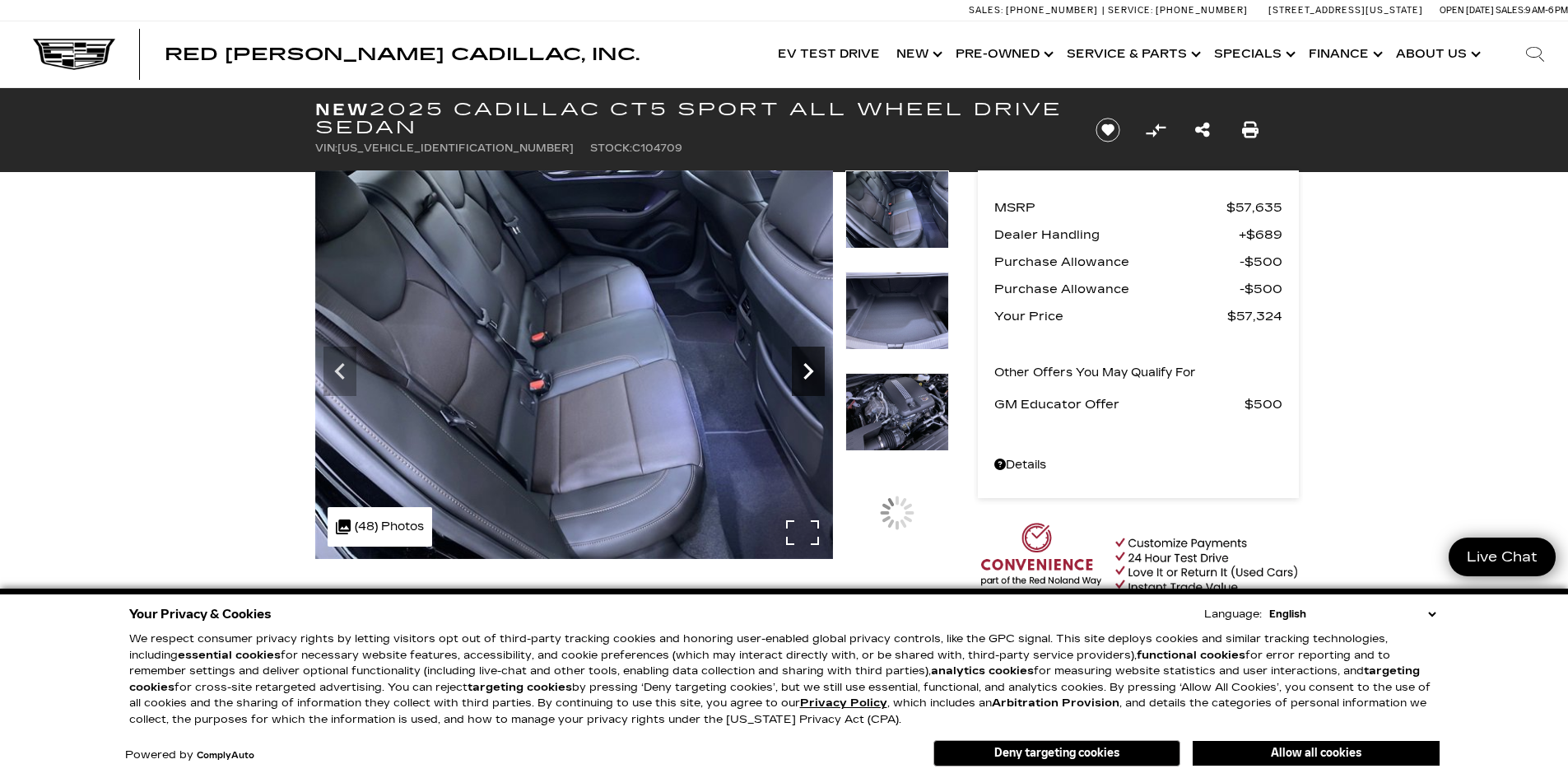
click at [806, 371] on icon "Next" at bounding box center [808, 371] width 33 height 33
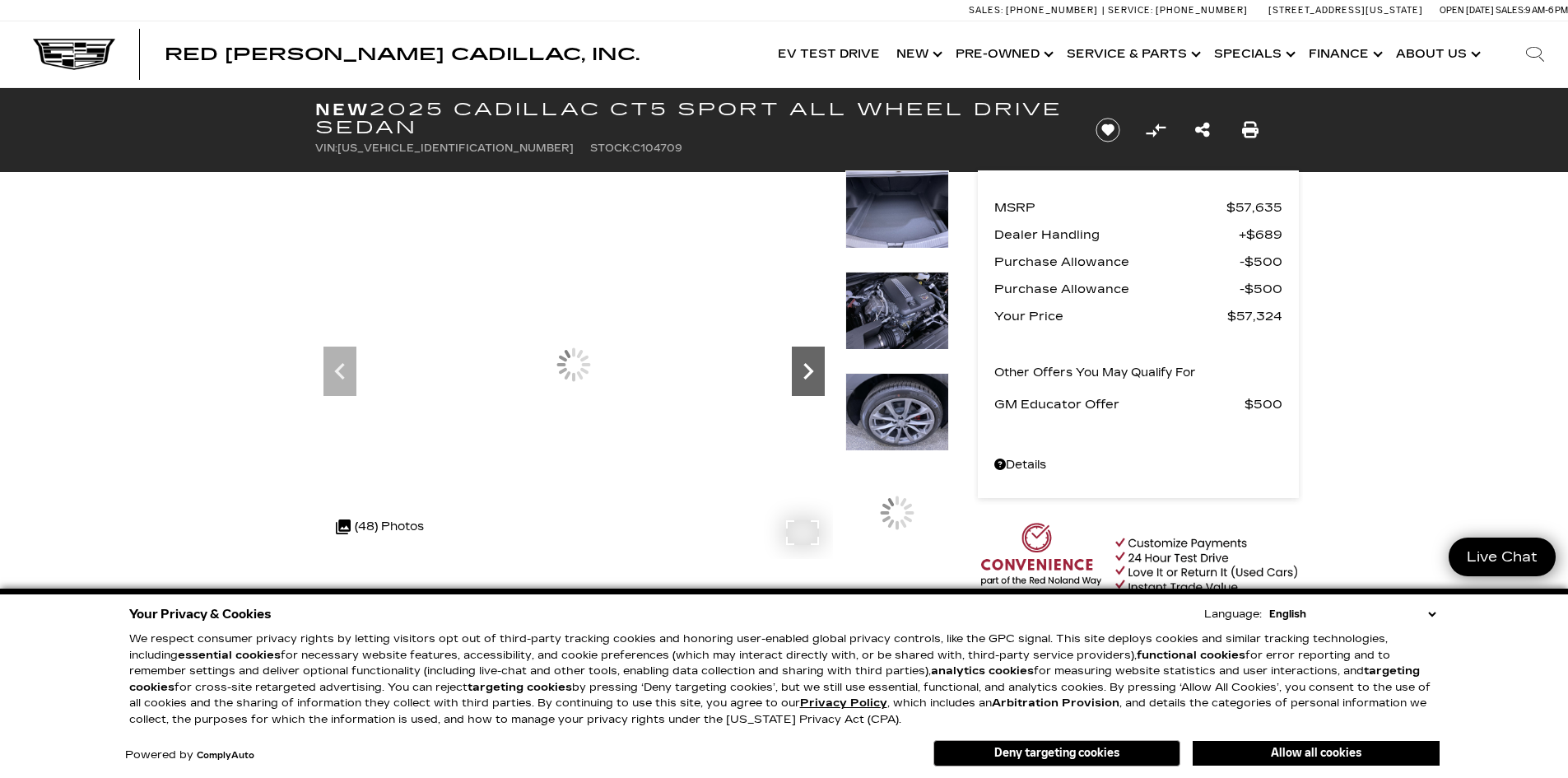
click at [806, 371] on icon "Next" at bounding box center [808, 371] width 33 height 33
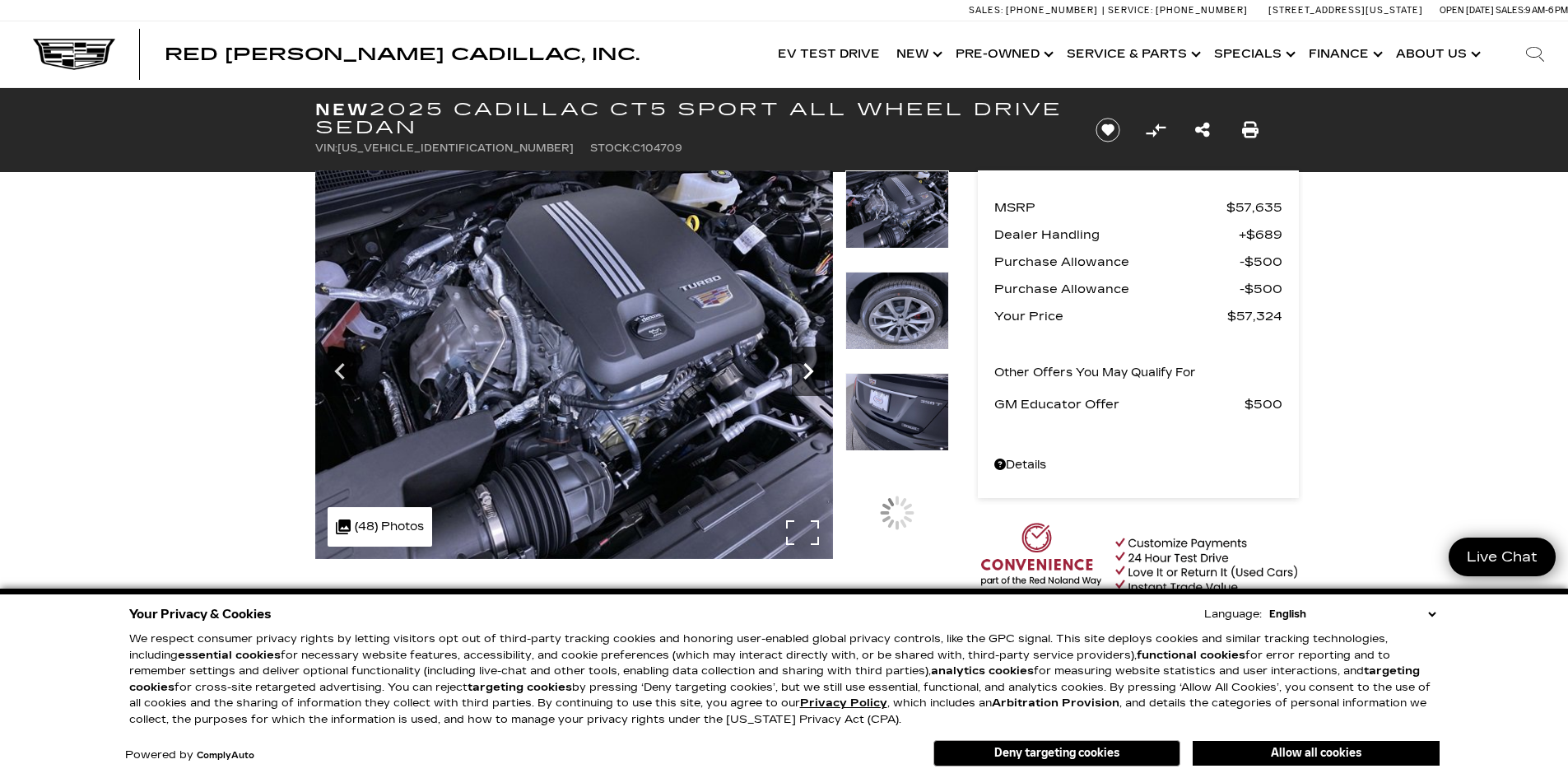
click at [806, 371] on icon "Next" at bounding box center [808, 371] width 33 height 33
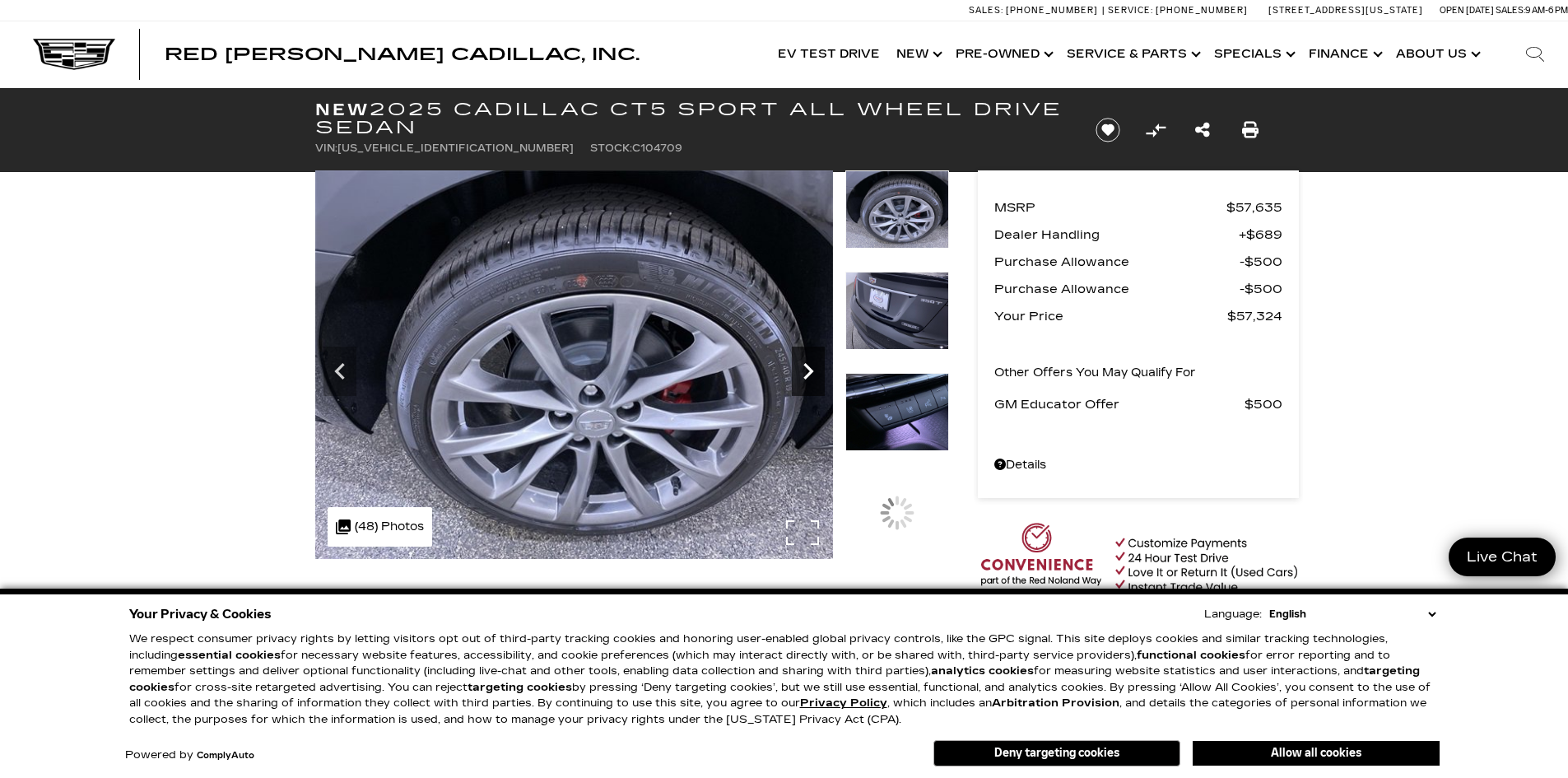
click at [806, 371] on icon "Next" at bounding box center [808, 371] width 33 height 33
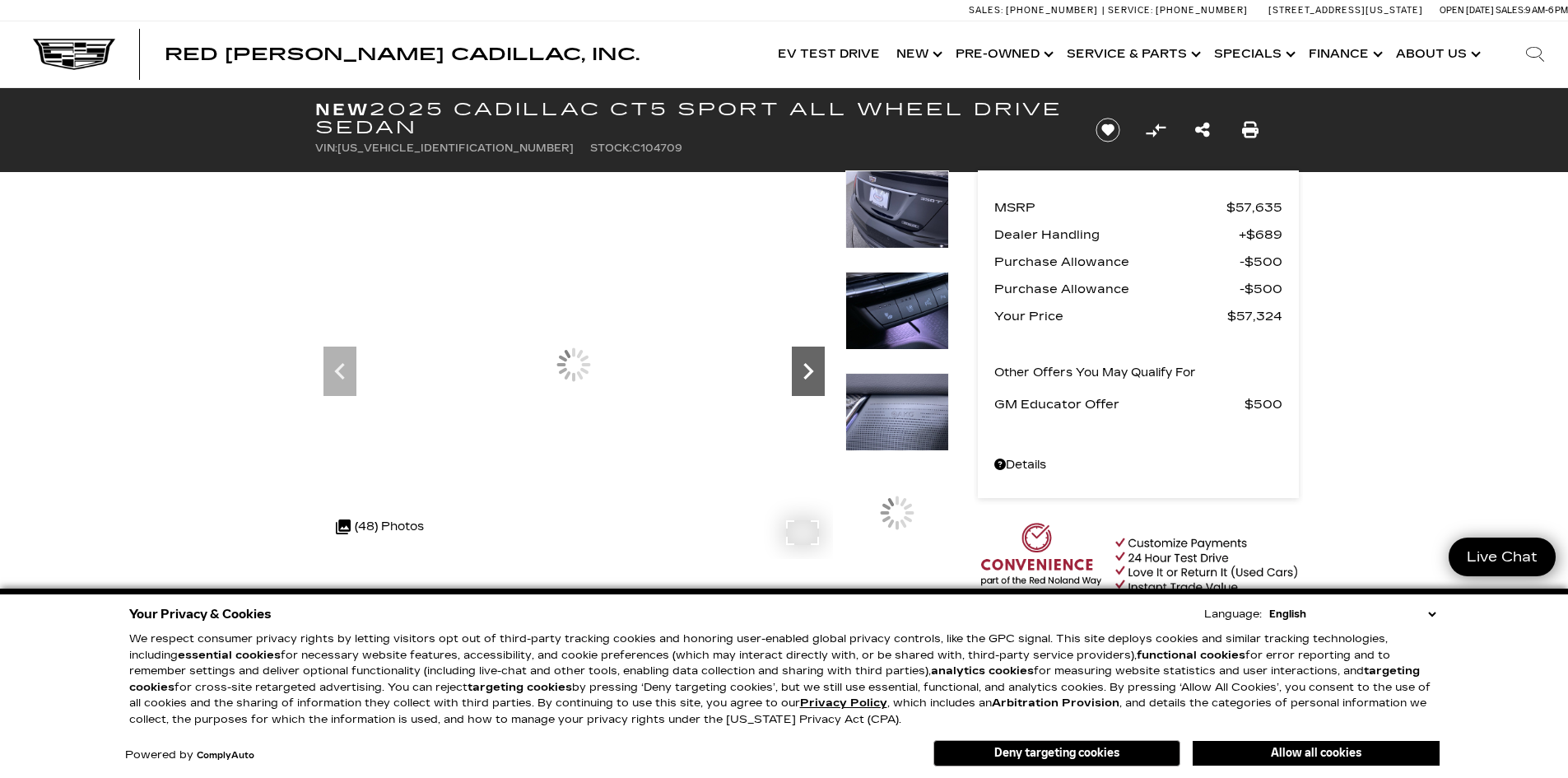
click at [806, 371] on icon "Next" at bounding box center [808, 371] width 33 height 33
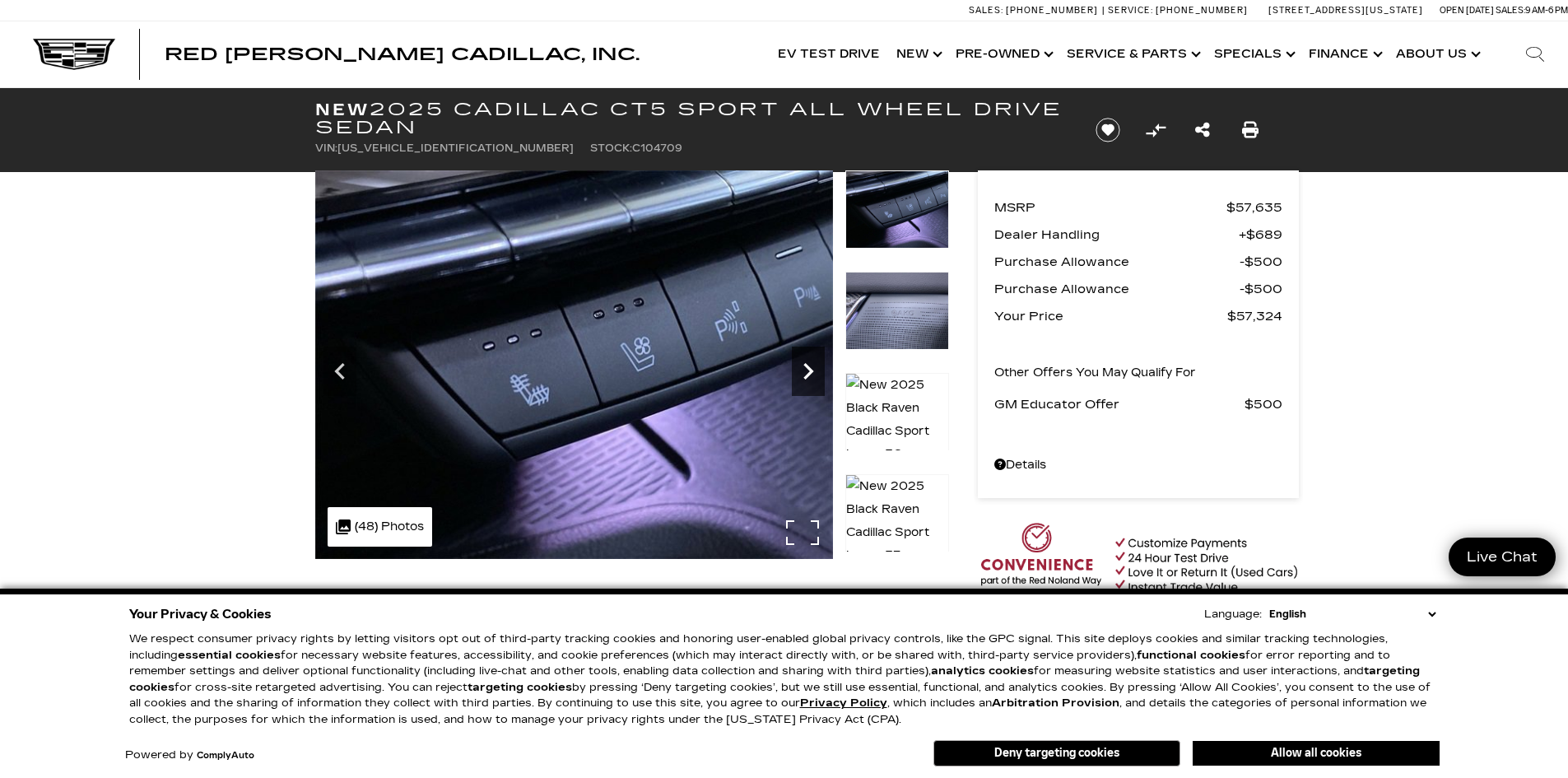
click at [806, 371] on icon "Next" at bounding box center [808, 371] width 33 height 33
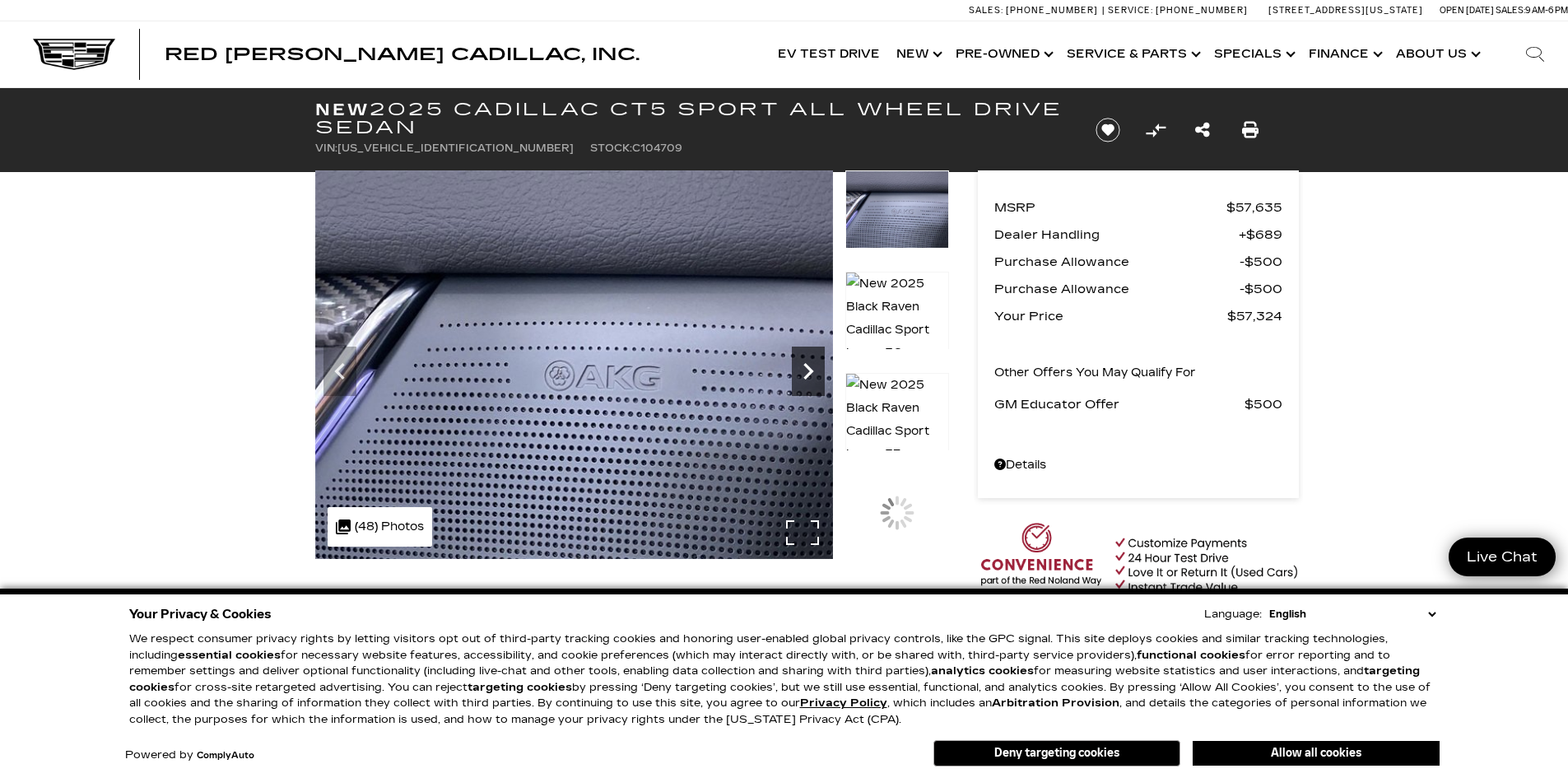
click at [806, 371] on icon "Next" at bounding box center [808, 371] width 33 height 33
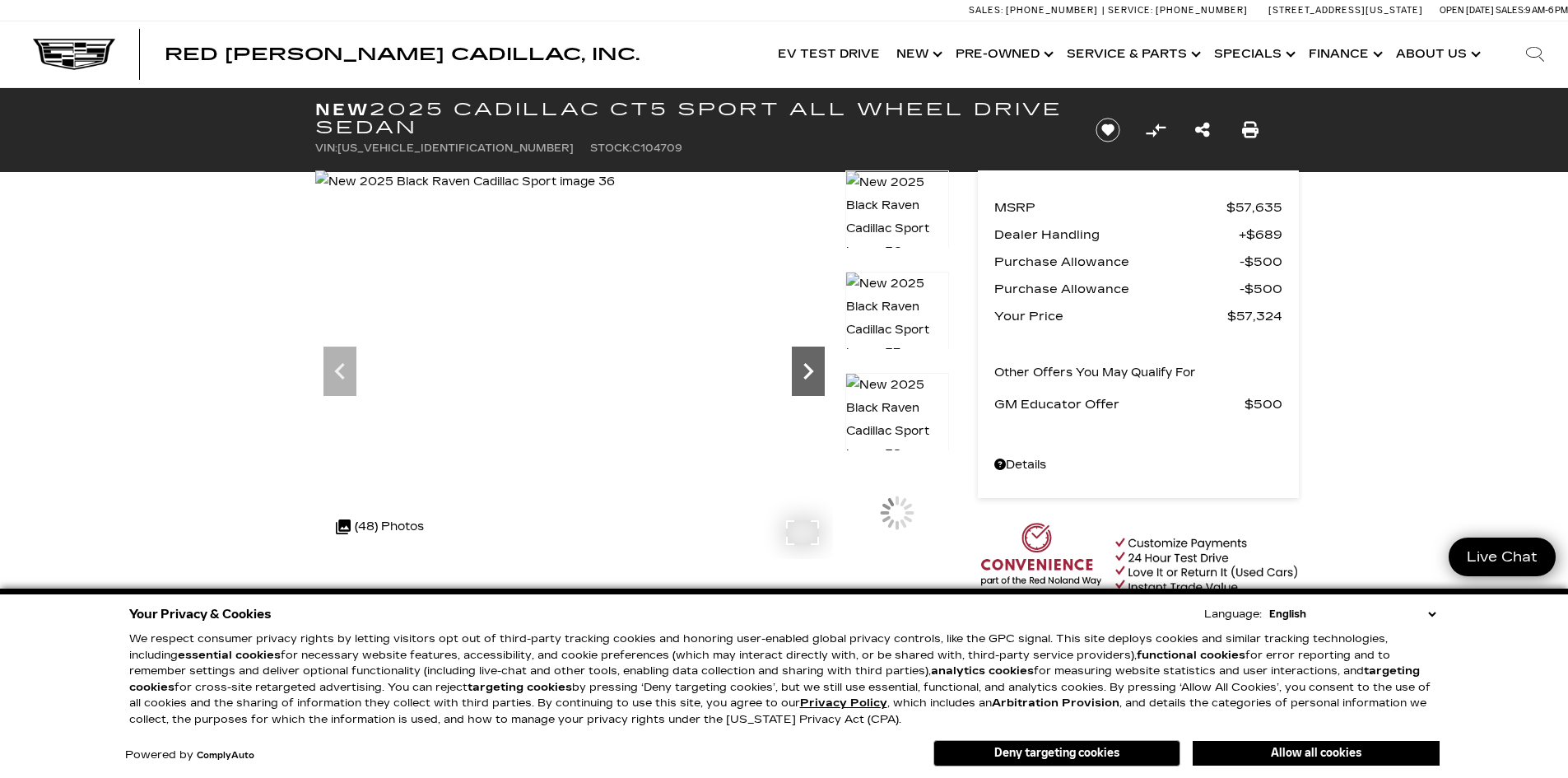
click at [806, 371] on icon "Next" at bounding box center [808, 371] width 33 height 33
